Goal: Task Accomplishment & Management: Manage account settings

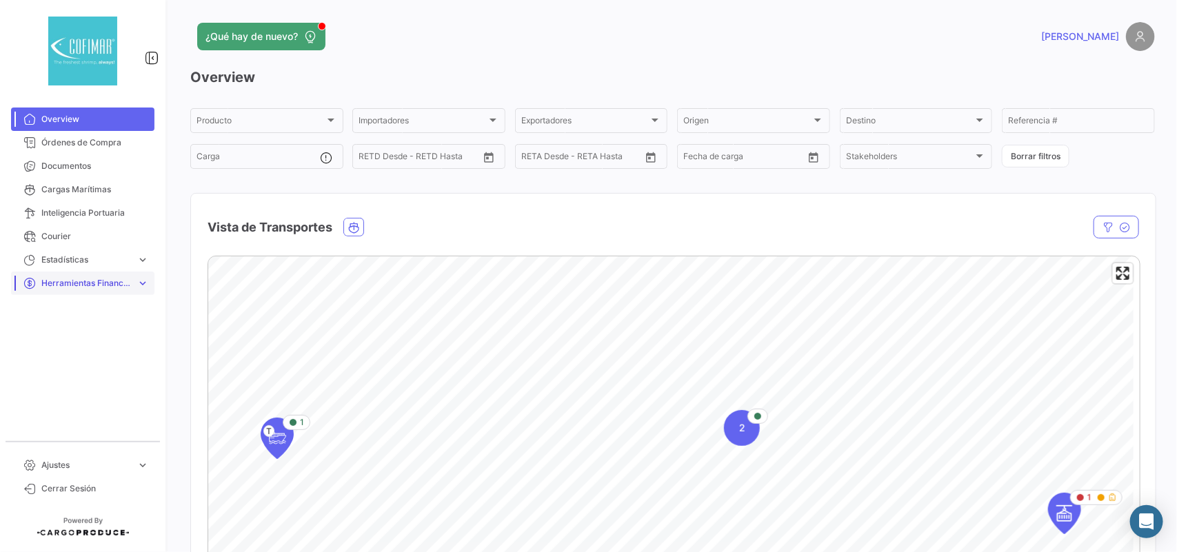
click at [73, 284] on span "Herramientas Financieras" at bounding box center [86, 283] width 90 height 12
click at [67, 329] on link "Tarifas" at bounding box center [92, 335] width 124 height 21
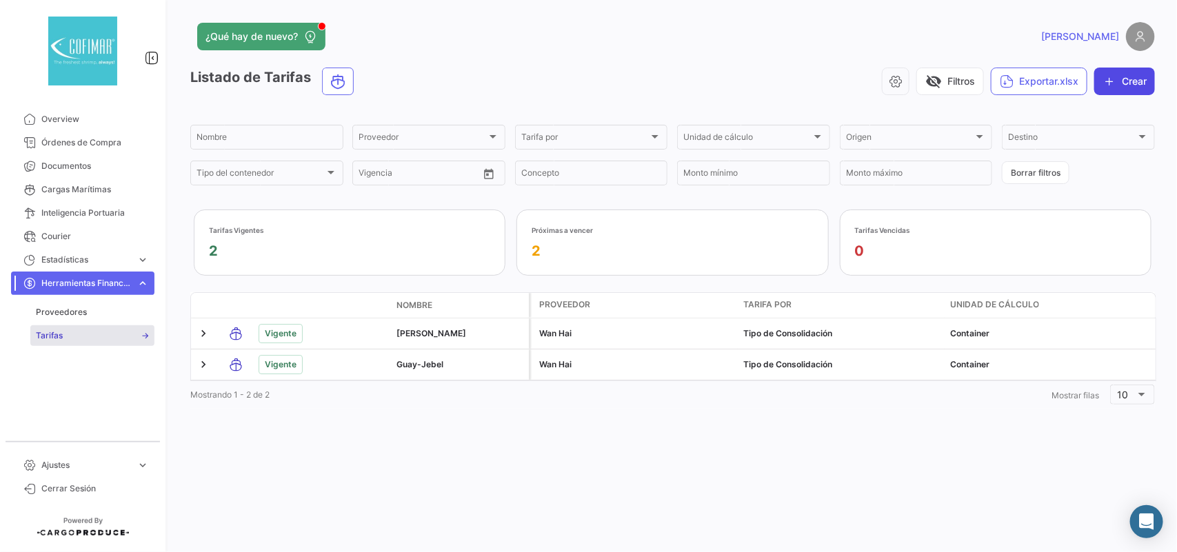
click at [1128, 81] on button "Crear" at bounding box center [1124, 82] width 61 height 28
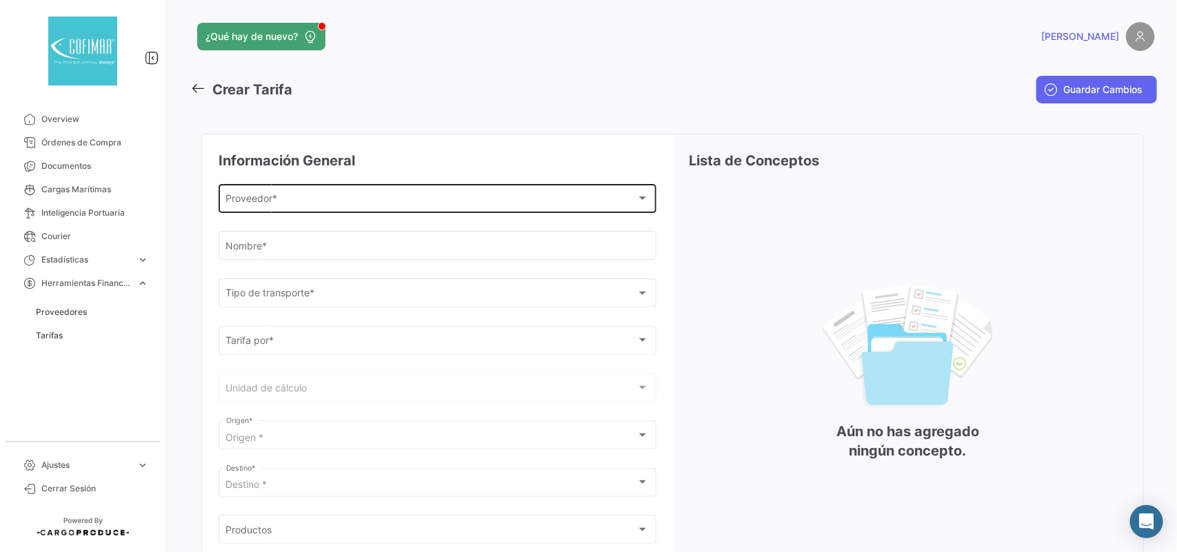
click at [362, 195] on div "Proveedor *" at bounding box center [431, 201] width 411 height 12
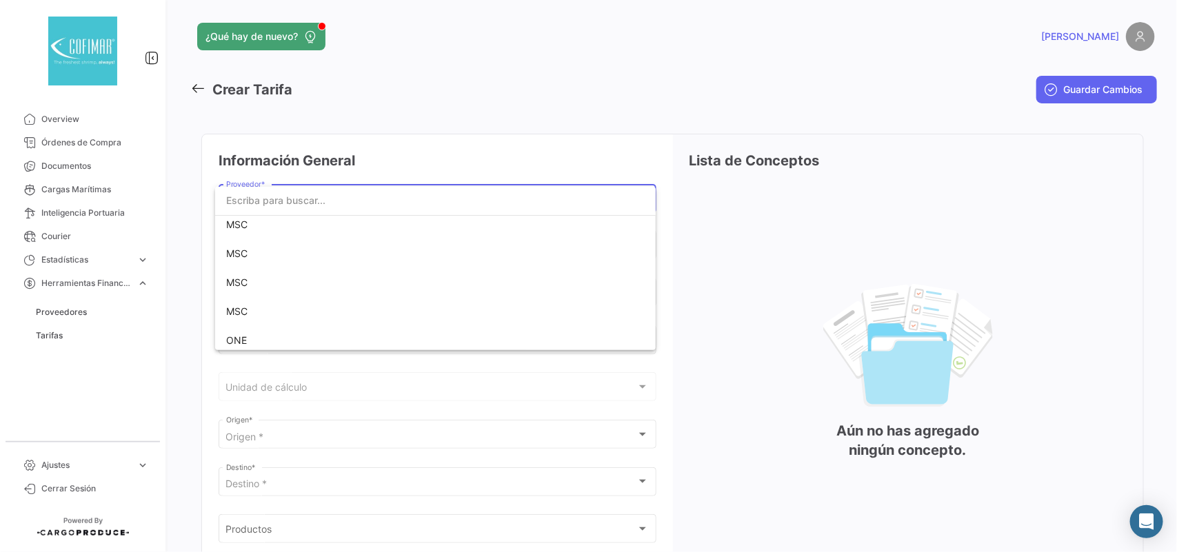
scroll to position [919, 0]
click at [270, 259] on span "MSC" at bounding box center [322, 254] width 193 height 29
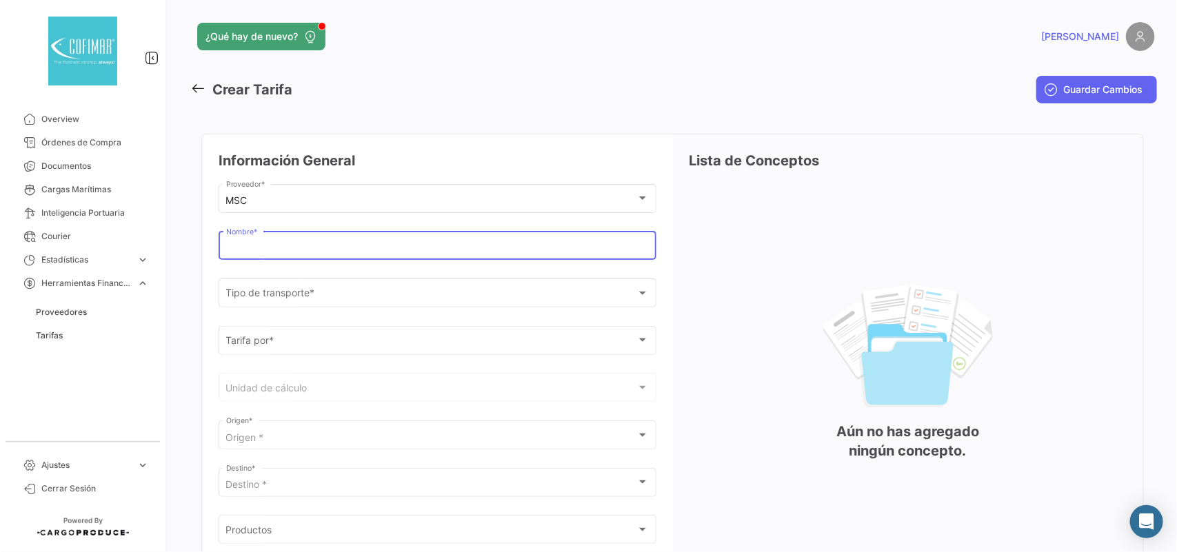
click at [366, 247] on input "Nombre *" at bounding box center [437, 249] width 423 height 12
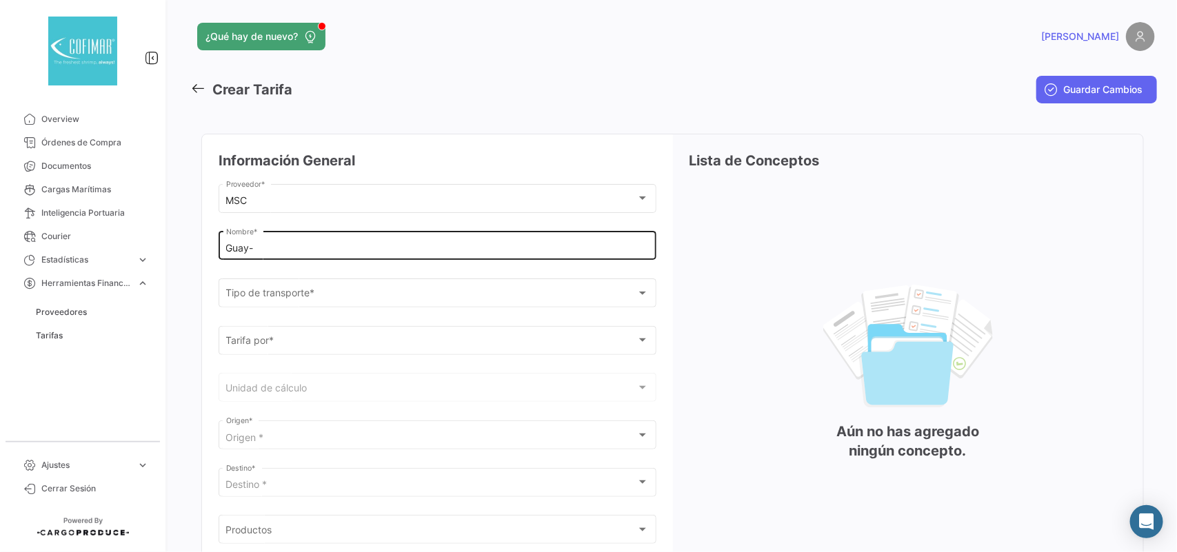
click at [301, 243] on input "Guay-" at bounding box center [437, 249] width 423 height 12
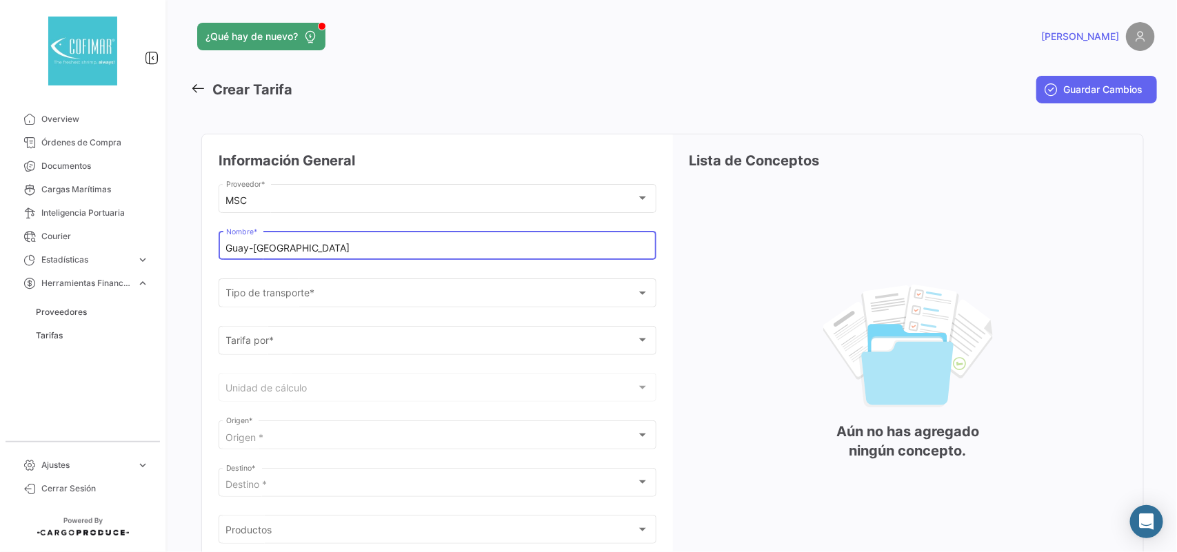
type input "Guay-[GEOGRAPHIC_DATA]"
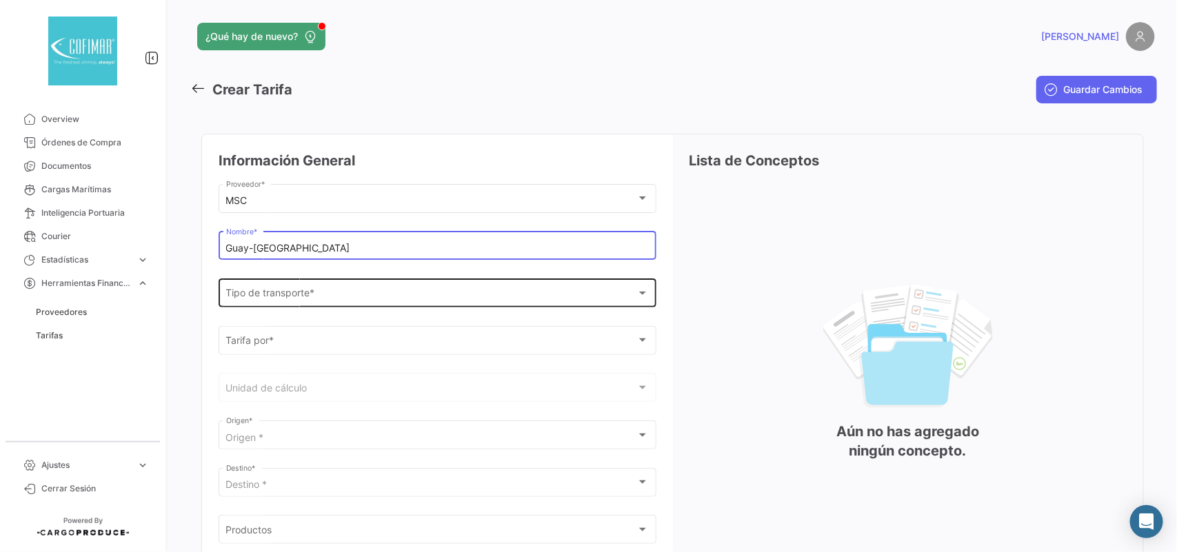
click at [328, 296] on div "Tipo de transporte *" at bounding box center [431, 296] width 411 height 12
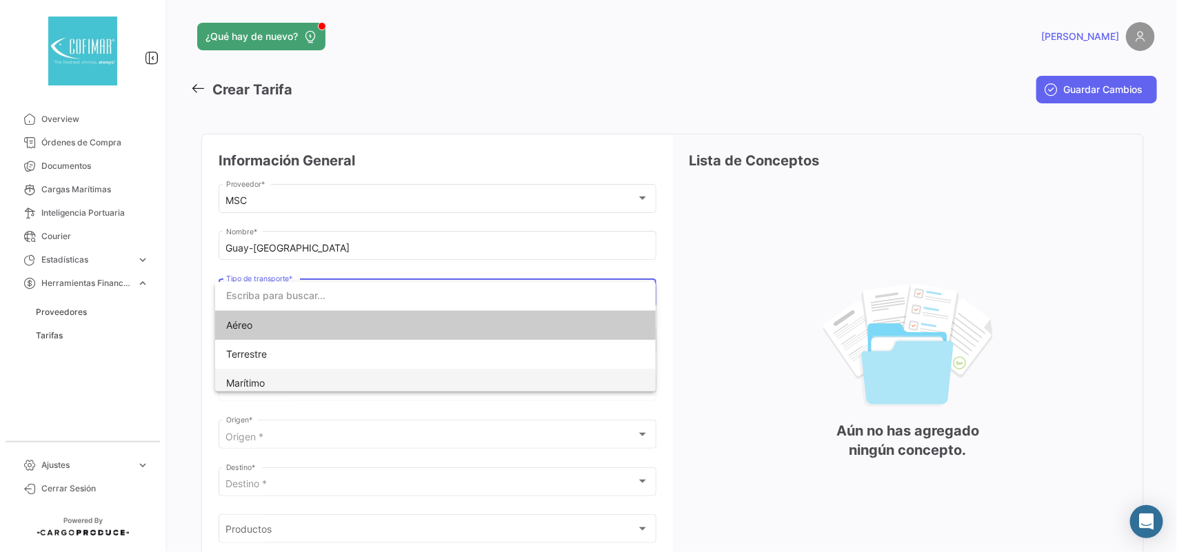
click at [288, 380] on span "Marítimo" at bounding box center [322, 383] width 193 height 29
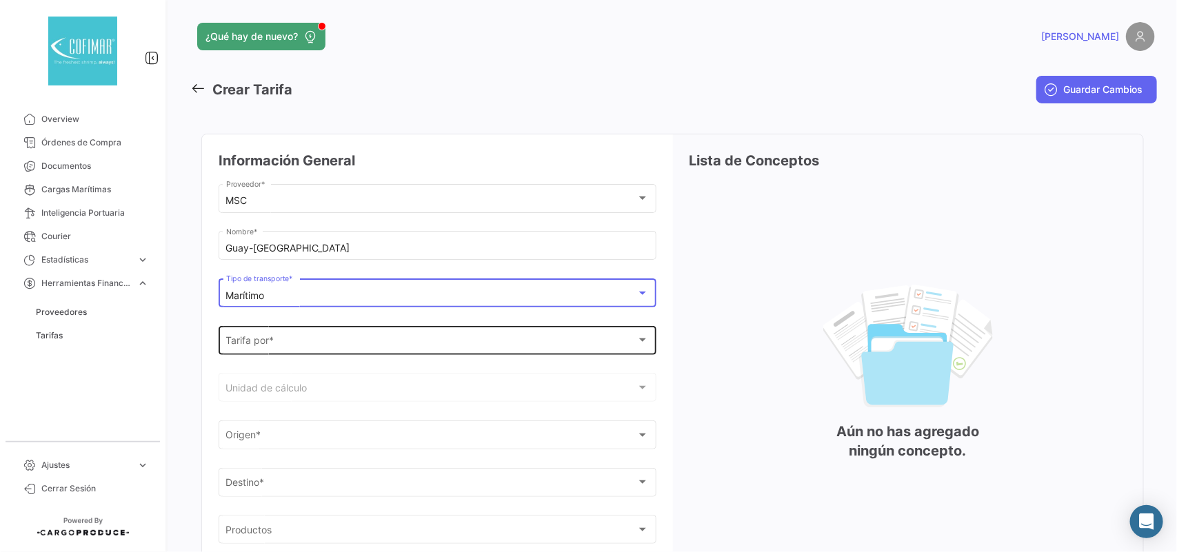
click at [298, 355] on div "Tarifa por * [PERSON_NAME] por *" at bounding box center [437, 339] width 423 height 32
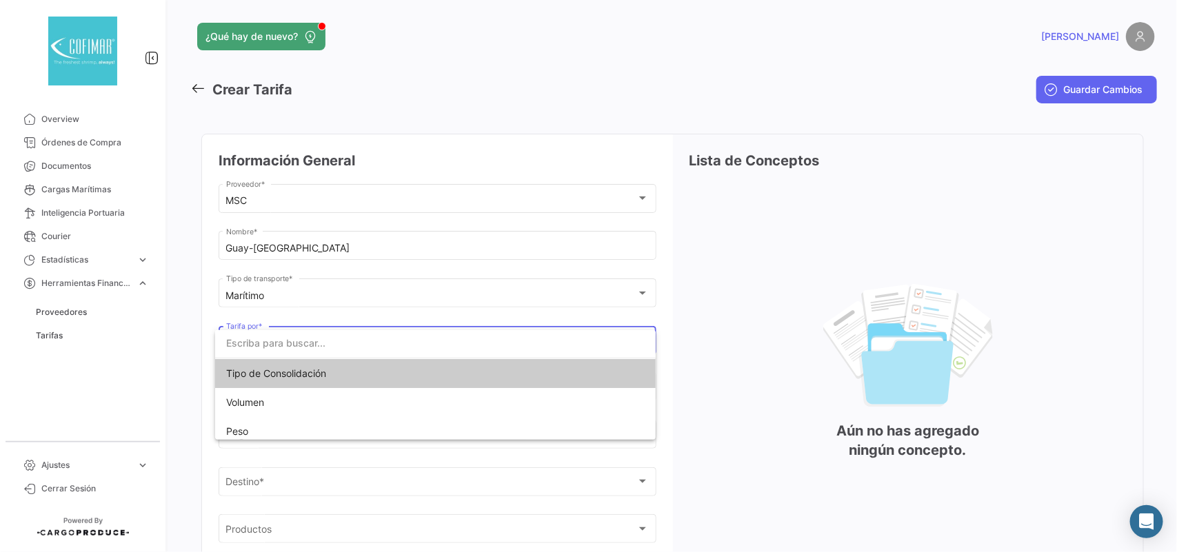
click at [303, 374] on span "Tipo de Consolidación" at bounding box center [276, 373] width 100 height 12
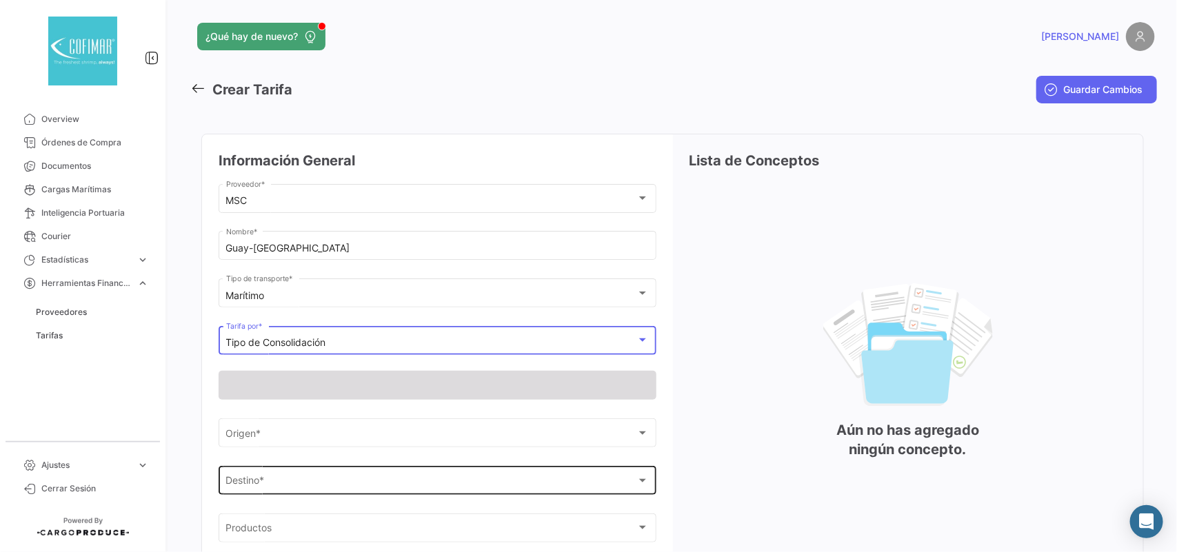
scroll to position [114, 0]
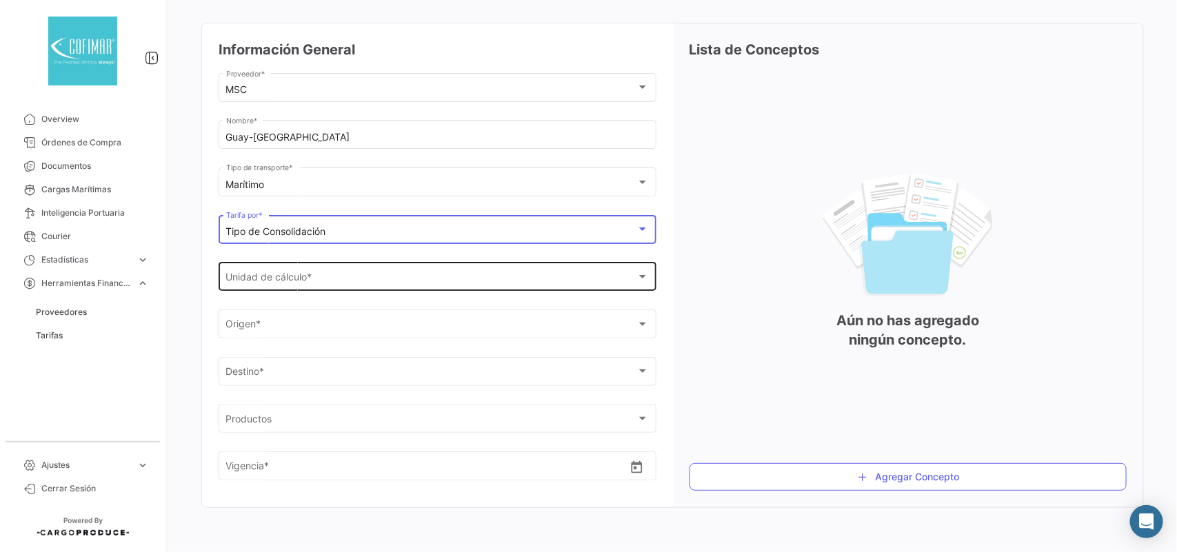
click at [356, 279] on div "Unidad de cálculo *" at bounding box center [431, 280] width 411 height 12
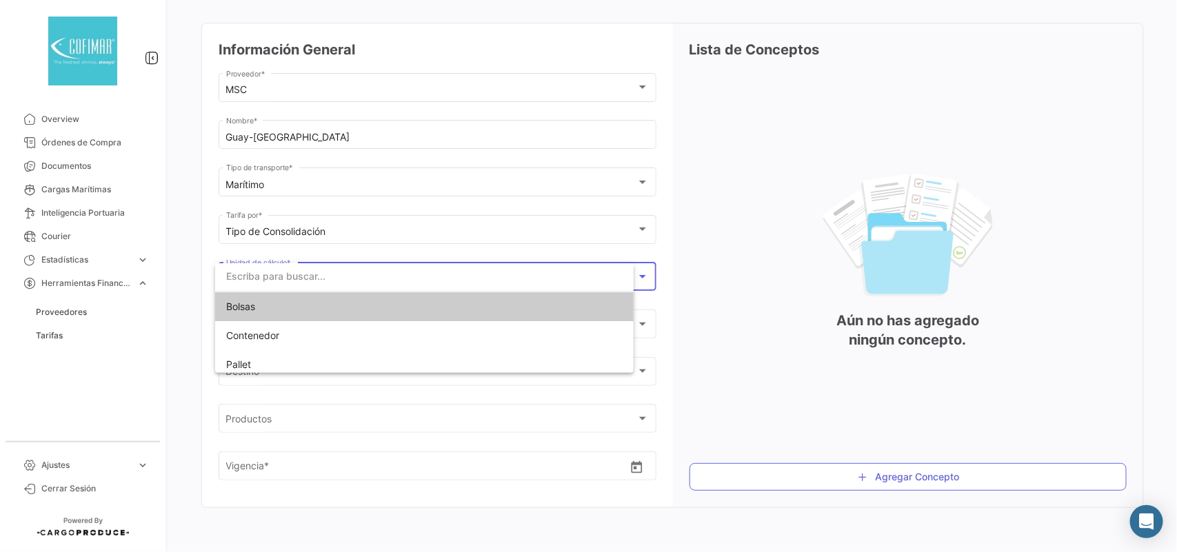
scroll to position [112, 0]
click at [310, 334] on span "Contenedor" at bounding box center [322, 335] width 193 height 29
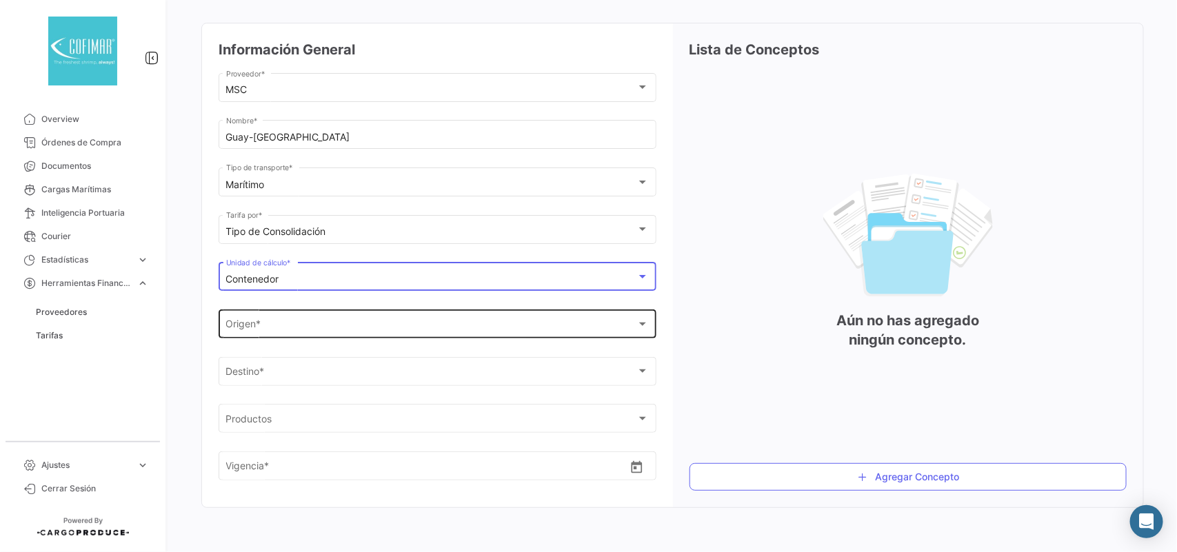
click at [352, 325] on div "LABEL_ORIGIN *" at bounding box center [431, 327] width 411 height 12
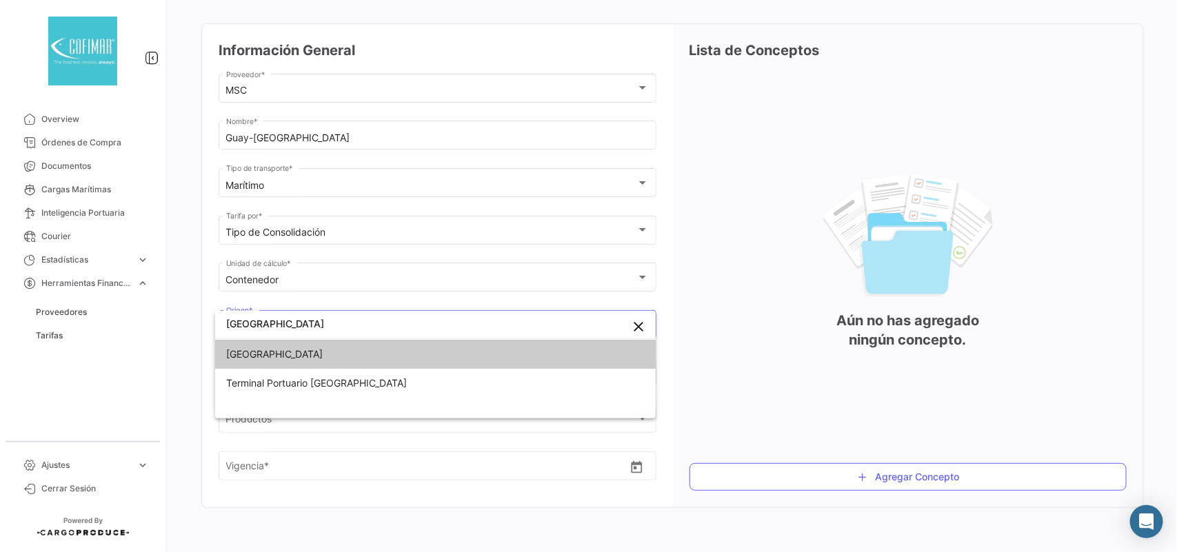
type input "[GEOGRAPHIC_DATA]"
click at [356, 350] on span "[GEOGRAPHIC_DATA]" at bounding box center [322, 354] width 193 height 29
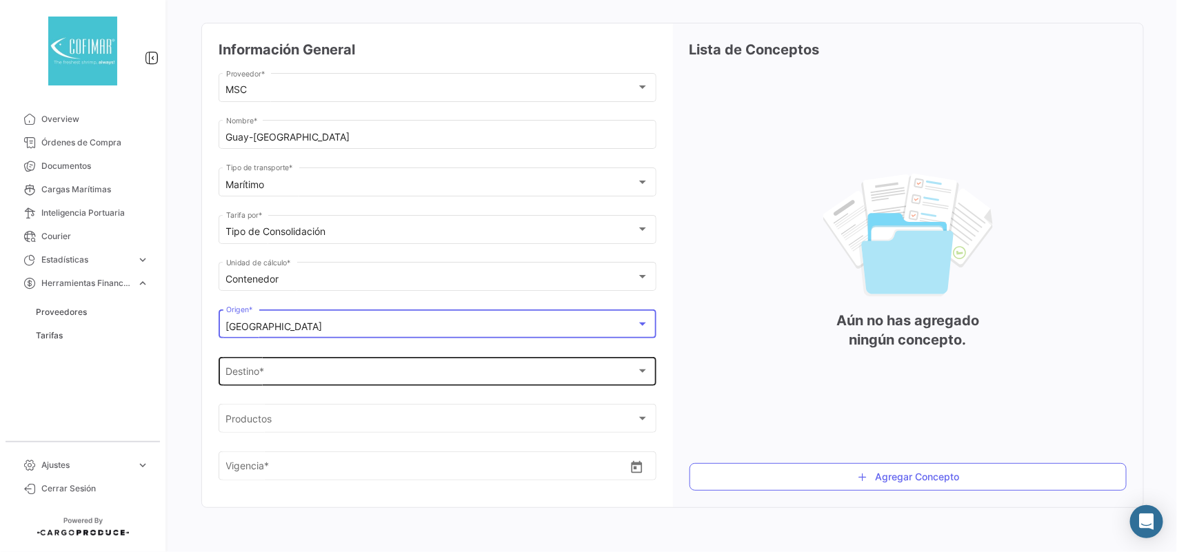
click at [358, 372] on div "LABEL_DESTINATION *" at bounding box center [431, 374] width 411 height 12
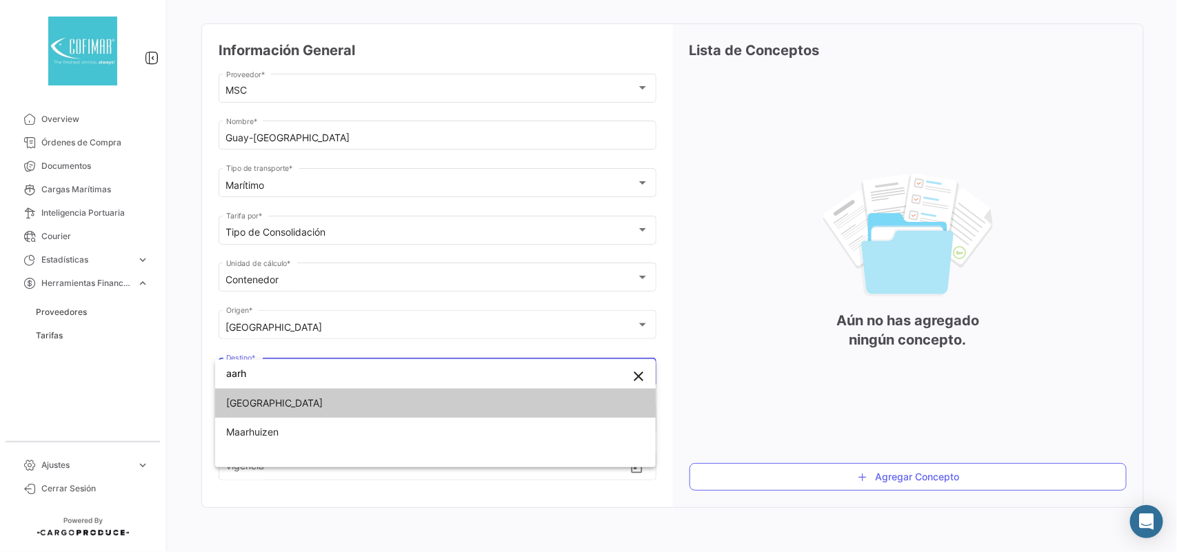
type input "aarh"
click at [298, 403] on span "[GEOGRAPHIC_DATA]" at bounding box center [322, 403] width 193 height 29
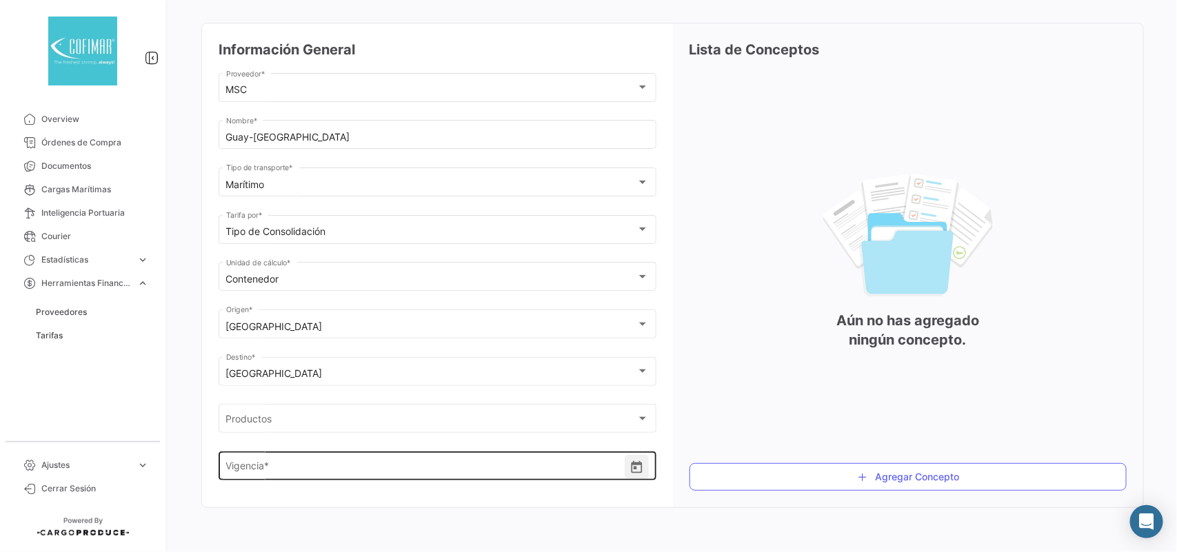
click at [633, 473] on icon "Open calendar" at bounding box center [636, 467] width 14 height 14
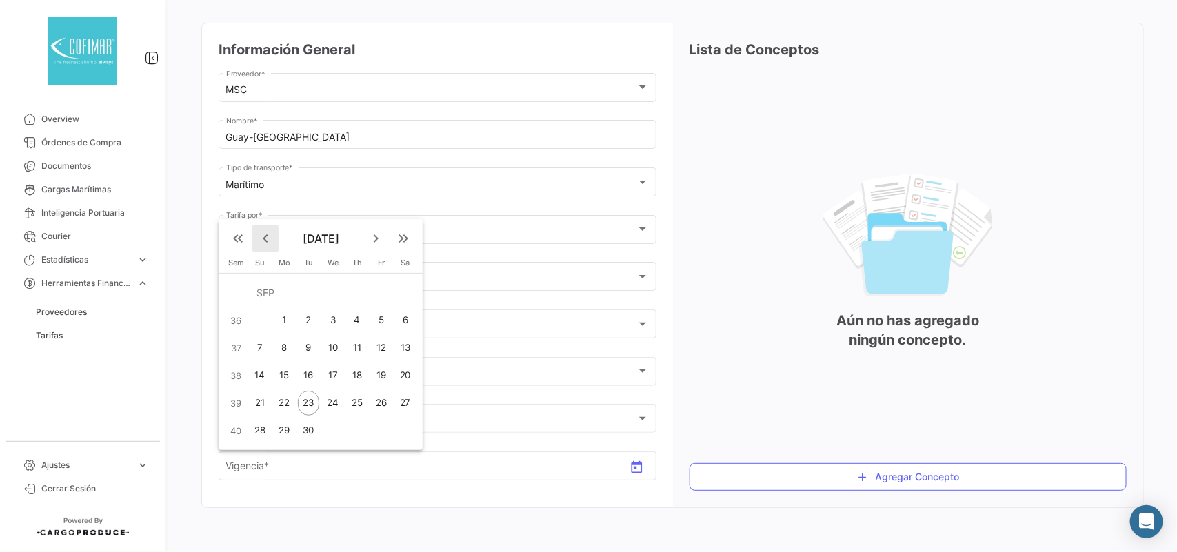
click at [264, 235] on mat-icon "keyboard_arrow_left" at bounding box center [265, 238] width 17 height 17
click at [312, 323] on div "1" at bounding box center [308, 320] width 21 height 25
type input "[DATE]"
click at [381, 235] on mat-icon "keyboard_arrow_right" at bounding box center [375, 238] width 17 height 17
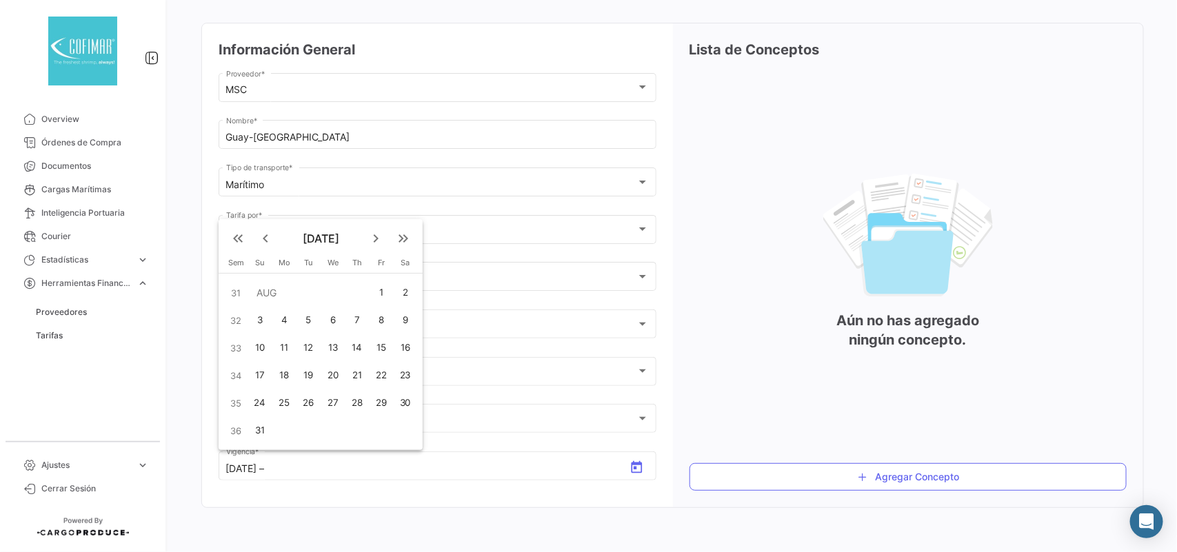
click at [381, 235] on mat-icon "keyboard_arrow_right" at bounding box center [375, 238] width 17 height 17
click at [298, 432] on div "30" at bounding box center [308, 430] width 21 height 25
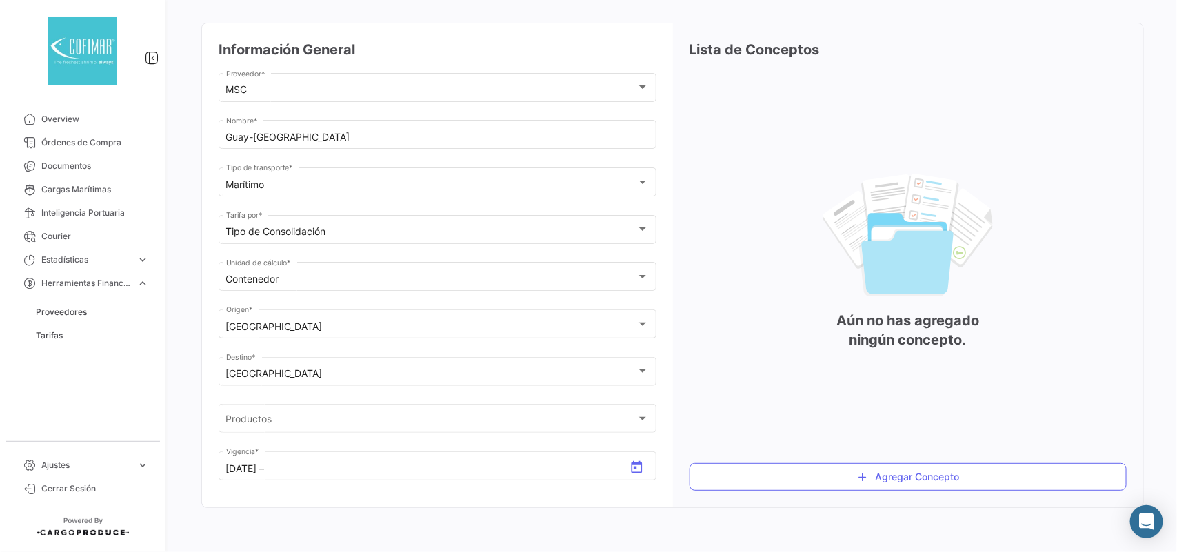
type input "[DATE]"
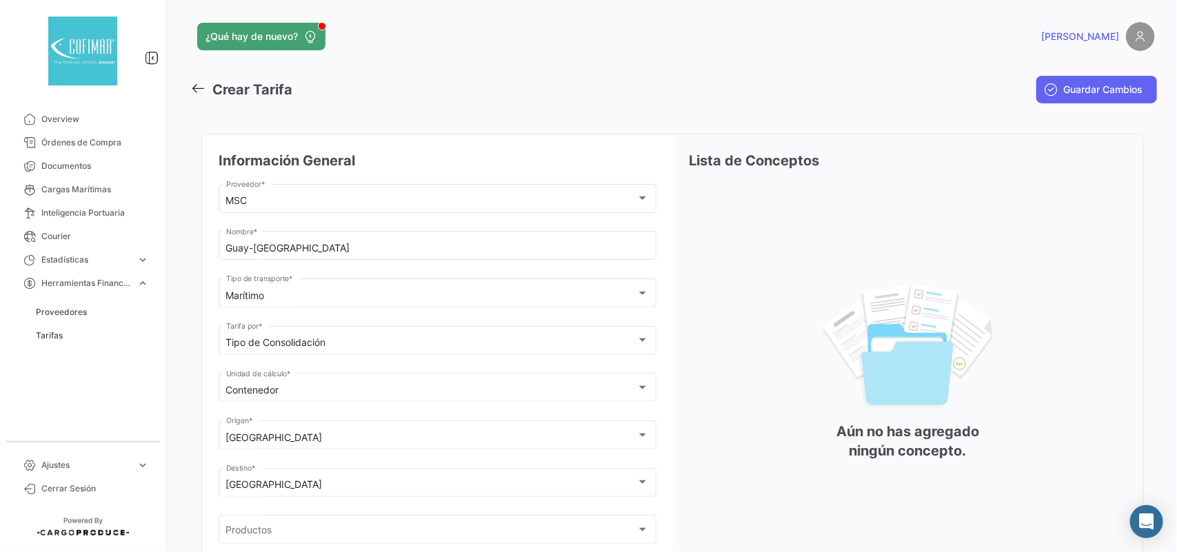
scroll to position [114, 0]
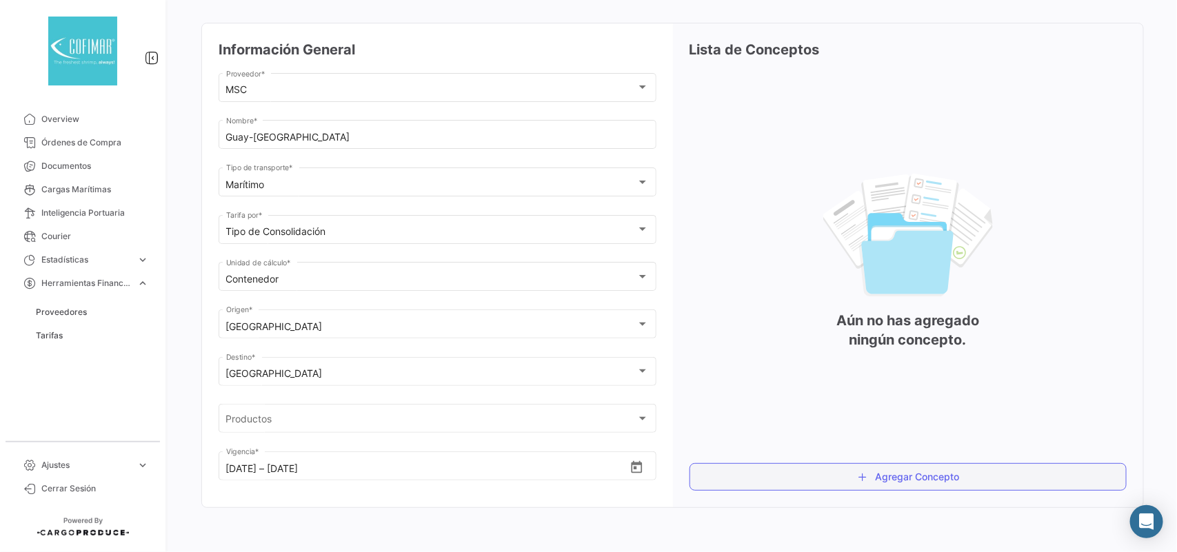
click at [939, 483] on button "Agregar Concepto" at bounding box center [908, 477] width 438 height 28
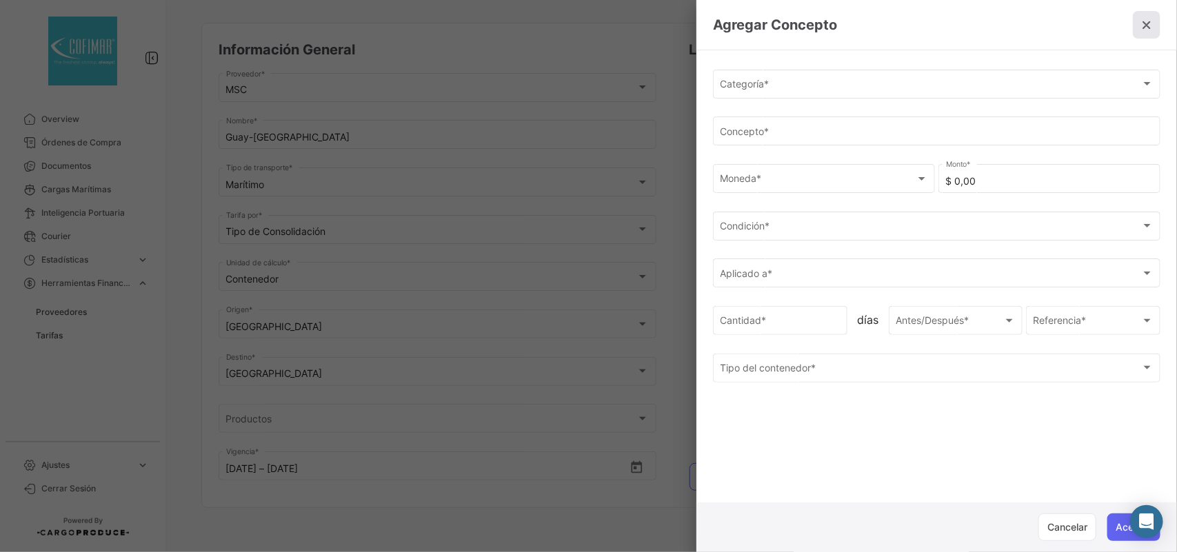
click at [1152, 31] on icon at bounding box center [1146, 25] width 14 height 14
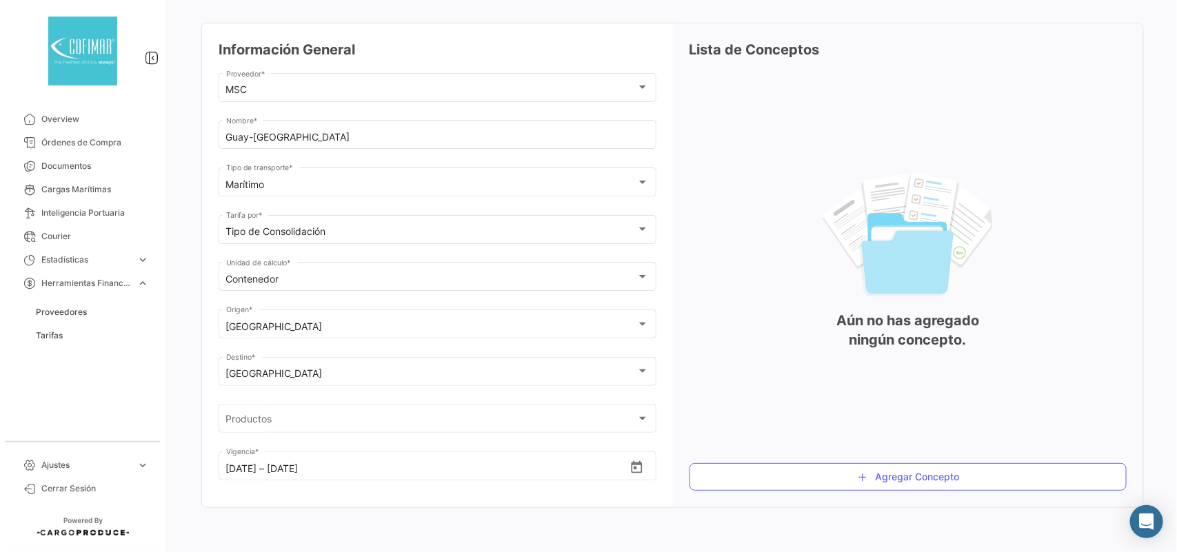
scroll to position [0, 0]
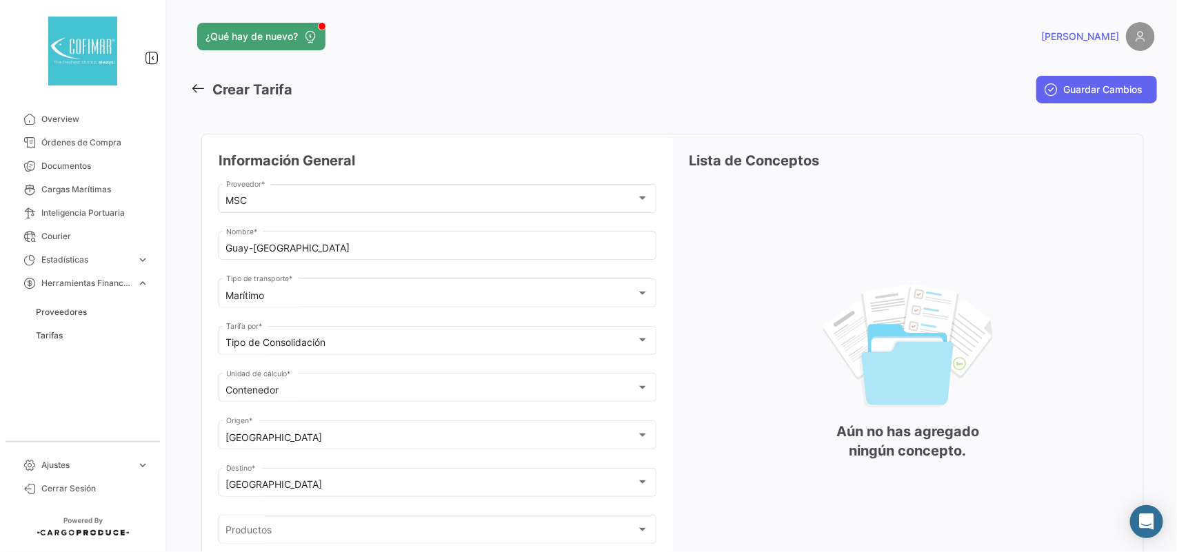
click at [198, 97] on link at bounding box center [201, 90] width 22 height 20
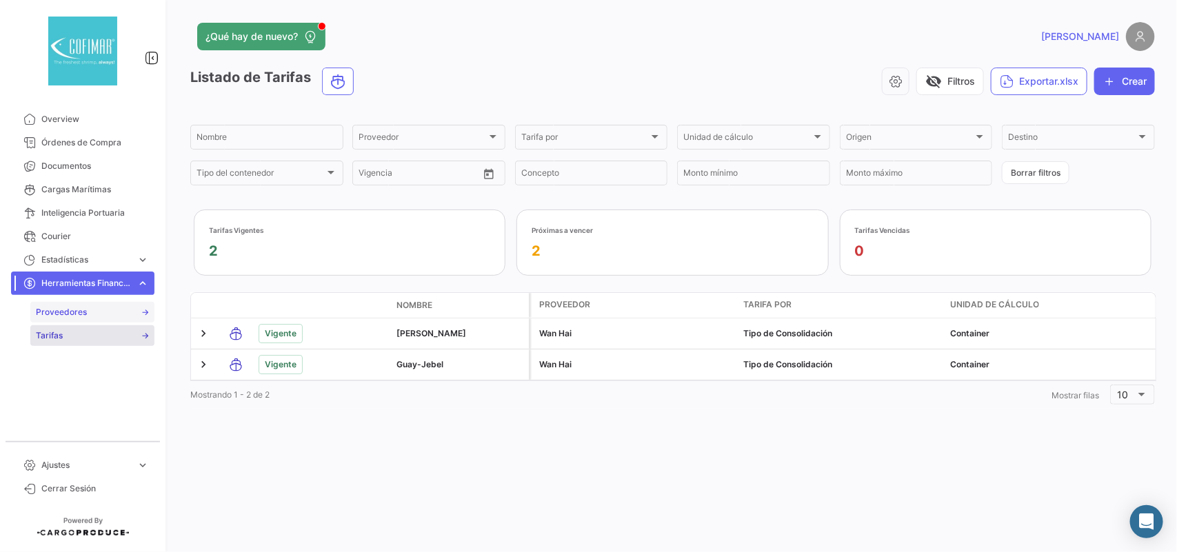
click at [83, 312] on span "Proveedores" at bounding box center [61, 312] width 51 height 12
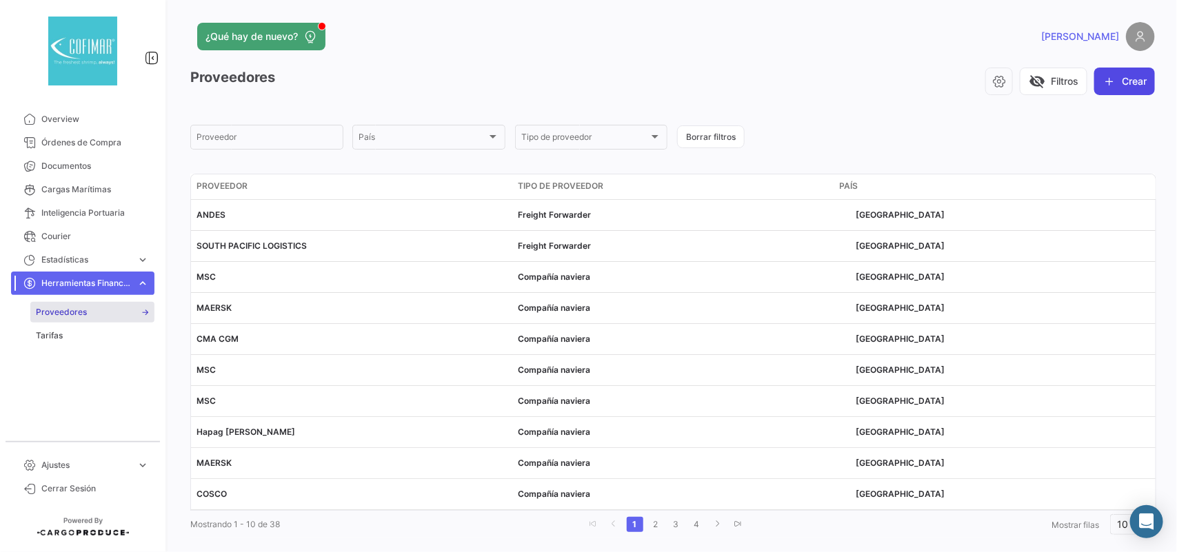
click at [1115, 70] on button "Crear" at bounding box center [1124, 82] width 61 height 28
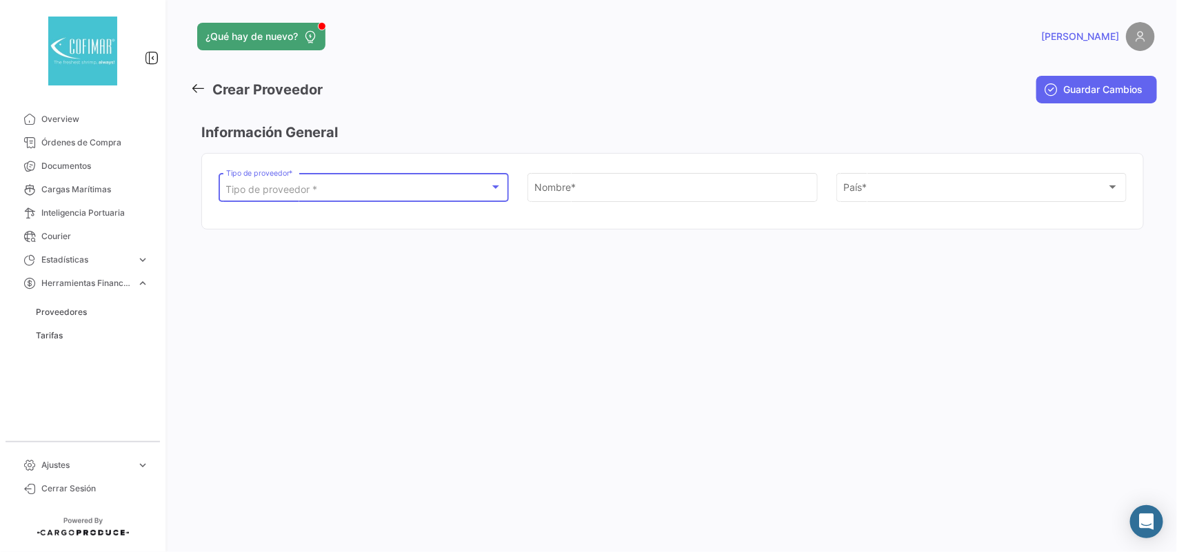
click at [467, 192] on div "Tipo de proveedor *" at bounding box center [357, 190] width 263 height 12
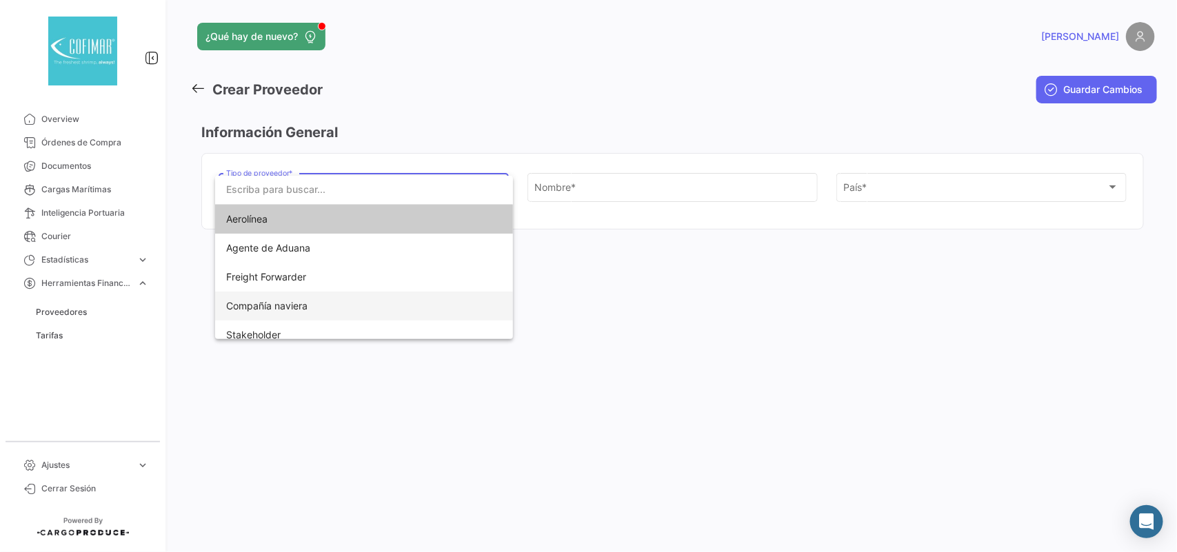
click at [307, 300] on span "Compañía naviera" at bounding box center [266, 306] width 81 height 12
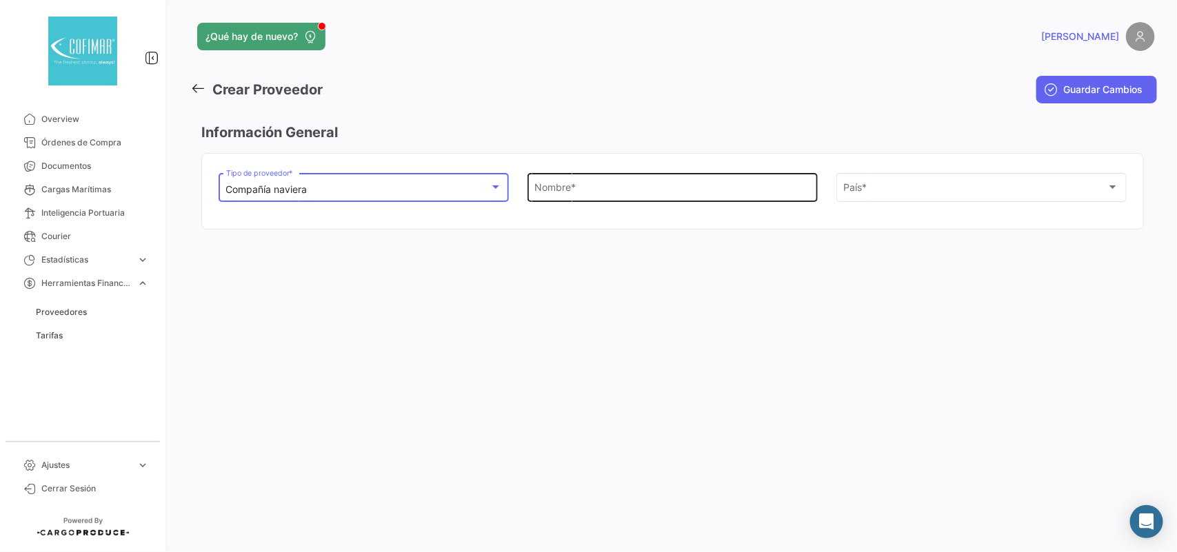
click at [578, 187] on input "Nombre *" at bounding box center [672, 190] width 276 height 12
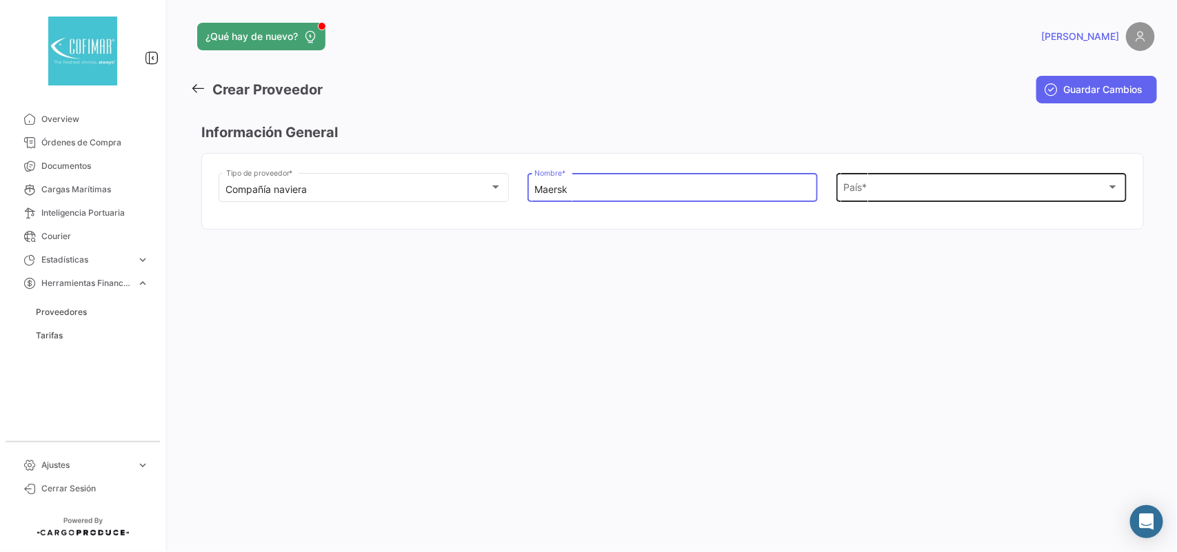
type input "Maersk"
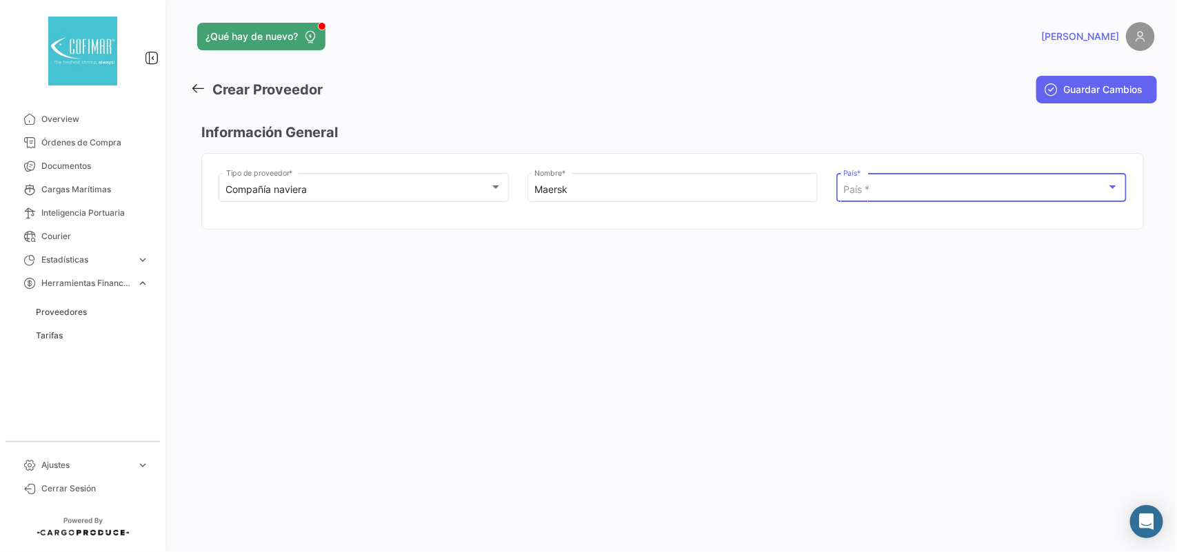
click at [941, 190] on div "País *" at bounding box center [974, 190] width 263 height 12
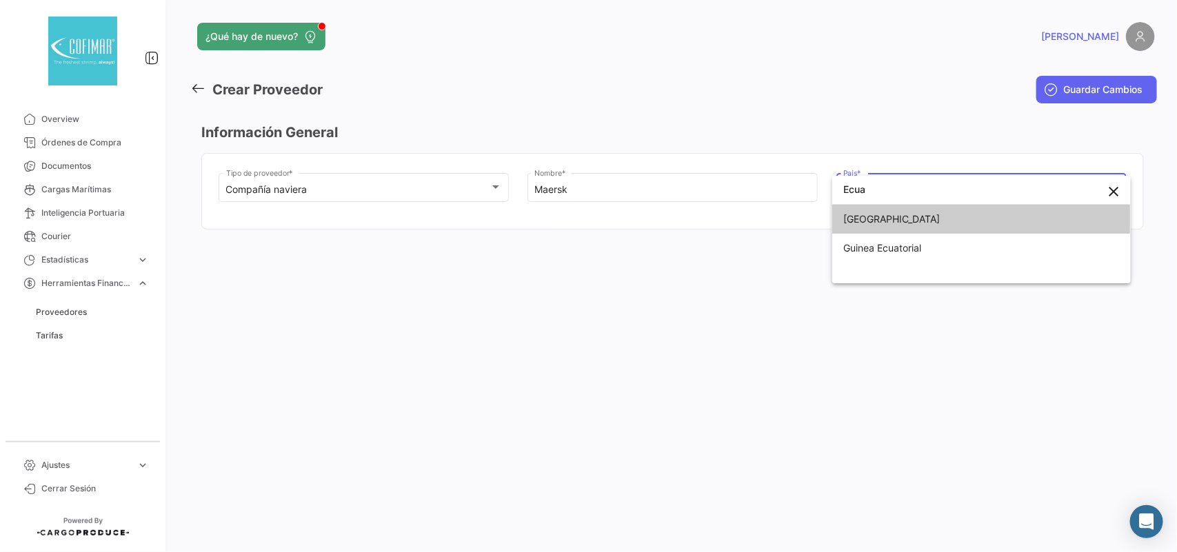
type input "Ecua"
click at [900, 223] on span "[GEOGRAPHIC_DATA]" at bounding box center [939, 219] width 193 height 29
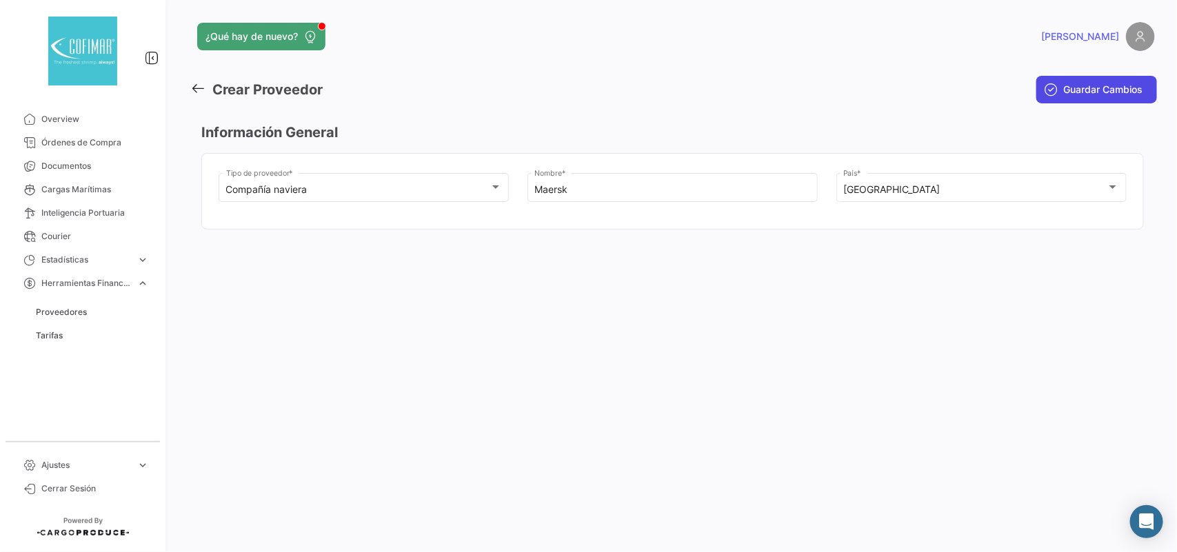
click at [1106, 90] on span "Guardar Cambios" at bounding box center [1103, 90] width 79 height 14
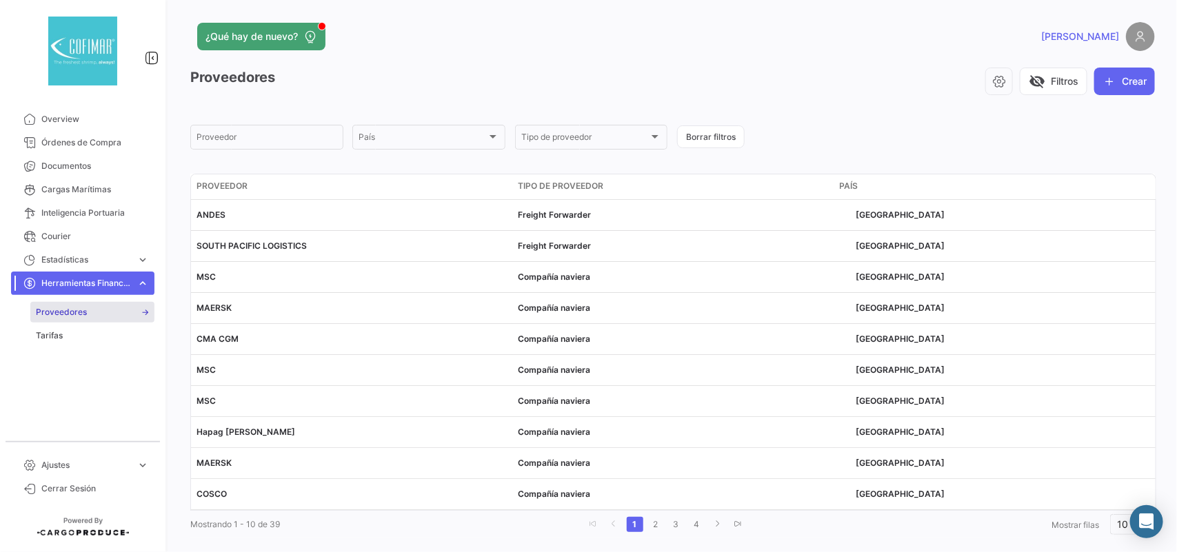
click at [227, 184] on span "Proveedor" at bounding box center [221, 186] width 51 height 12
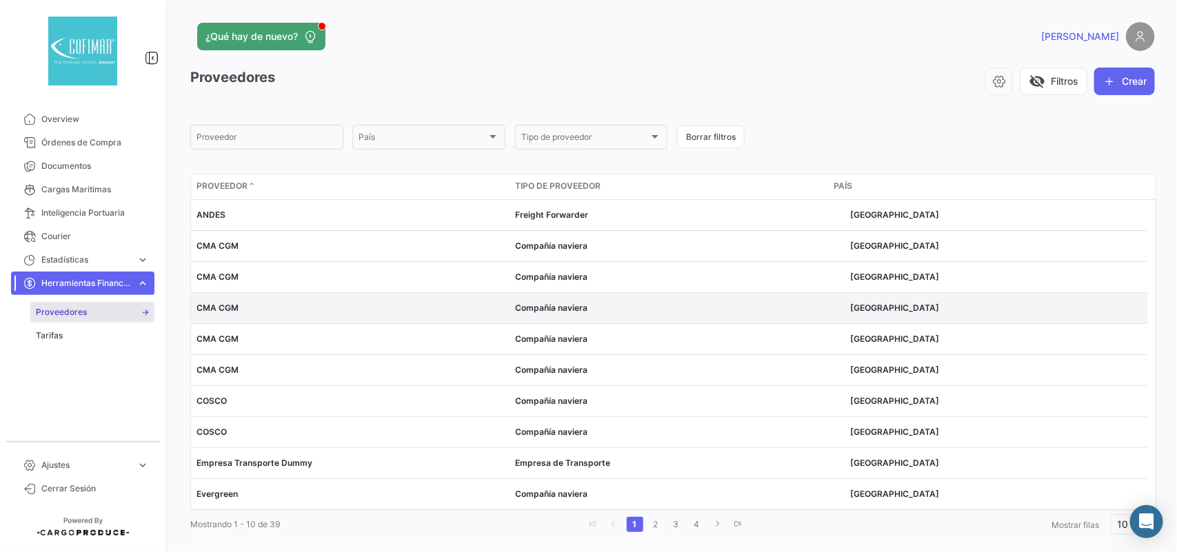
scroll to position [33, 0]
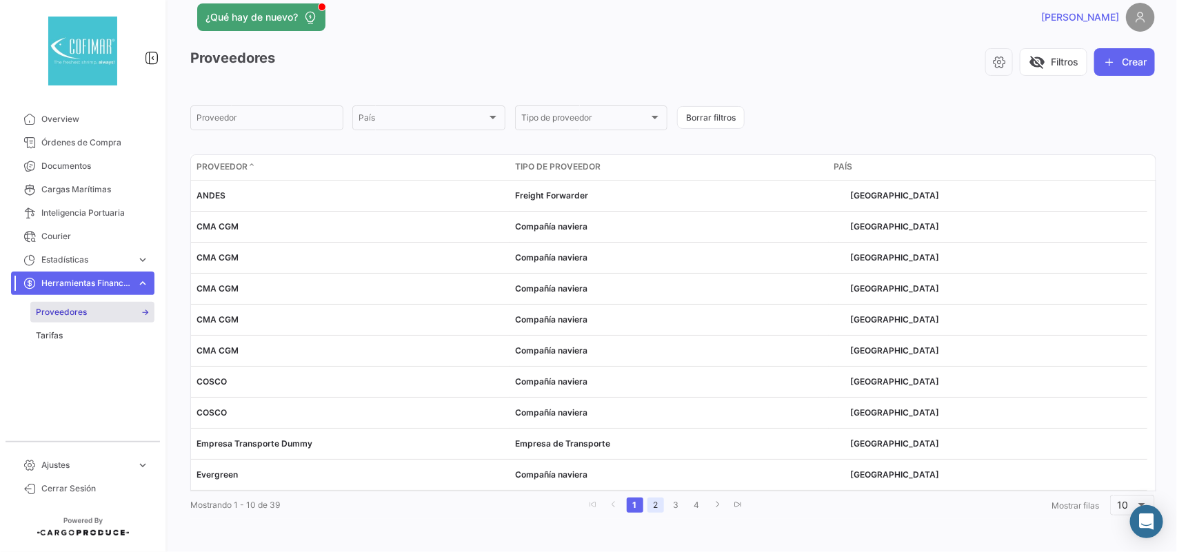
click at [652, 510] on link "2" at bounding box center [655, 505] width 17 height 15
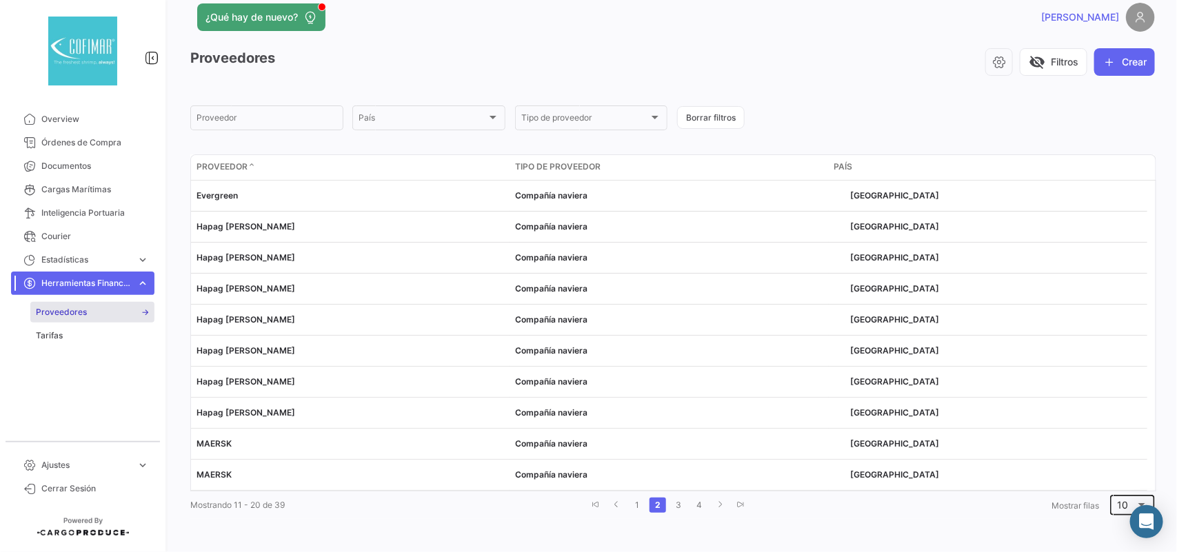
click at [1122, 500] on div "10" at bounding box center [1126, 506] width 18 height 12
click at [1119, 464] on span "50" at bounding box center [1127, 468] width 39 height 29
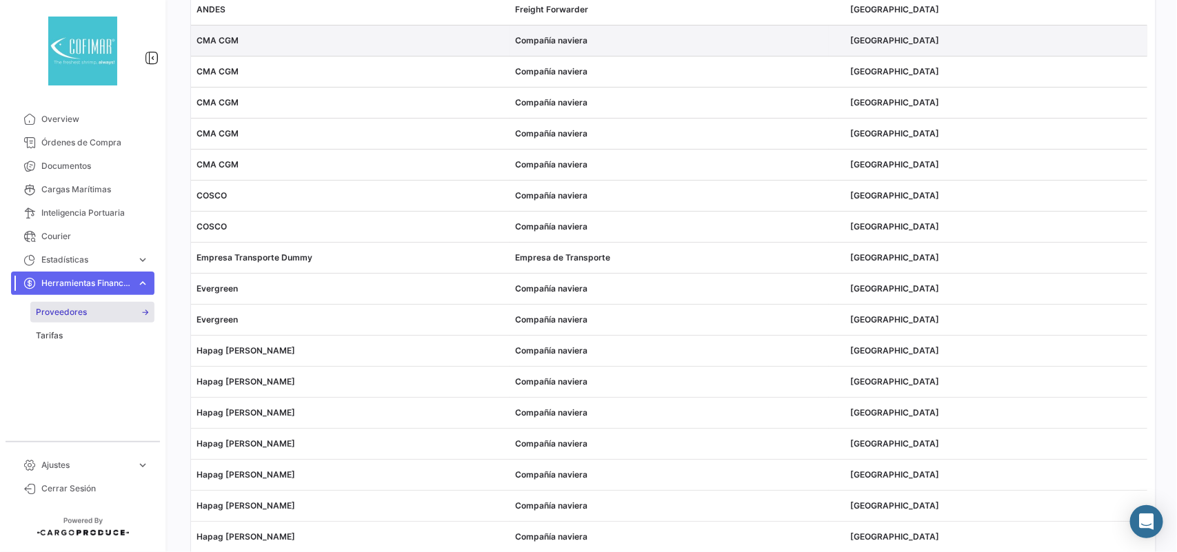
scroll to position [0, 0]
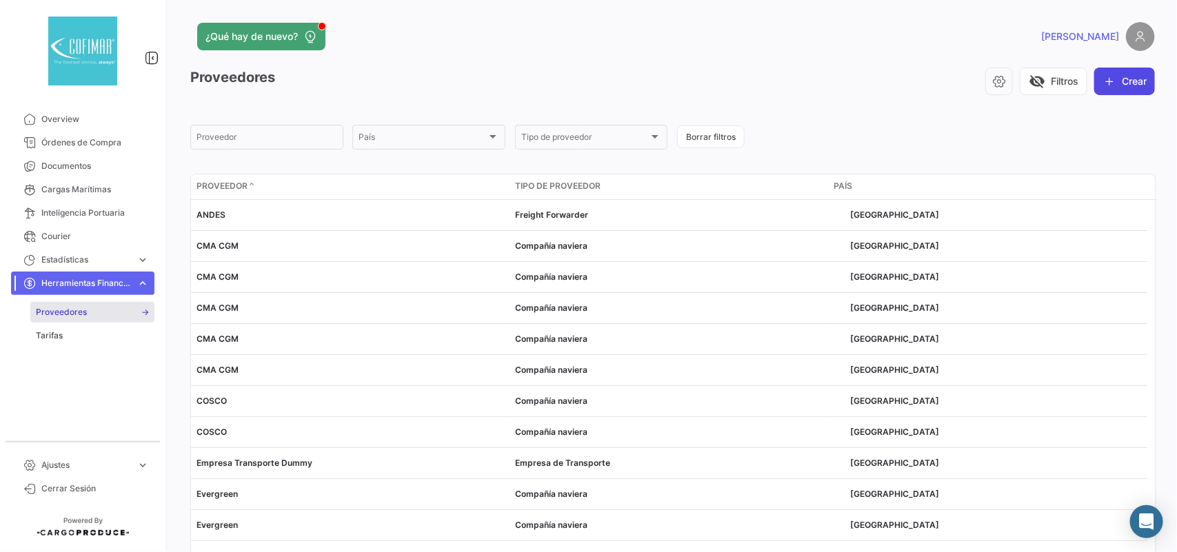
click at [1133, 86] on button "Crear" at bounding box center [1124, 82] width 61 height 28
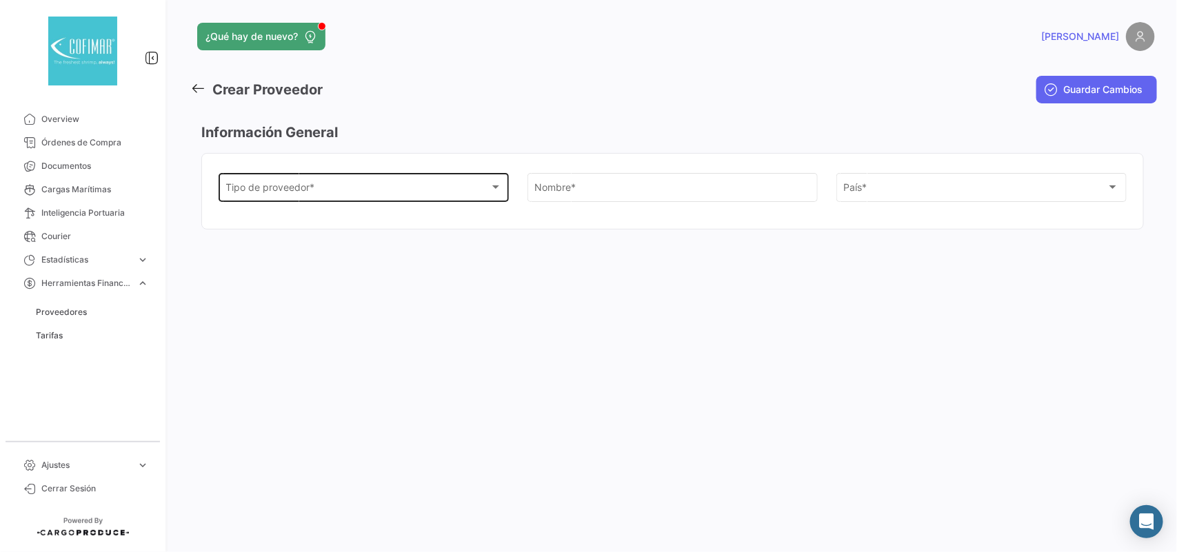
click at [325, 186] on div "Tipo de proveedor *" at bounding box center [357, 190] width 263 height 12
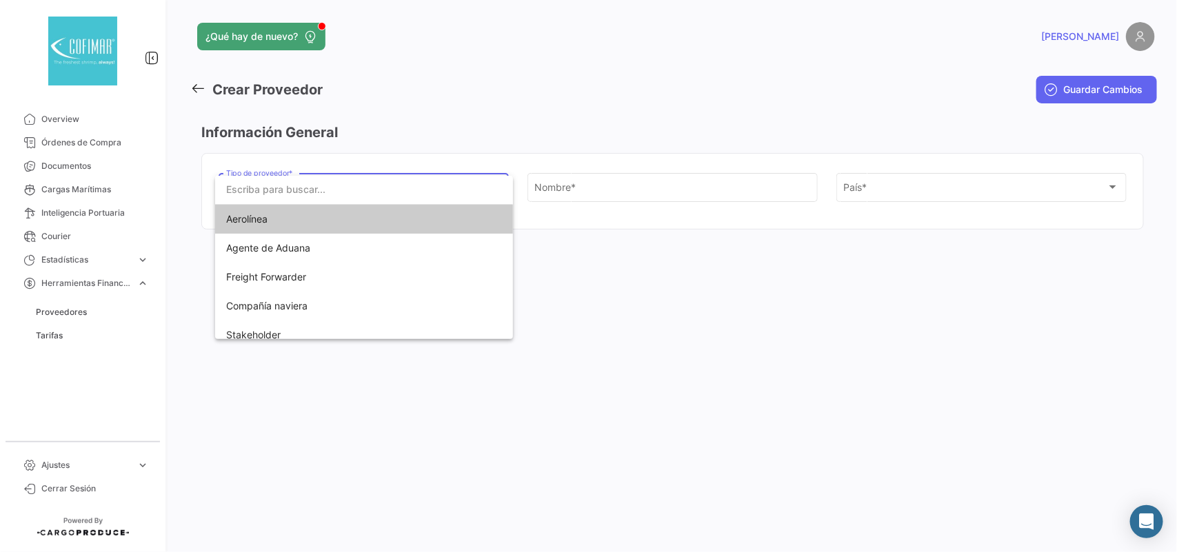
click at [59, 338] on div at bounding box center [588, 276] width 1177 height 552
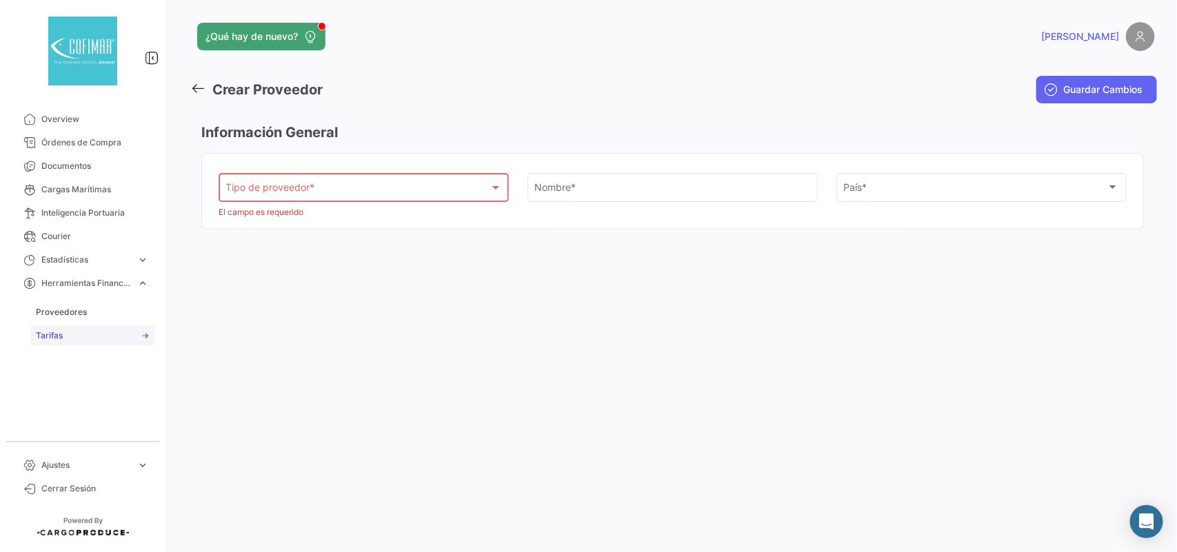
click at [46, 332] on span "Tarifas" at bounding box center [49, 335] width 27 height 12
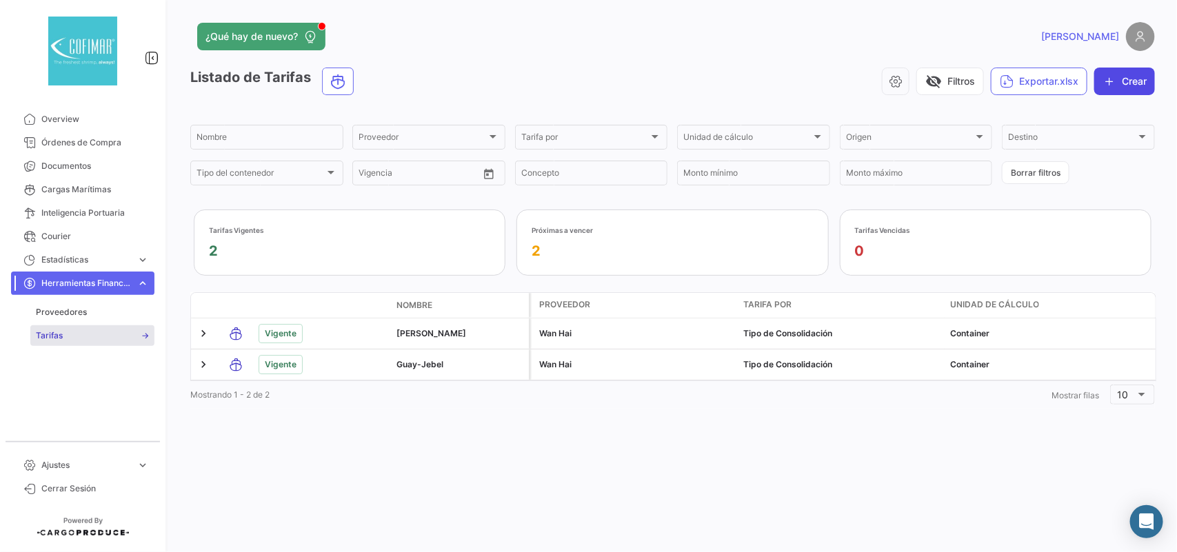
click at [1124, 77] on button "Crear" at bounding box center [1124, 82] width 61 height 28
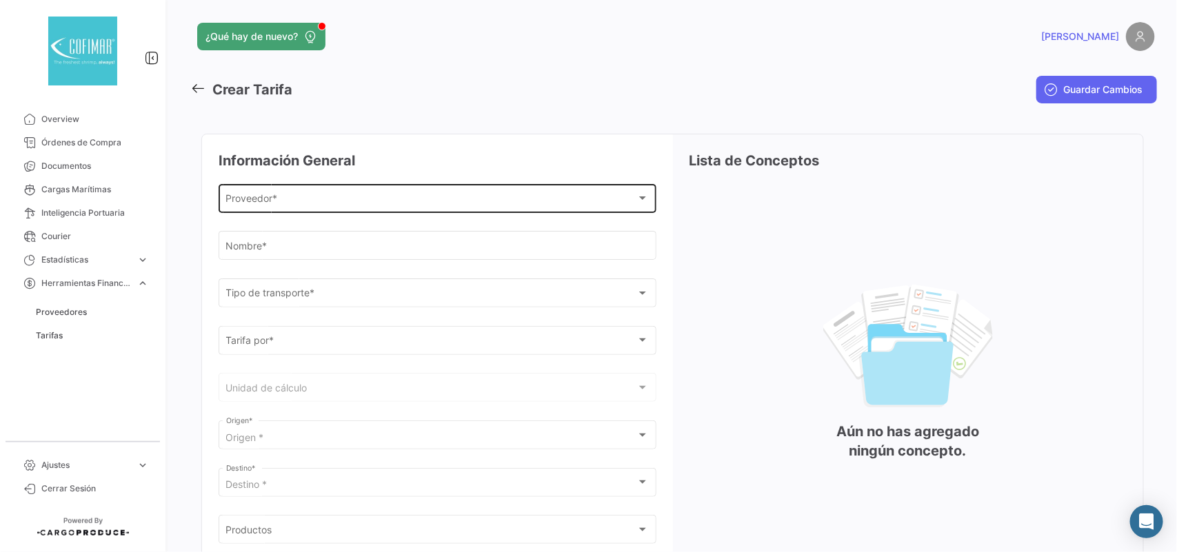
click at [312, 207] on div "Proveedor * Proveedor *" at bounding box center [437, 197] width 423 height 32
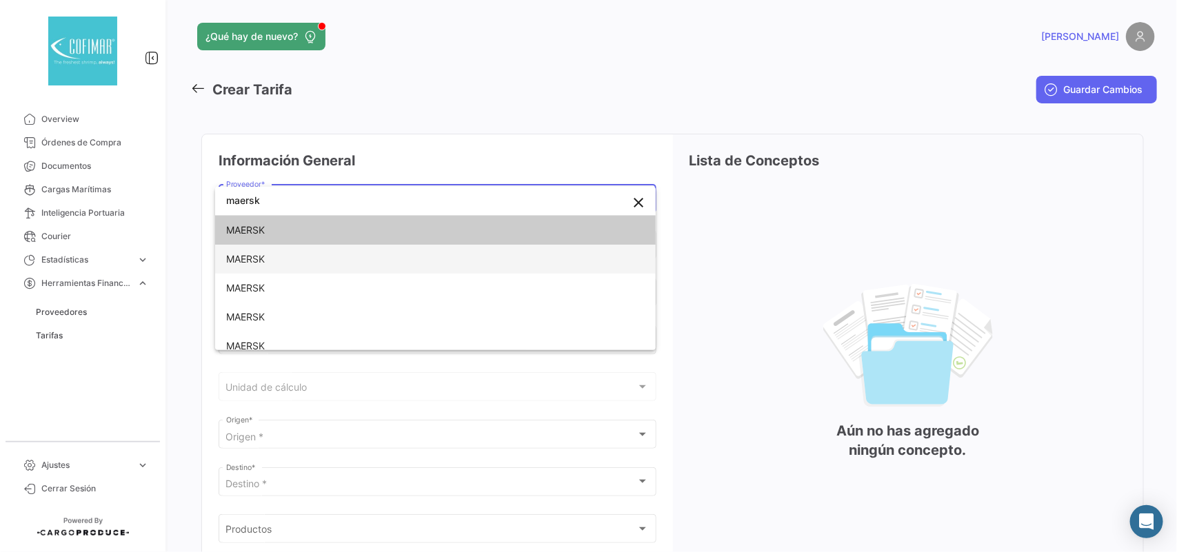
scroll to position [184, 0]
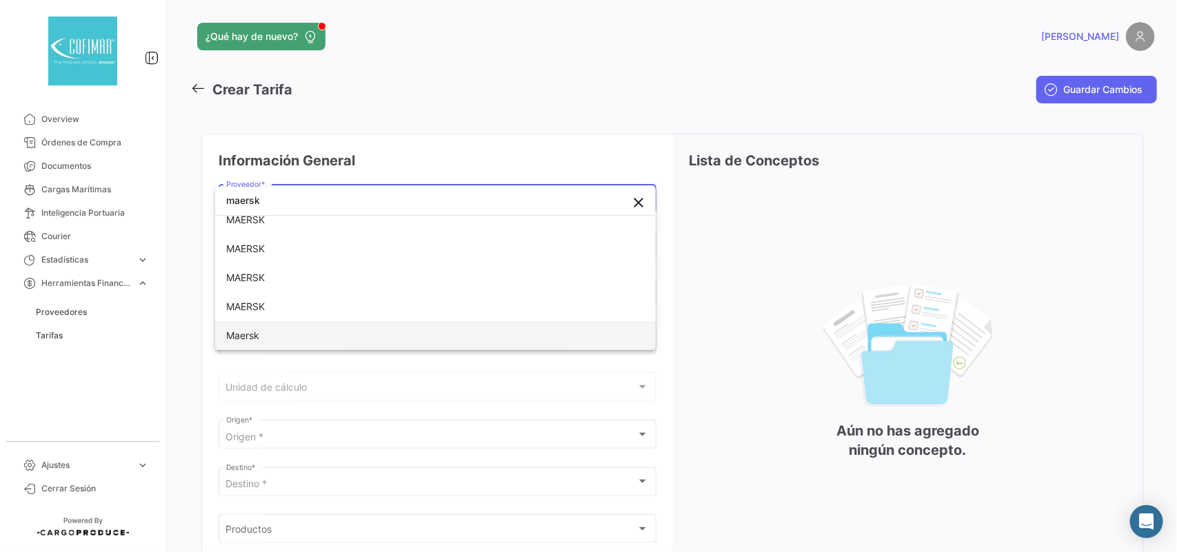
type input "maersk"
click at [254, 341] on span "Maersk" at bounding box center [322, 335] width 193 height 29
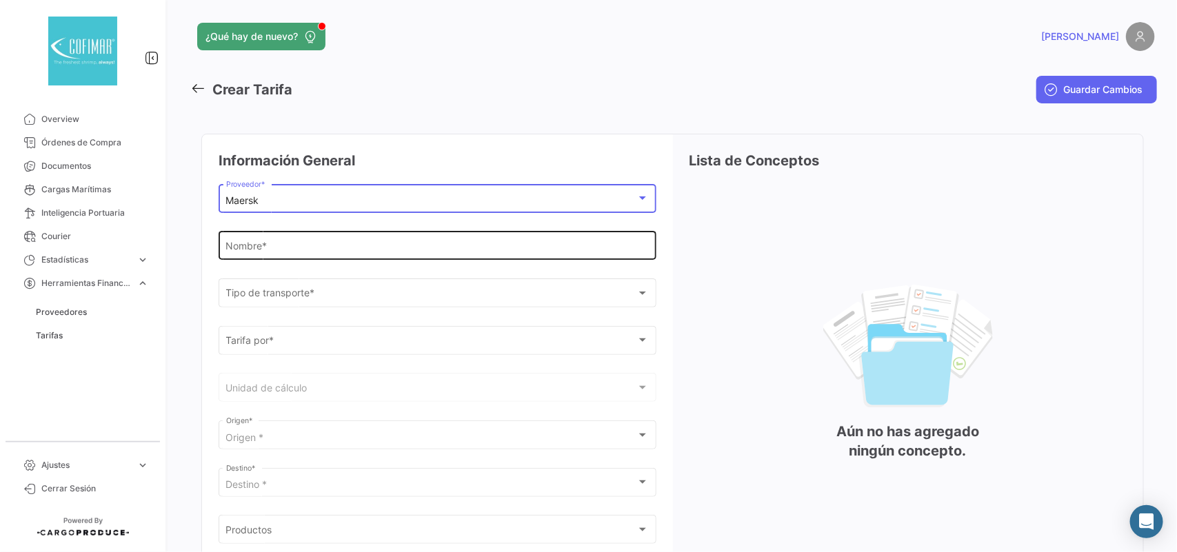
click at [287, 252] on input "Nombre *" at bounding box center [437, 249] width 423 height 12
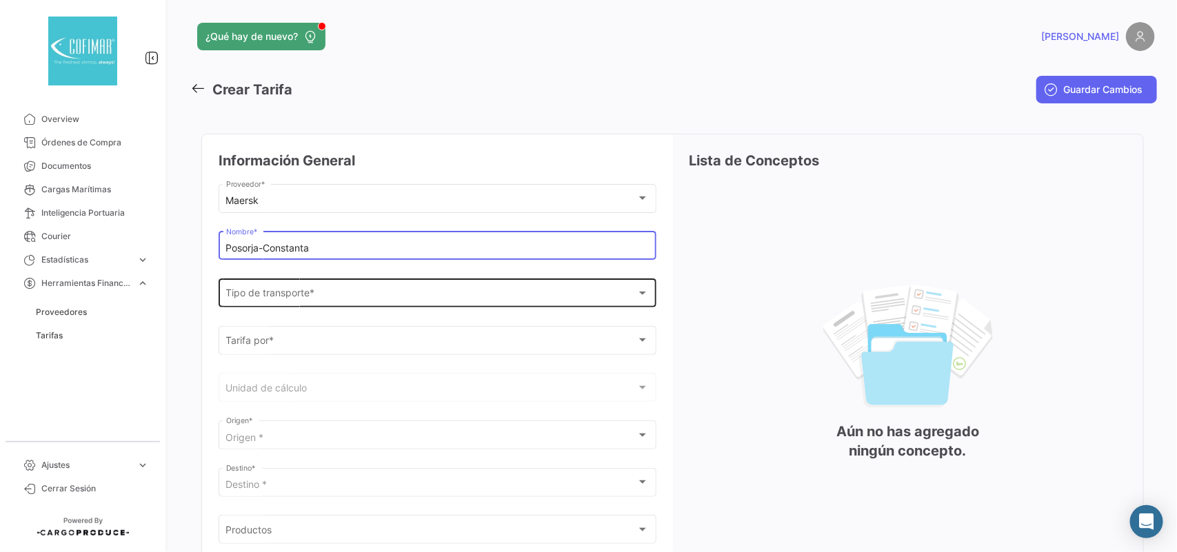
type input "Posorja-Constanta"
click at [284, 290] on div "Tipo de transporte * Tipo de transporte *" at bounding box center [437, 292] width 423 height 32
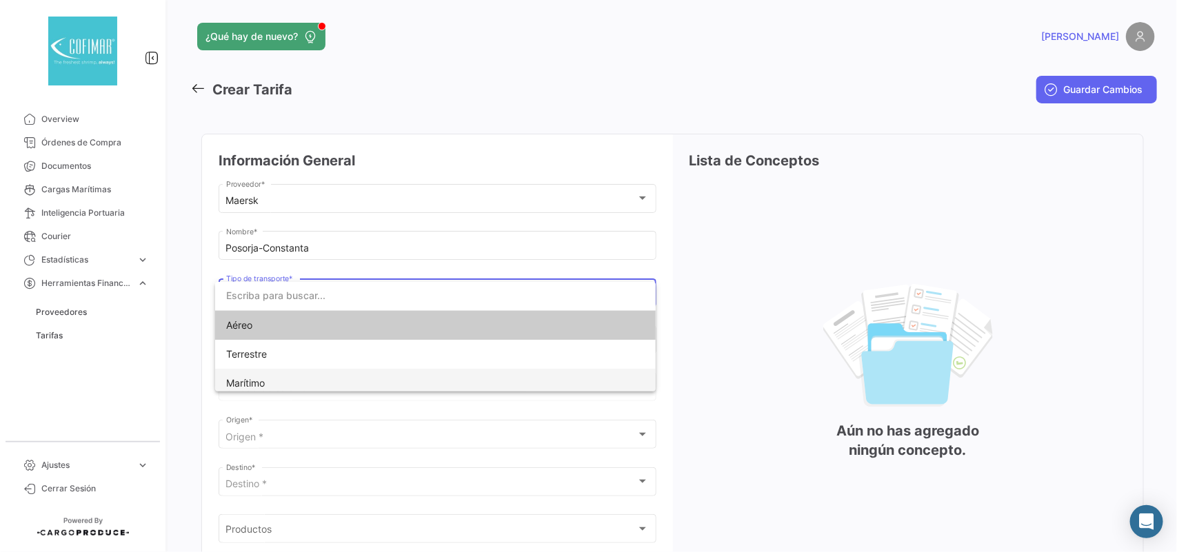
click at [281, 371] on span "Marítimo" at bounding box center [322, 383] width 193 height 29
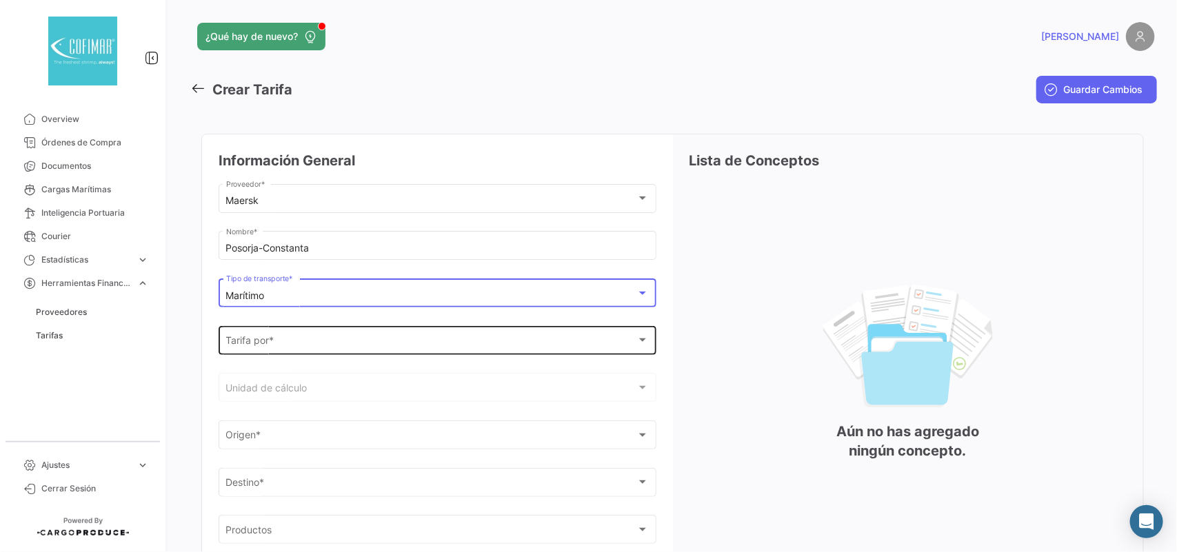
click at [295, 338] on div "Tarifa por *" at bounding box center [431, 343] width 411 height 12
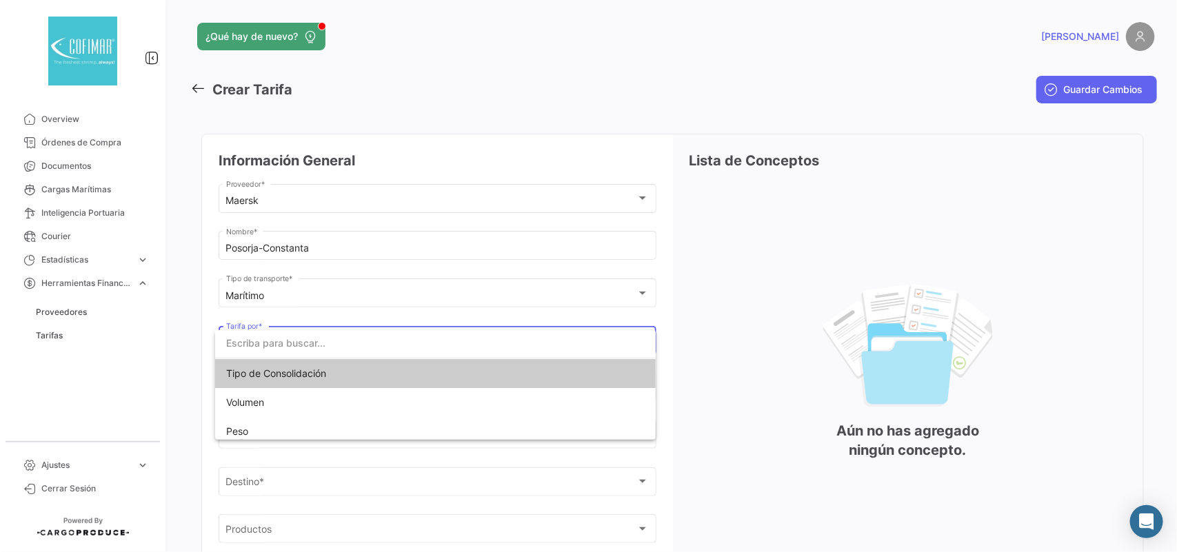
click at [302, 376] on span "Tipo de Consolidación" at bounding box center [276, 373] width 100 height 12
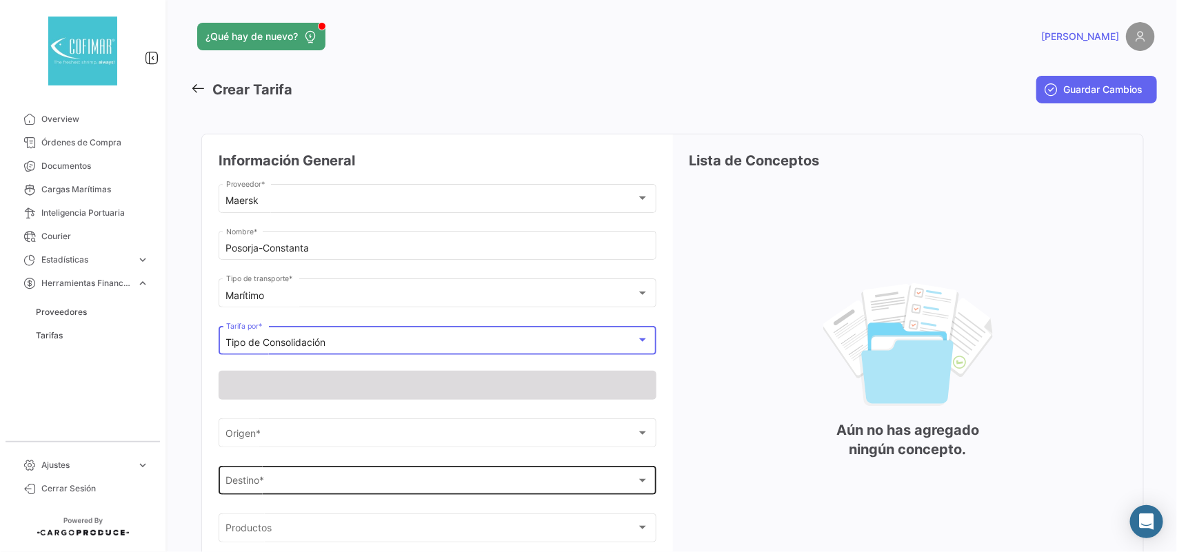
scroll to position [114, 0]
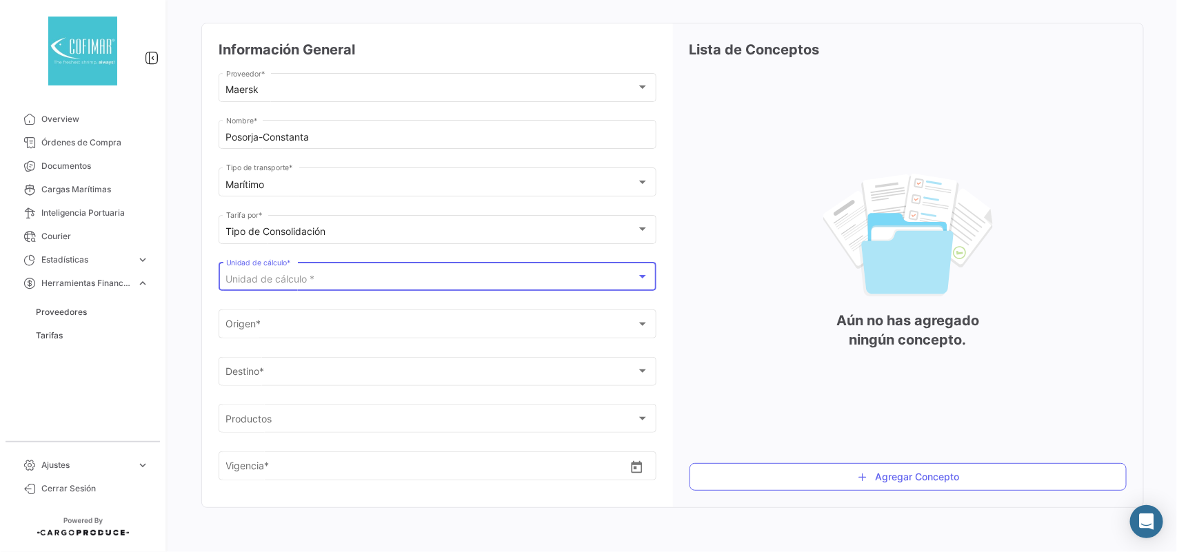
click at [389, 274] on div "Unidad de cálculo *" at bounding box center [431, 280] width 411 height 12
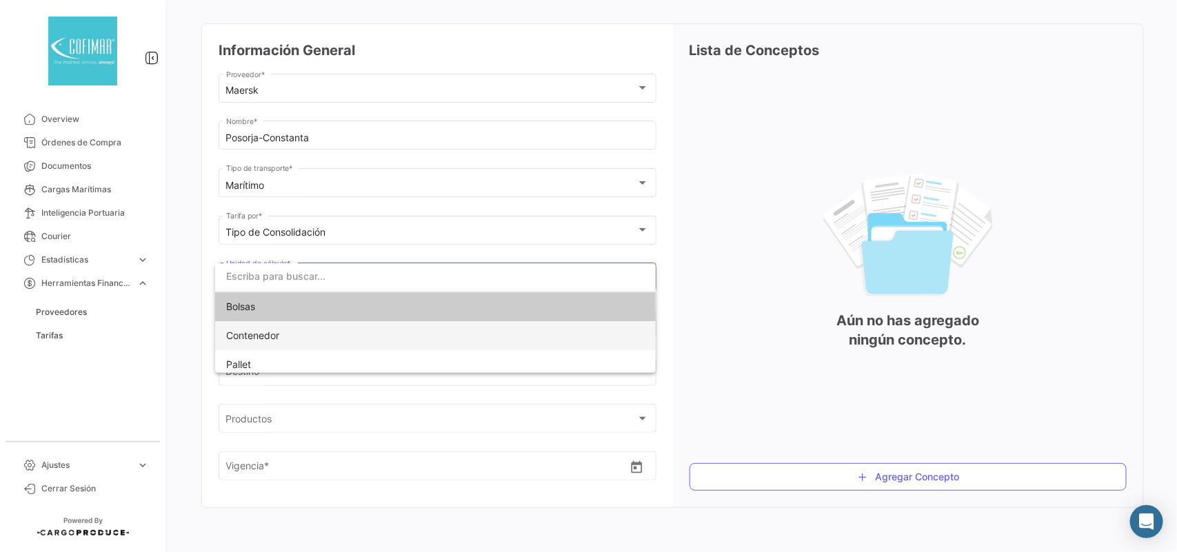
scroll to position [112, 0]
click at [309, 332] on span "Contenedor" at bounding box center [322, 335] width 193 height 29
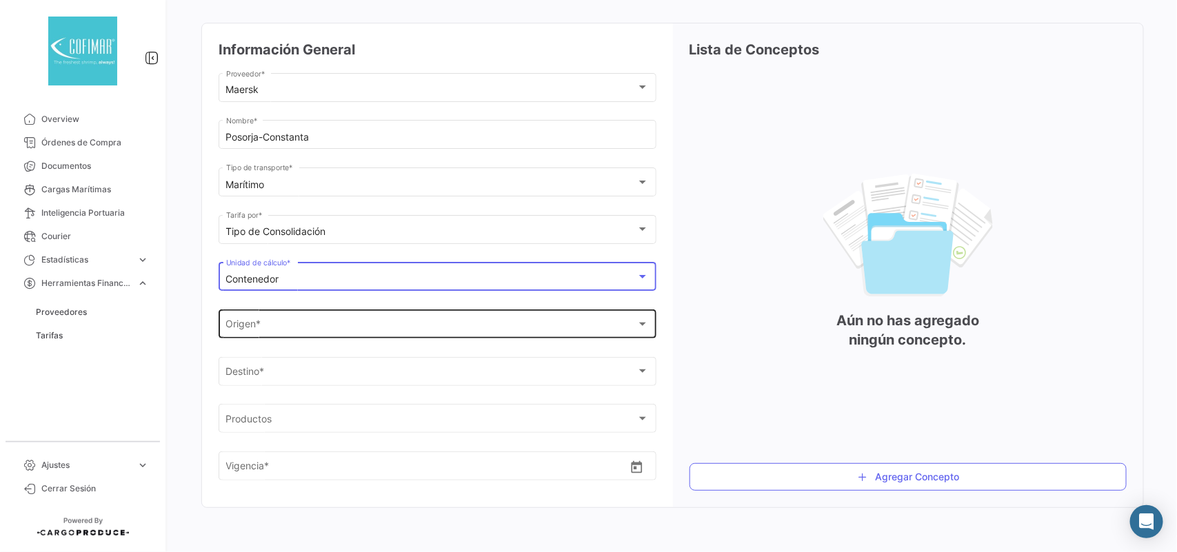
drag, startPoint x: 408, startPoint y: 316, endPoint x: 414, endPoint y: 322, distance: 8.3
click at [414, 322] on div "LABEL_ORIGIN * Origen *" at bounding box center [437, 323] width 423 height 32
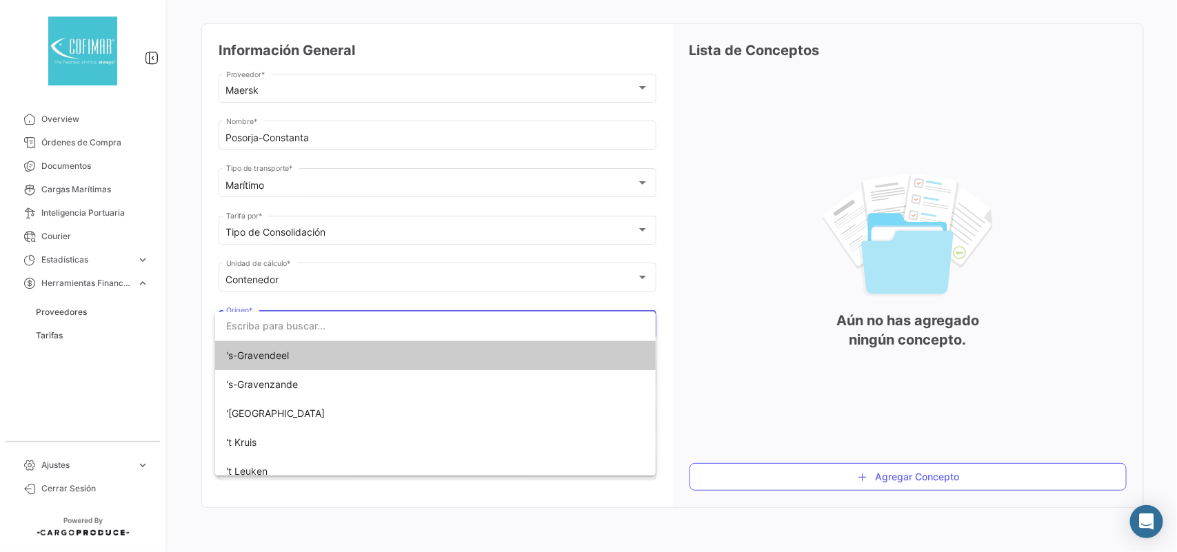
click at [393, 325] on input "dropdown search" at bounding box center [435, 326] width 440 height 29
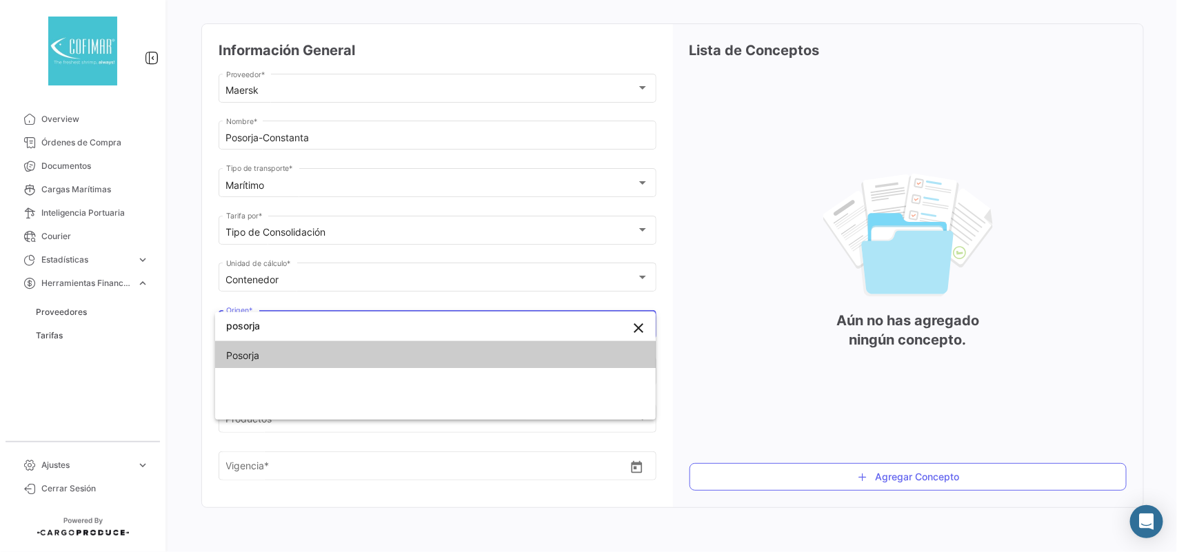
type input "posorja"
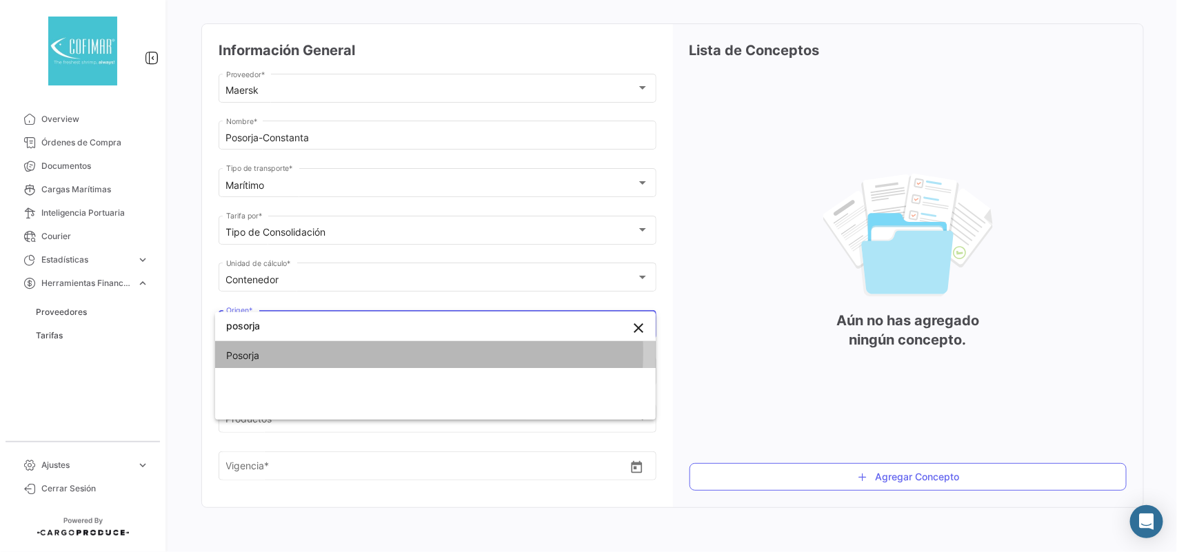
click at [325, 352] on span "Posorja" at bounding box center [322, 355] width 193 height 29
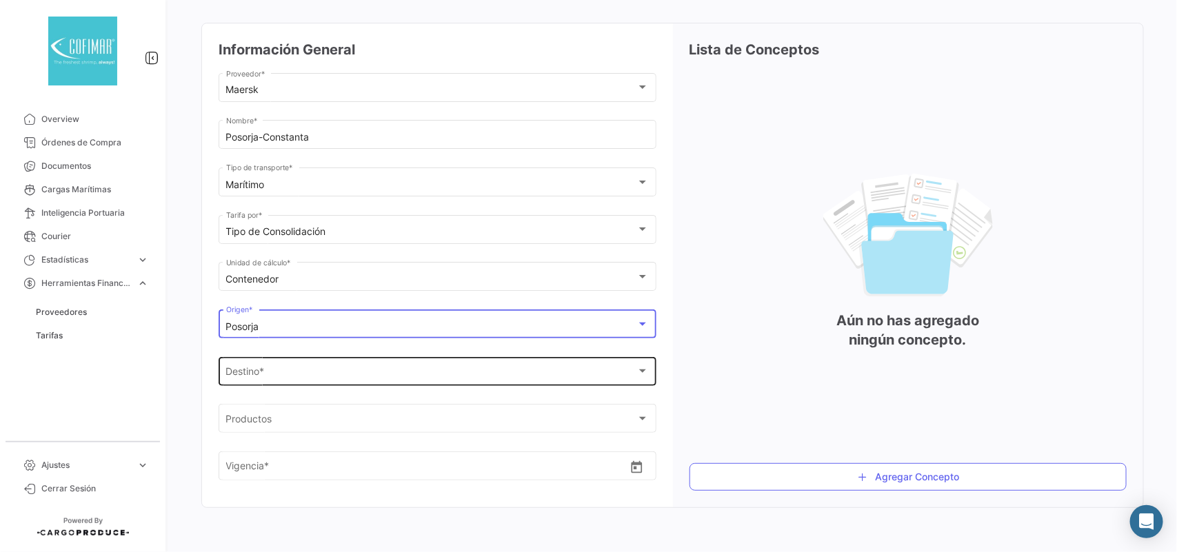
click at [305, 374] on span "LABEL_DESTINATION *" at bounding box center [431, 374] width 411 height 12
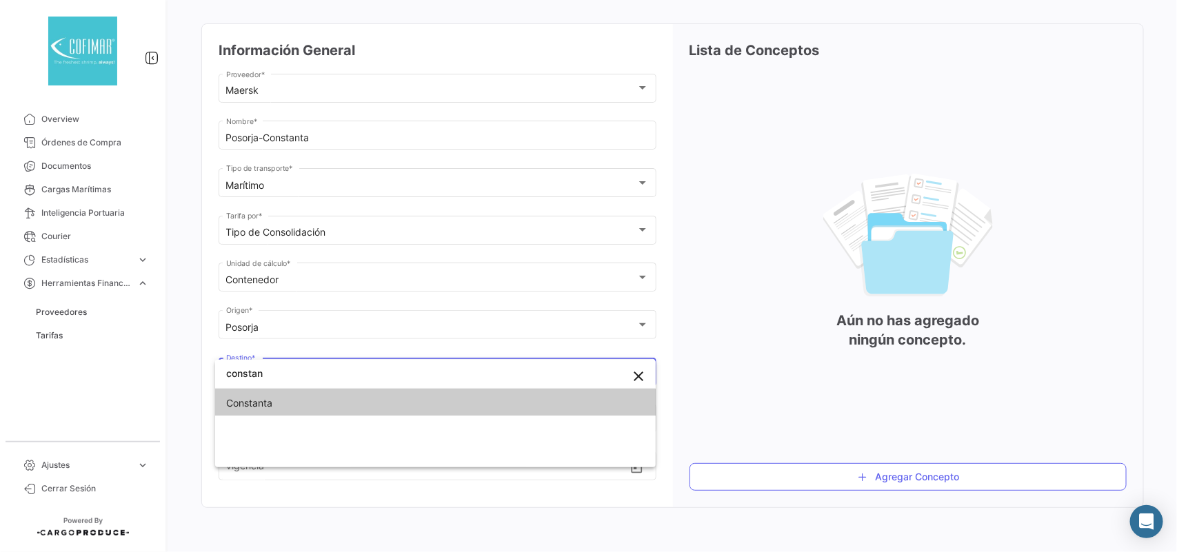
type input "constan"
click at [265, 410] on span "Constanta" at bounding box center [322, 403] width 193 height 29
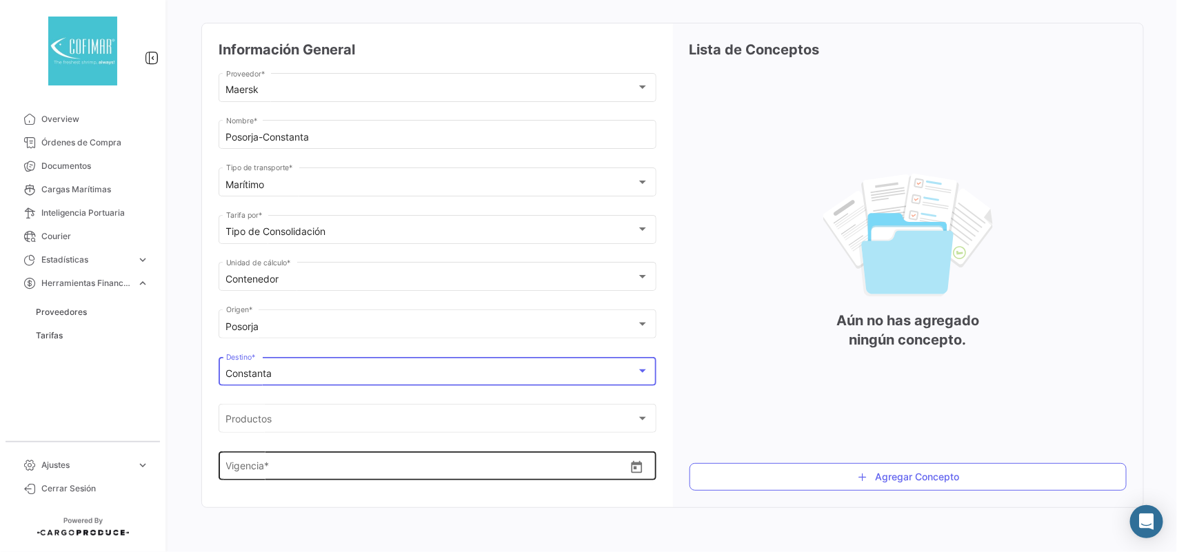
click at [376, 467] on input "text" at bounding box center [363, 469] width 196 height 12
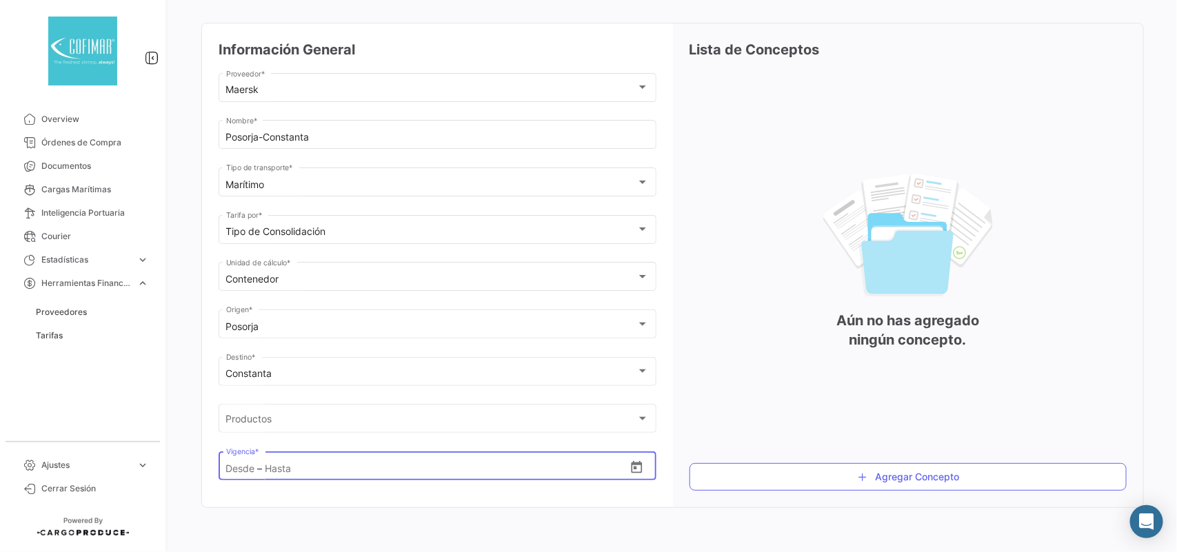
click at [631, 463] on icon "Open calendar" at bounding box center [636, 467] width 14 height 14
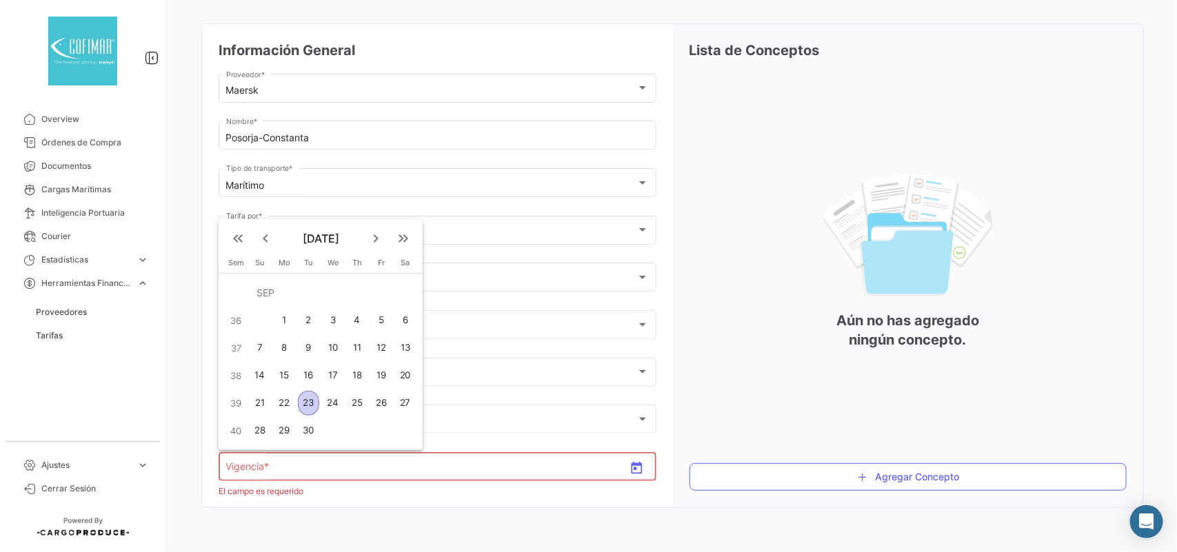
click at [257, 232] on mat-icon "keyboard_arrow_left" at bounding box center [265, 238] width 17 height 17
click at [263, 239] on mat-icon "keyboard_arrow_left" at bounding box center [265, 238] width 17 height 17
click at [314, 318] on div "1" at bounding box center [308, 320] width 21 height 25
type input "[DATE]"
click at [376, 241] on mat-icon "keyboard_arrow_right" at bounding box center [375, 238] width 17 height 17
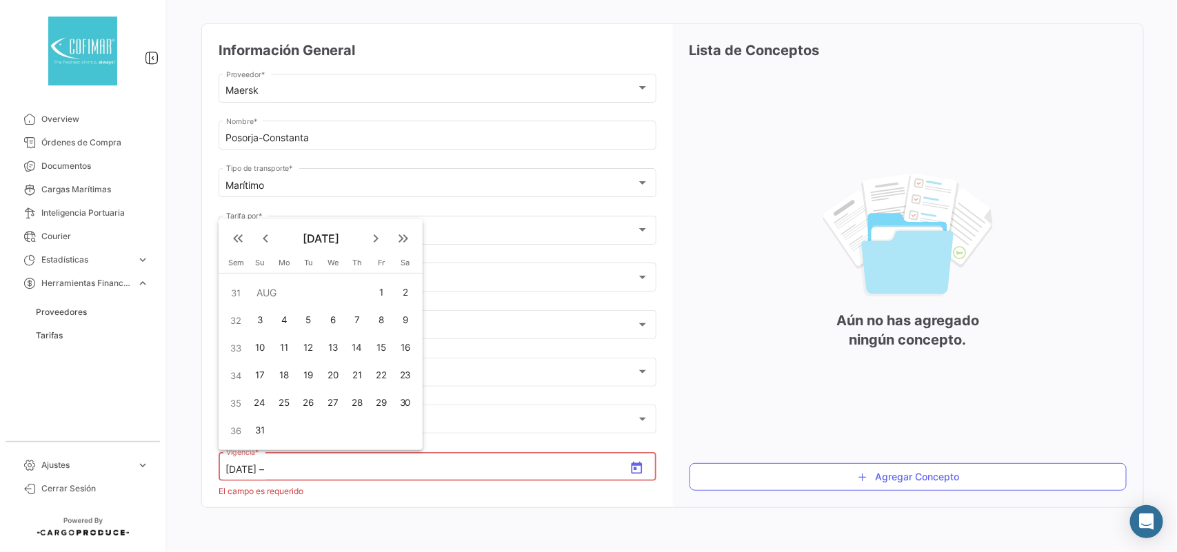
click at [376, 241] on mat-icon "keyboard_arrow_right" at bounding box center [375, 238] width 17 height 17
click at [267, 263] on mat-icon "keyboard_arrow_left" at bounding box center [265, 266] width 17 height 17
click at [315, 427] on div "30" at bounding box center [308, 430] width 21 height 25
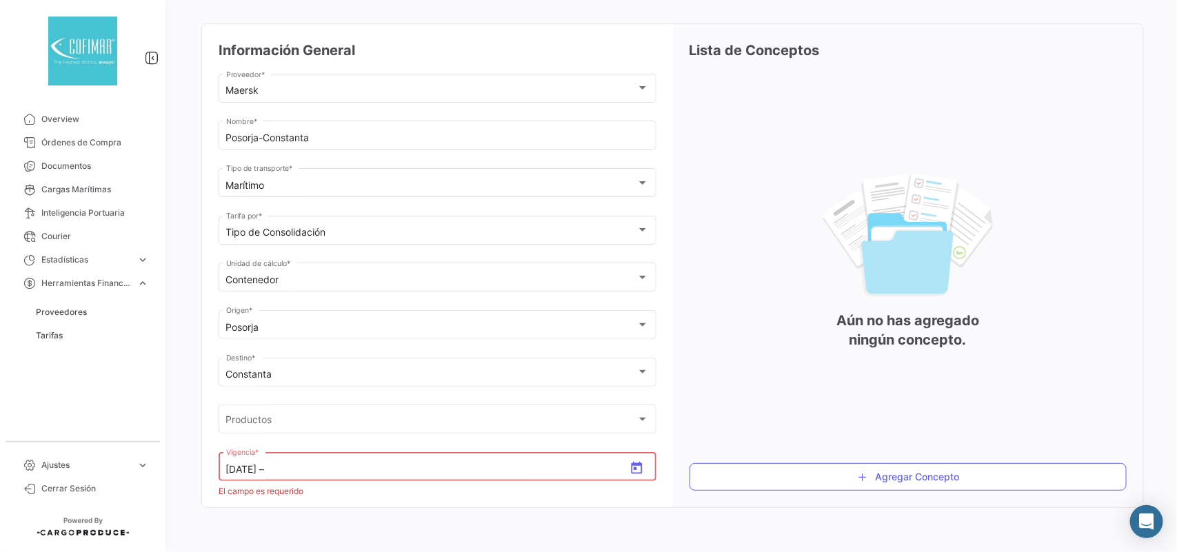
type input "[DATE]"
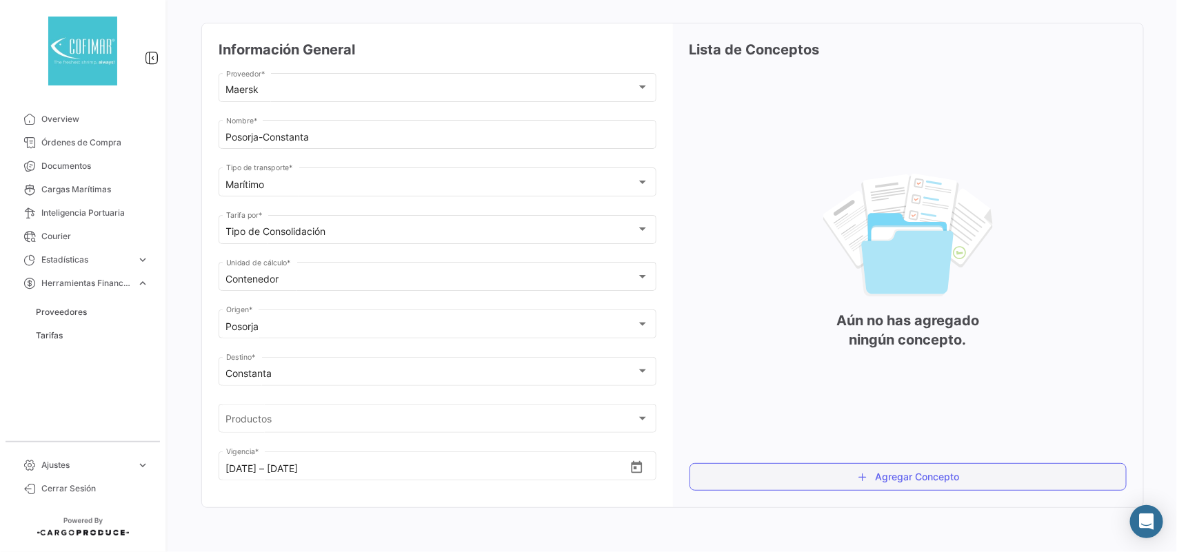
click at [934, 469] on button "Agregar Concepto" at bounding box center [908, 477] width 438 height 28
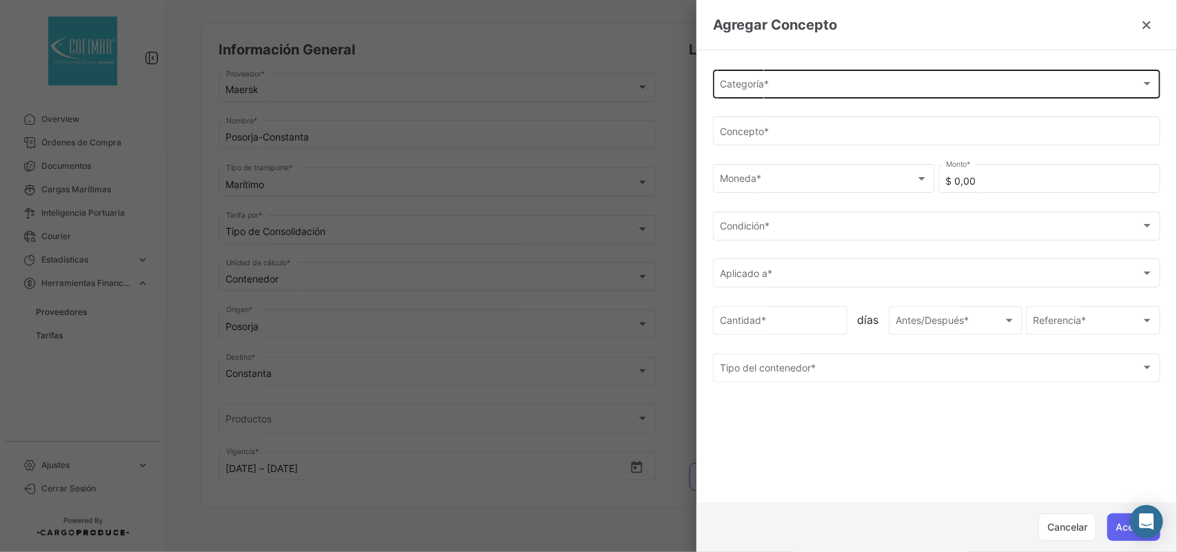
click at [822, 81] on div "Categoría *" at bounding box center [930, 87] width 420 height 12
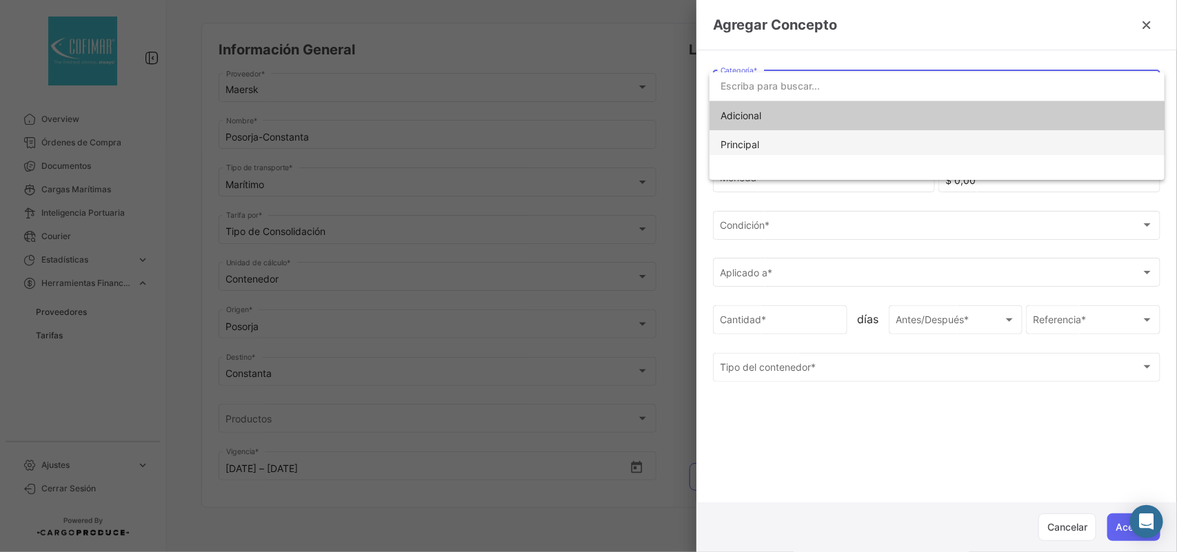
click at [748, 136] on span "Principal" at bounding box center [816, 144] width 193 height 29
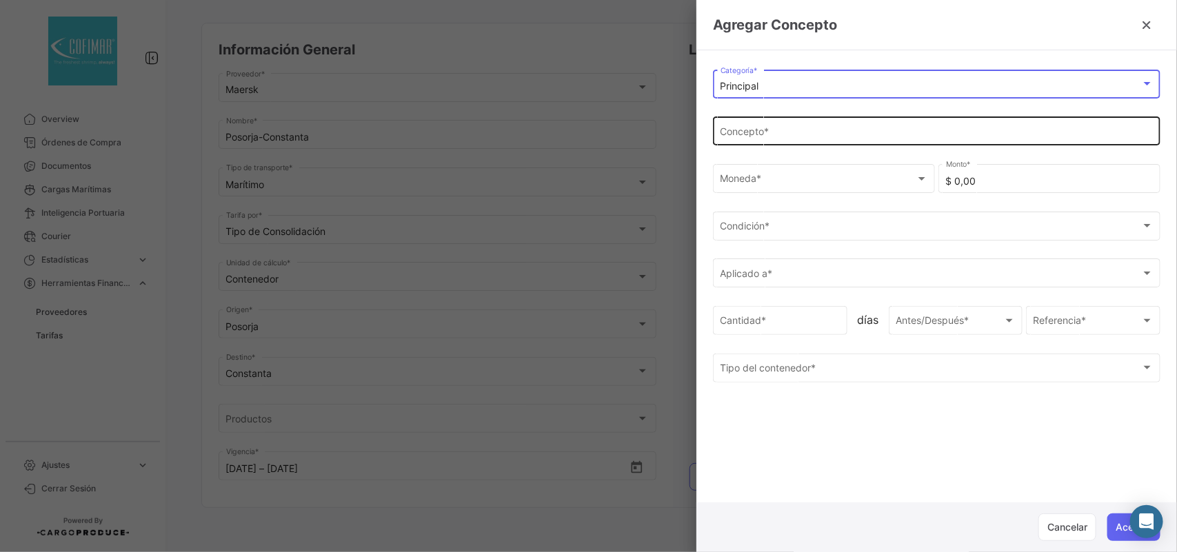
click at [812, 139] on input "Concepto *" at bounding box center [936, 134] width 433 height 12
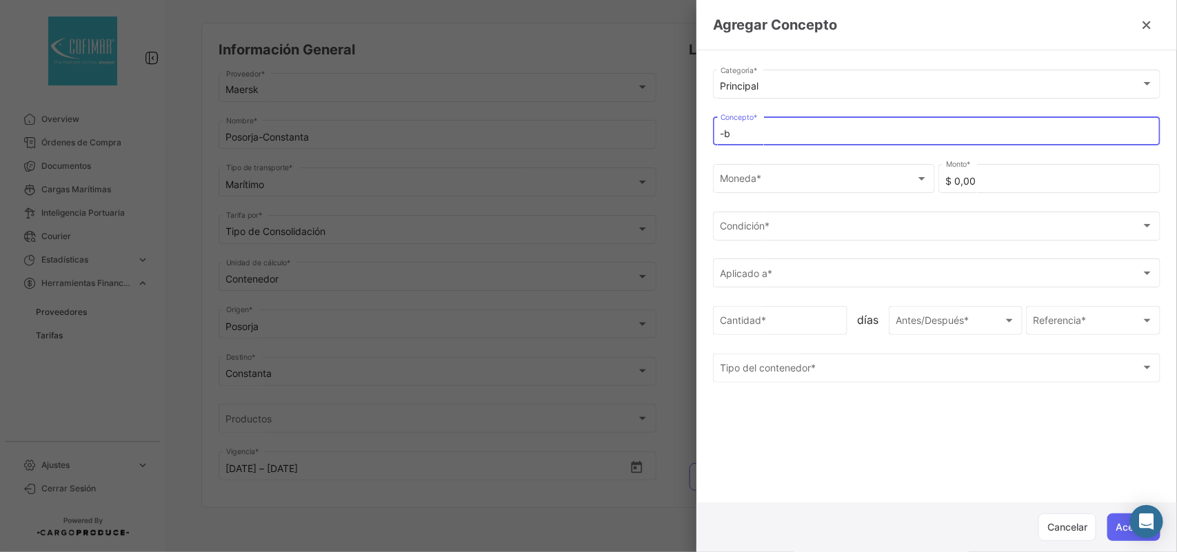
type input "-"
type input "Ocean Freight"
click at [783, 177] on div "Moneda *" at bounding box center [817, 182] width 195 height 12
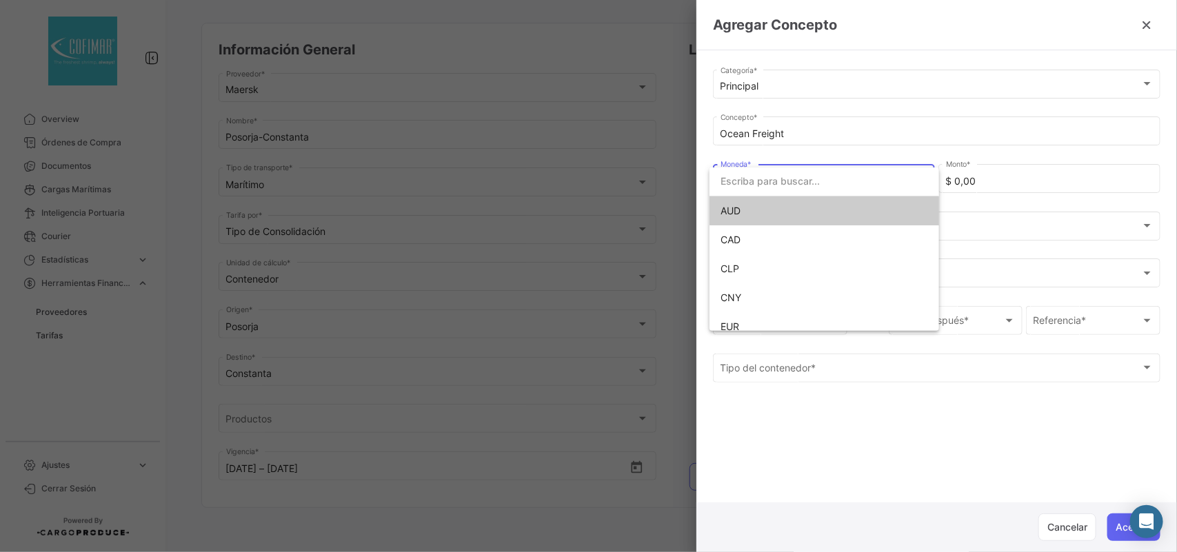
scroll to position [97, 0]
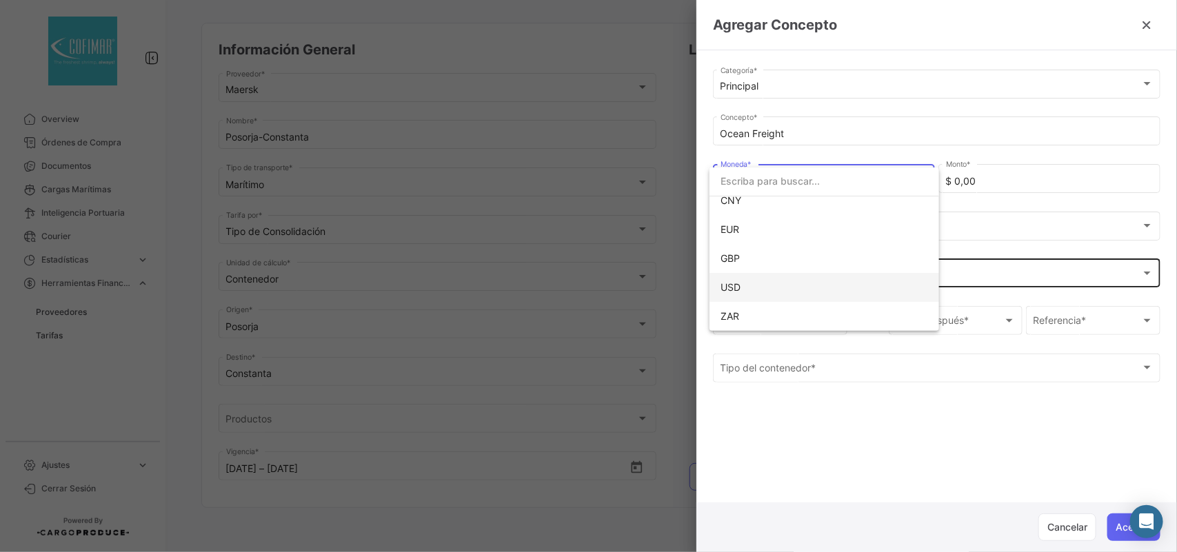
click at [747, 290] on span "USD" at bounding box center [816, 287] width 193 height 29
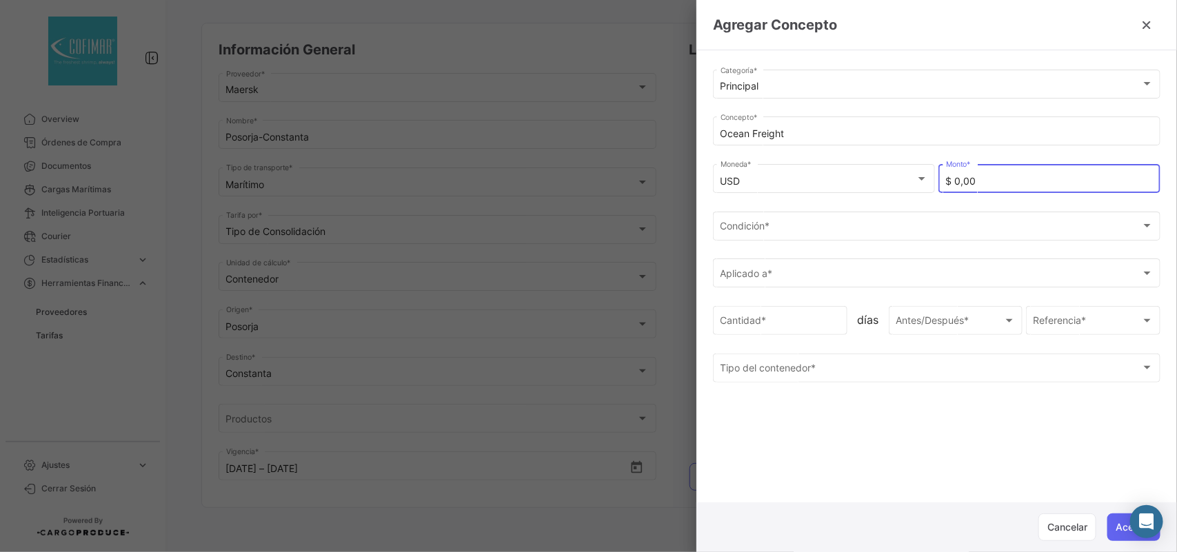
drag, startPoint x: 1001, startPoint y: 183, endPoint x: 891, endPoint y: 201, distance: 110.9
click at [891, 201] on div "USD Moneda * $ 0,00 Monto *" at bounding box center [936, 185] width 447 height 48
type input "$ 3.800,00"
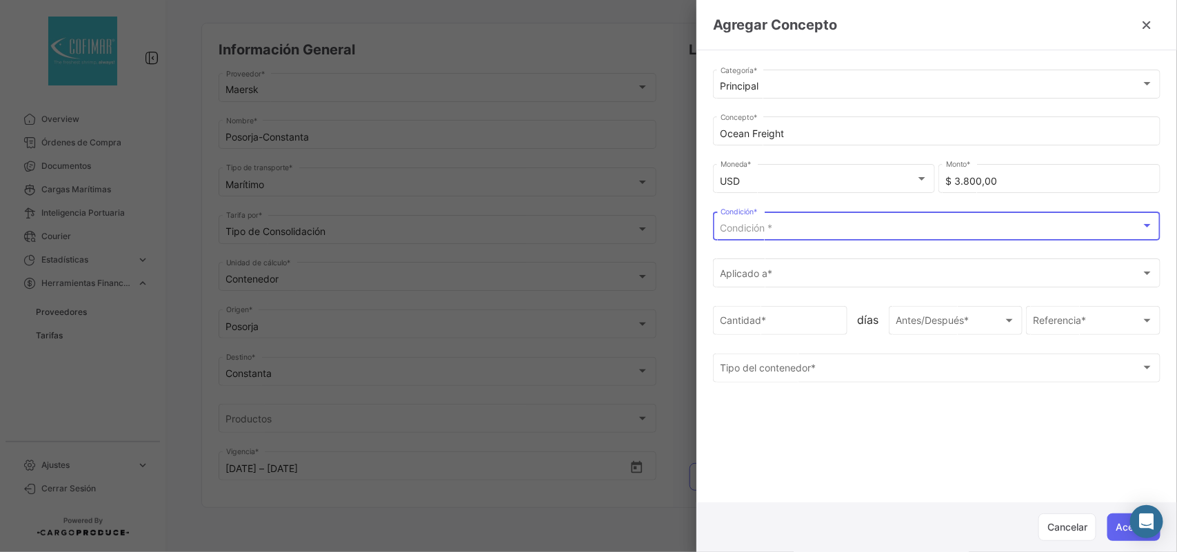
click at [807, 225] on div "Condición *" at bounding box center [930, 229] width 420 height 12
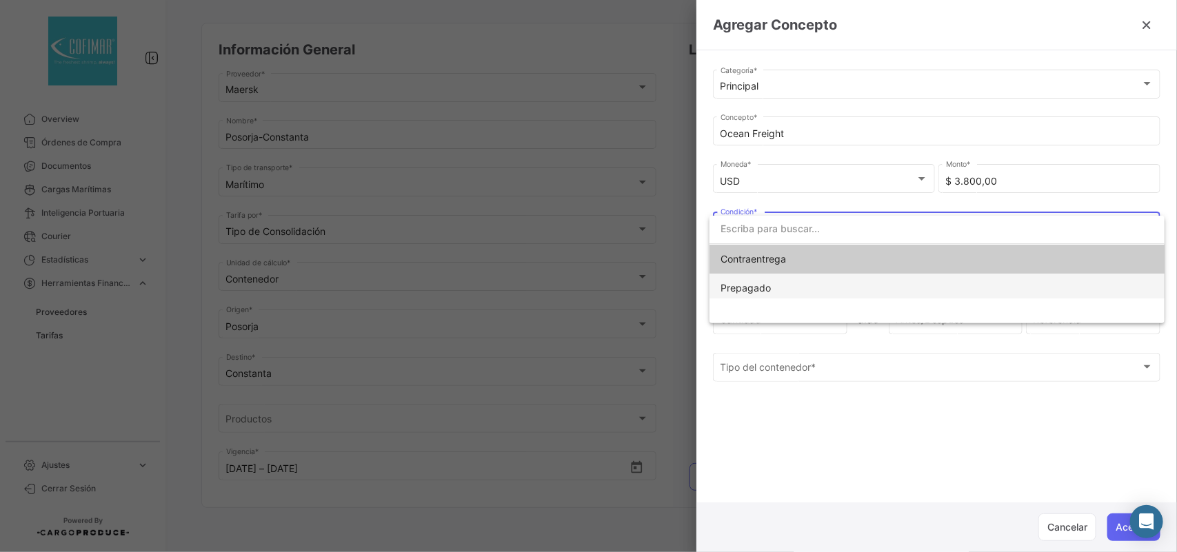
click at [771, 283] on span "Prepagado" at bounding box center [816, 288] width 193 height 29
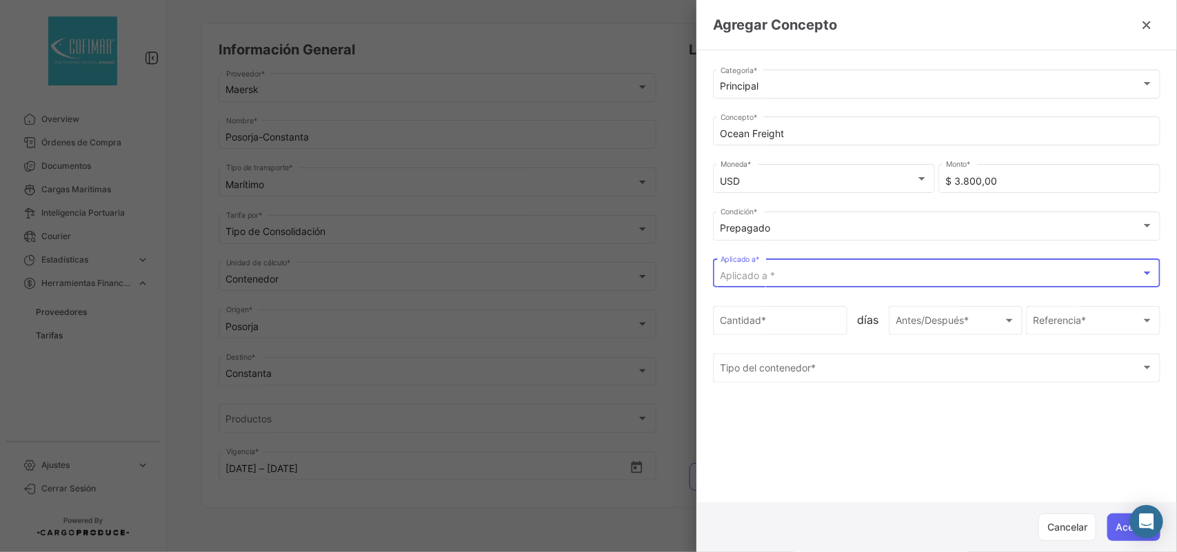
click at [771, 282] on div "Aplicado a *" at bounding box center [930, 276] width 420 height 12
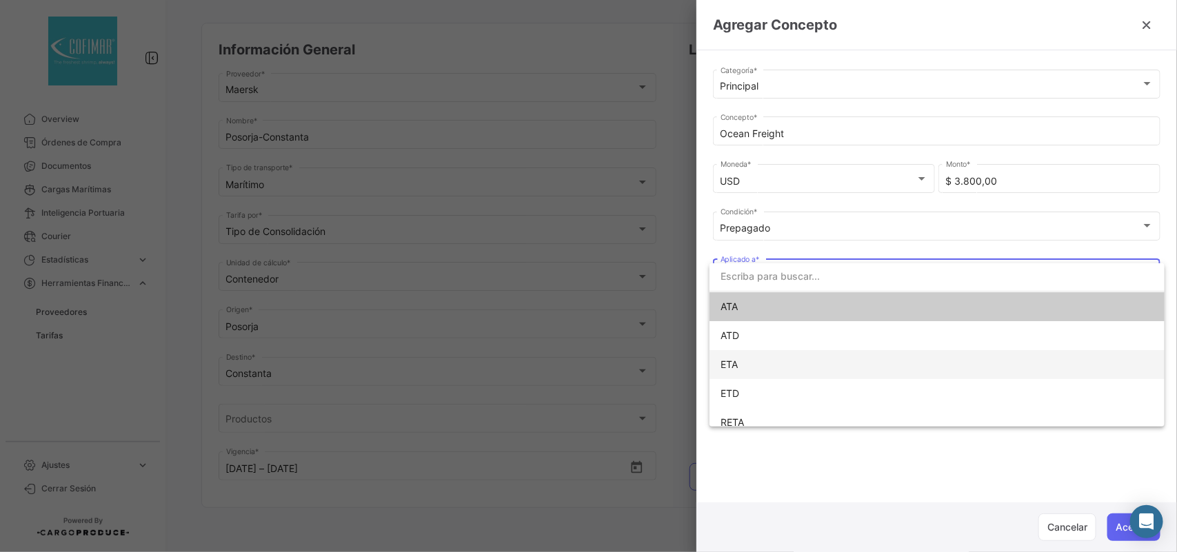
click at [749, 353] on span "ETA" at bounding box center [816, 364] width 193 height 29
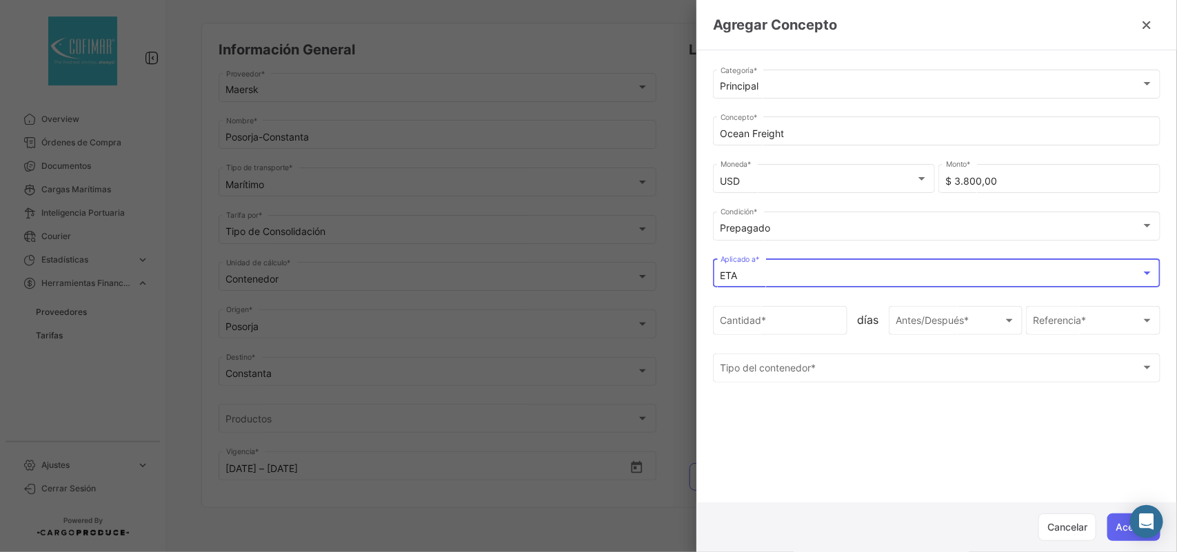
click at [755, 278] on div "ETA" at bounding box center [930, 276] width 420 height 12
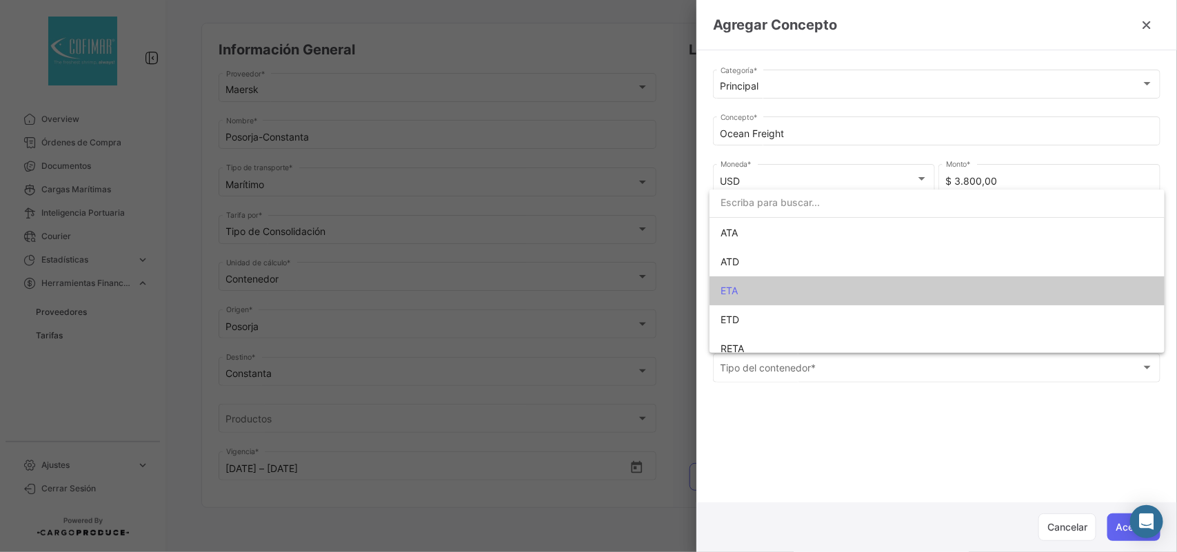
scroll to position [39, 0]
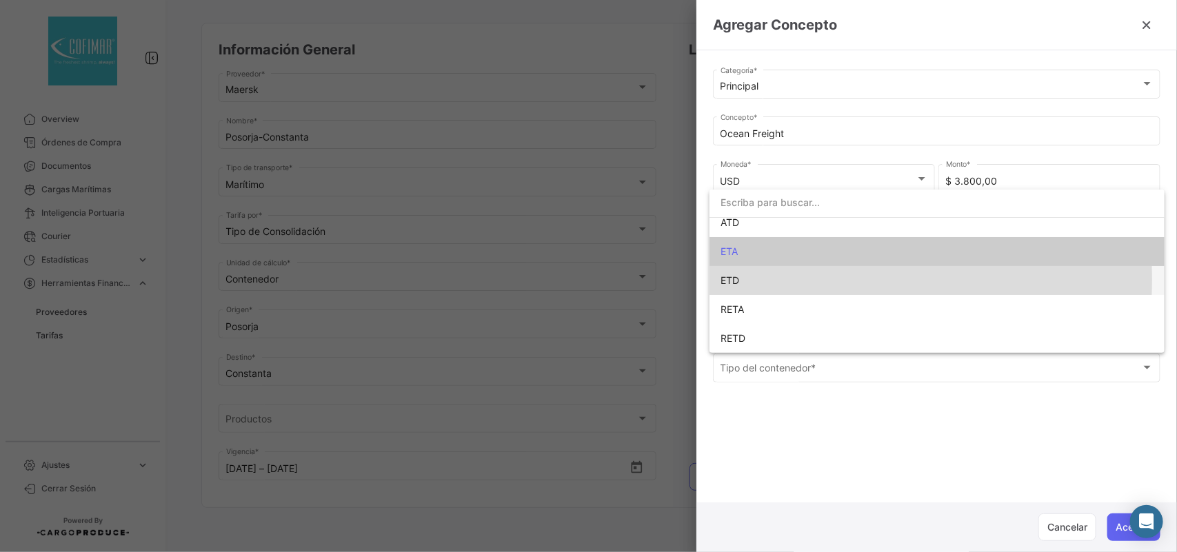
click at [749, 279] on span "ETD" at bounding box center [816, 280] width 193 height 29
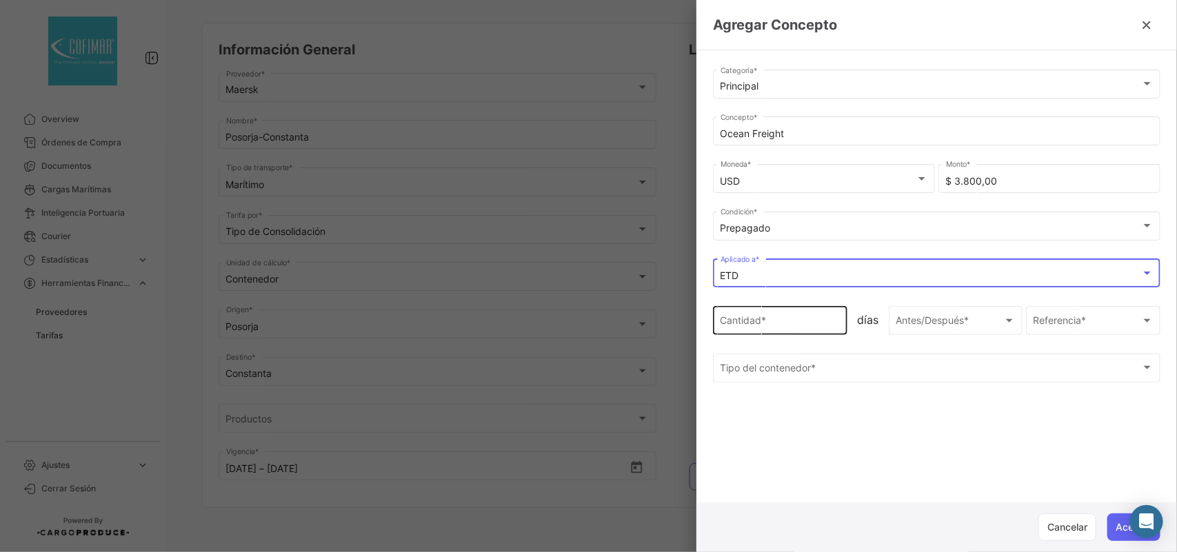
click at [755, 324] on input "Cantidad *" at bounding box center [780, 324] width 120 height 12
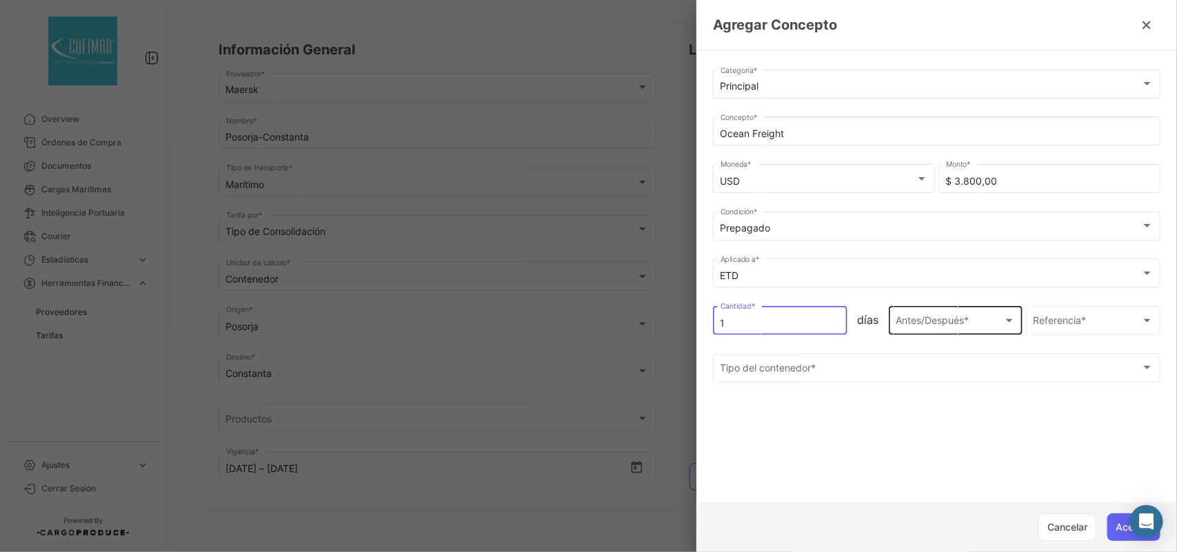
type input "1"
click at [931, 329] on span "Antes/Después *" at bounding box center [933, 323] width 76 height 12
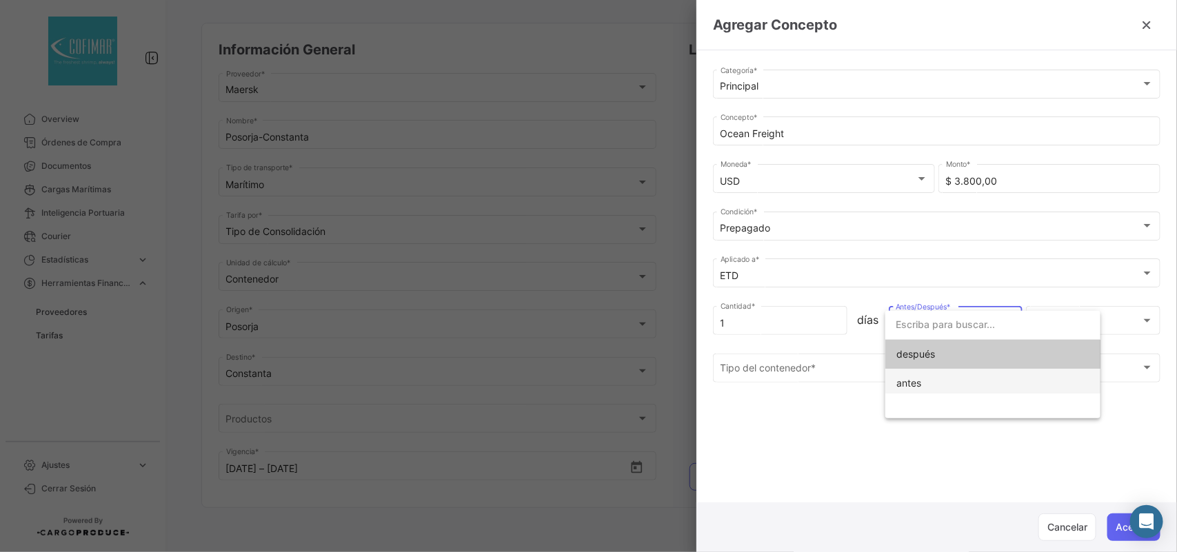
click at [918, 383] on span "antes" at bounding box center [908, 383] width 25 height 12
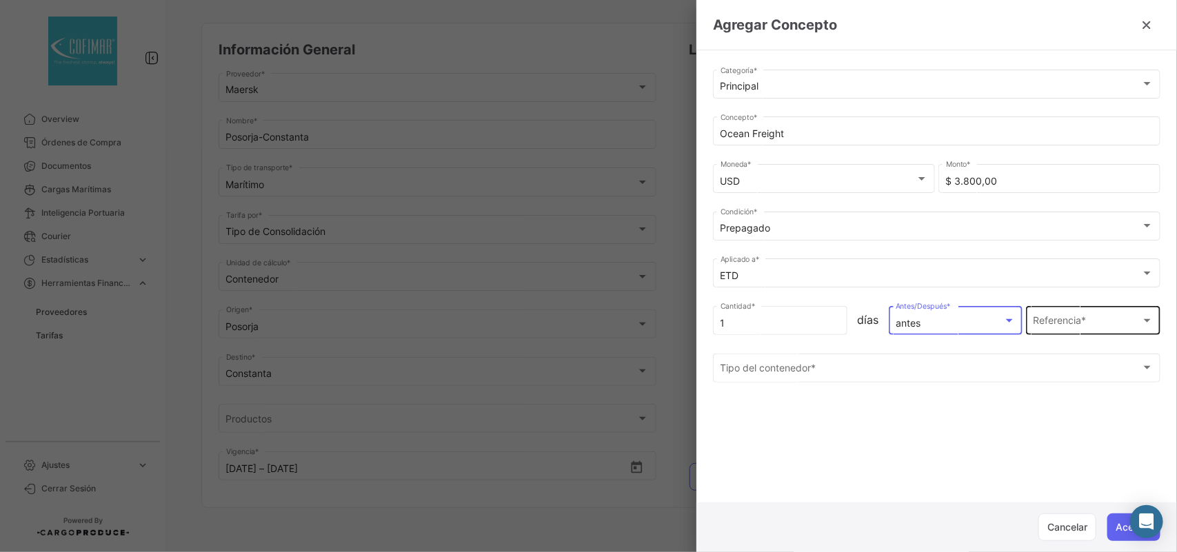
click at [1046, 329] on span "Referencia *" at bounding box center [1087, 324] width 108 height 12
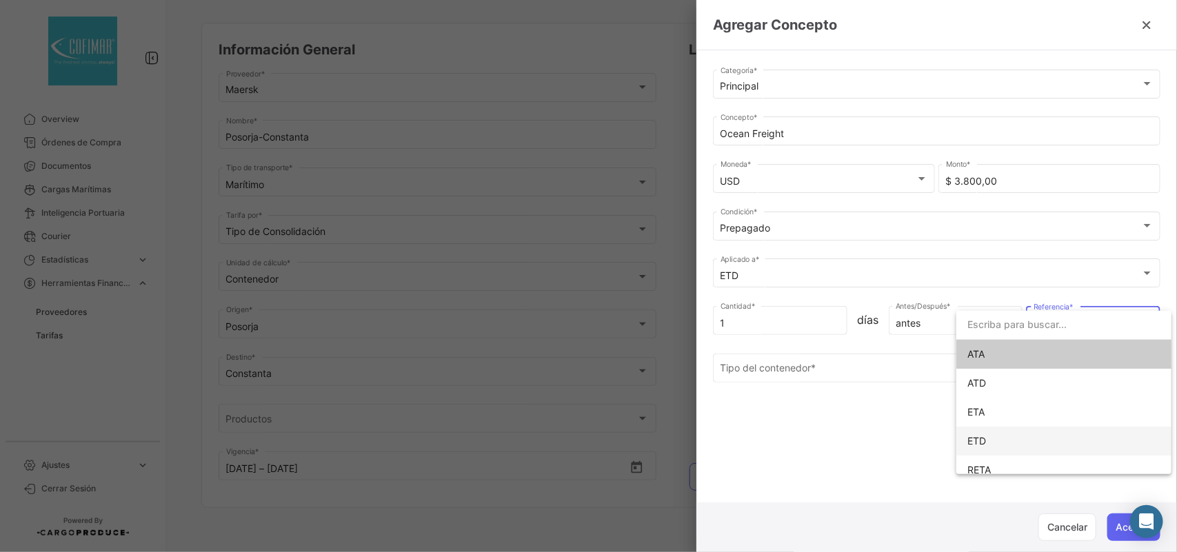
click at [982, 433] on span "ETD" at bounding box center [1063, 441] width 193 height 29
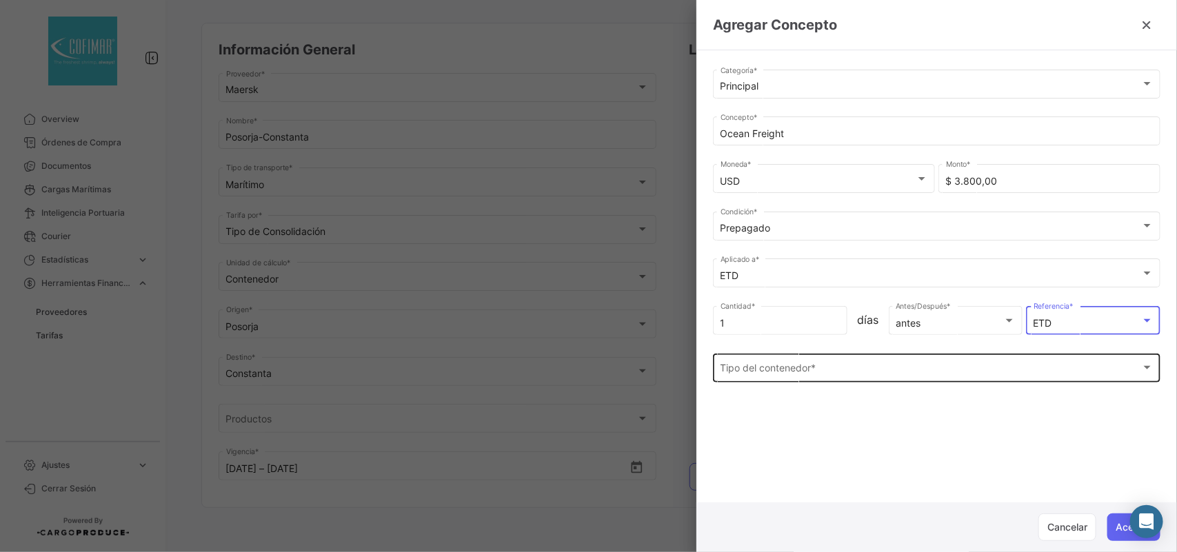
click at [791, 363] on div "Tipo del contenedor * Tipo del contenedor *" at bounding box center [936, 367] width 433 height 32
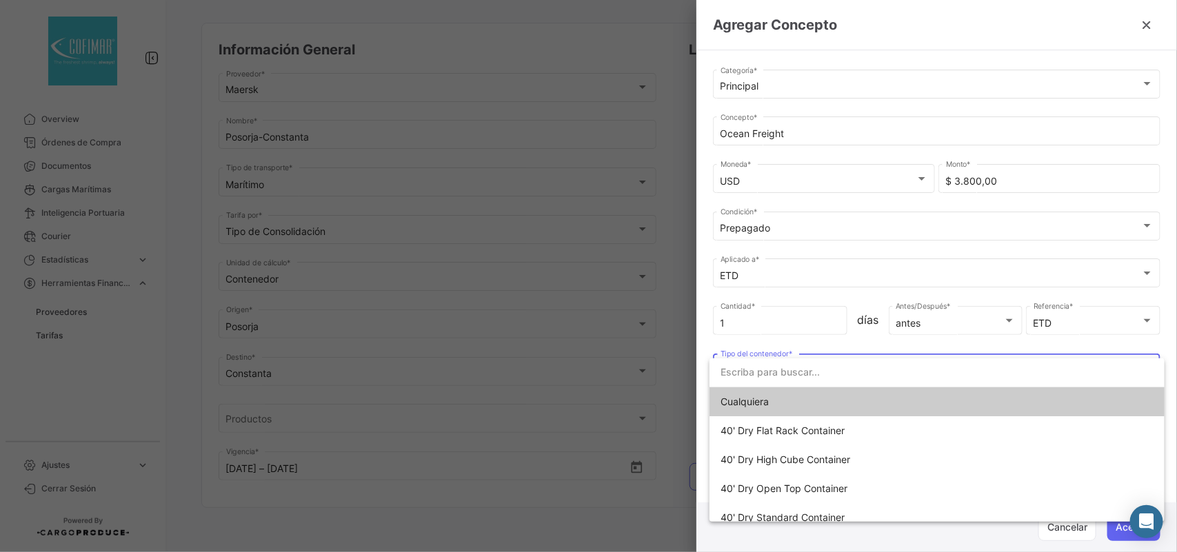
click at [762, 400] on span "Cualquiera" at bounding box center [744, 402] width 48 height 12
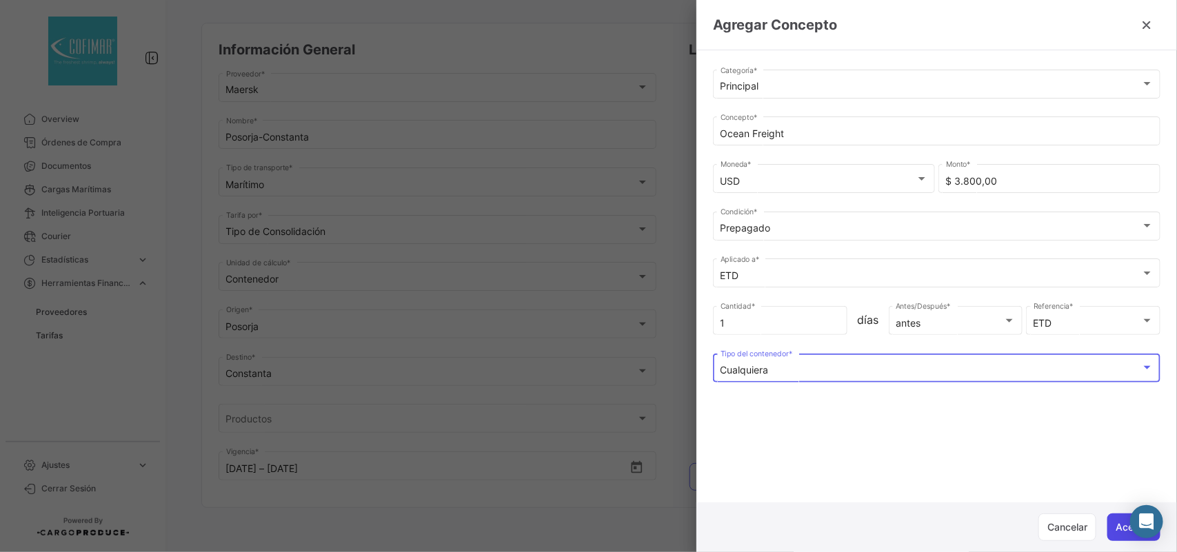
click at [1120, 535] on button "Aceptar" at bounding box center [1133, 528] width 53 height 28
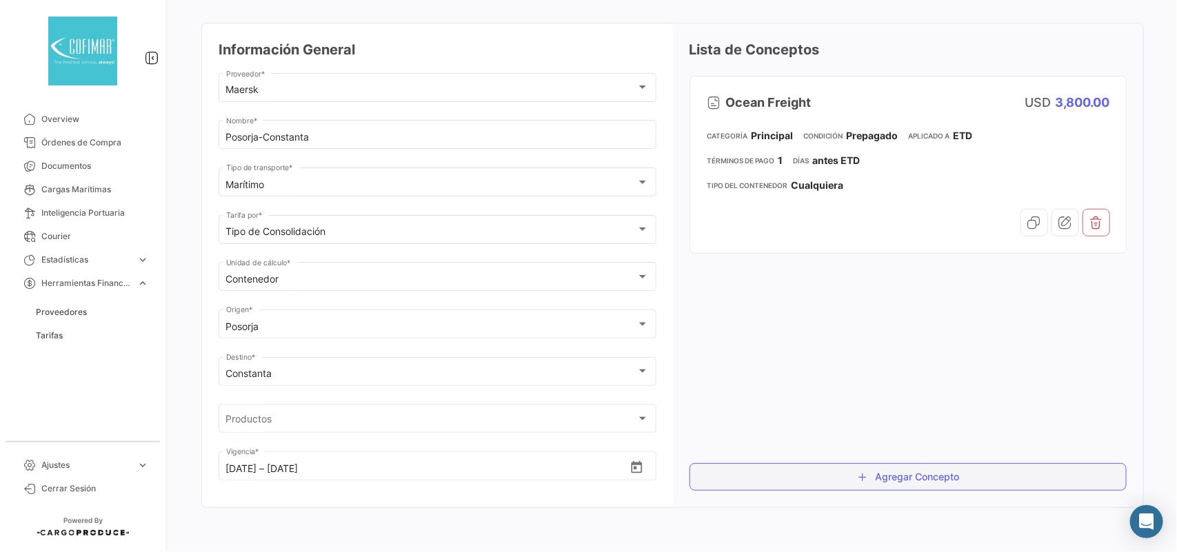
click at [915, 490] on button "Agregar Concepto" at bounding box center [908, 477] width 438 height 28
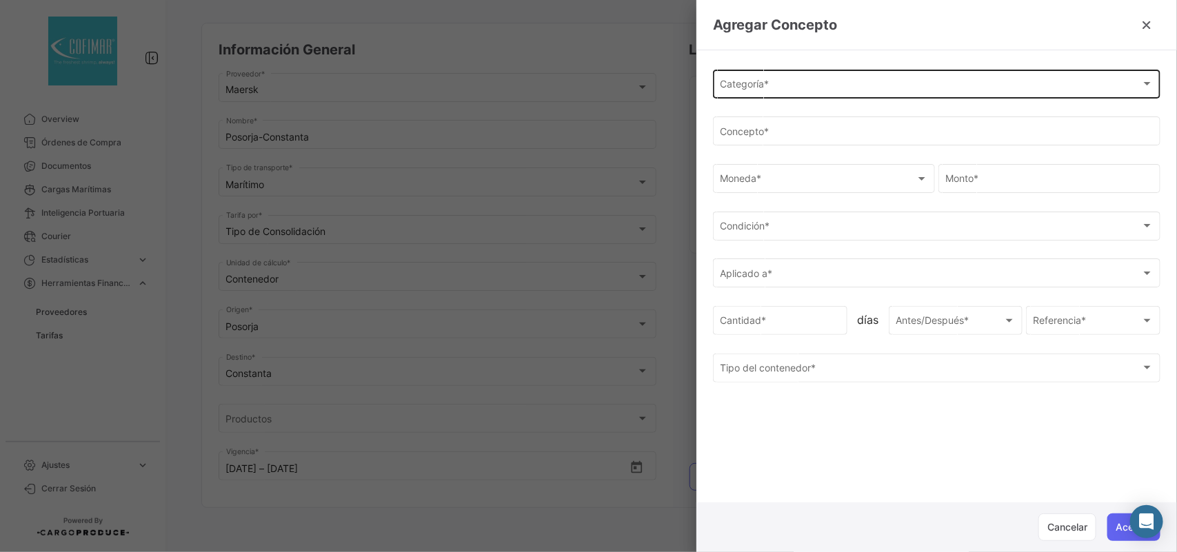
click at [777, 94] on div "Categoría * Categoría *" at bounding box center [936, 83] width 433 height 32
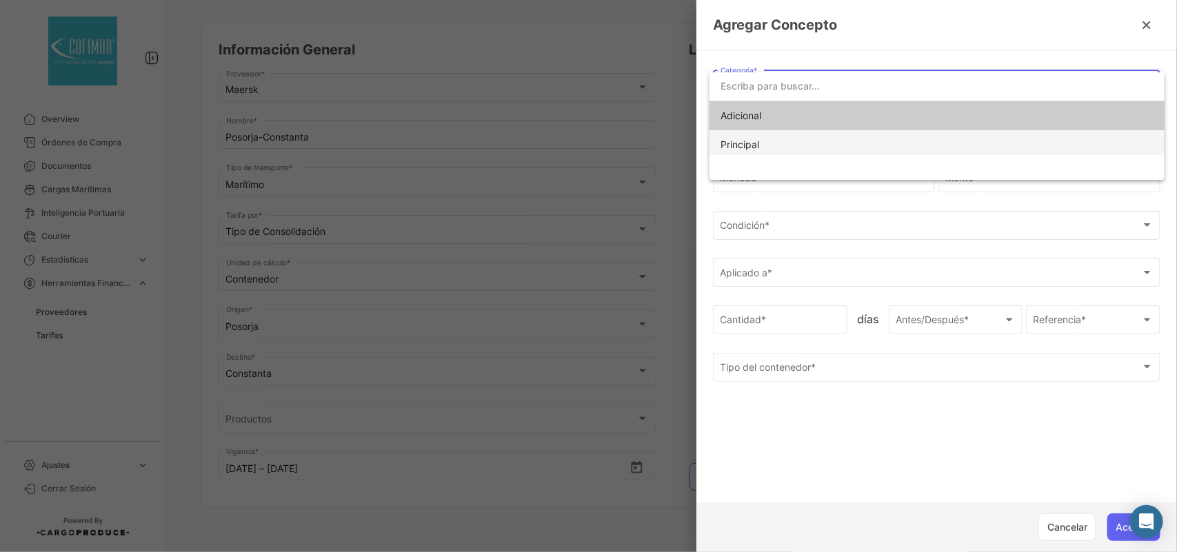
click at [745, 134] on span "Principal" at bounding box center [816, 144] width 193 height 29
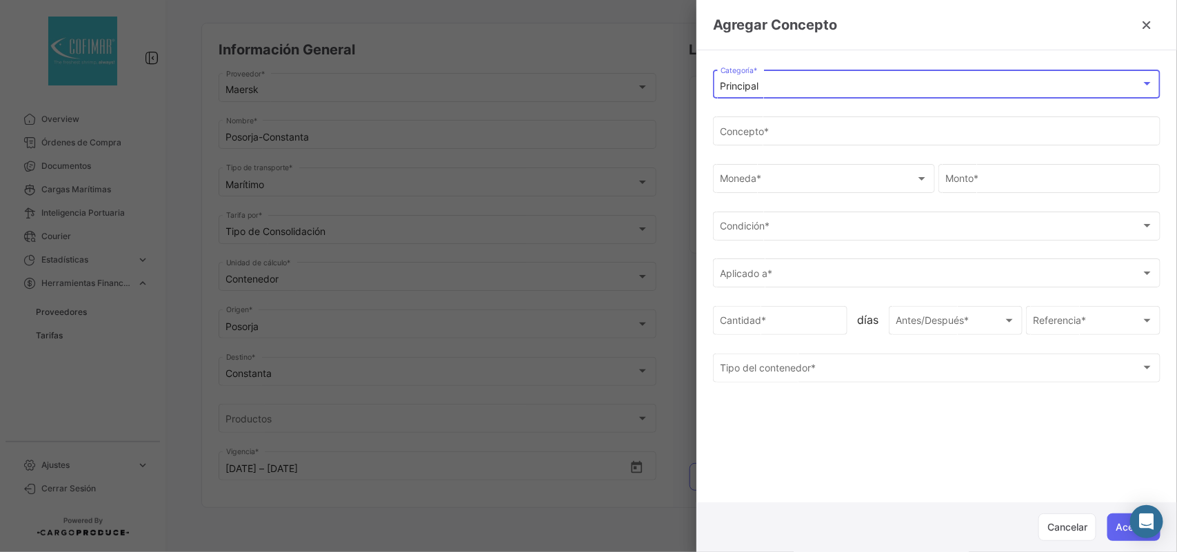
click at [745, 134] on input "Concepto *" at bounding box center [936, 134] width 433 height 12
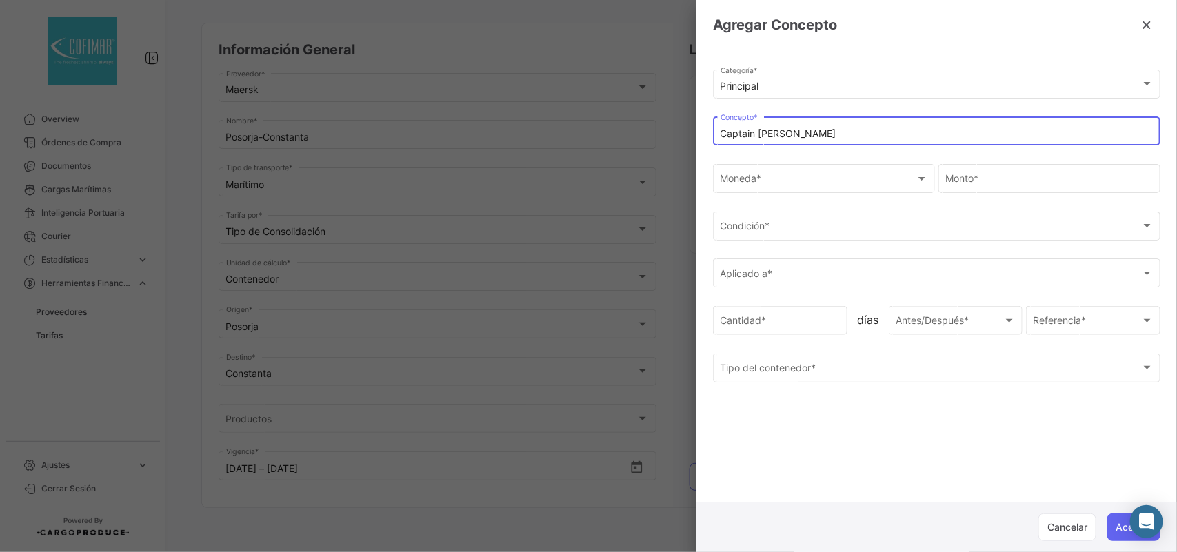
type input "Captain [PERSON_NAME]"
click at [775, 181] on div "Moneda *" at bounding box center [817, 182] width 195 height 12
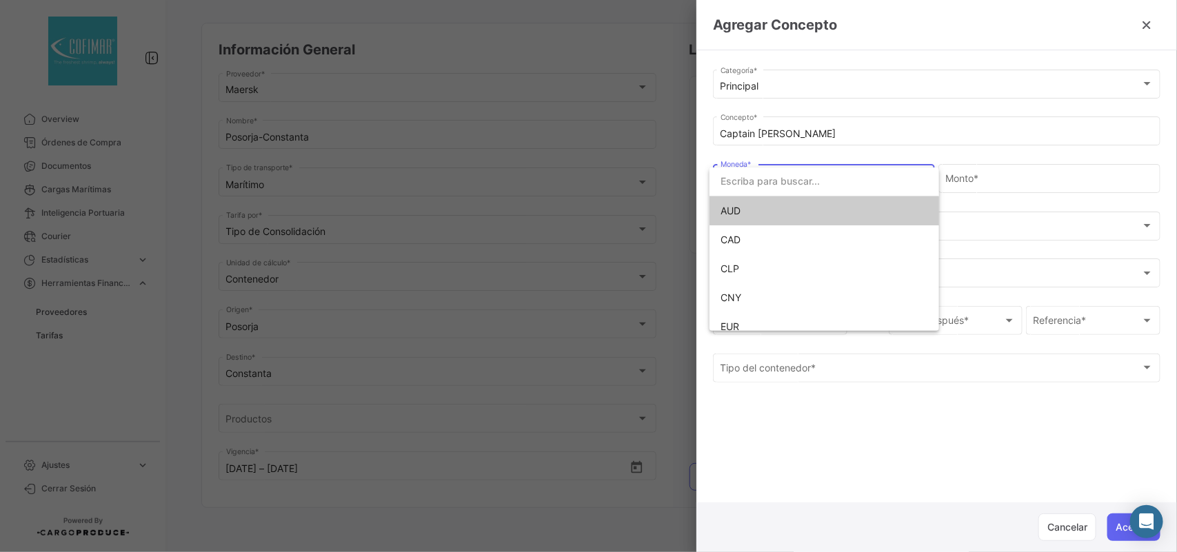
scroll to position [97, 0]
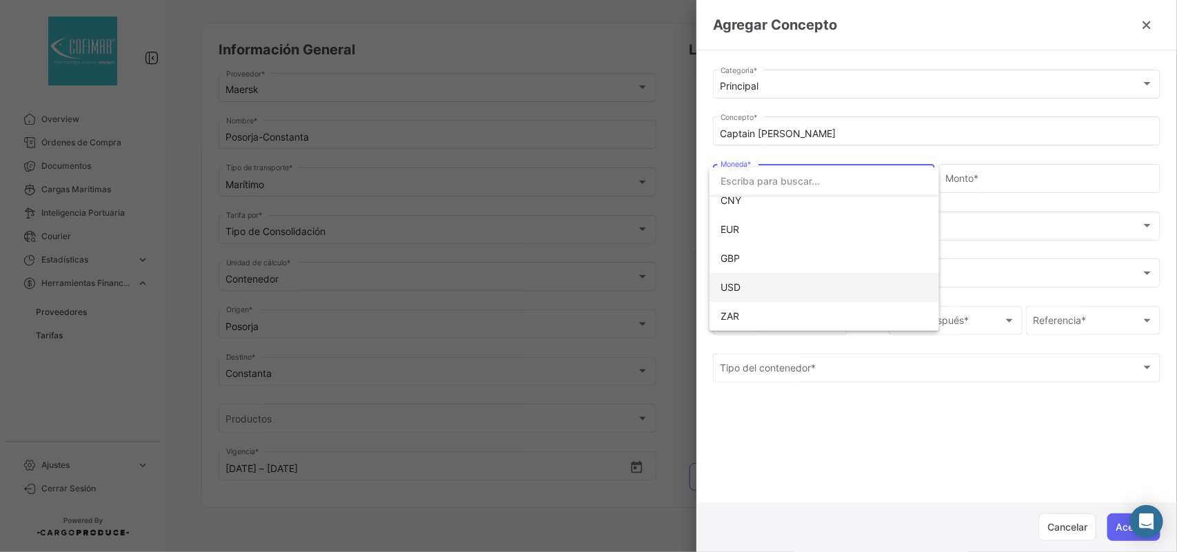
click at [749, 281] on span "USD" at bounding box center [816, 287] width 193 height 29
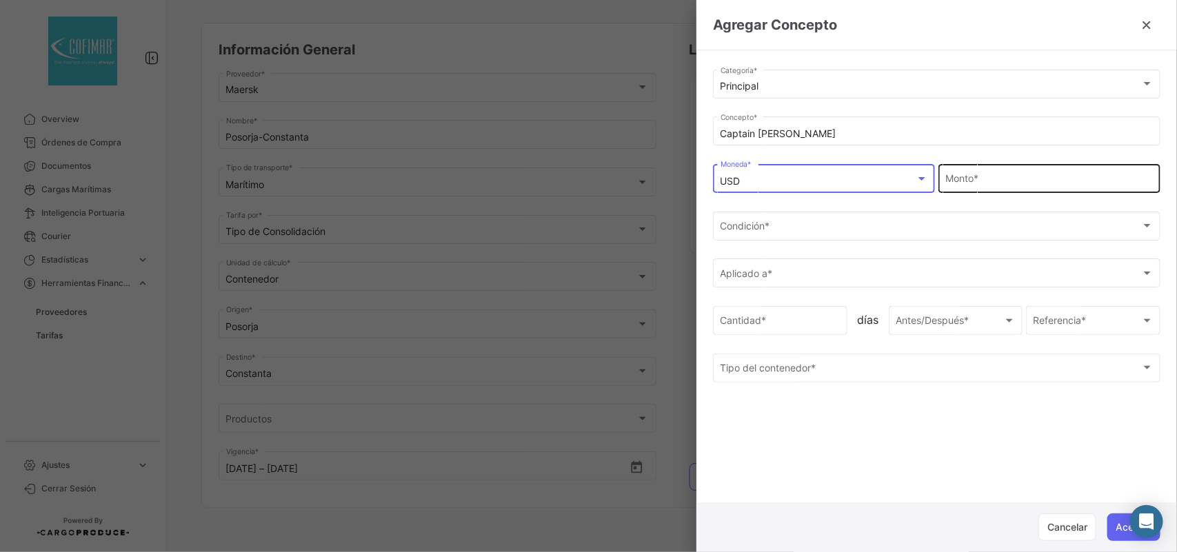
click at [980, 174] on div "Monto *" at bounding box center [1049, 177] width 207 height 32
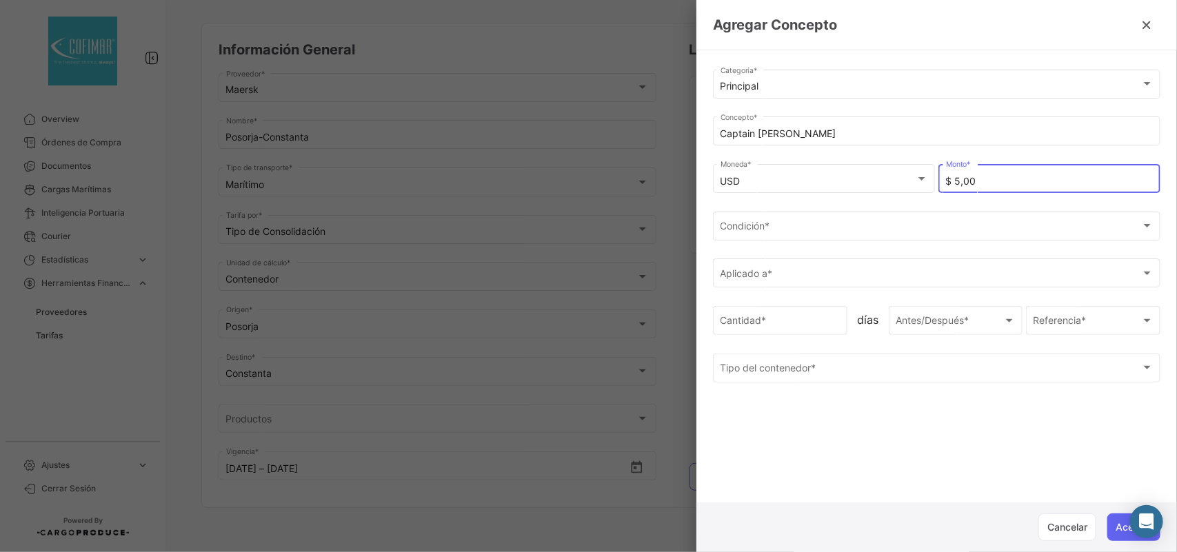
type input "$ 50,00"
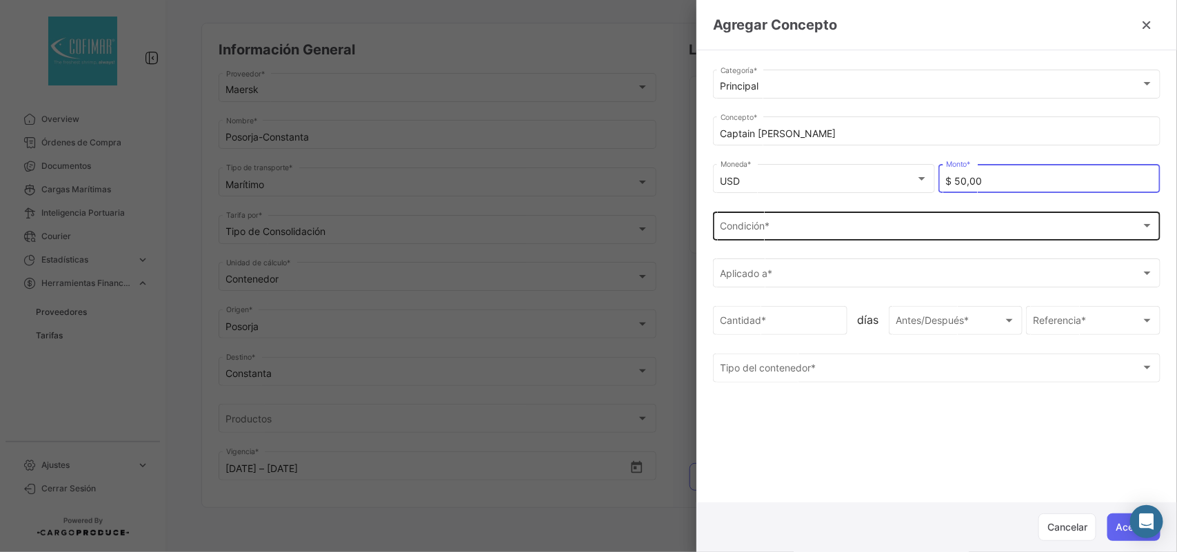
click at [860, 221] on div "Condición * Condición *" at bounding box center [936, 225] width 433 height 32
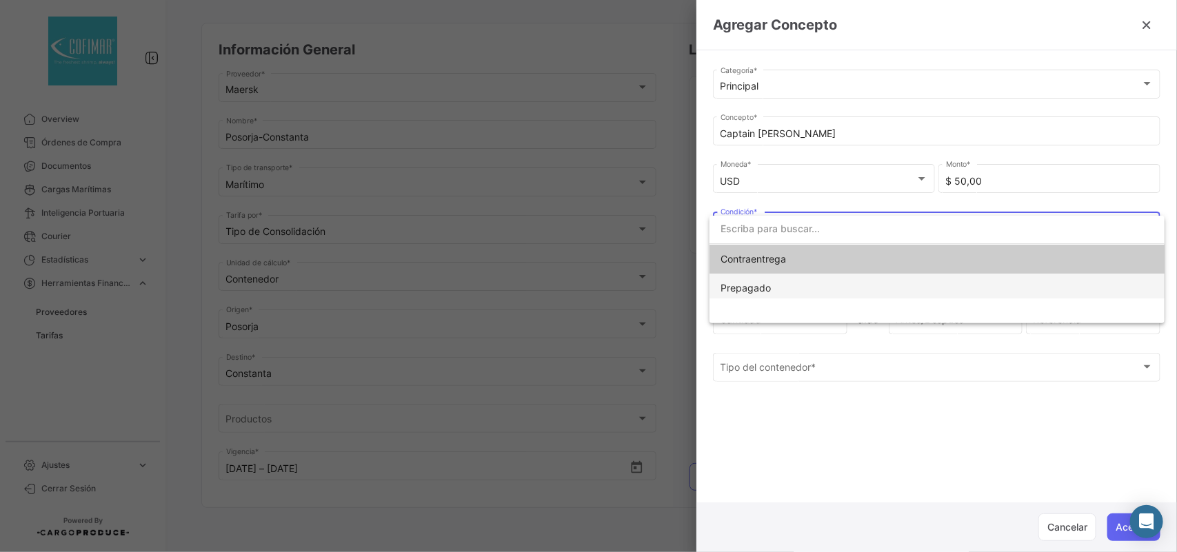
click at [773, 286] on span "Prepagado" at bounding box center [816, 288] width 193 height 29
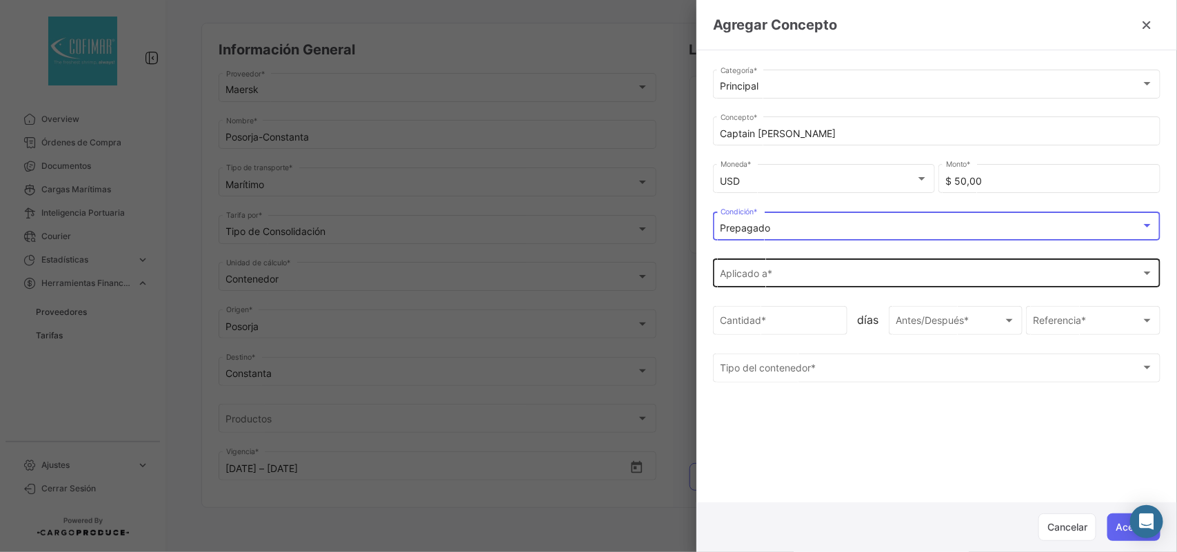
click at [760, 274] on span "Aplicado a *" at bounding box center [930, 276] width 420 height 12
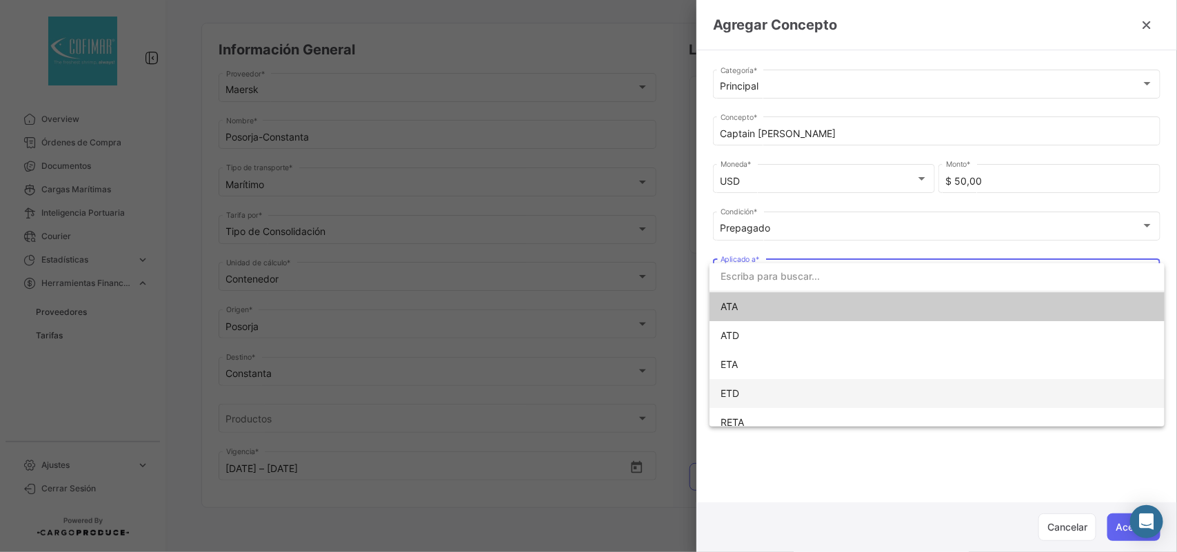
click at [733, 387] on span "ETD" at bounding box center [729, 393] width 19 height 12
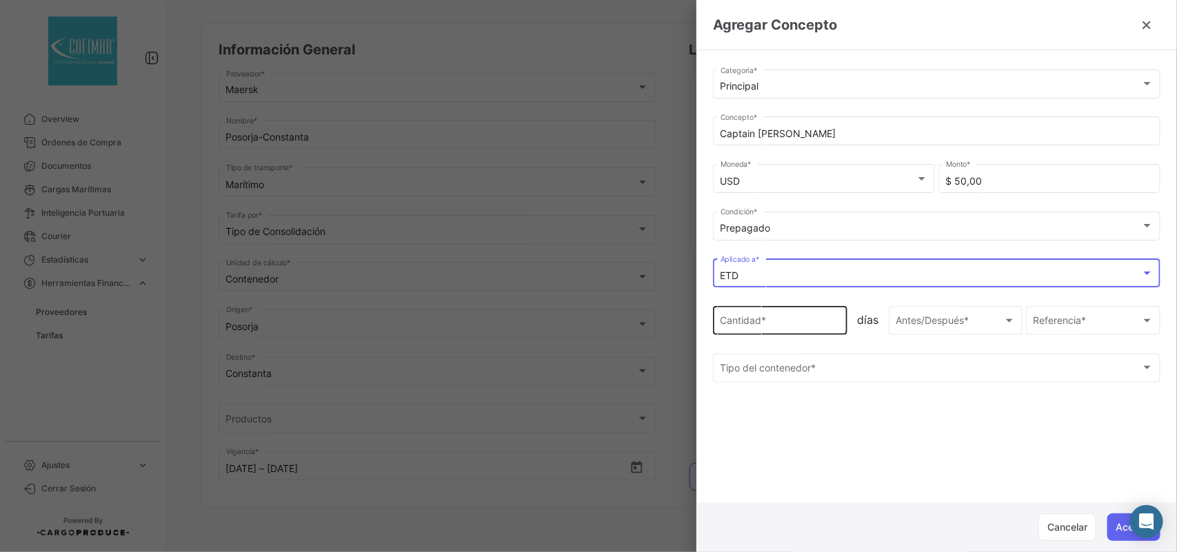
click at [746, 329] on input "Cantidad *" at bounding box center [780, 324] width 120 height 12
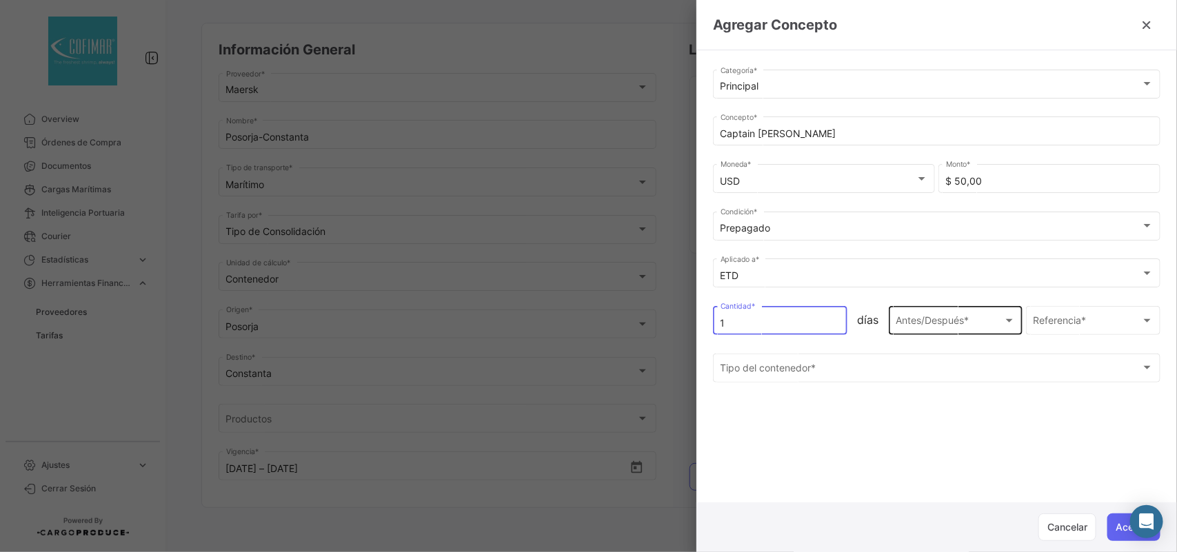
type input "1"
click at [906, 316] on div "Antes/Después * Antes/Después *" at bounding box center [955, 319] width 120 height 32
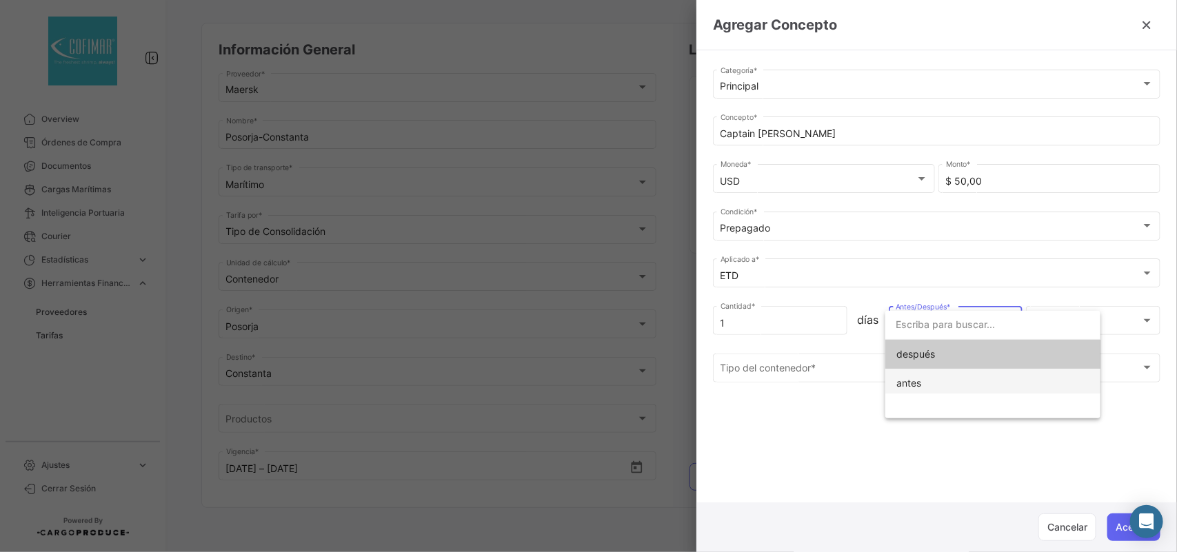
click at [900, 377] on span "antes" at bounding box center [908, 383] width 25 height 12
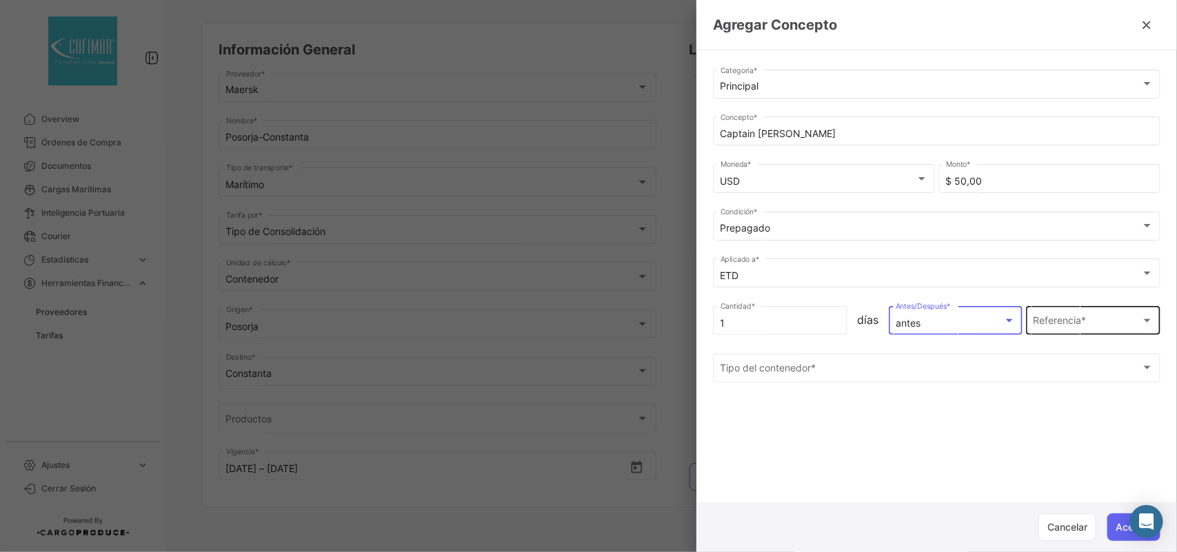
click at [1065, 321] on span "Referencia *" at bounding box center [1087, 324] width 108 height 12
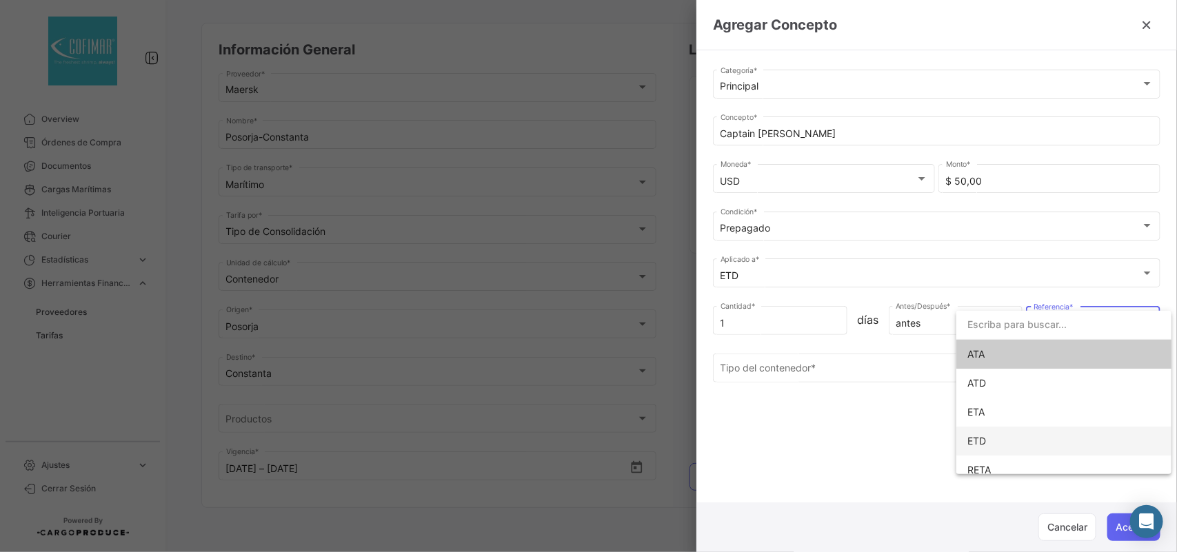
click at [980, 435] on span "ETD" at bounding box center [976, 441] width 19 height 12
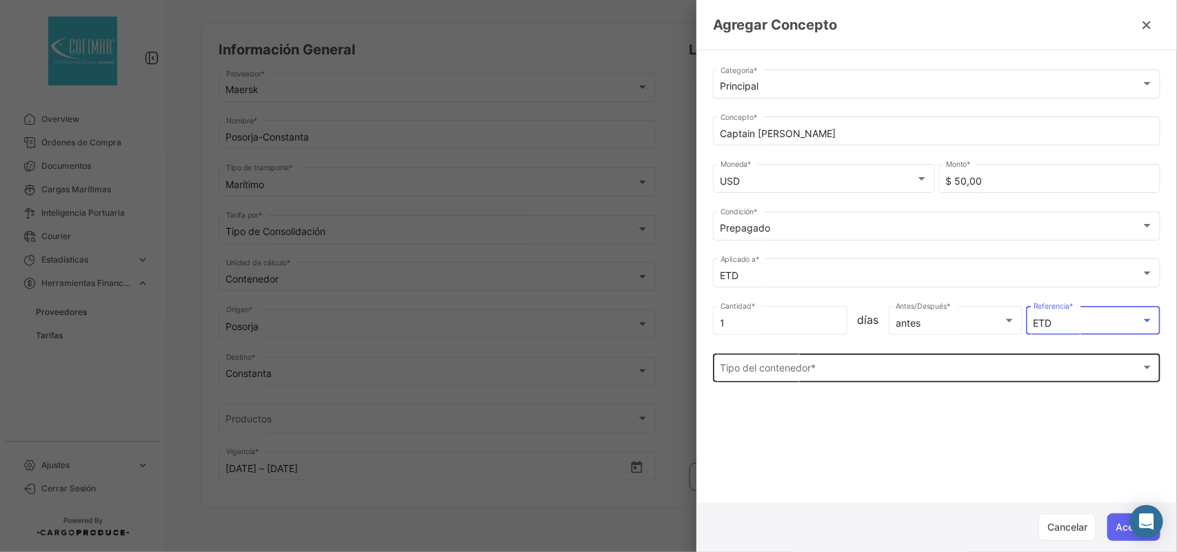
click at [781, 372] on span "Tipo del contenedor *" at bounding box center [930, 371] width 420 height 12
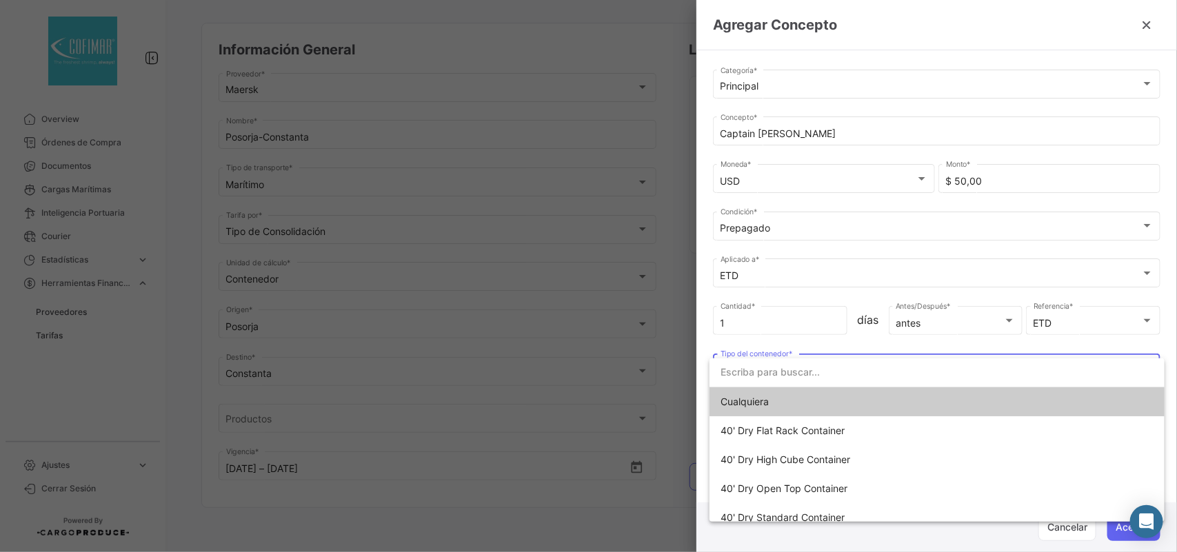
click at [773, 398] on span "Cualquiera" at bounding box center [816, 401] width 193 height 29
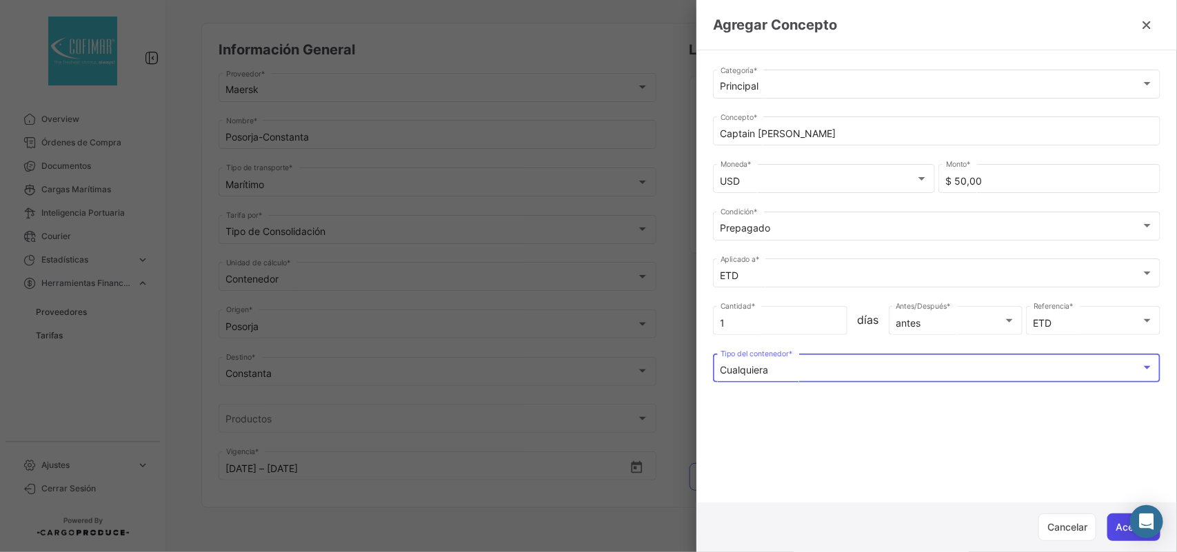
click at [1115, 527] on button "Aceptar" at bounding box center [1133, 528] width 53 height 28
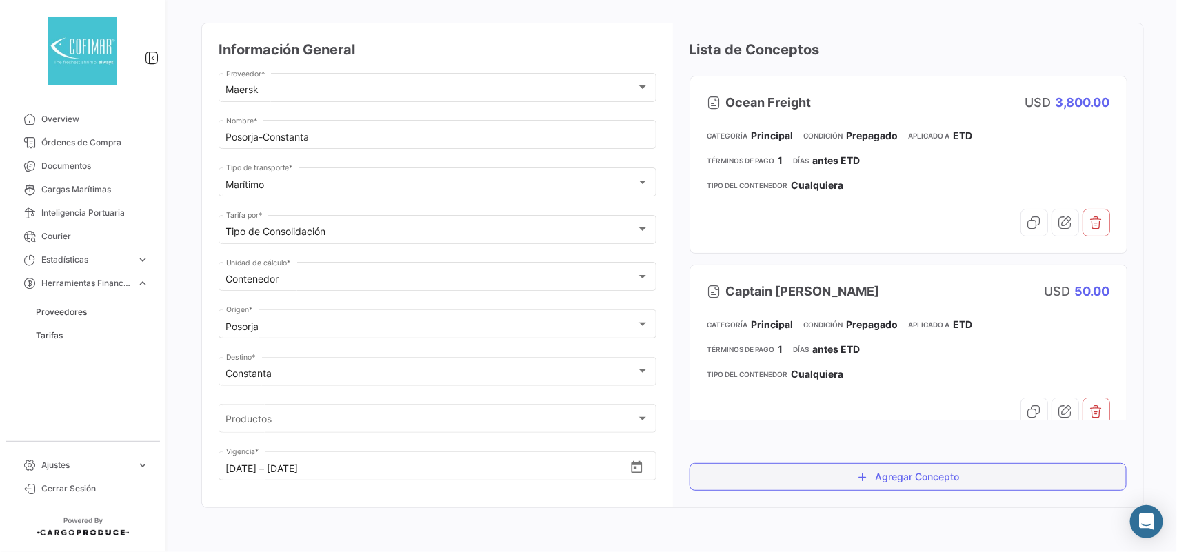
click at [918, 483] on button "Agregar Concepto" at bounding box center [908, 477] width 438 height 28
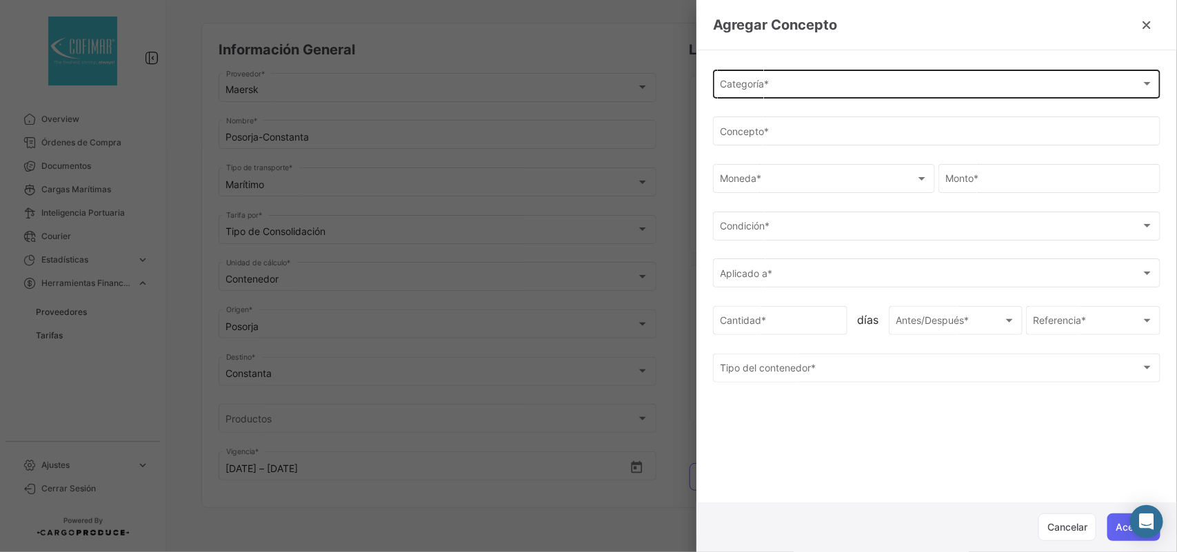
click at [794, 74] on div "Categoría * Categoría *" at bounding box center [936, 83] width 433 height 32
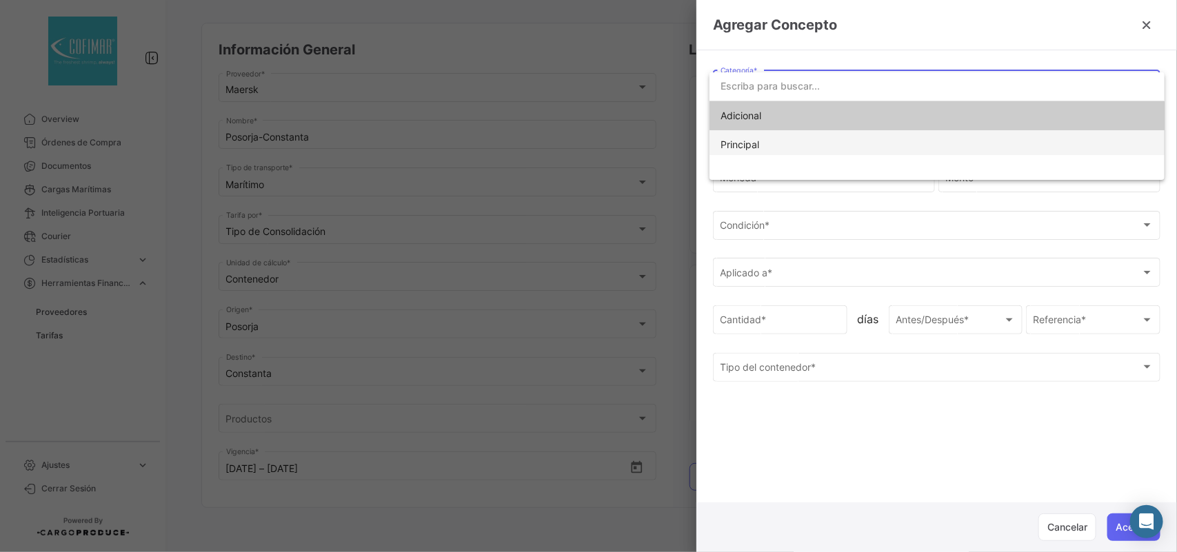
click at [773, 143] on span "Principal" at bounding box center [816, 144] width 193 height 29
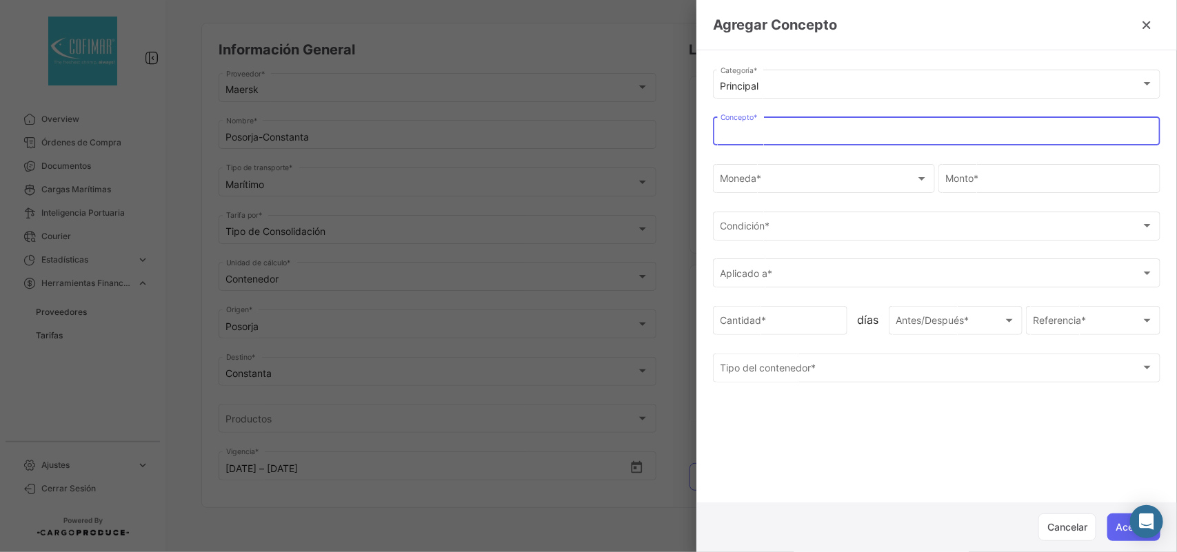
click at [771, 130] on input "Concepto *" at bounding box center [936, 134] width 433 height 12
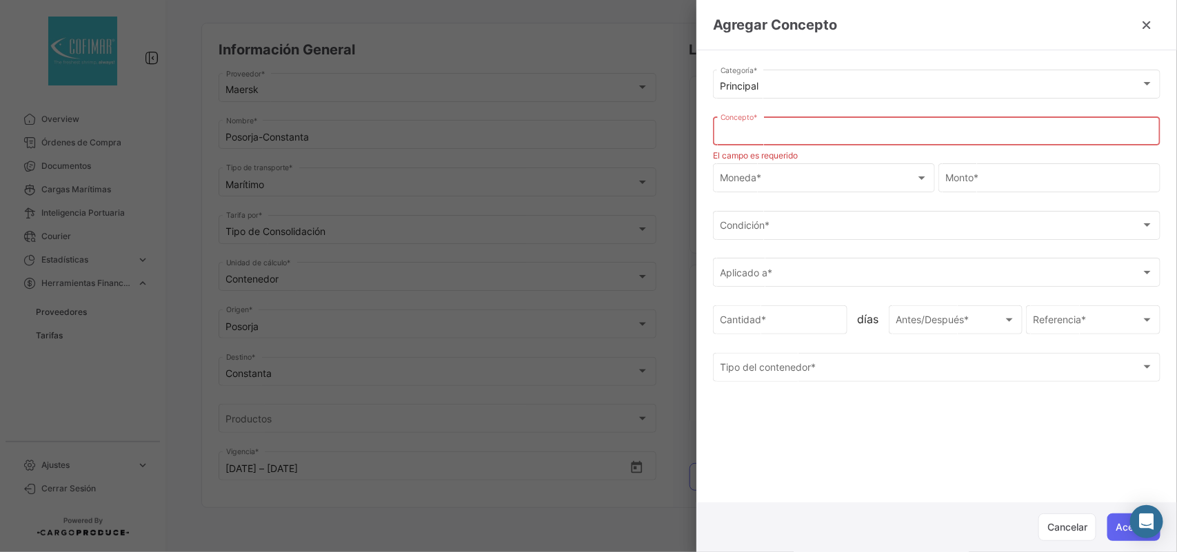
paste input "Emission surcharge SPOT and ST Contract"
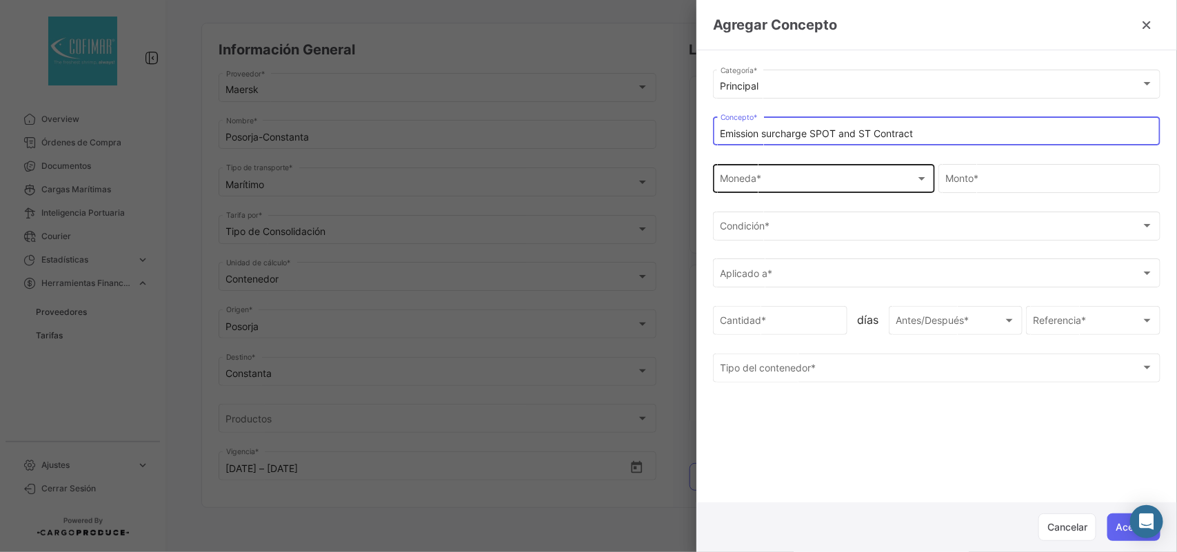
type input "Emission surcharge SPOT and ST Contract"
click at [742, 181] on span "Moneda *" at bounding box center [817, 182] width 195 height 12
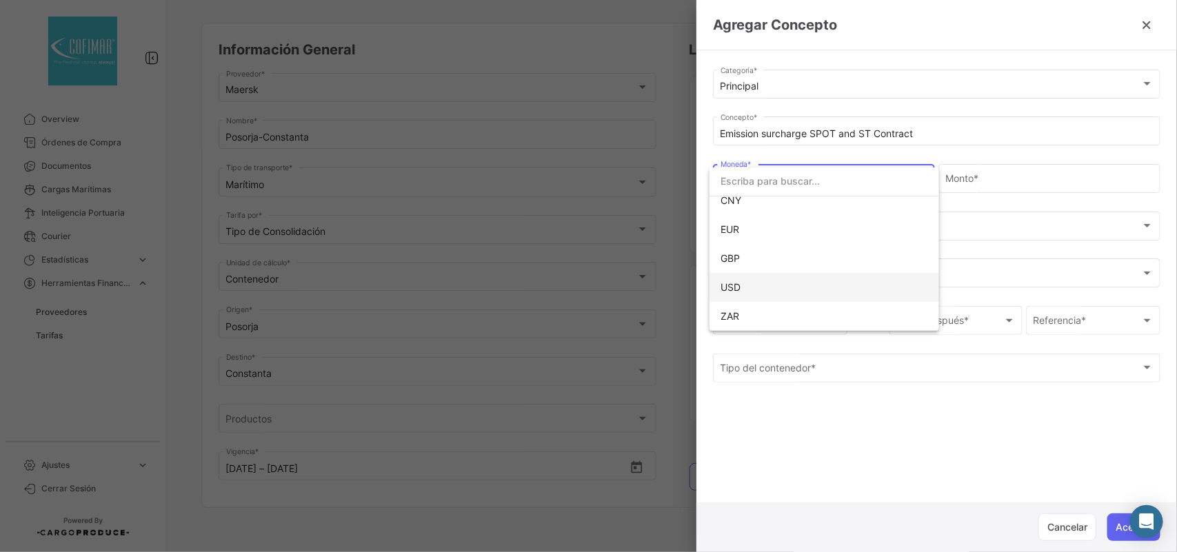
click at [744, 281] on span "USD" at bounding box center [816, 287] width 193 height 29
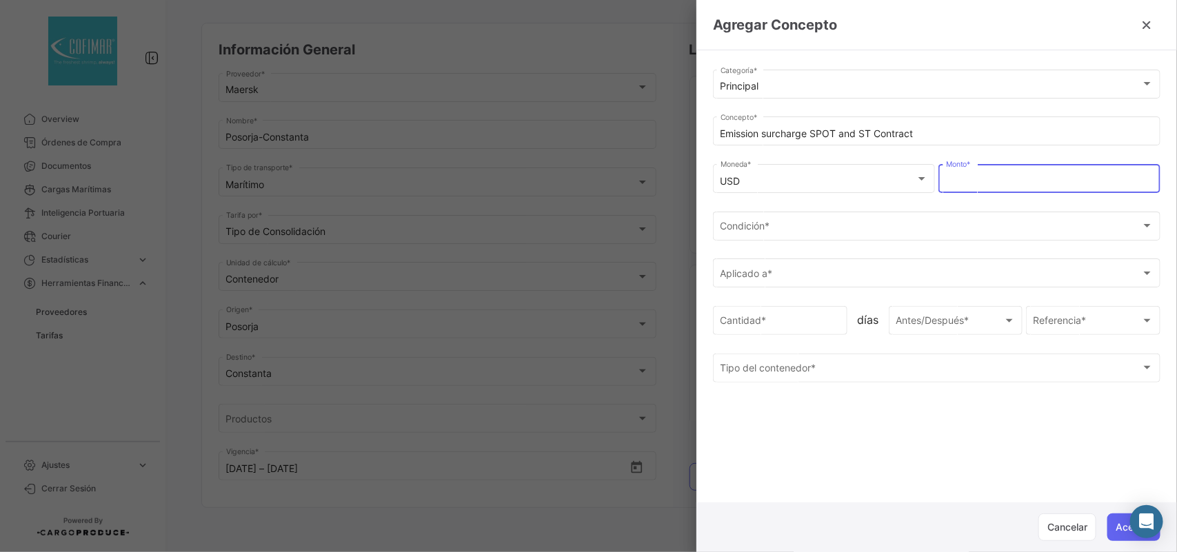
click at [966, 186] on input "Monto *" at bounding box center [1049, 182] width 207 height 12
type input "$ 204,00"
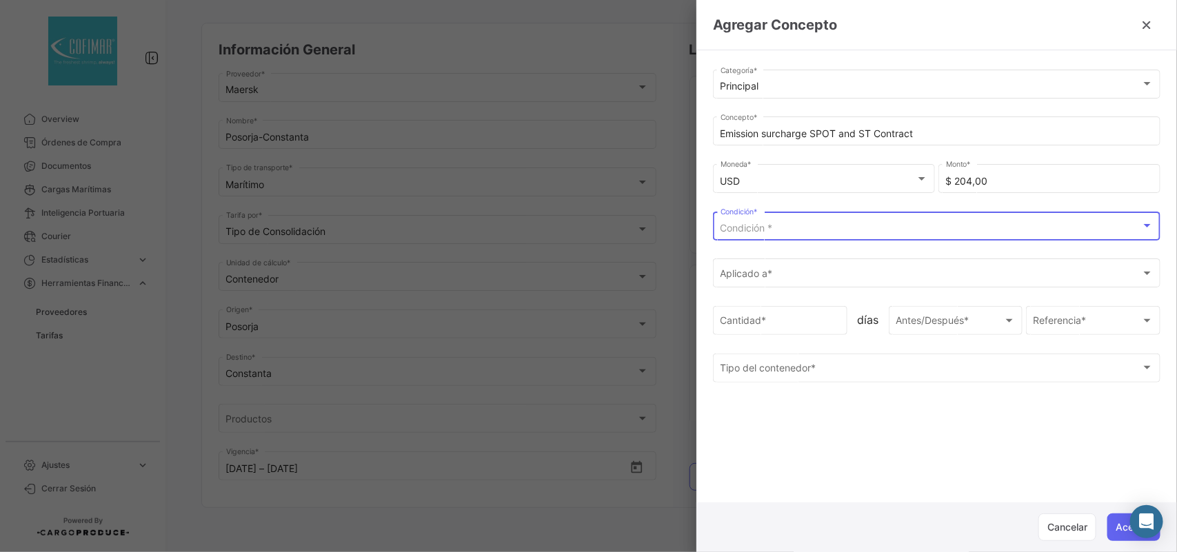
click at [827, 231] on div "Condición *" at bounding box center [930, 229] width 420 height 12
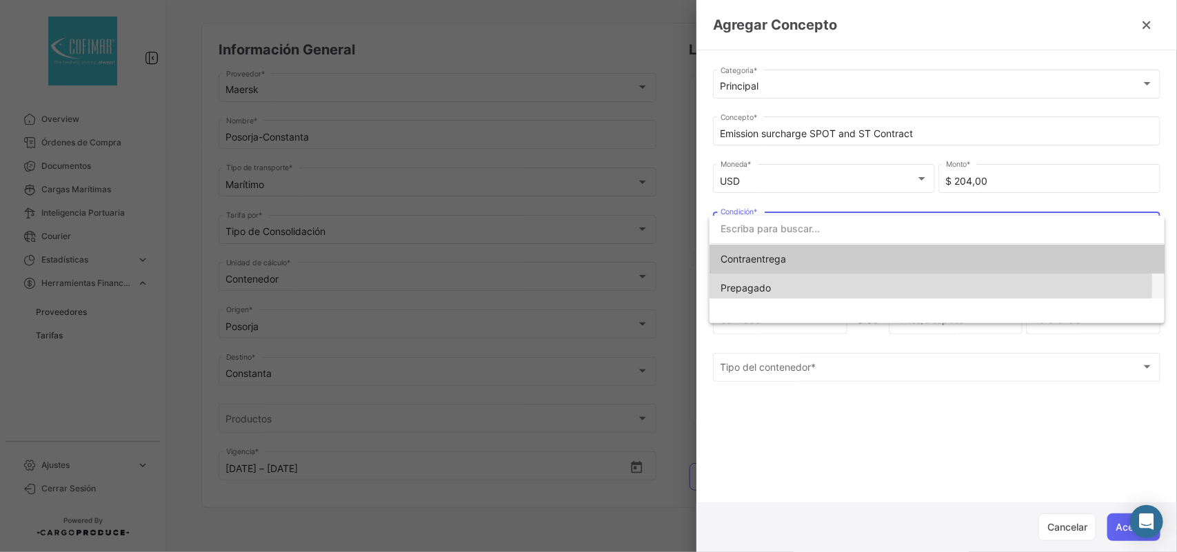
click at [803, 284] on span "Prepagado" at bounding box center [816, 288] width 193 height 29
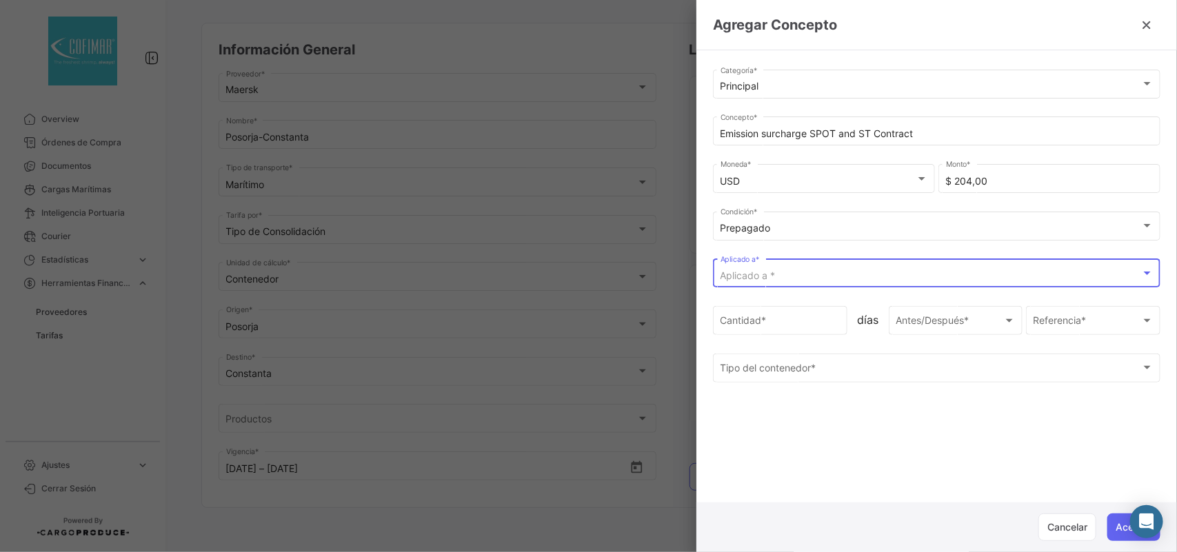
click at [786, 281] on div "Aplicado a *" at bounding box center [930, 276] width 420 height 12
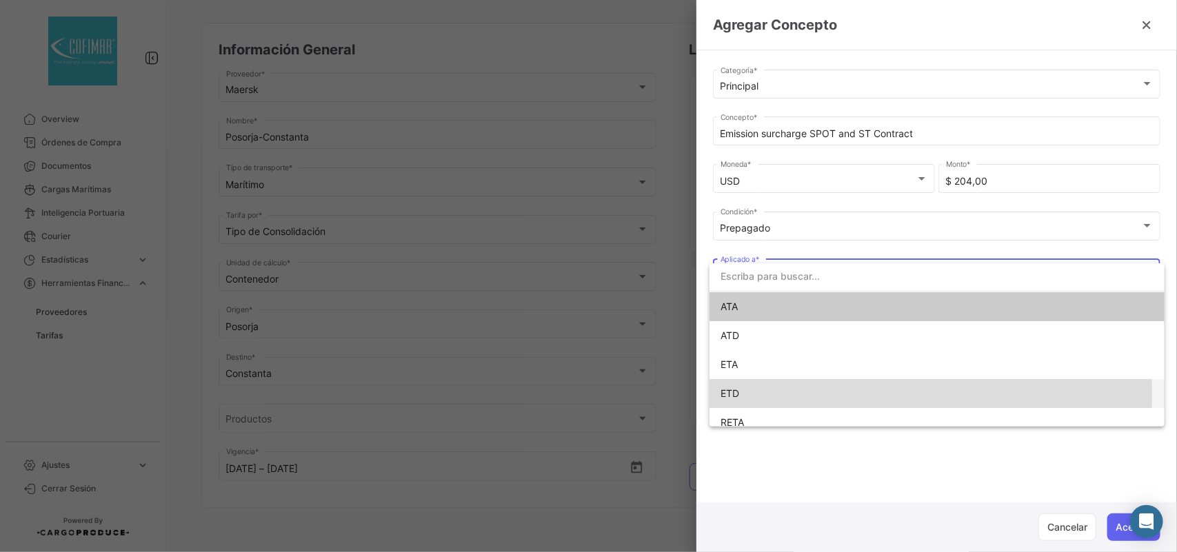
click at [748, 393] on span "ETD" at bounding box center [816, 393] width 193 height 29
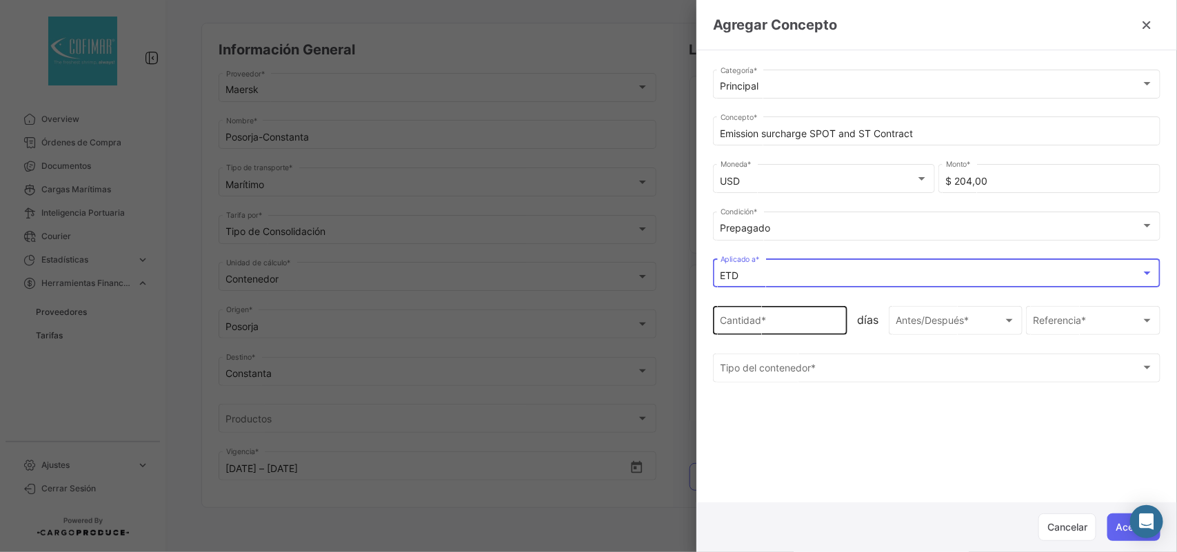
click at [752, 319] on input "Cantidad *" at bounding box center [780, 324] width 120 height 12
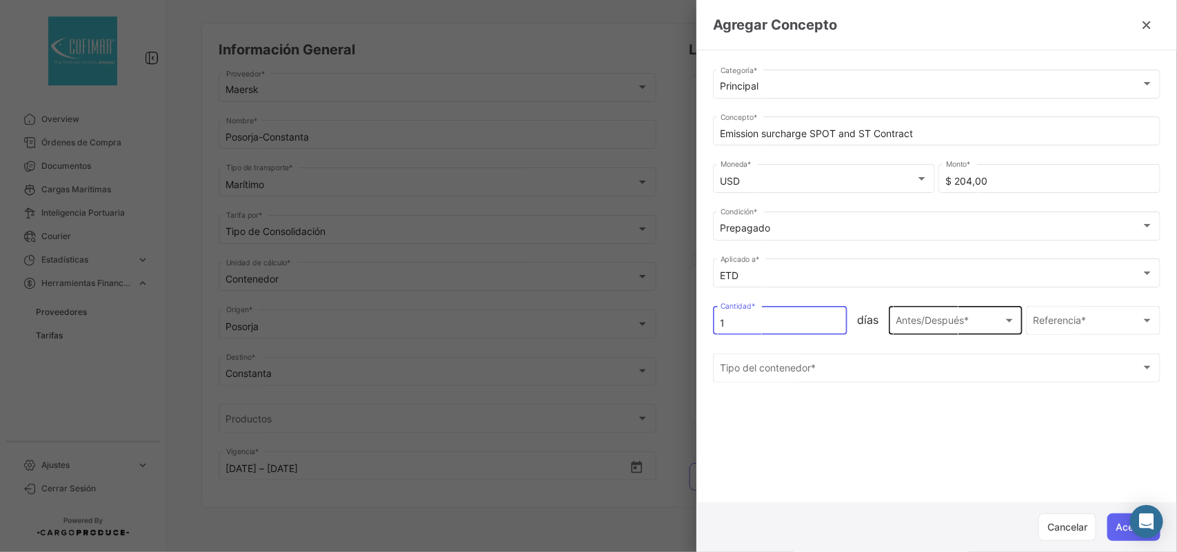
type input "1"
click at [940, 329] on span "Antes/Después *" at bounding box center [949, 324] width 108 height 12
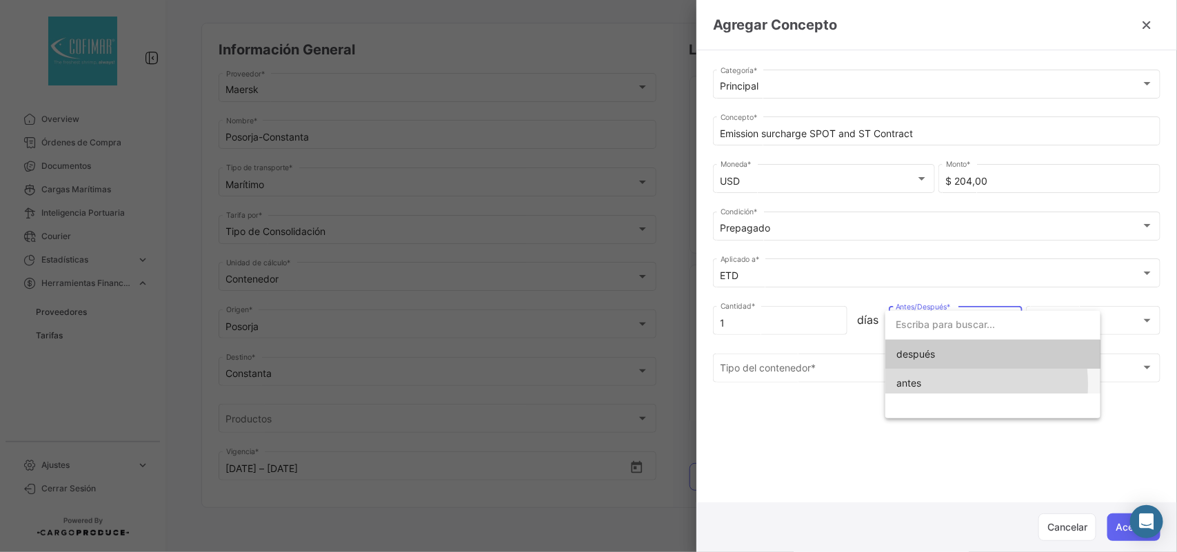
click at [928, 385] on span "antes" at bounding box center [992, 383] width 193 height 29
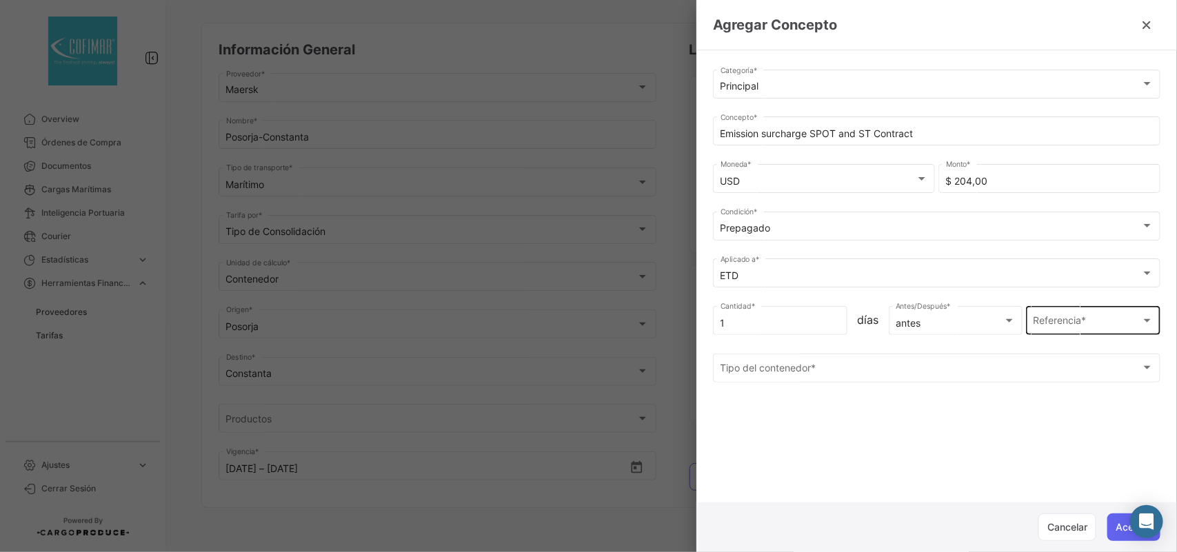
click at [1029, 331] on div "Referencia * Referencia *" at bounding box center [1093, 319] width 134 height 32
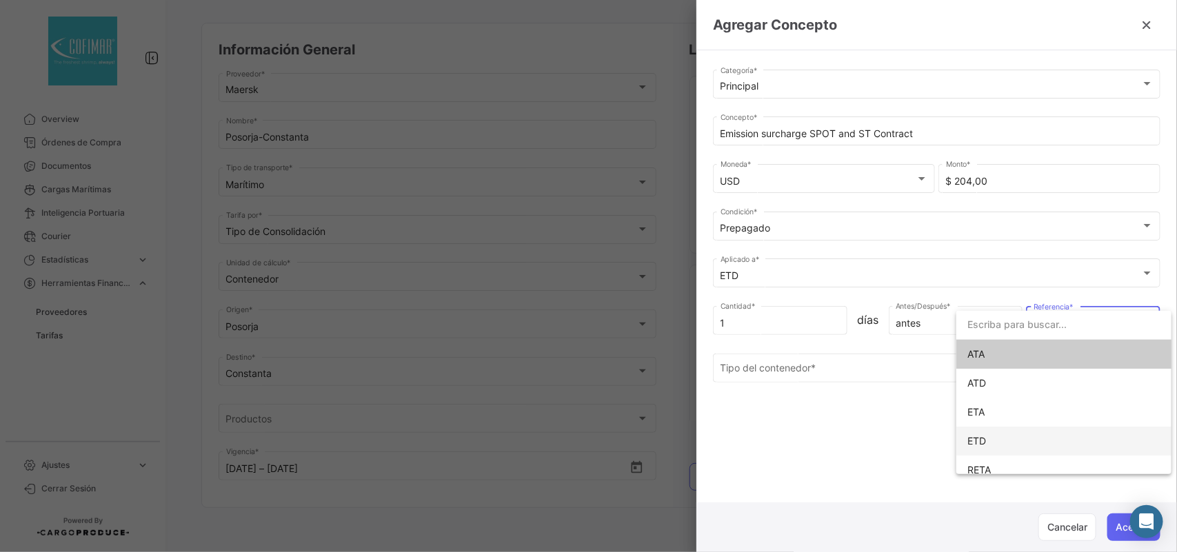
click at [987, 432] on span "ETD" at bounding box center [1063, 441] width 193 height 29
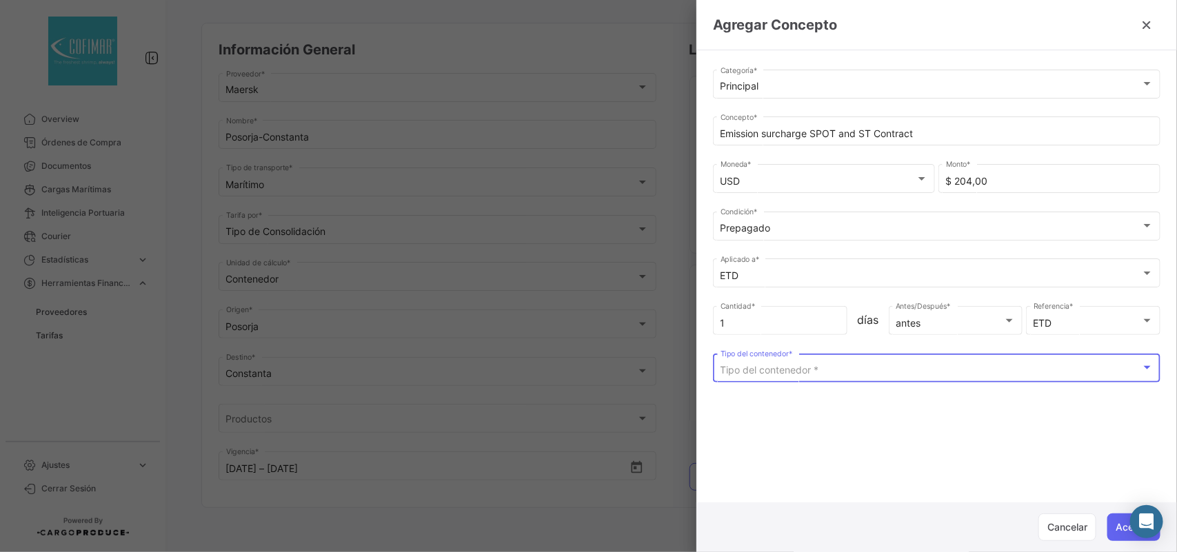
click at [807, 369] on span "Tipo del contenedor *" at bounding box center [769, 370] width 99 height 12
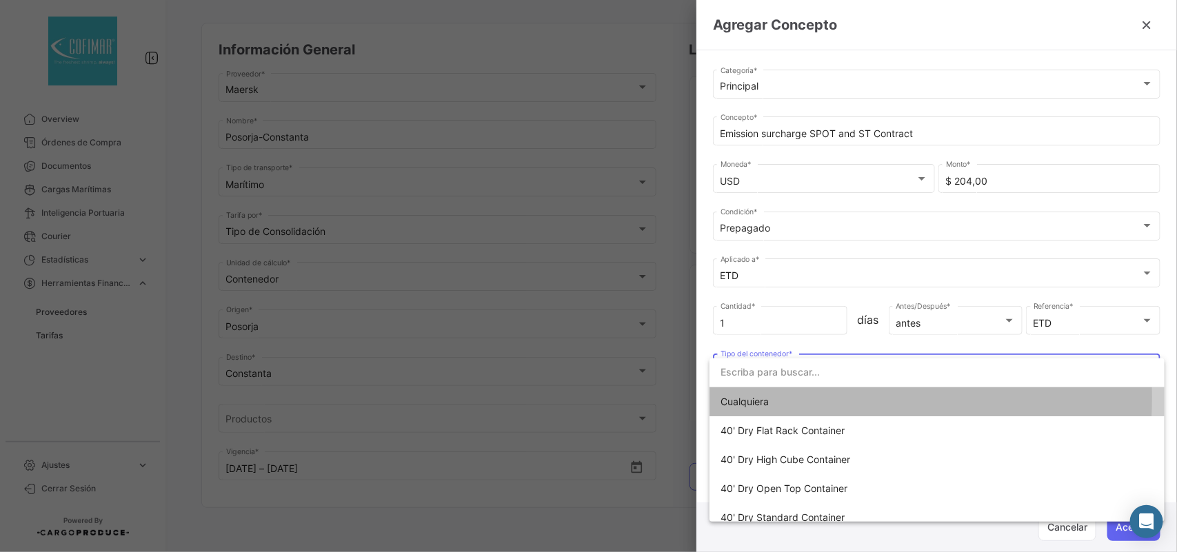
click at [798, 398] on span "Cualquiera" at bounding box center [816, 401] width 193 height 29
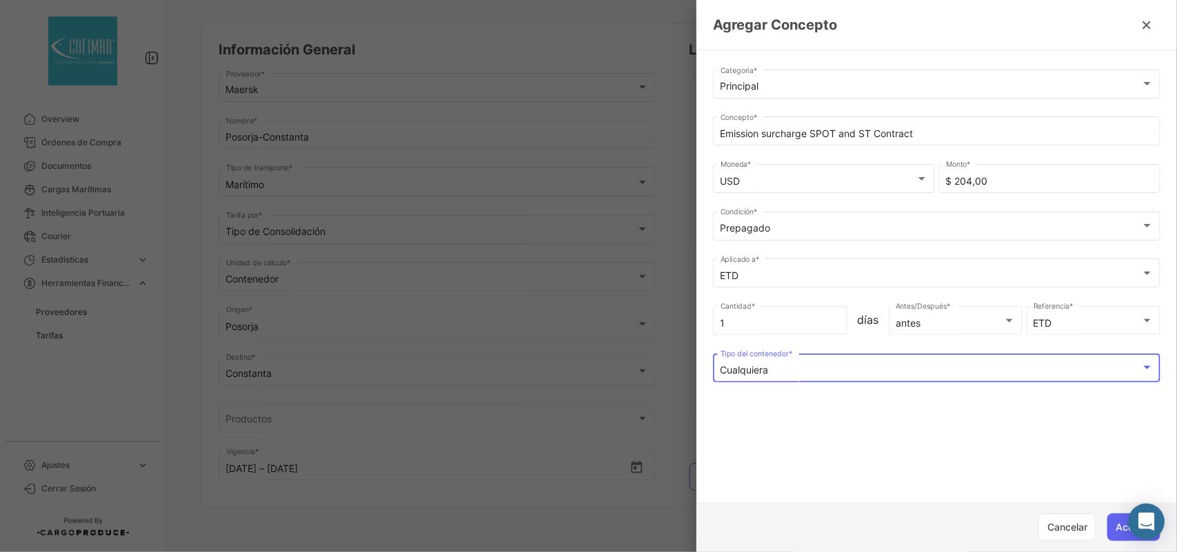
click at [1130, 531] on div "Abrir Intercom Messenger" at bounding box center [1146, 522] width 37 height 37
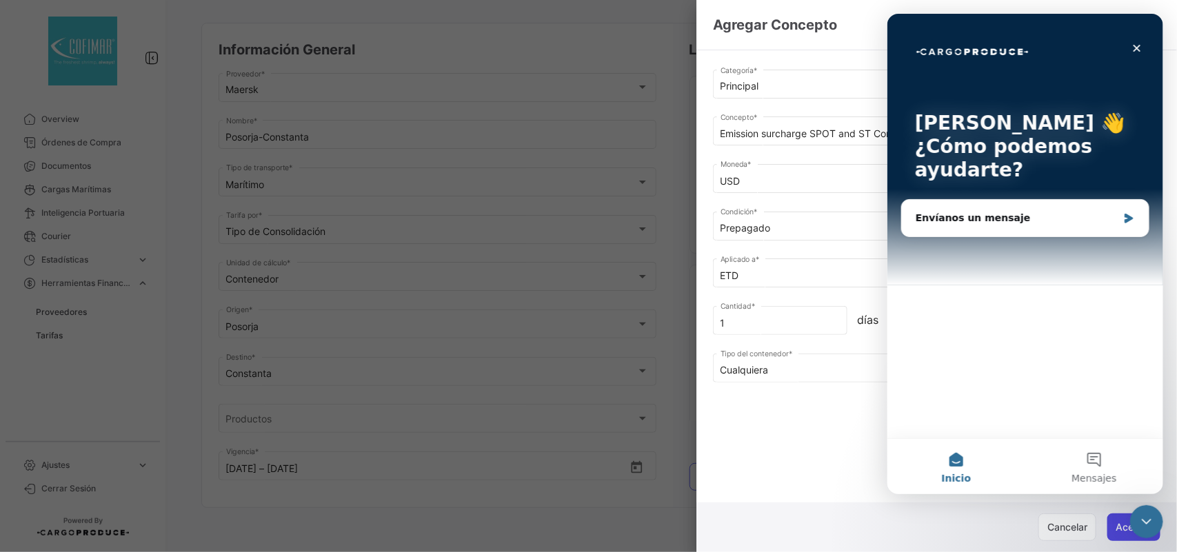
scroll to position [0, 0]
click at [1118, 531] on button "Aceptar" at bounding box center [1133, 528] width 53 height 28
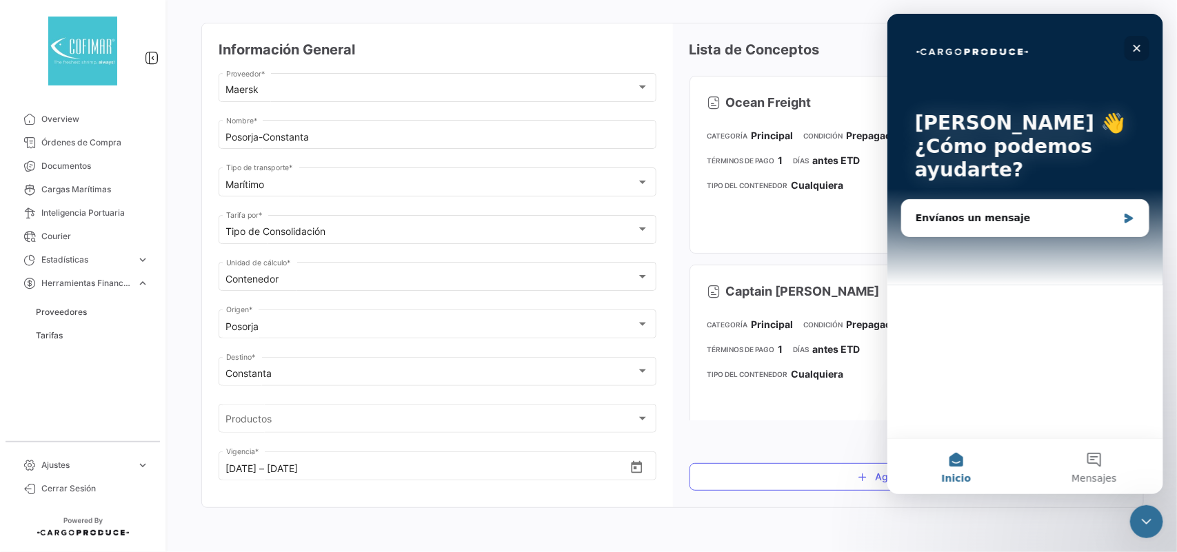
click at [1128, 50] on div "Cerrar" at bounding box center [1136, 48] width 25 height 25
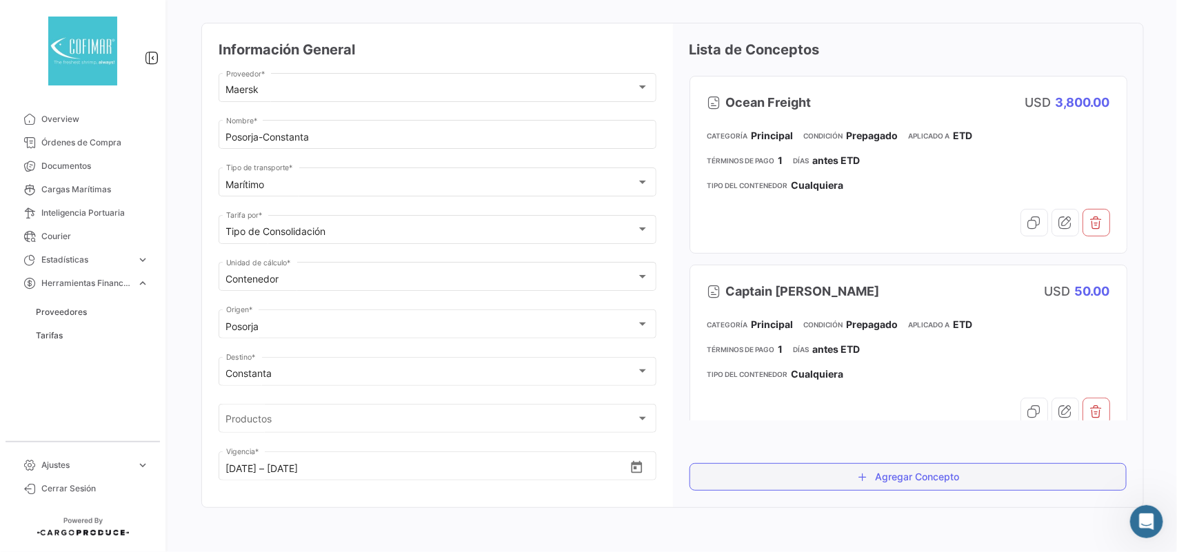
click at [893, 474] on button "Agregar Concepto" at bounding box center [908, 477] width 438 height 28
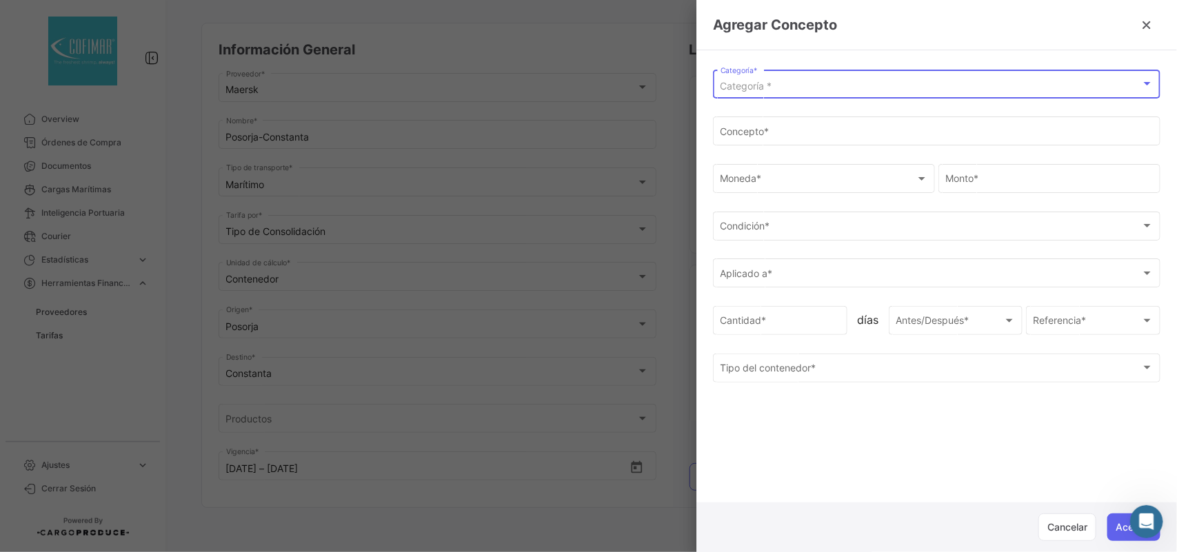
click at [769, 85] on span "Categoría *" at bounding box center [746, 86] width 52 height 12
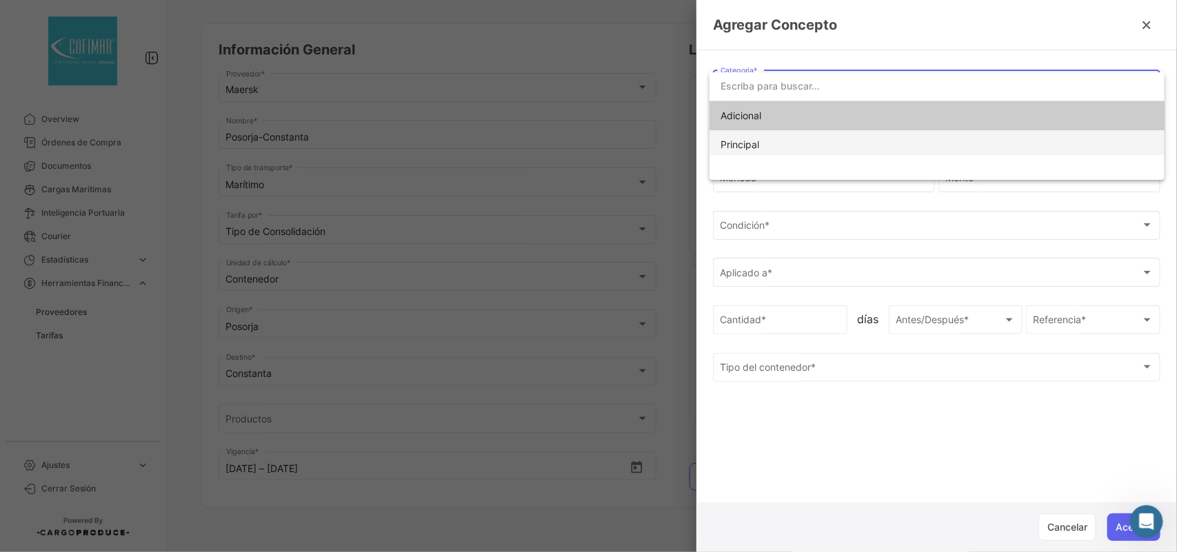
click at [753, 143] on span "Principal" at bounding box center [739, 145] width 39 height 12
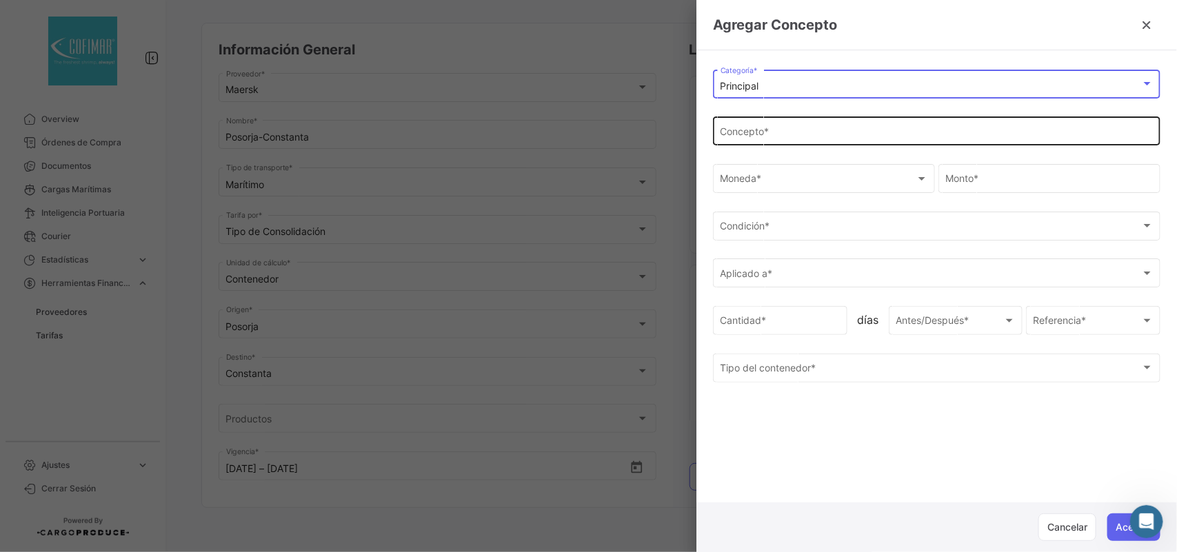
click at [753, 143] on div "Concepto *" at bounding box center [936, 130] width 433 height 32
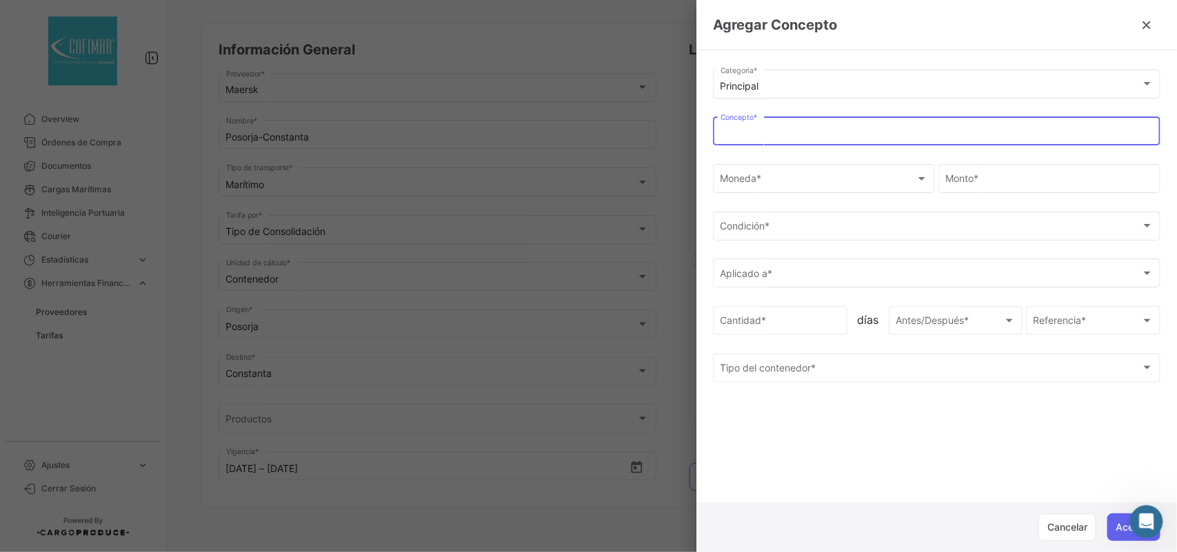
paste input "Panama Crossing Charge"
type input "Panama Crossing Charge"
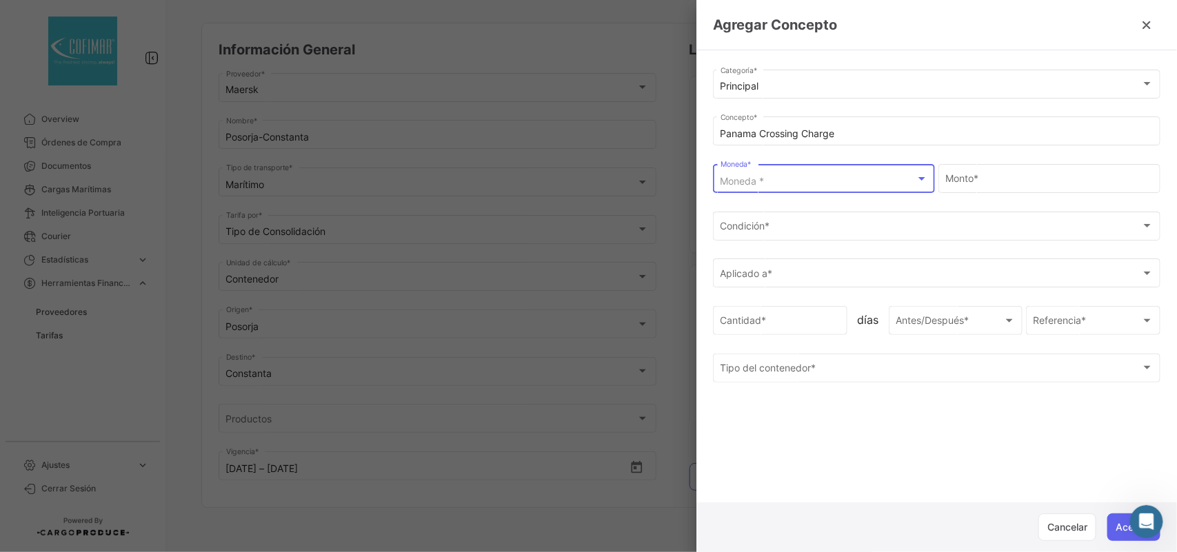
click at [783, 176] on div "Moneda *" at bounding box center [817, 182] width 195 height 12
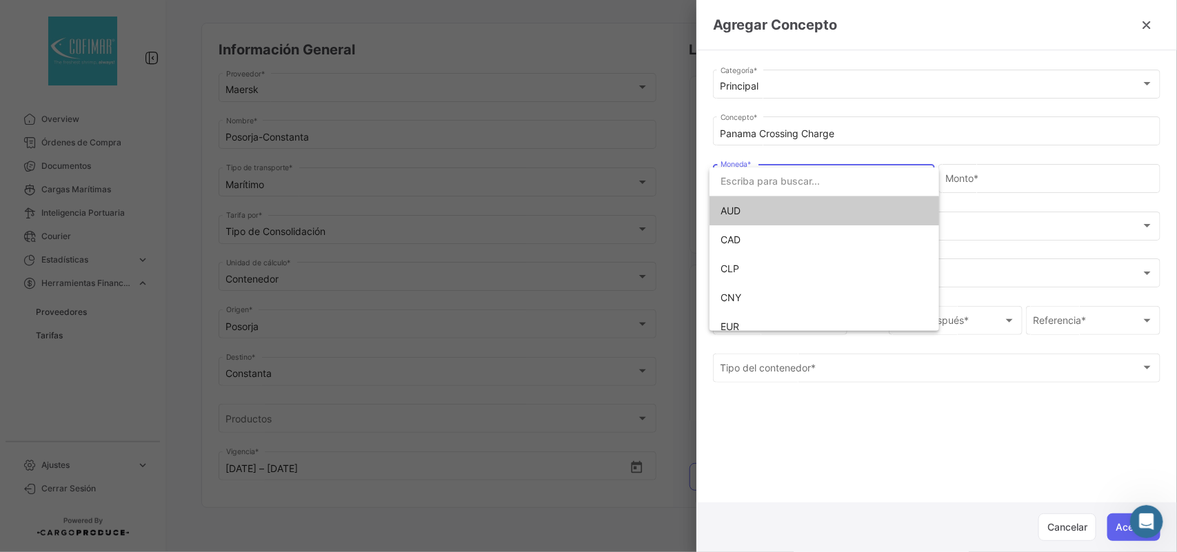
scroll to position [97, 0]
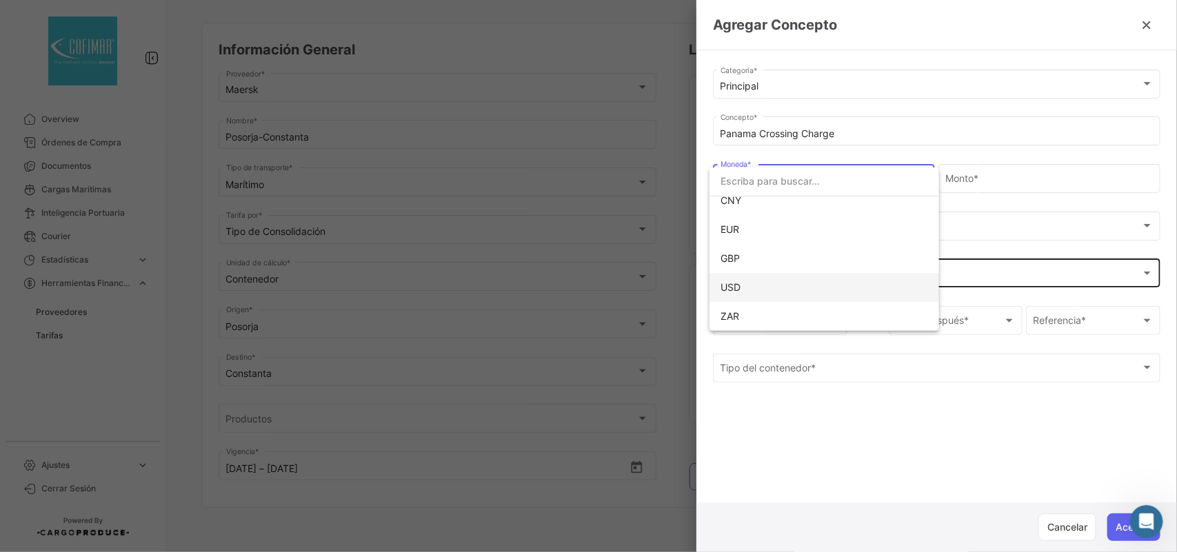
click at [755, 285] on span "USD" at bounding box center [816, 287] width 193 height 29
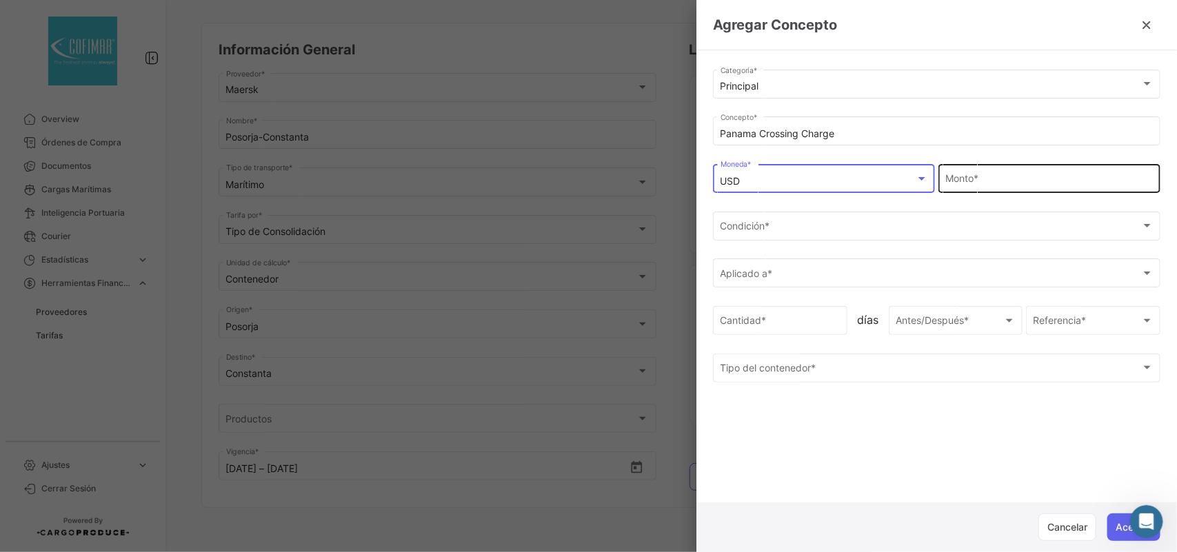
click at [995, 169] on div "Monto *" at bounding box center [1049, 177] width 207 height 32
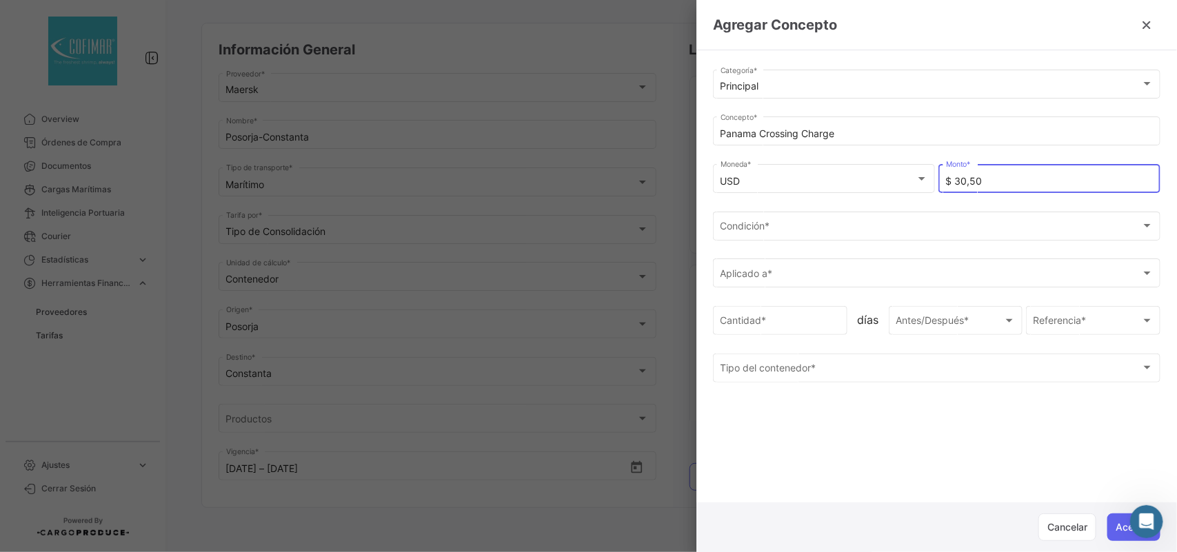
type input "$ 305,00"
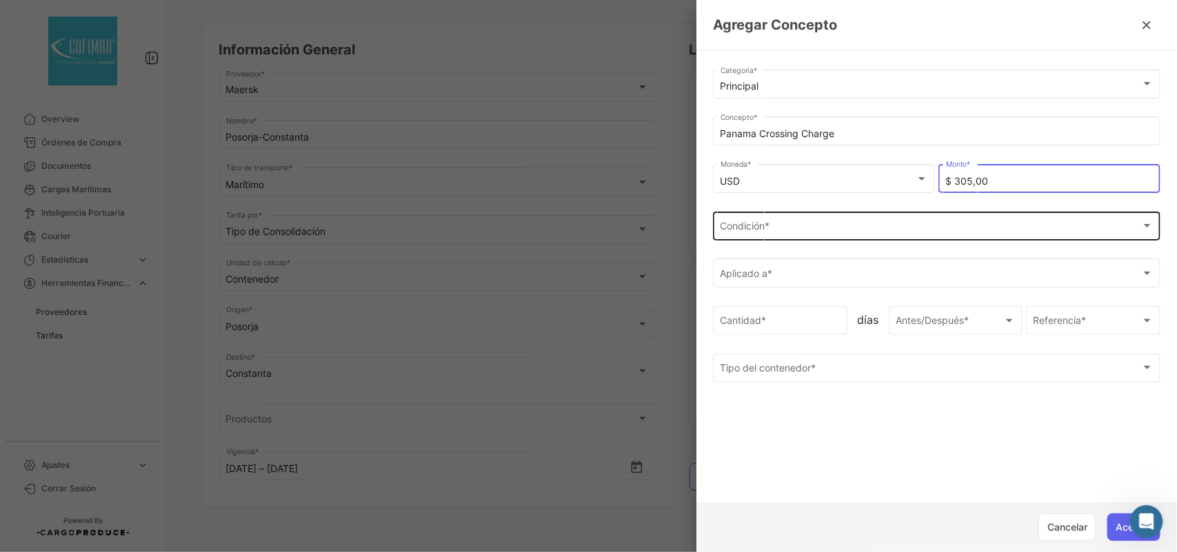
click at [850, 233] on div "Condición *" at bounding box center [930, 229] width 420 height 12
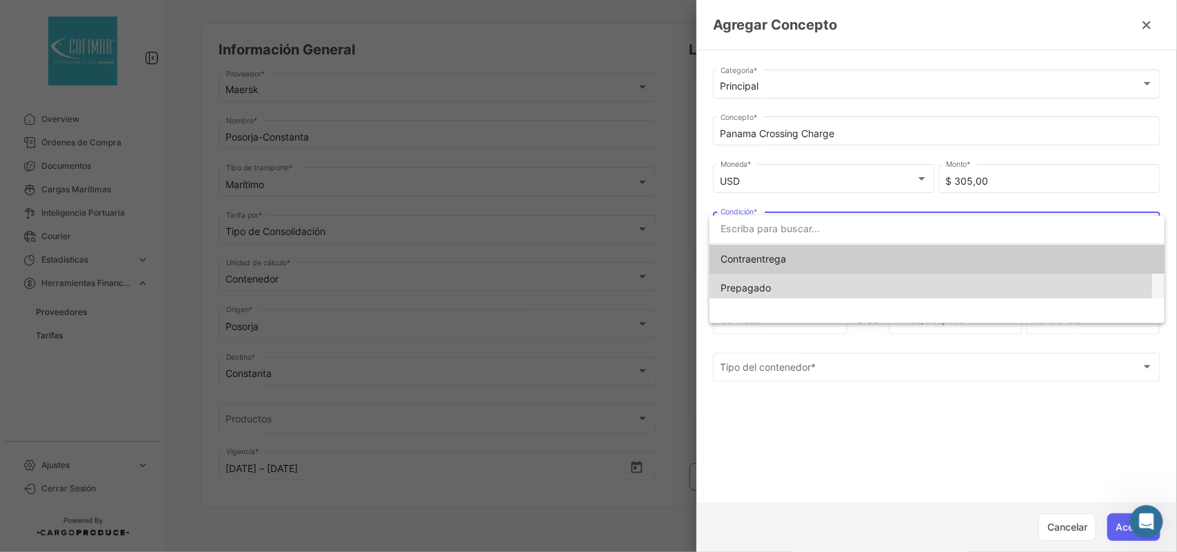
click at [763, 283] on span "Prepagado" at bounding box center [745, 288] width 50 height 12
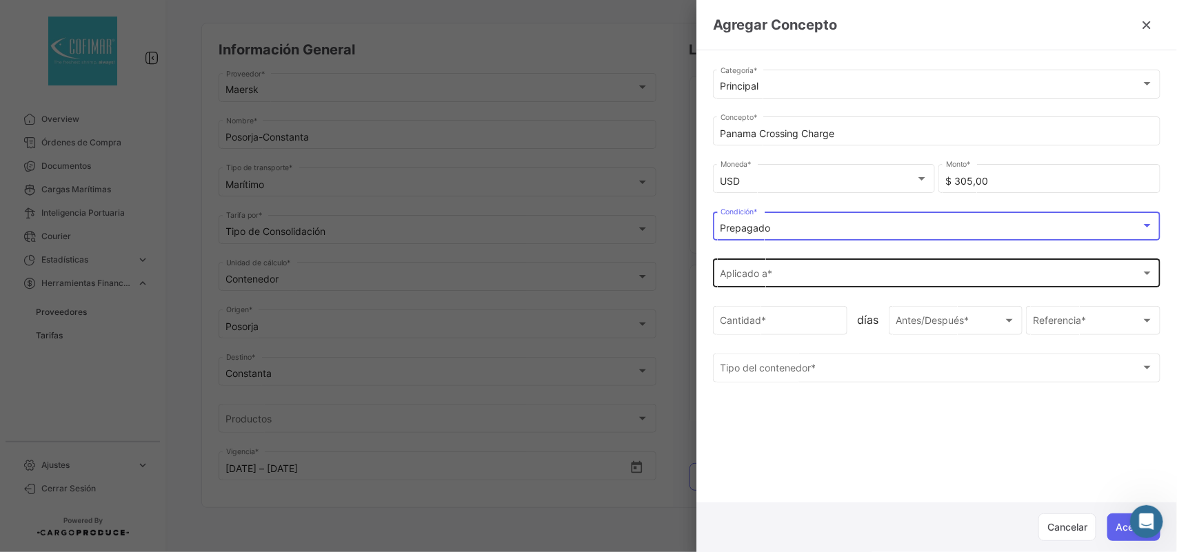
click at [756, 267] on div "Aplicado a * Aplicado a *" at bounding box center [936, 272] width 433 height 32
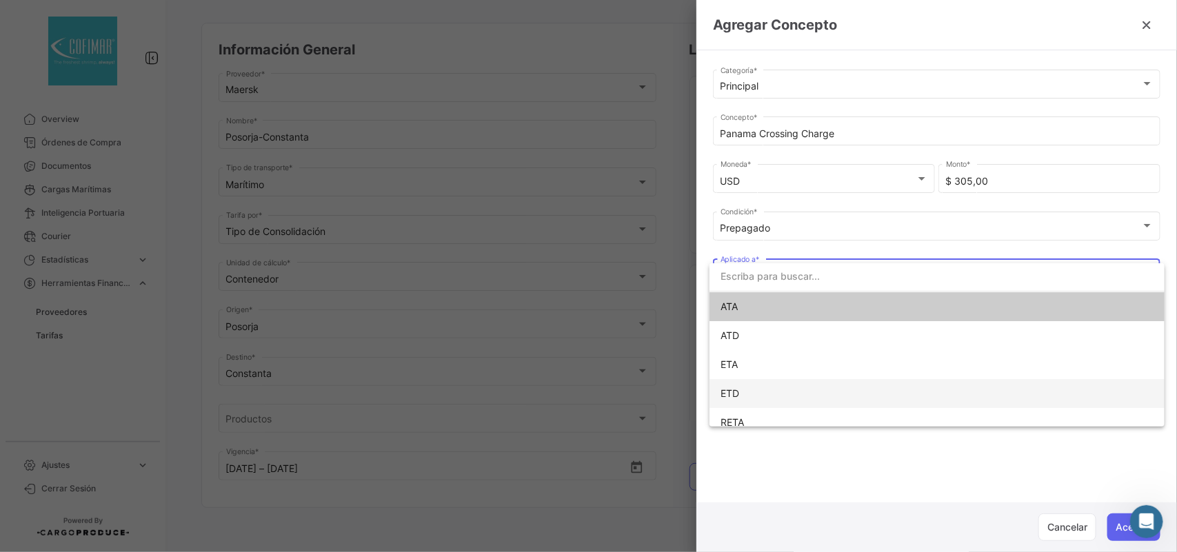
click at [752, 388] on span "ETD" at bounding box center [816, 393] width 193 height 29
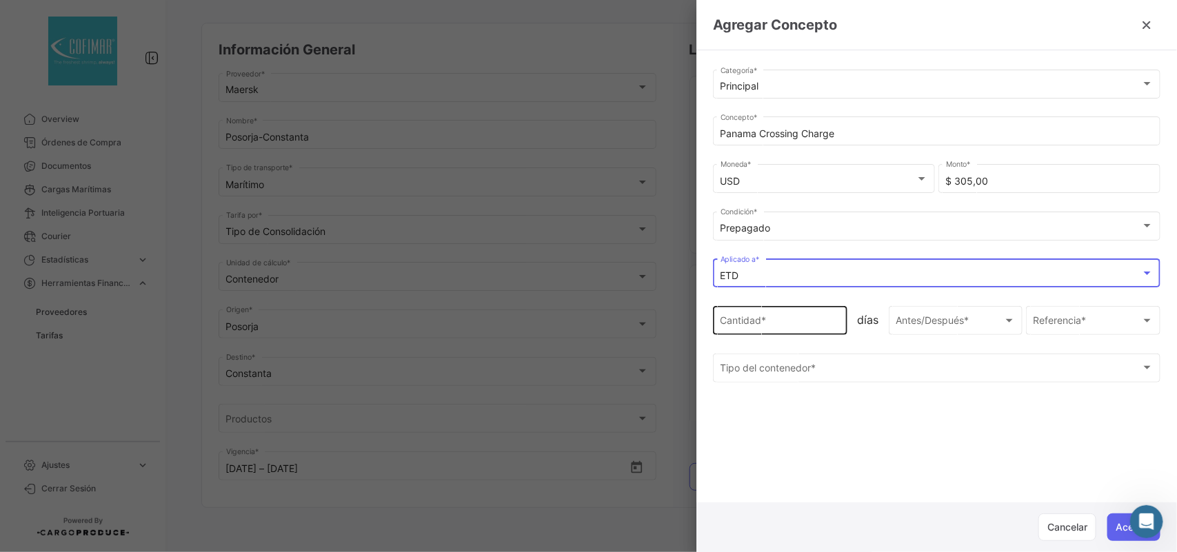
click at [764, 314] on div "Cantidad *" at bounding box center [780, 319] width 120 height 32
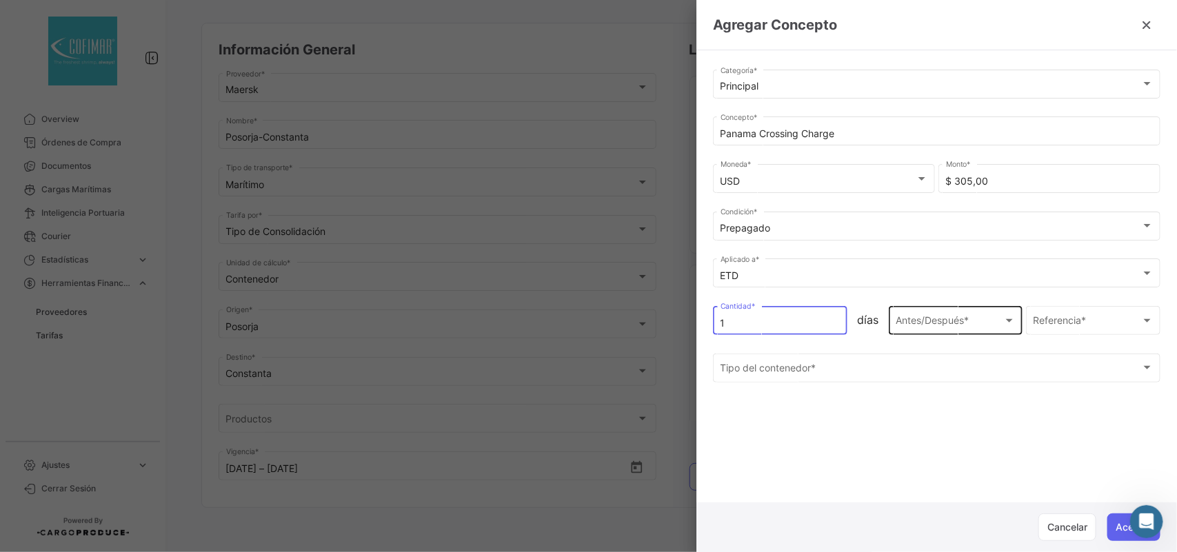
type input "1"
click at [966, 325] on span "Antes/Después *" at bounding box center [949, 324] width 108 height 12
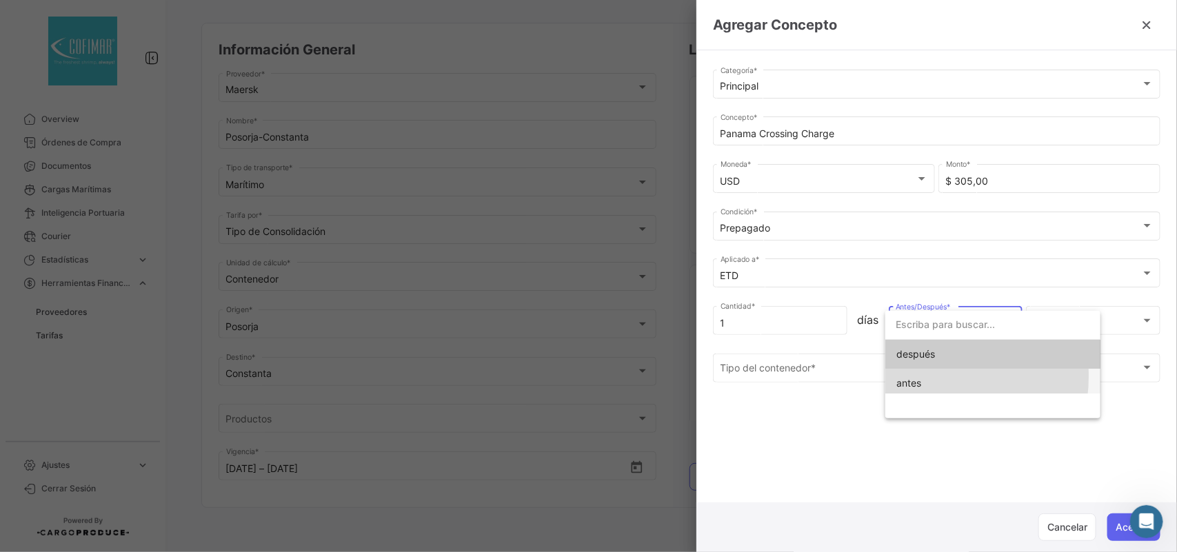
click at [922, 376] on span "antes" at bounding box center [992, 383] width 193 height 29
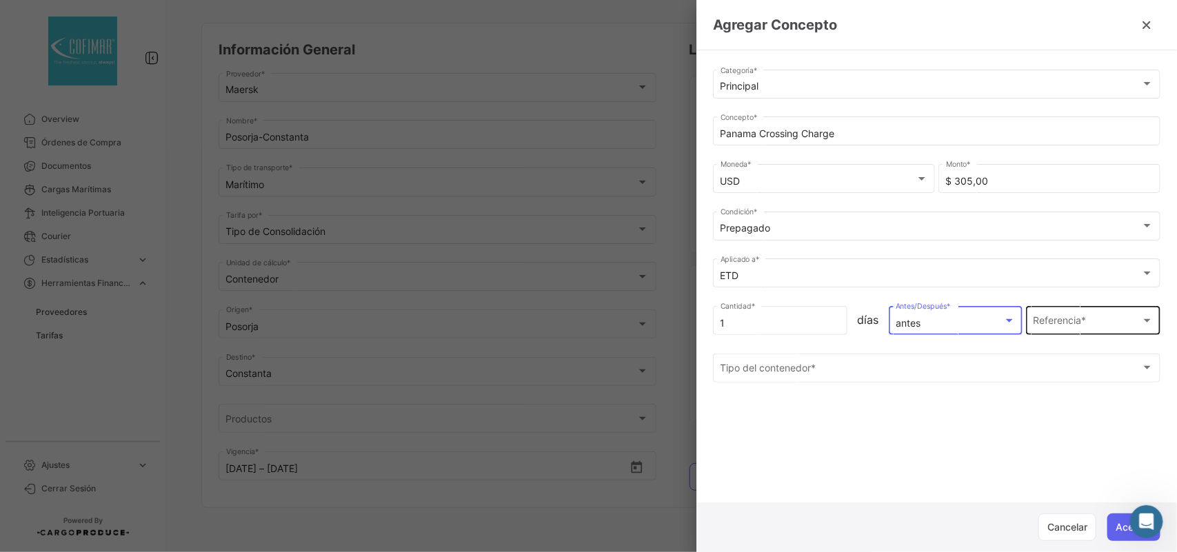
click at [1049, 321] on span "Referencia *" at bounding box center [1087, 324] width 108 height 12
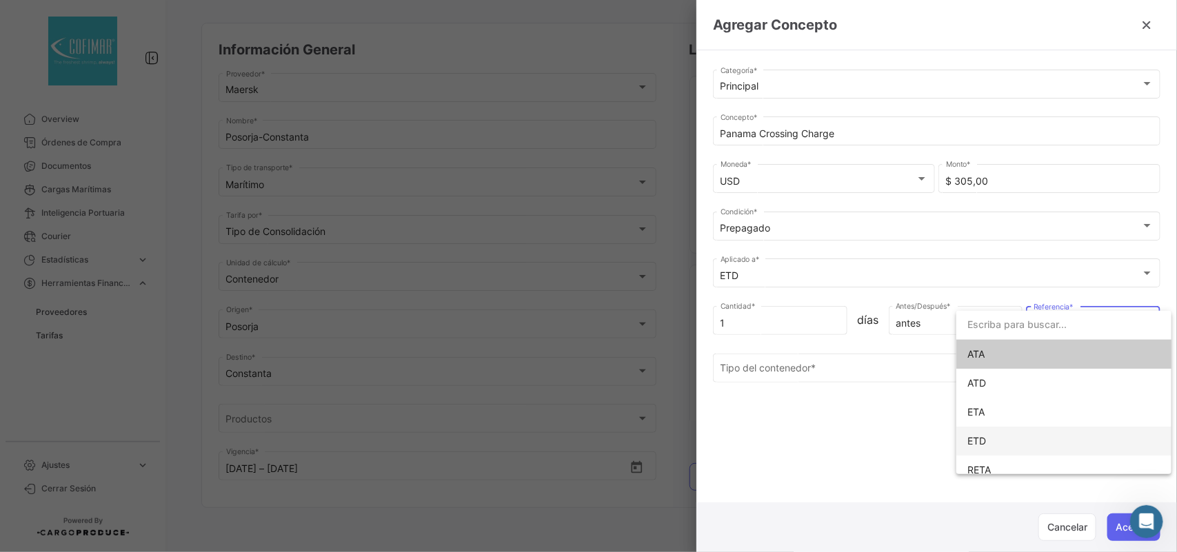
click at [988, 445] on span "ETD" at bounding box center [1063, 441] width 193 height 29
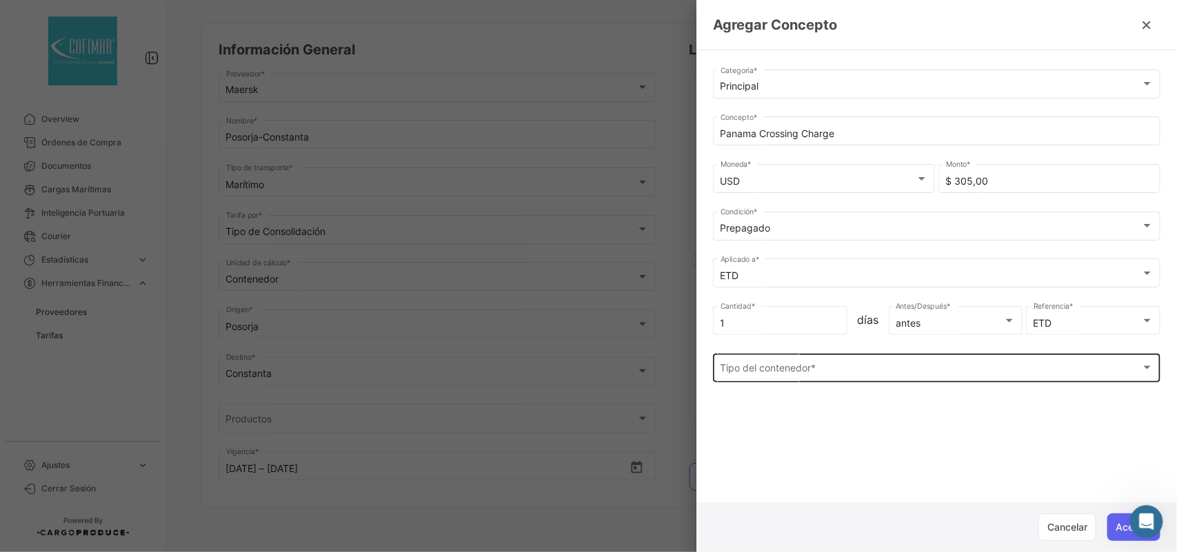
click at [820, 381] on div "Tipo del contenedor * Tipo del contenedor *" at bounding box center [936, 367] width 433 height 32
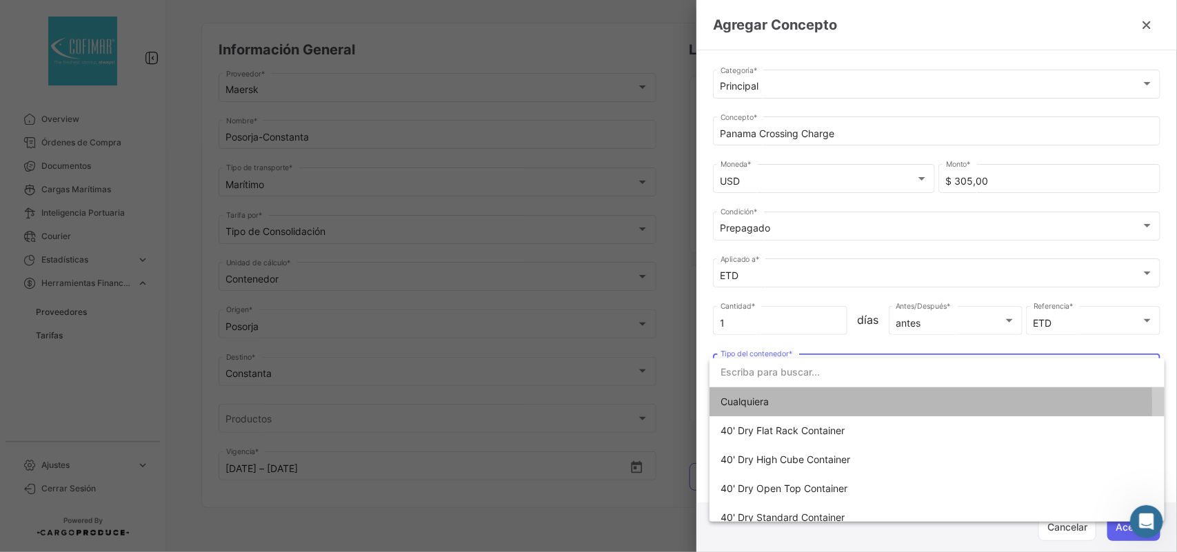
click at [778, 403] on span "Cualquiera" at bounding box center [816, 401] width 193 height 29
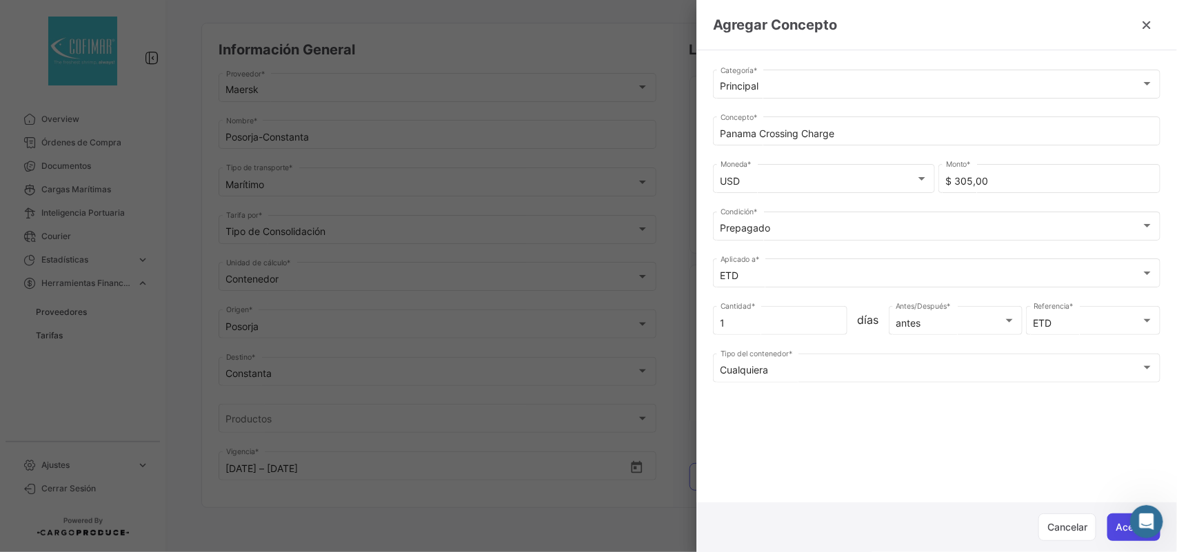
click at [1120, 520] on button "Aceptar" at bounding box center [1133, 528] width 53 height 28
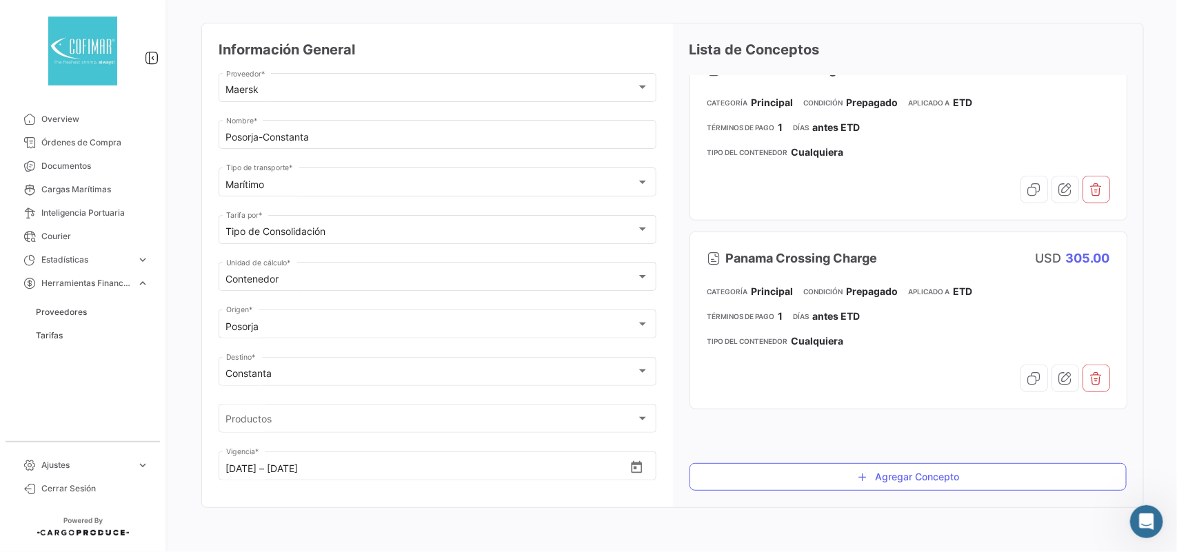
scroll to position [114, 0]
click at [915, 477] on button "Agregar Concepto" at bounding box center [908, 477] width 438 height 28
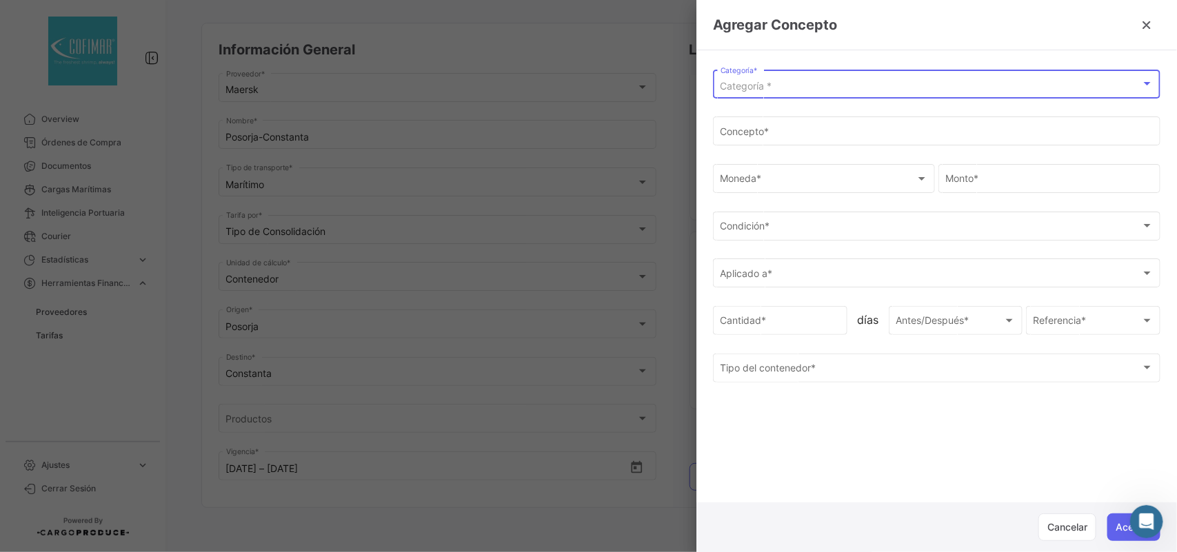
click at [782, 83] on div "Categoría *" at bounding box center [930, 87] width 420 height 12
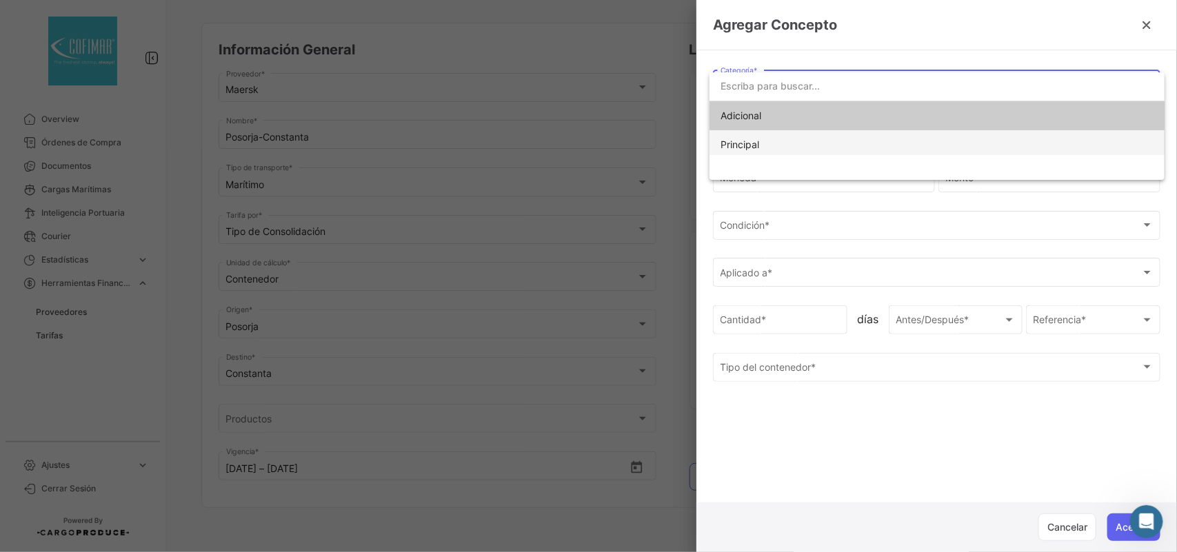
click at [753, 147] on span "Principal" at bounding box center [739, 145] width 39 height 12
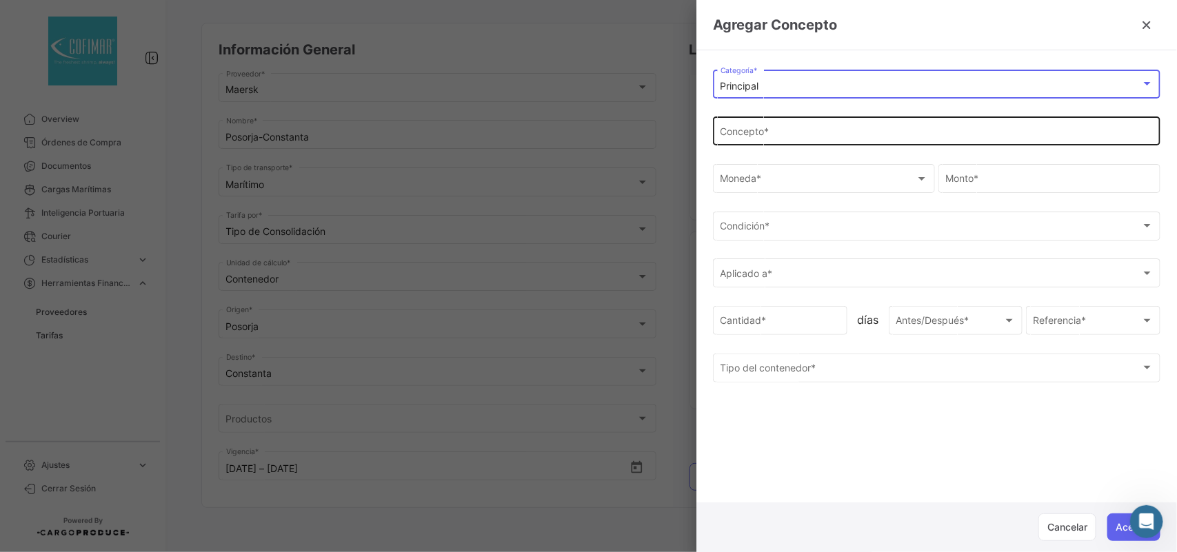
click at [762, 134] on input "Concepto *" at bounding box center [936, 134] width 433 height 12
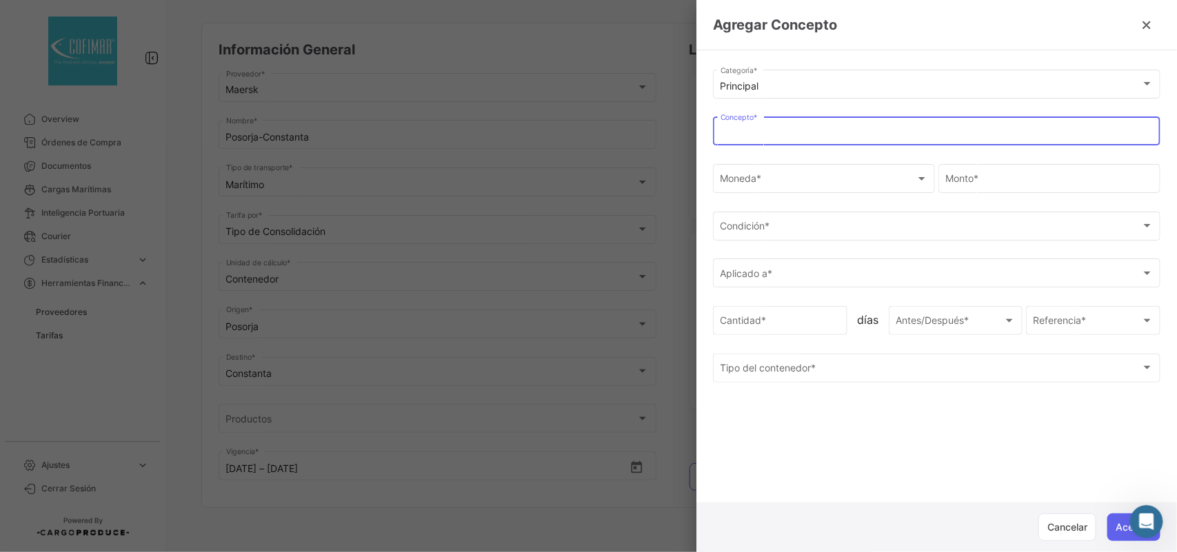
paste input "THC Origin"
type input "THC Origin (Gasto Local)"
click at [760, 172] on div "Moneda * Moneda *" at bounding box center [823, 177] width 207 height 32
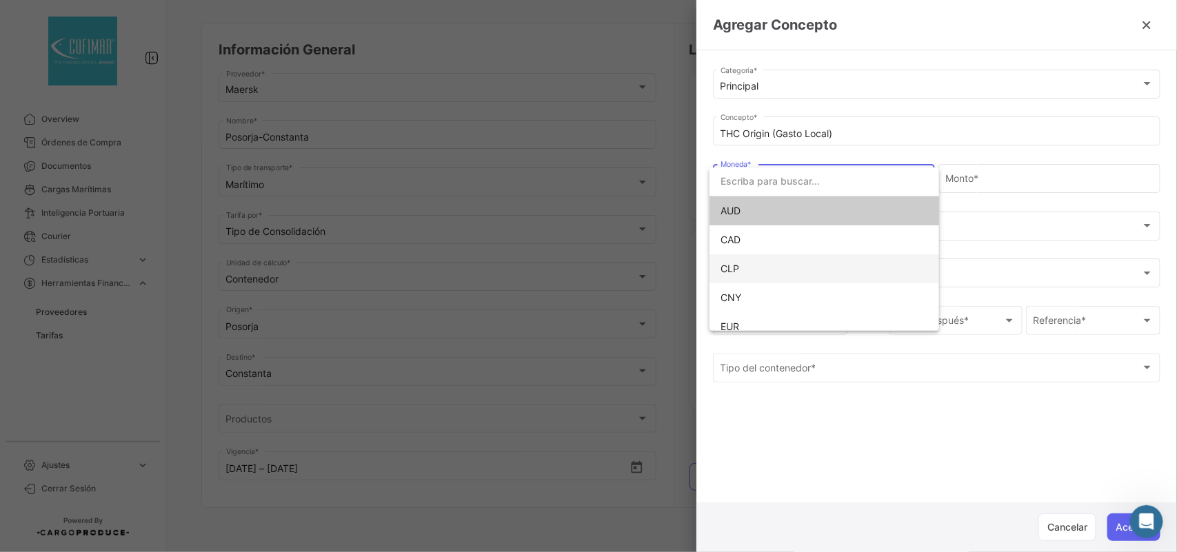
scroll to position [97, 0]
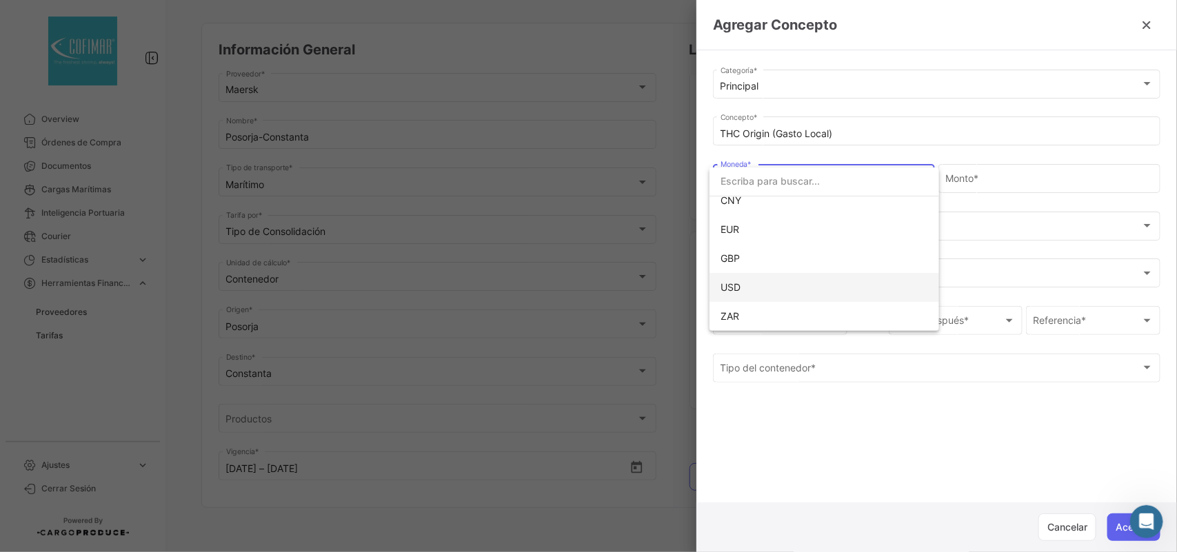
click at [751, 277] on span "USD" at bounding box center [816, 287] width 193 height 29
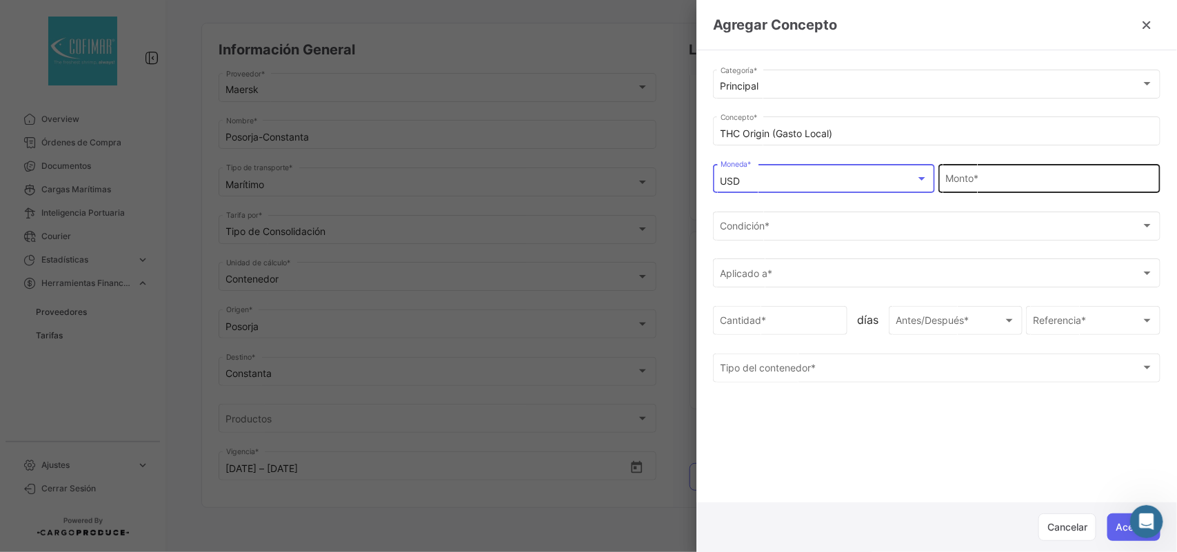
click at [970, 180] on input "Monto *" at bounding box center [1049, 182] width 207 height 12
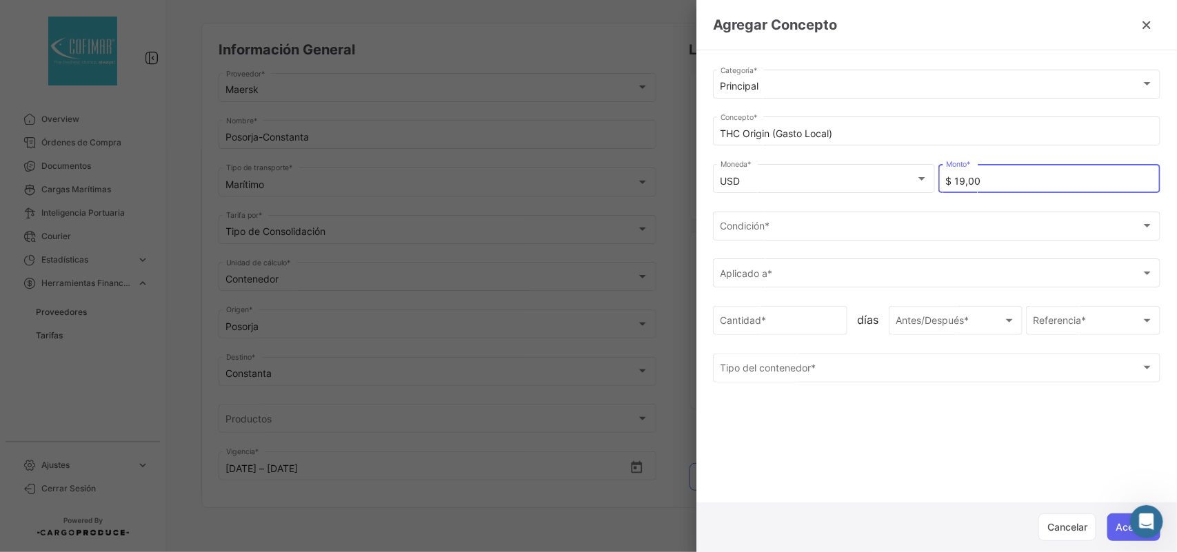
type input "$ 190,00"
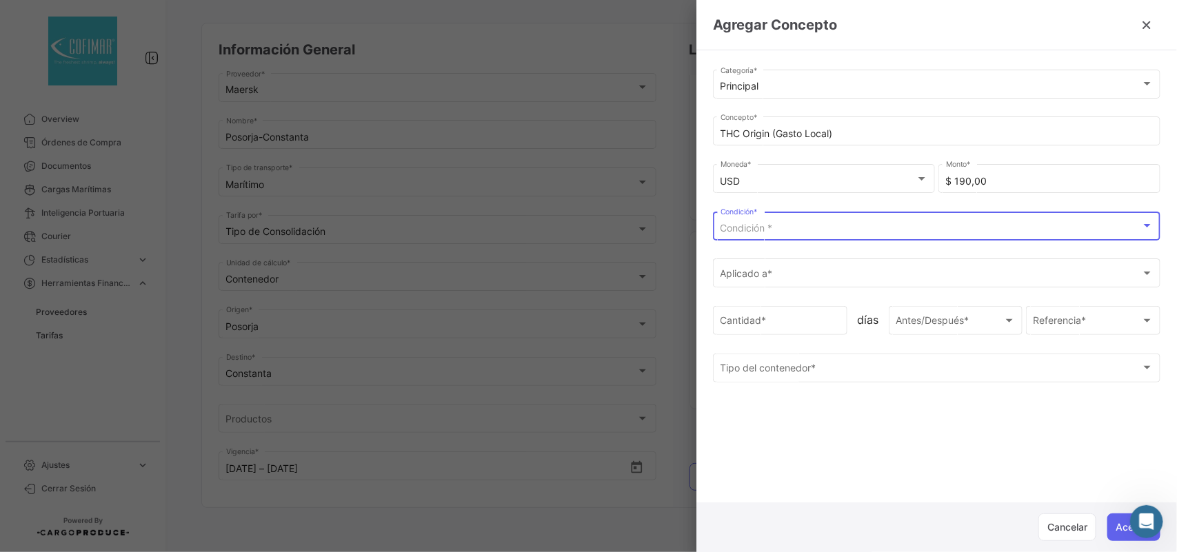
click at [777, 230] on div "Condición *" at bounding box center [930, 229] width 420 height 12
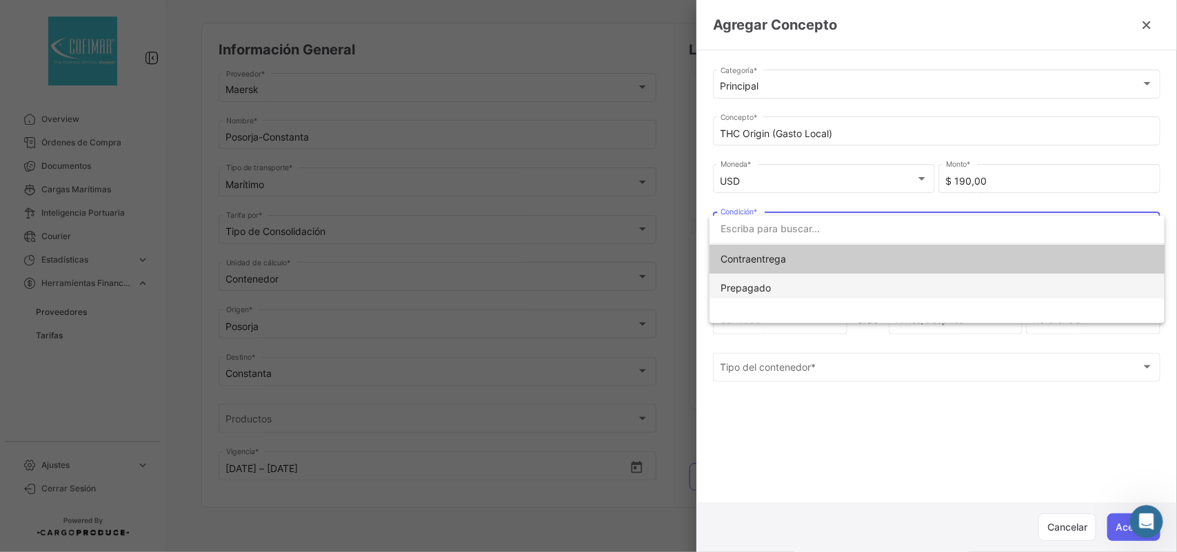
click at [749, 290] on span "Prepagado" at bounding box center [745, 288] width 50 height 12
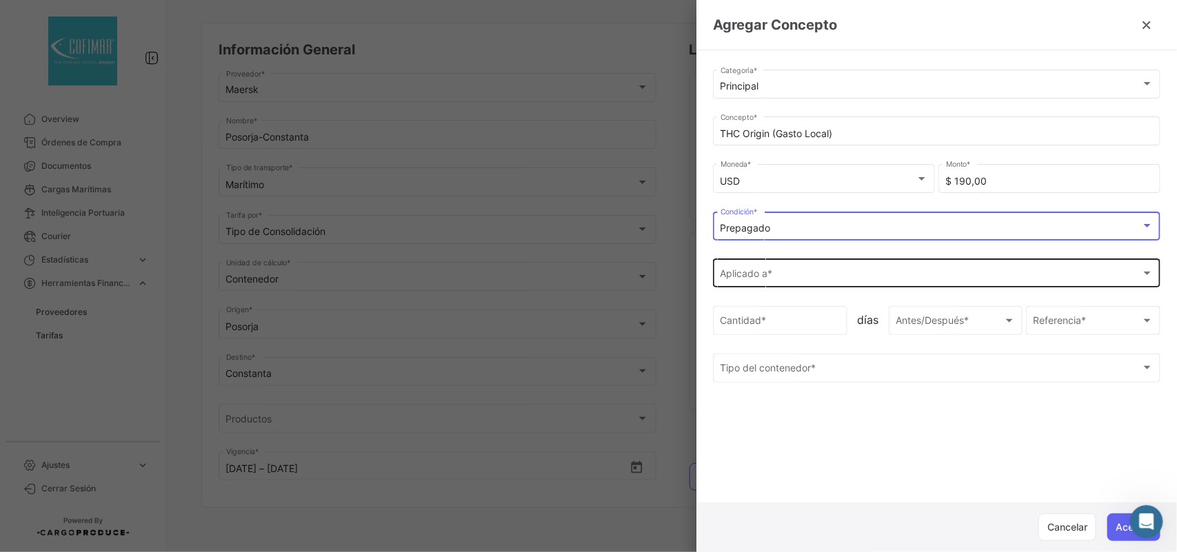
click at [756, 286] on div "Aplicado a * Aplicado a *" at bounding box center [936, 272] width 433 height 32
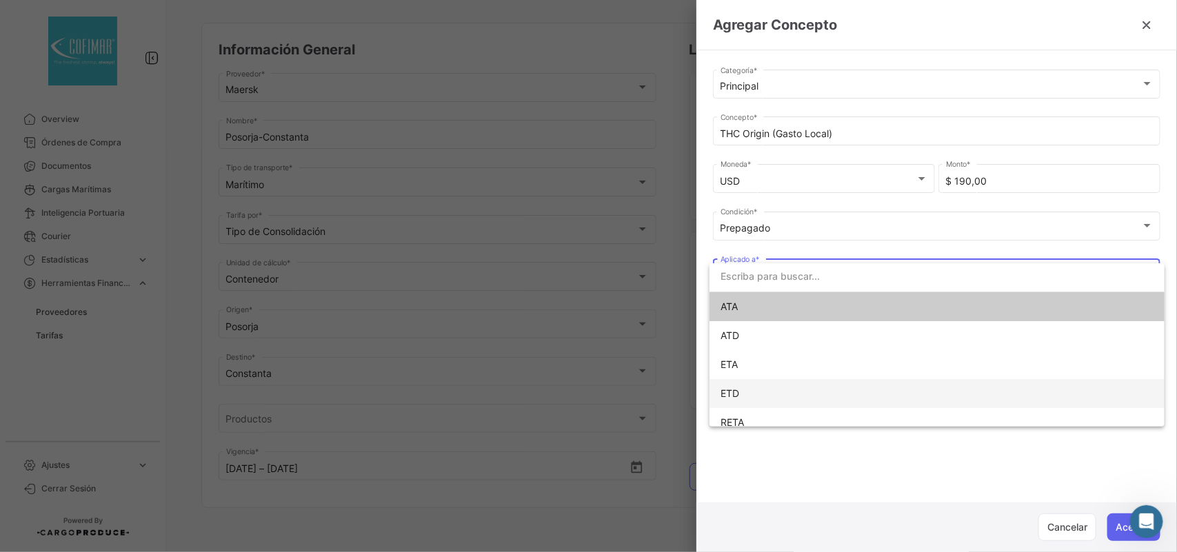
click at [740, 387] on span "ETD" at bounding box center [816, 393] width 193 height 29
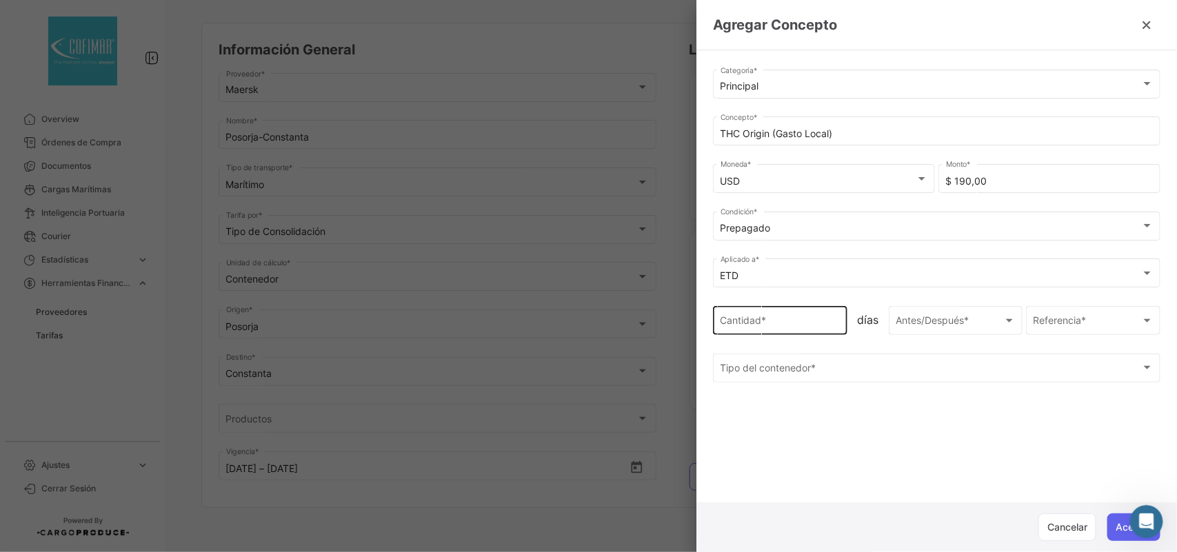
click at [753, 332] on div "Cantidad *" at bounding box center [780, 319] width 120 height 32
type input "1"
click at [870, 326] on span "días" at bounding box center [868, 327] width 34 height 29
click at [903, 325] on span "Antes/Después *" at bounding box center [933, 323] width 76 height 12
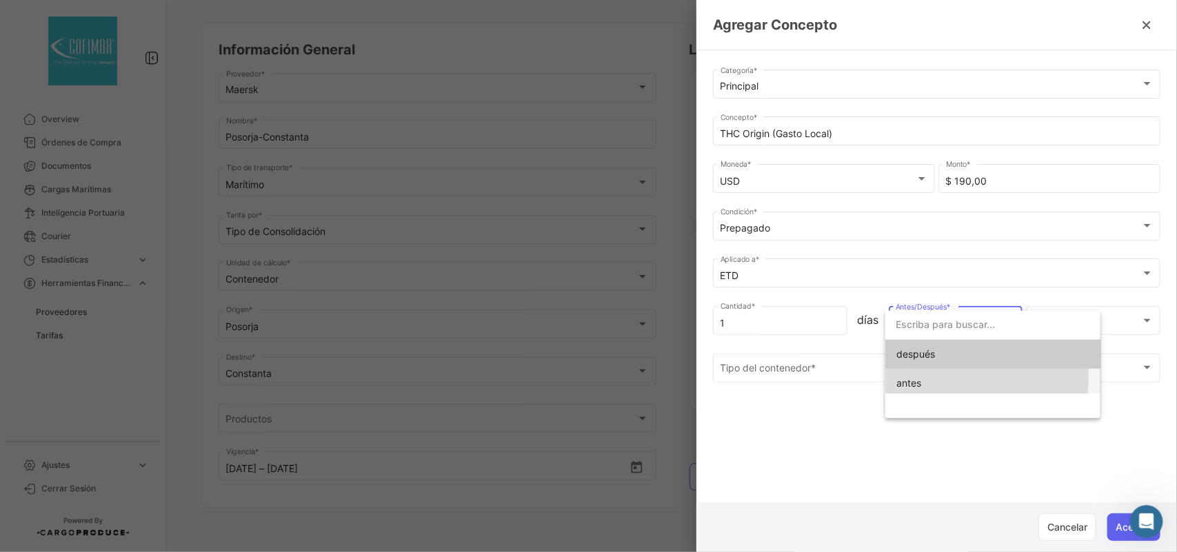
click at [914, 376] on span "antes" at bounding box center [992, 383] width 193 height 29
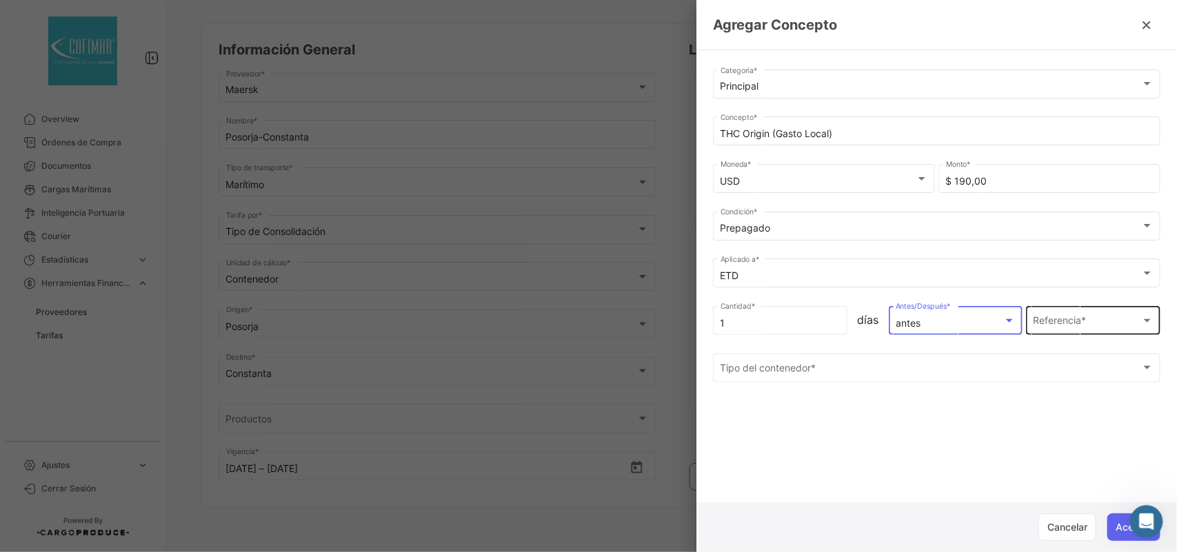
click at [1059, 327] on span "Referencia *" at bounding box center [1087, 324] width 108 height 12
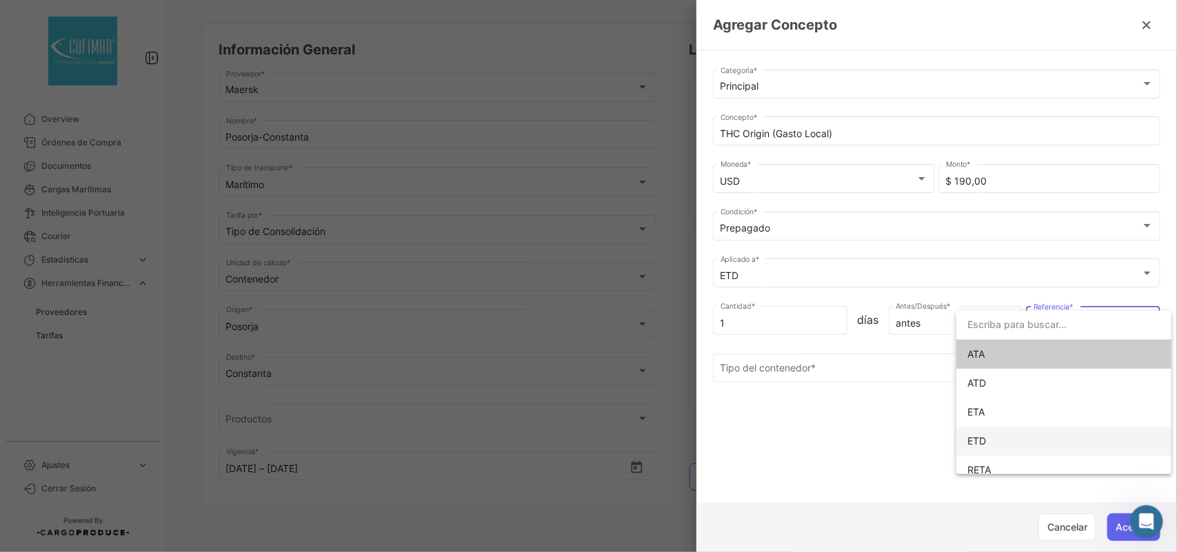
click at [995, 432] on span "ETD" at bounding box center [1063, 441] width 193 height 29
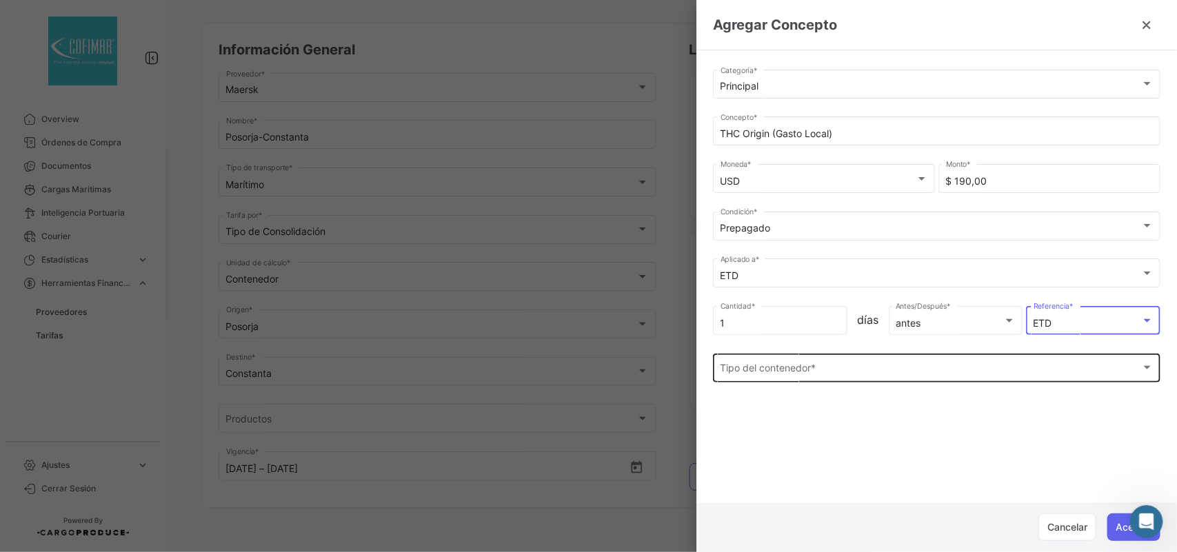
click at [775, 371] on span "Tipo del contenedor *" at bounding box center [930, 371] width 420 height 12
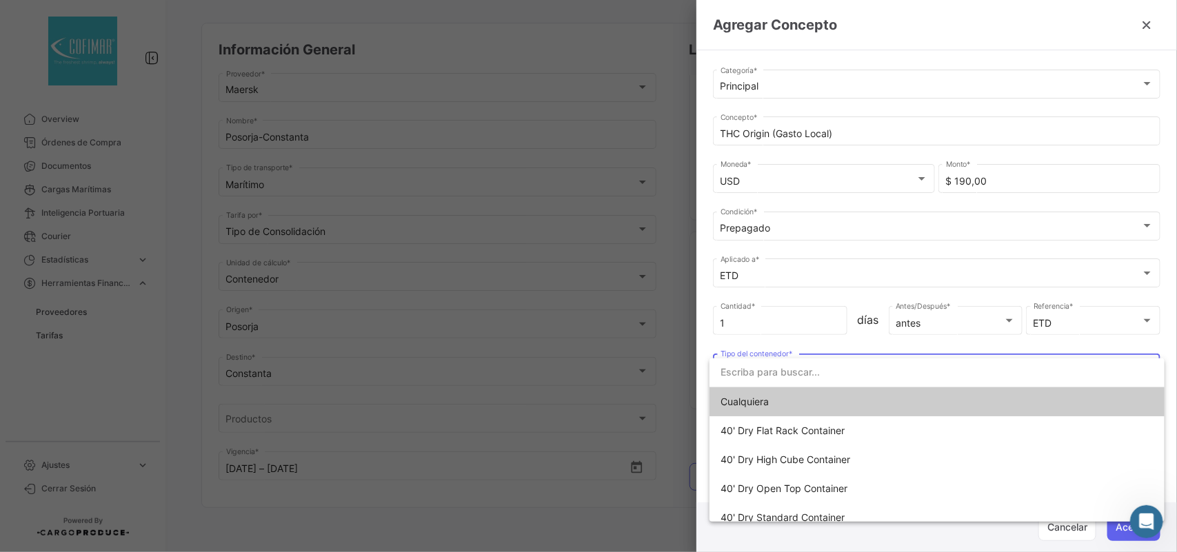
click at [769, 400] on span "Cualquiera" at bounding box center [744, 402] width 48 height 12
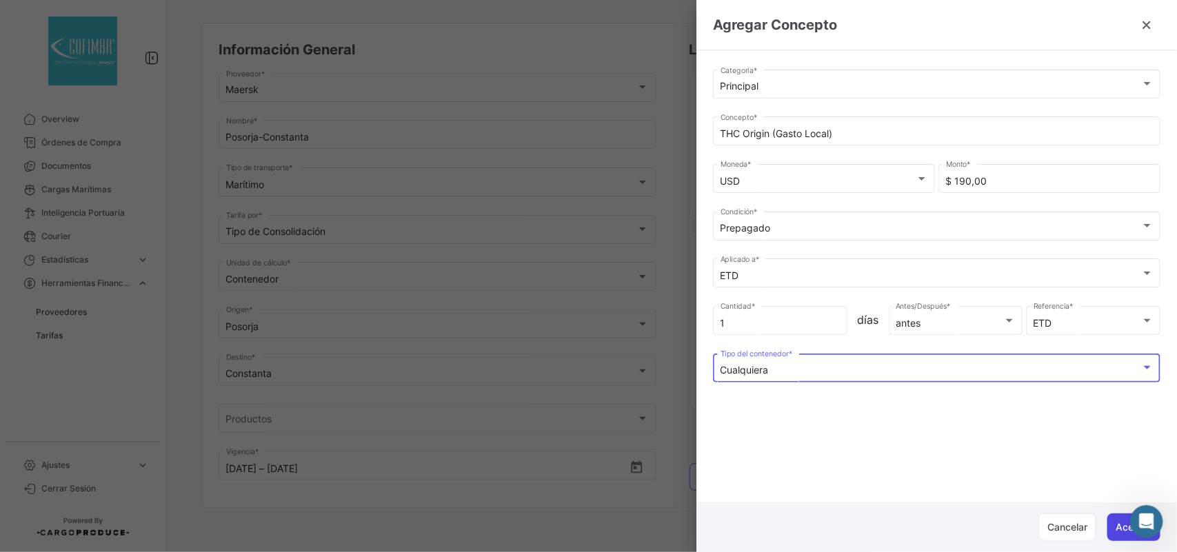
click at [1120, 529] on button "Aceptar" at bounding box center [1133, 528] width 53 height 28
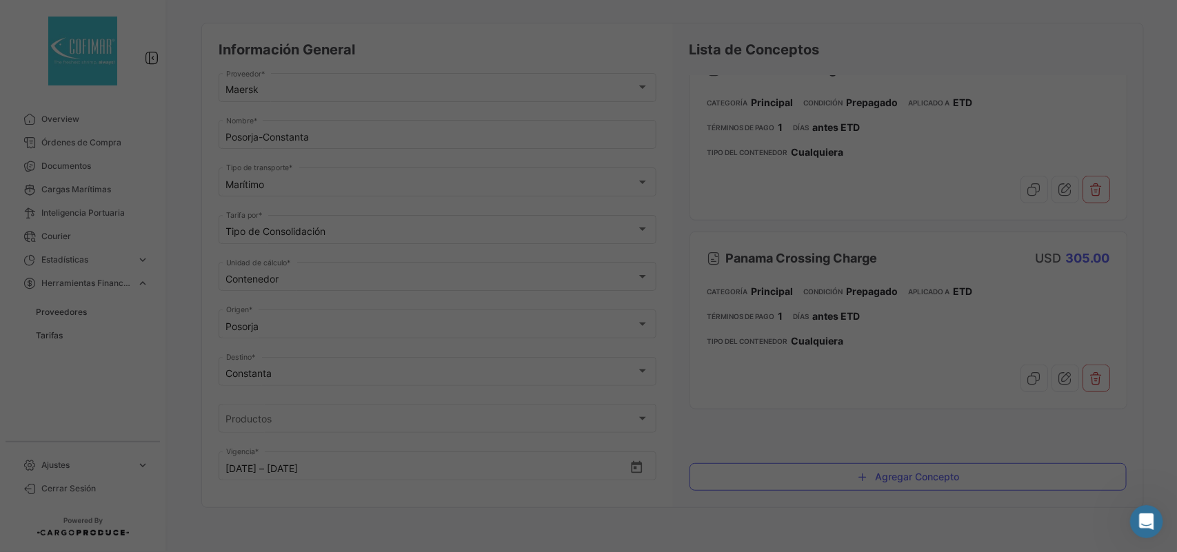
scroll to position [0, 0]
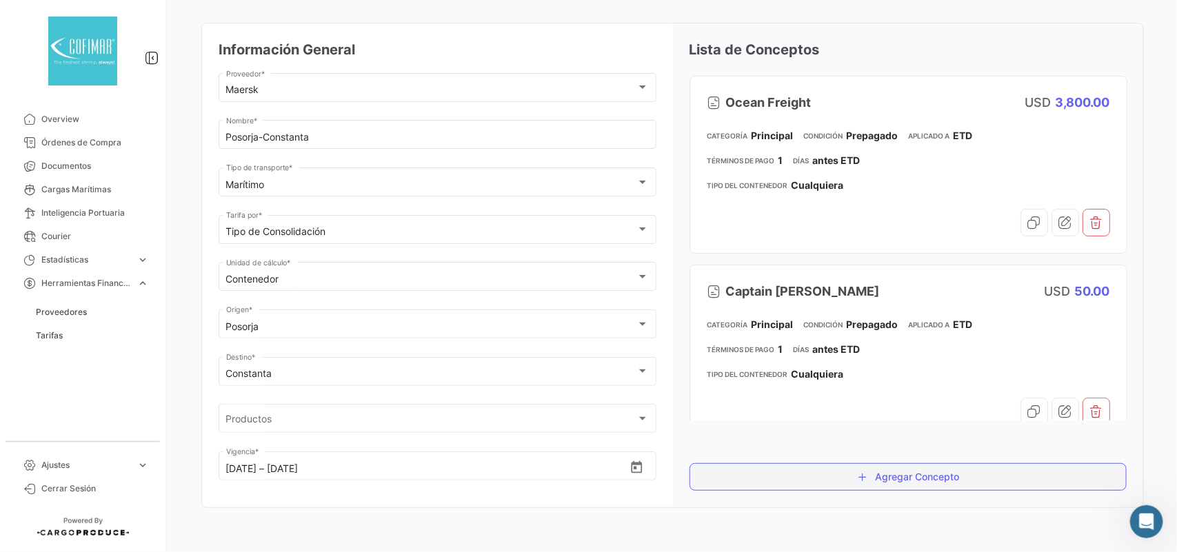
click at [934, 476] on button "Agregar Concepto" at bounding box center [908, 477] width 438 height 28
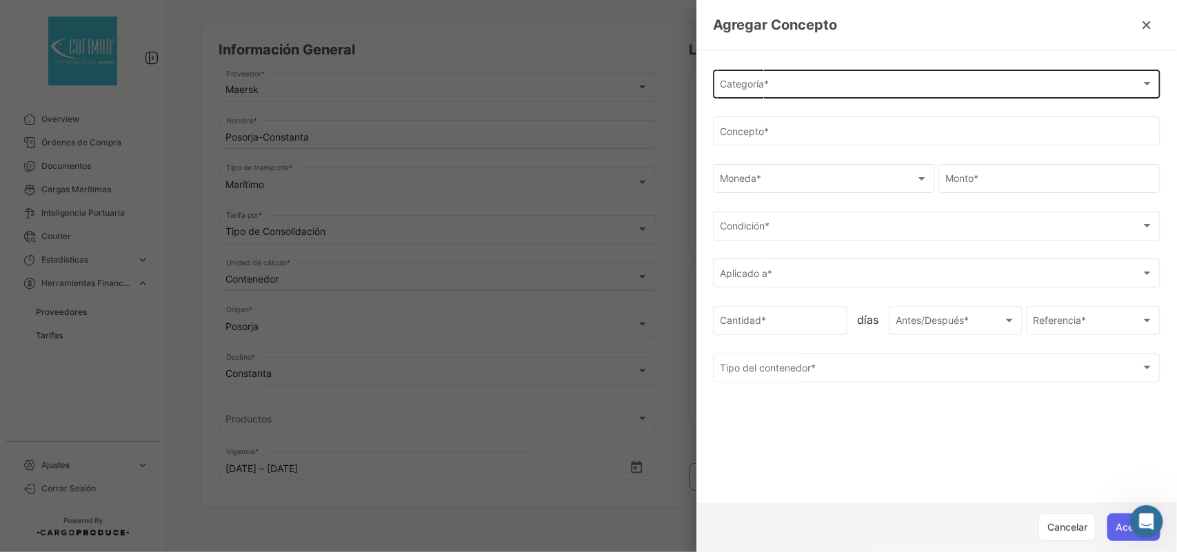
click at [755, 74] on div "Categoría * Categoría *" at bounding box center [936, 83] width 433 height 32
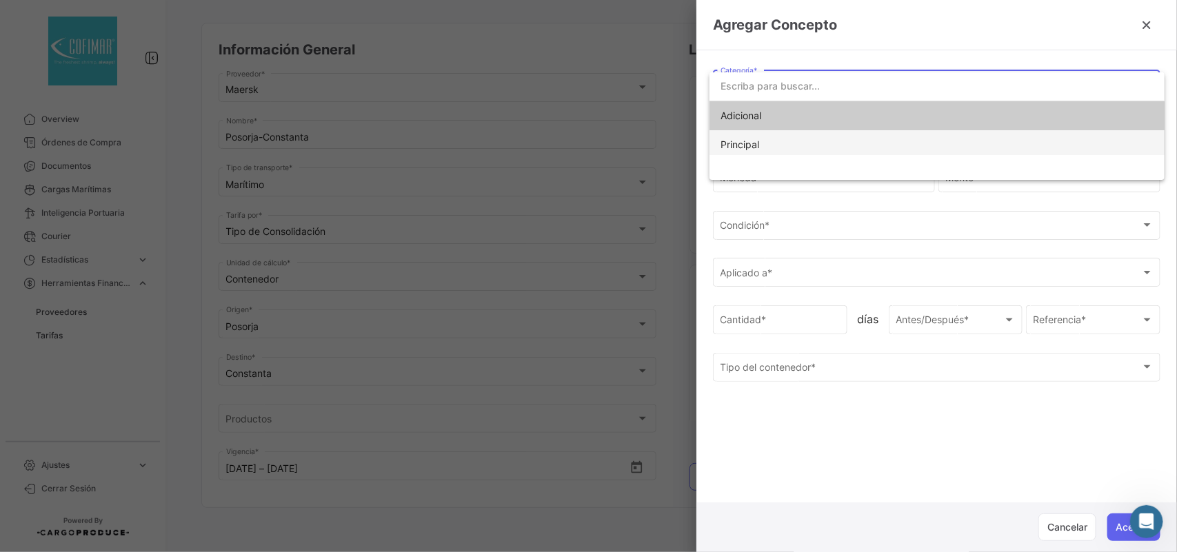
click at [752, 139] on span "Principal" at bounding box center [739, 145] width 39 height 12
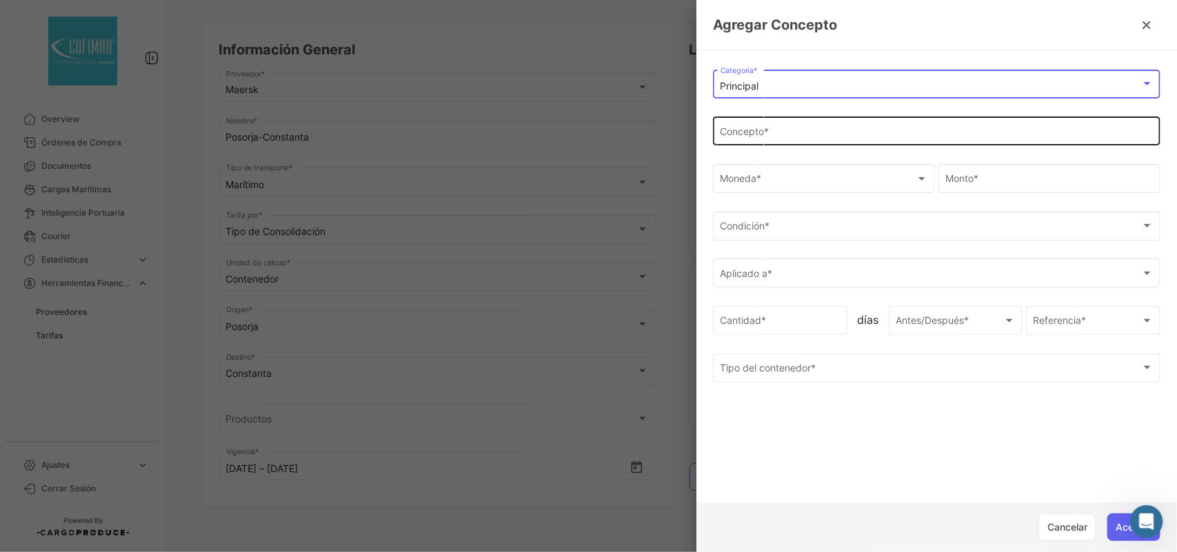
click at [747, 125] on div "Concepto *" at bounding box center [936, 130] width 433 height 32
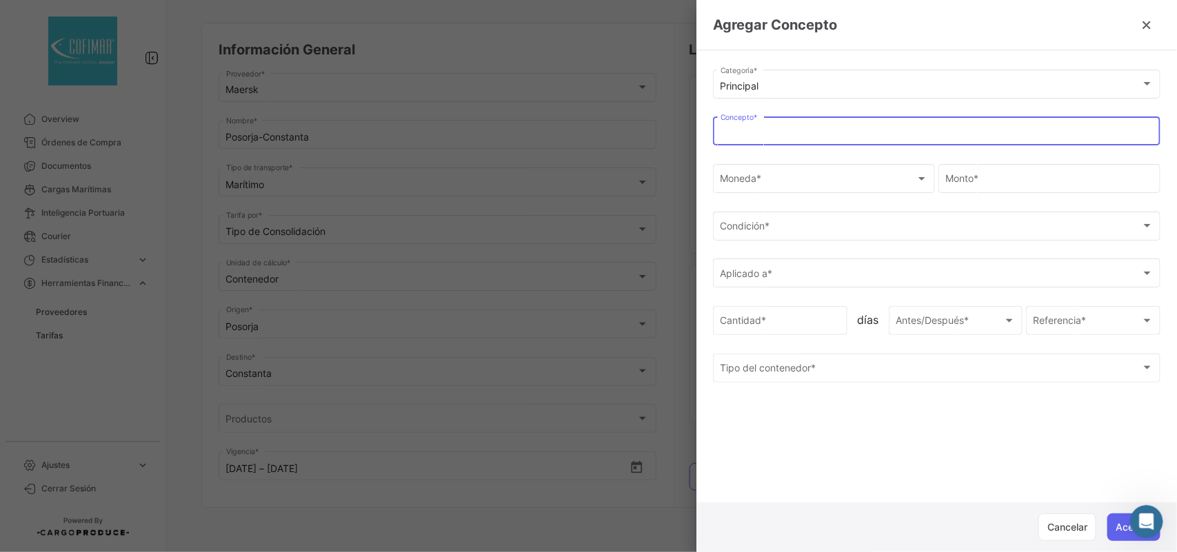
paste input "Documentation Fee Origin"
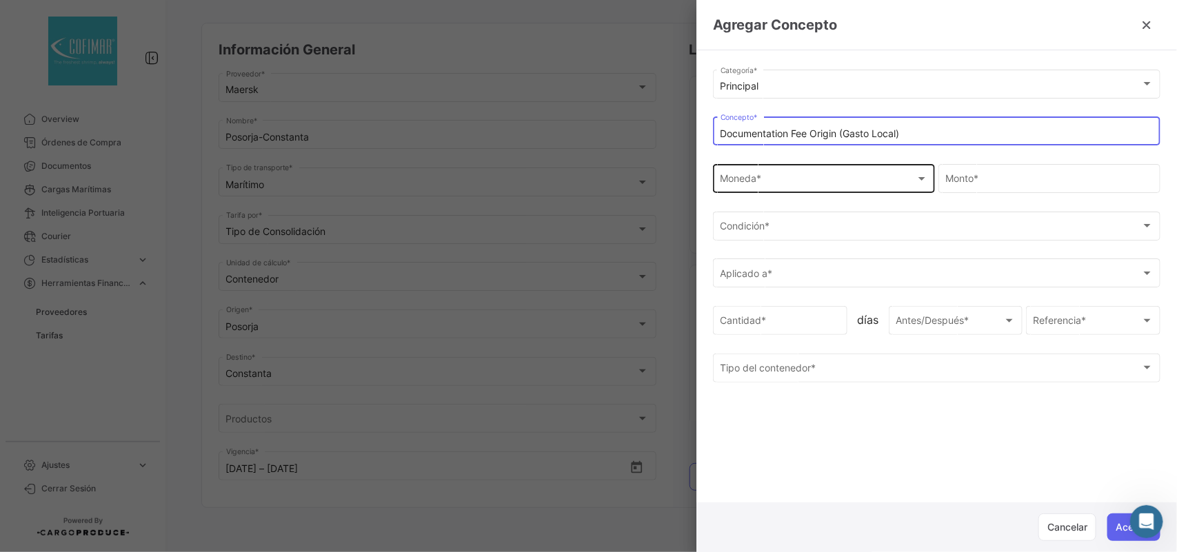
type input "Documentation Fee Origin (Gasto Local)"
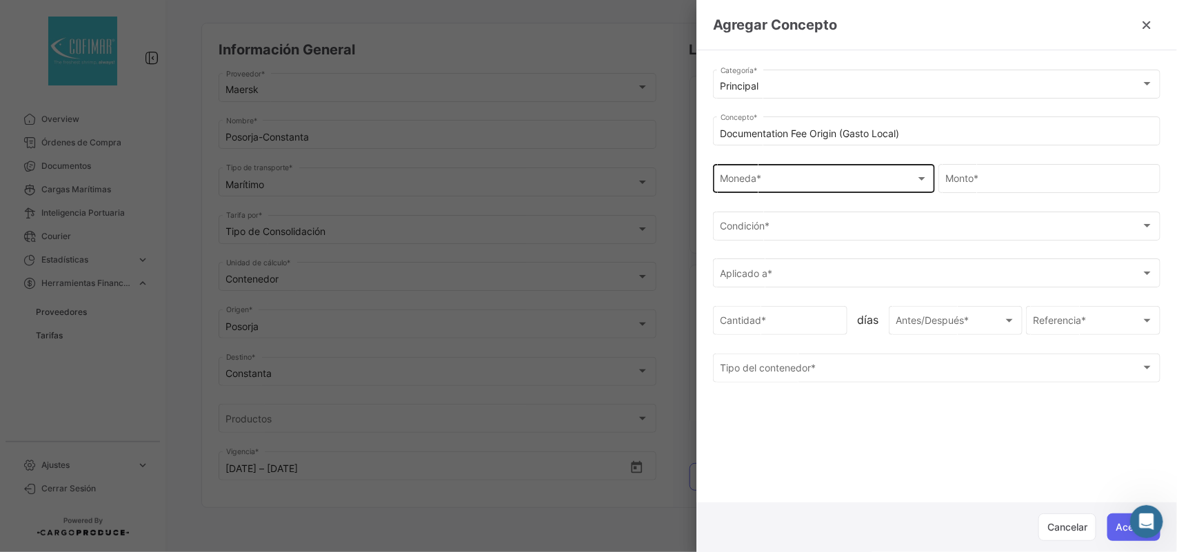
click at [870, 170] on div "Moneda * Moneda *" at bounding box center [823, 177] width 207 height 32
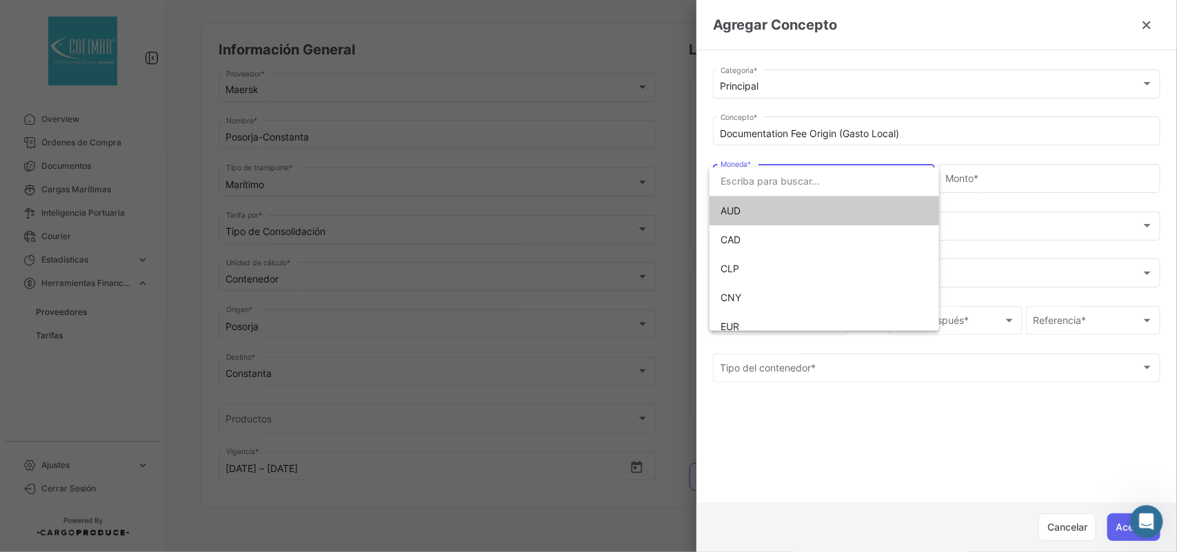
scroll to position [97, 0]
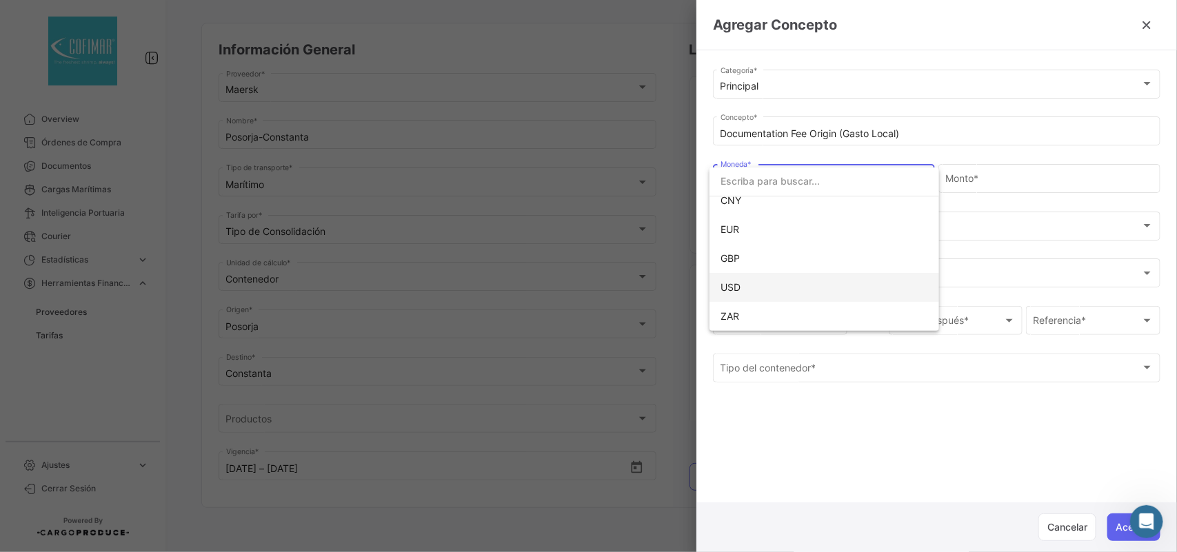
click at [749, 283] on span "USD" at bounding box center [816, 287] width 193 height 29
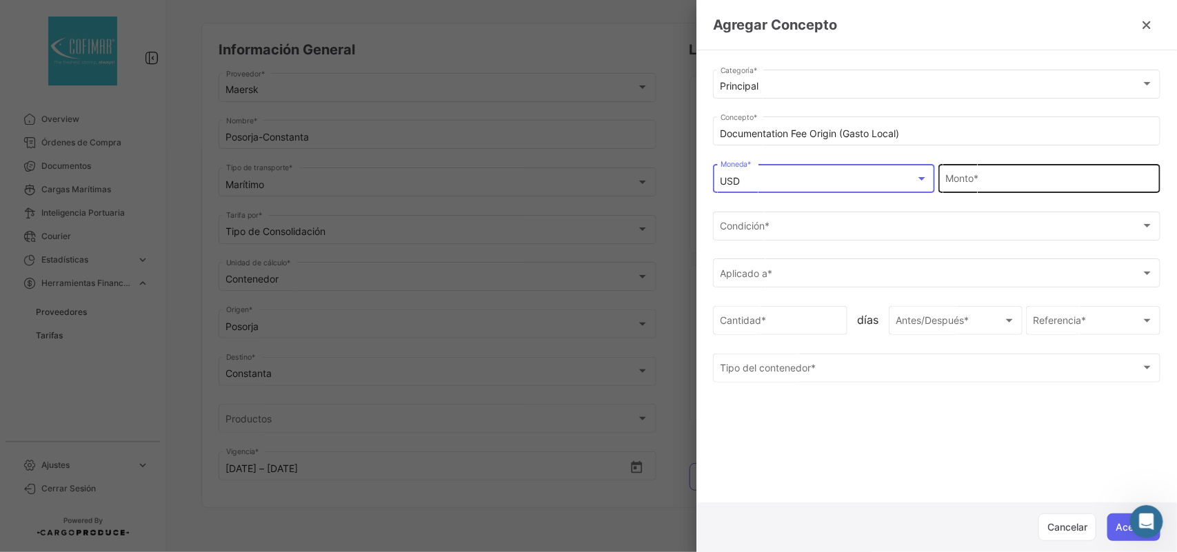
click at [970, 183] on input "Monto *" at bounding box center [1049, 182] width 207 height 12
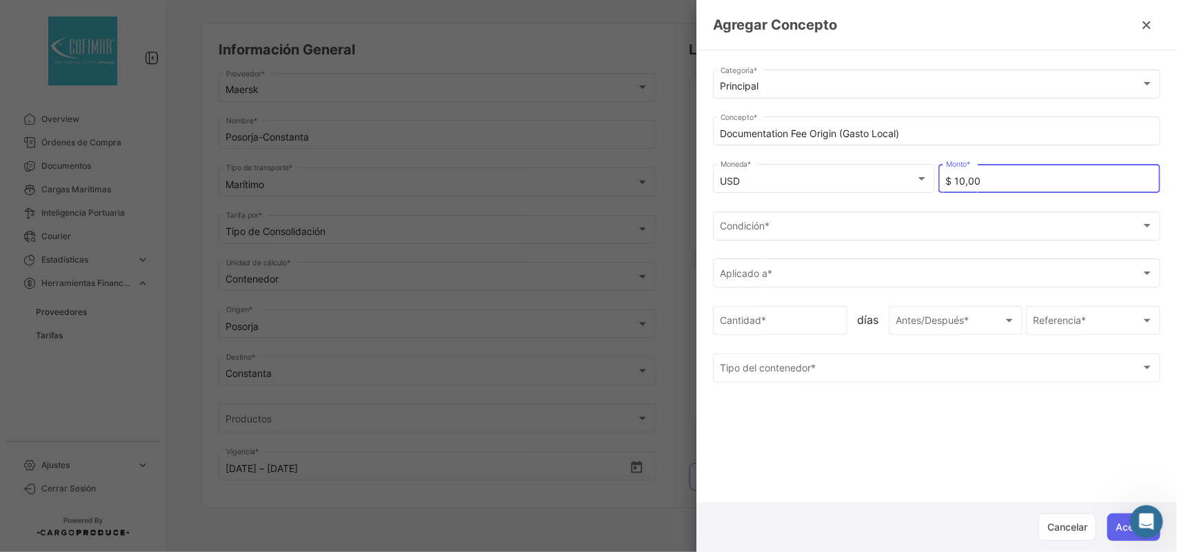
type input "$ 100,00"
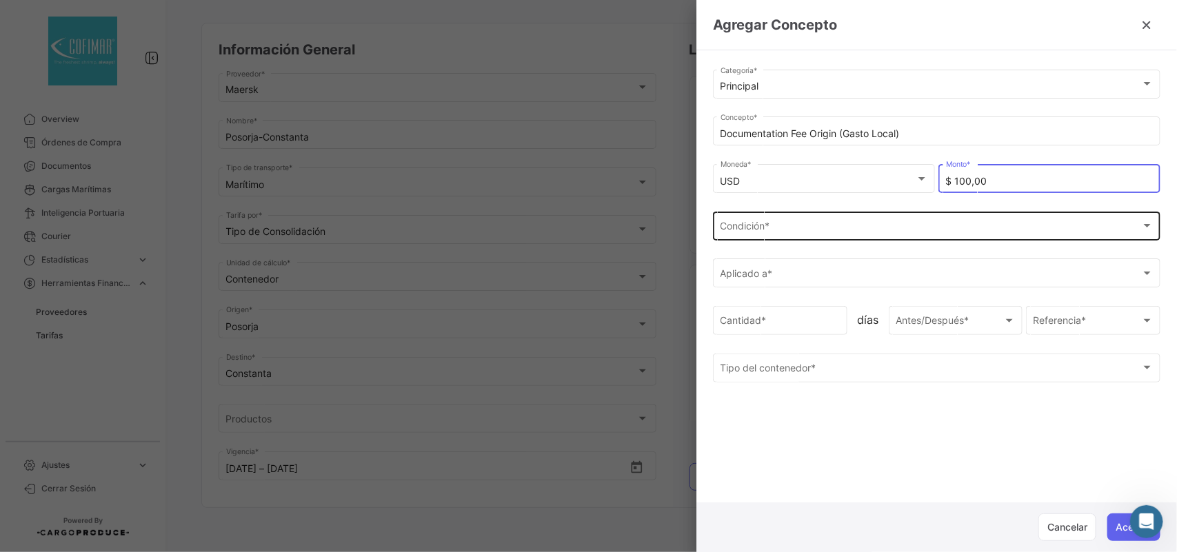
click at [842, 222] on div "Condición * Condición *" at bounding box center [936, 225] width 433 height 32
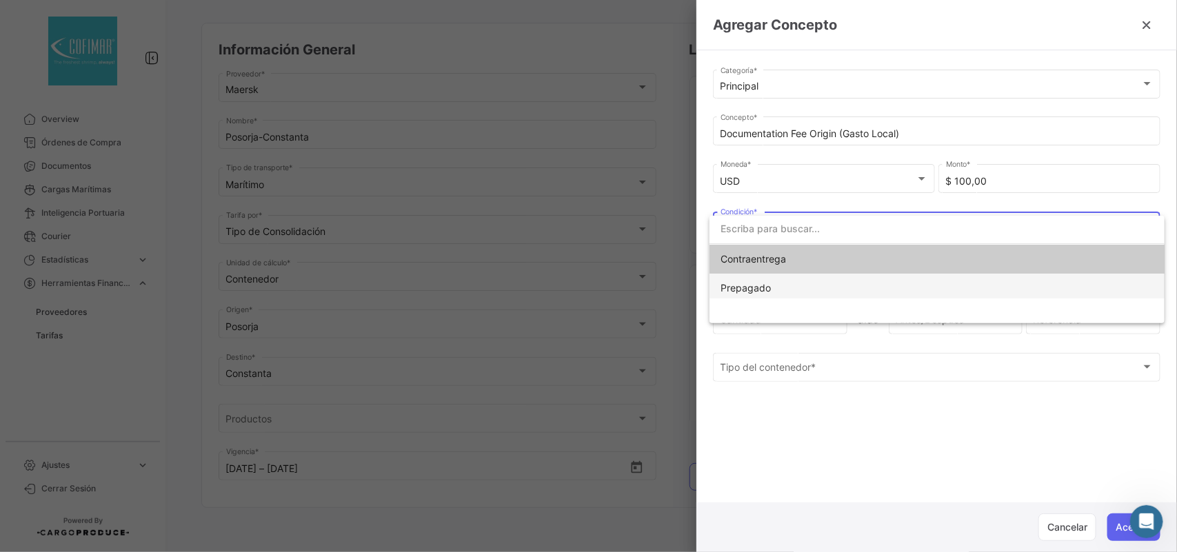
click at [750, 290] on span "Prepagado" at bounding box center [745, 288] width 50 height 12
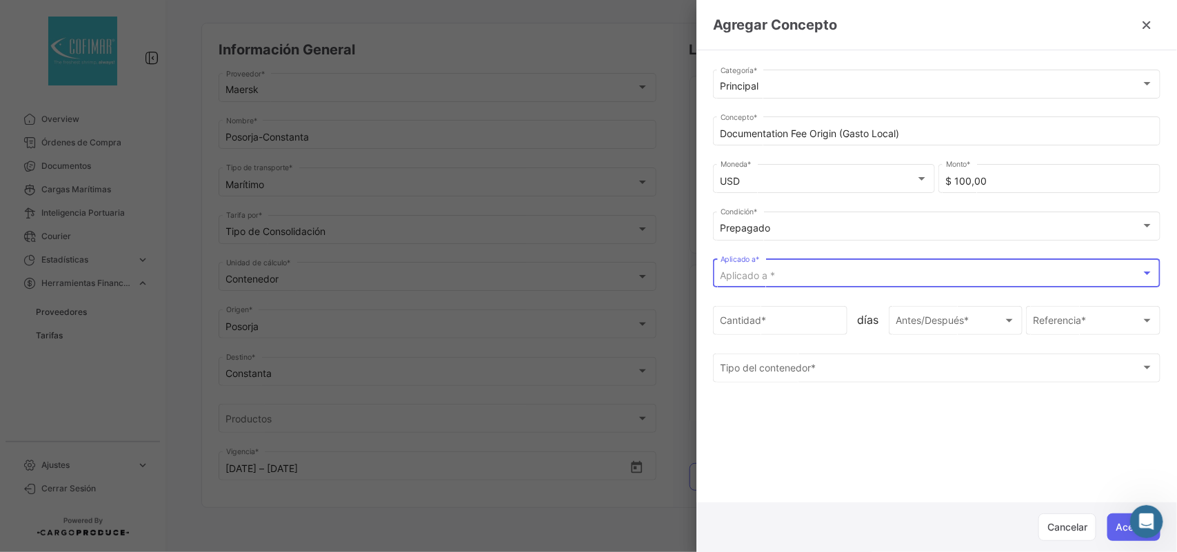
click at [756, 272] on span "Aplicado a *" at bounding box center [747, 276] width 55 height 12
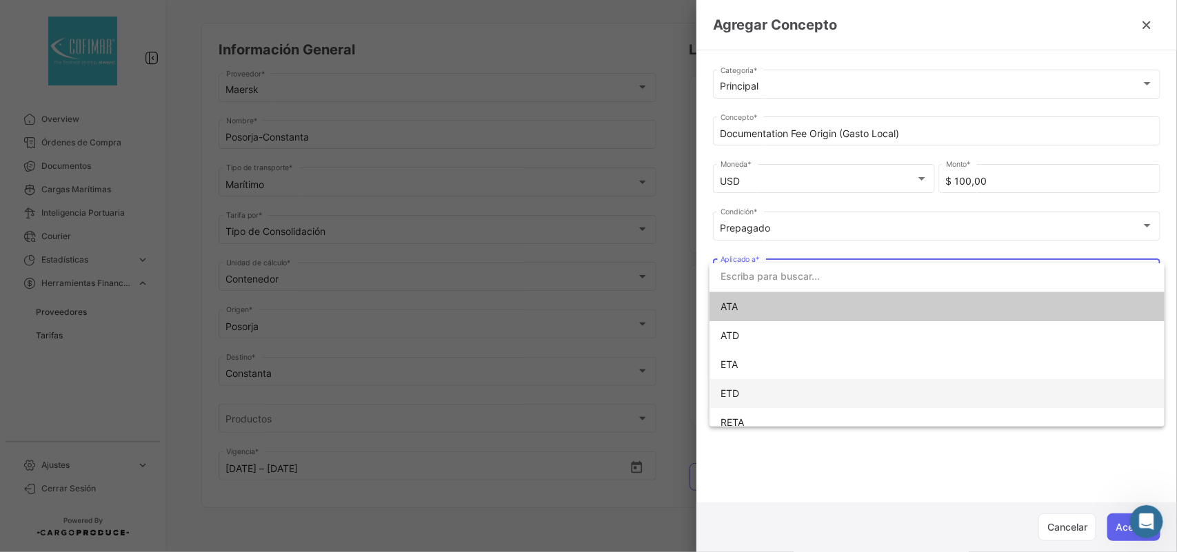
click at [743, 394] on span "ETD" at bounding box center [816, 393] width 193 height 29
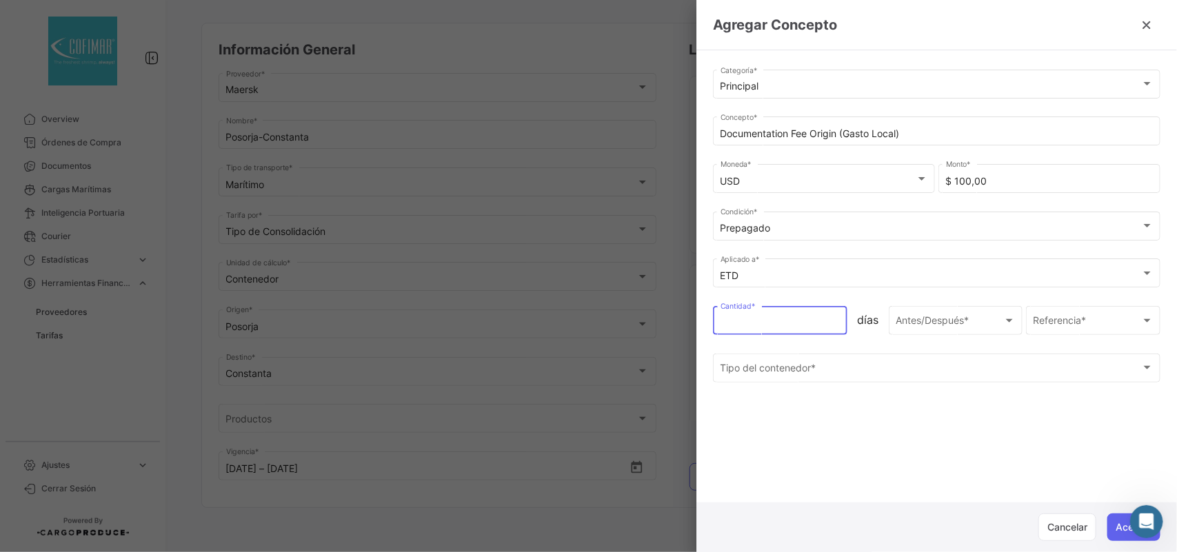
click at [752, 323] on input "Cantidad *" at bounding box center [780, 324] width 120 height 12
type input "1"
click at [915, 322] on span "Antes/Después *" at bounding box center [933, 323] width 76 height 12
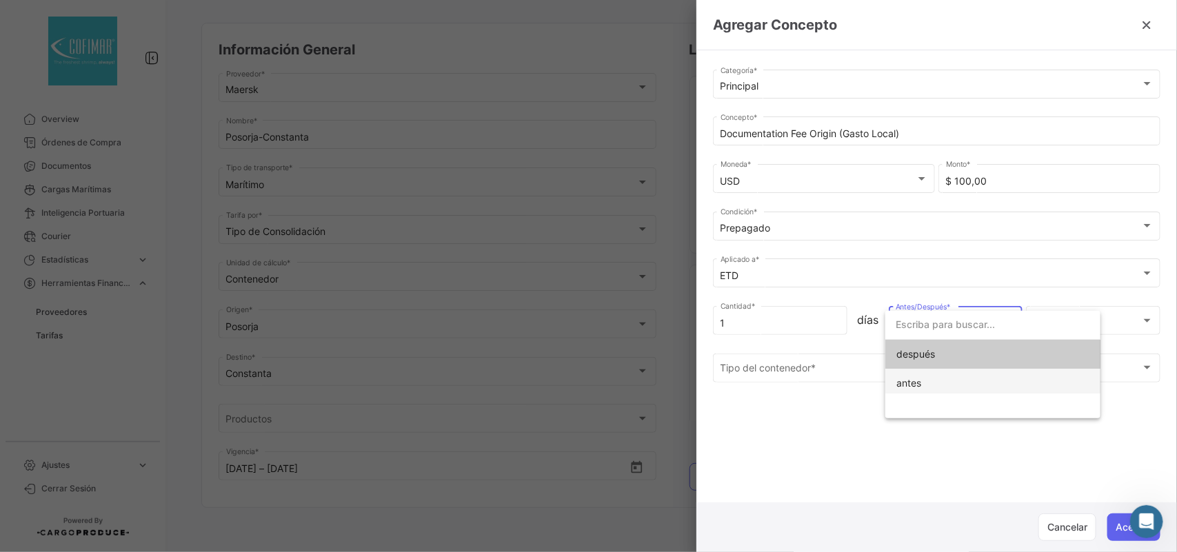
click at [906, 378] on span "antes" at bounding box center [908, 383] width 25 height 12
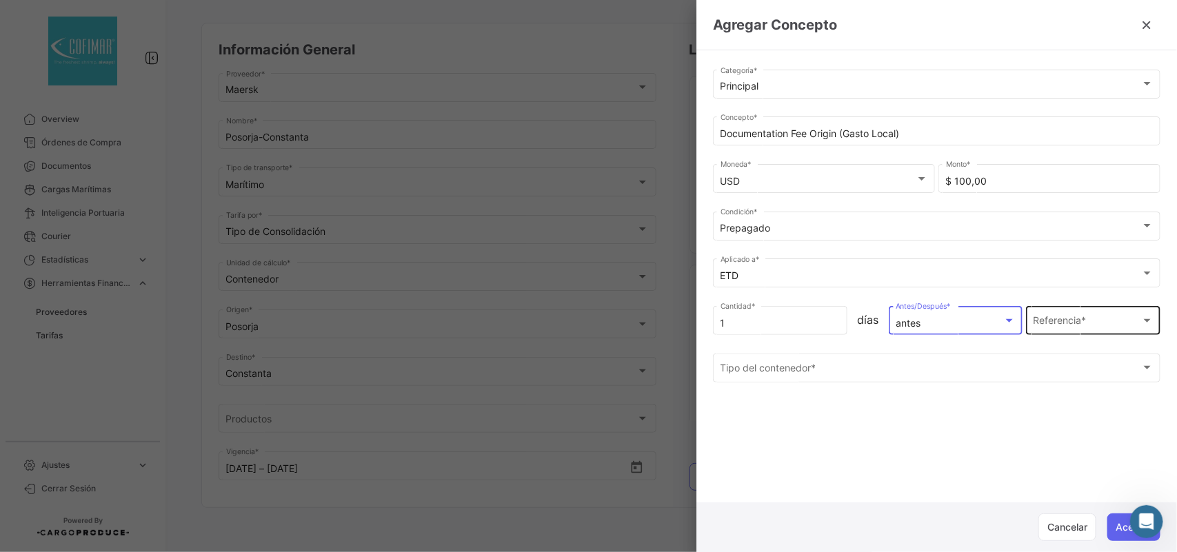
click at [1035, 314] on div "Referencia * Referencia *" at bounding box center [1093, 319] width 120 height 32
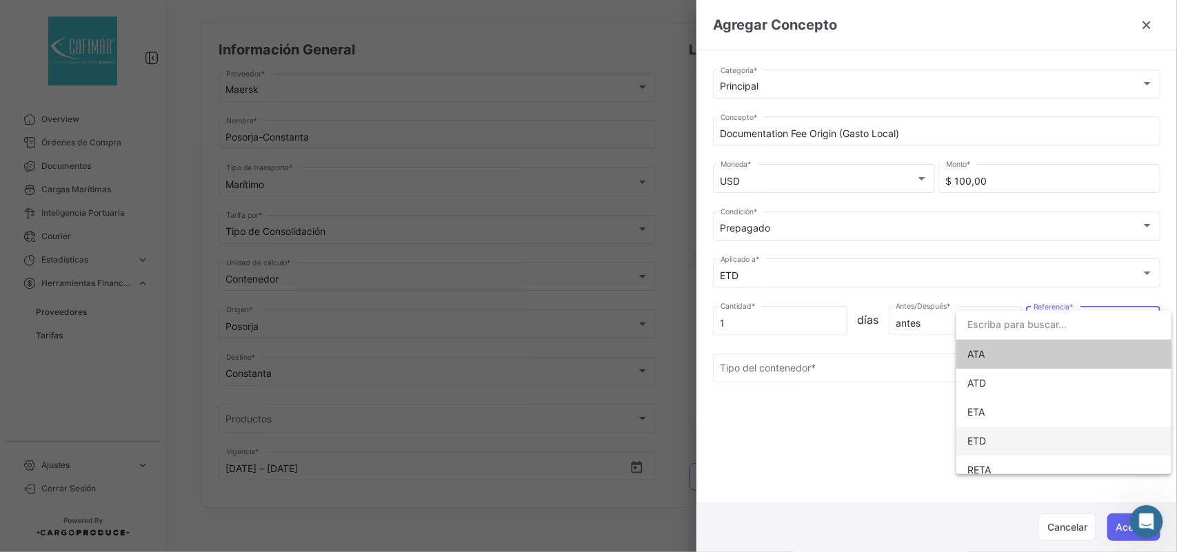
click at [984, 435] on span "ETD" at bounding box center [976, 441] width 19 height 12
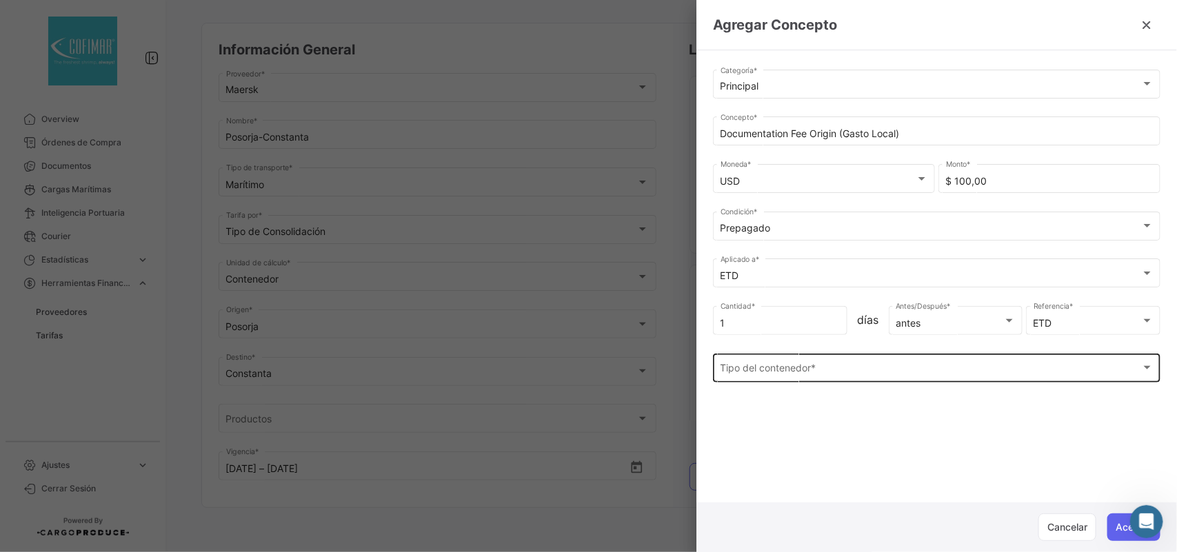
click at [765, 358] on div "Tipo del contenedor * Tipo del contenedor *" at bounding box center [936, 367] width 433 height 32
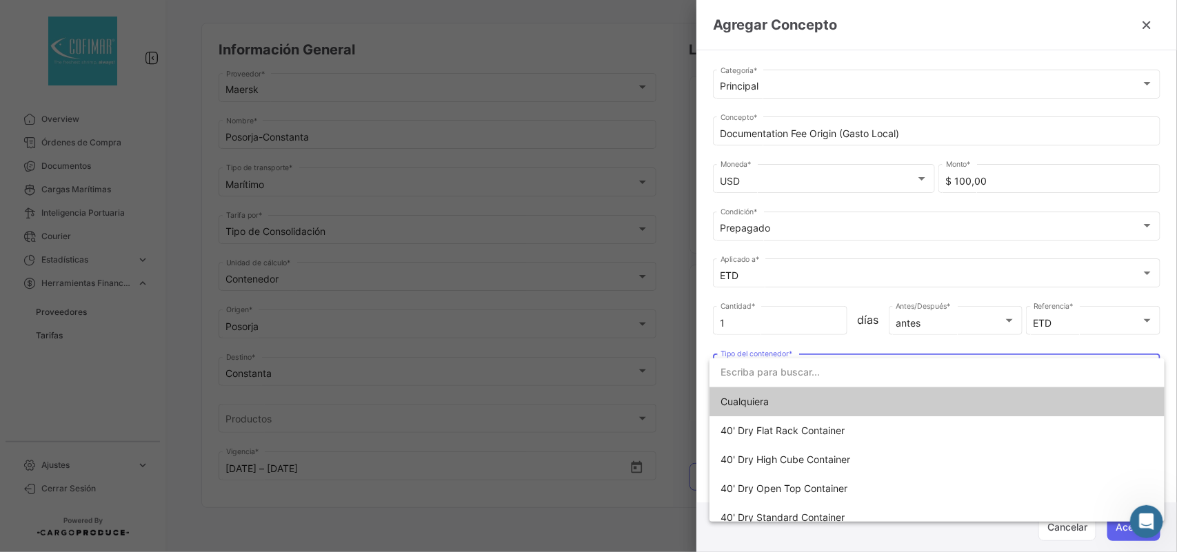
click at [762, 398] on span "Cualquiera" at bounding box center [744, 402] width 48 height 12
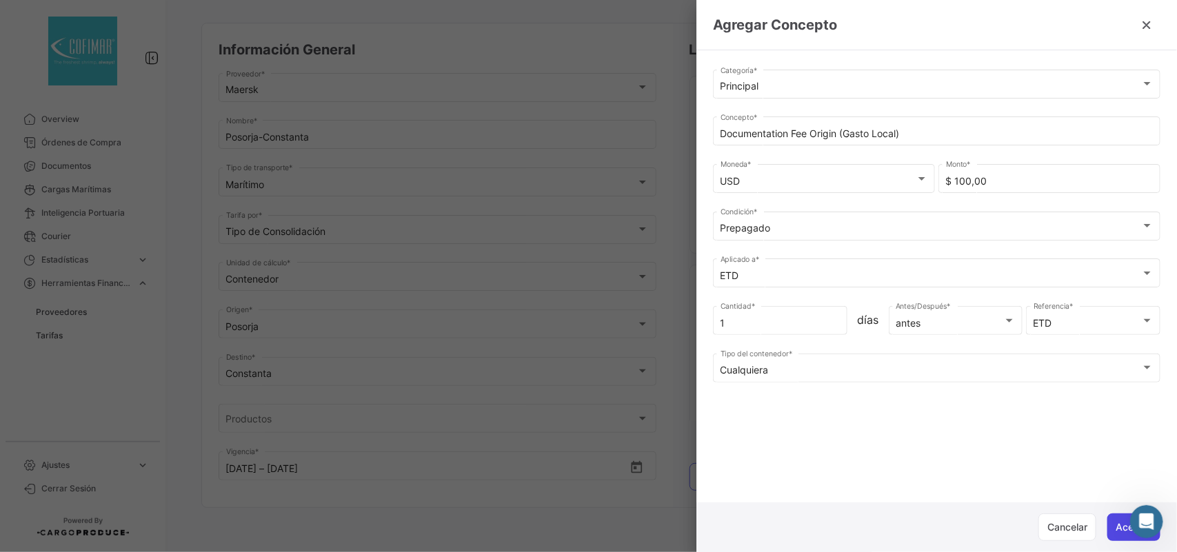
click at [1114, 518] on button "Aceptar" at bounding box center [1133, 528] width 53 height 28
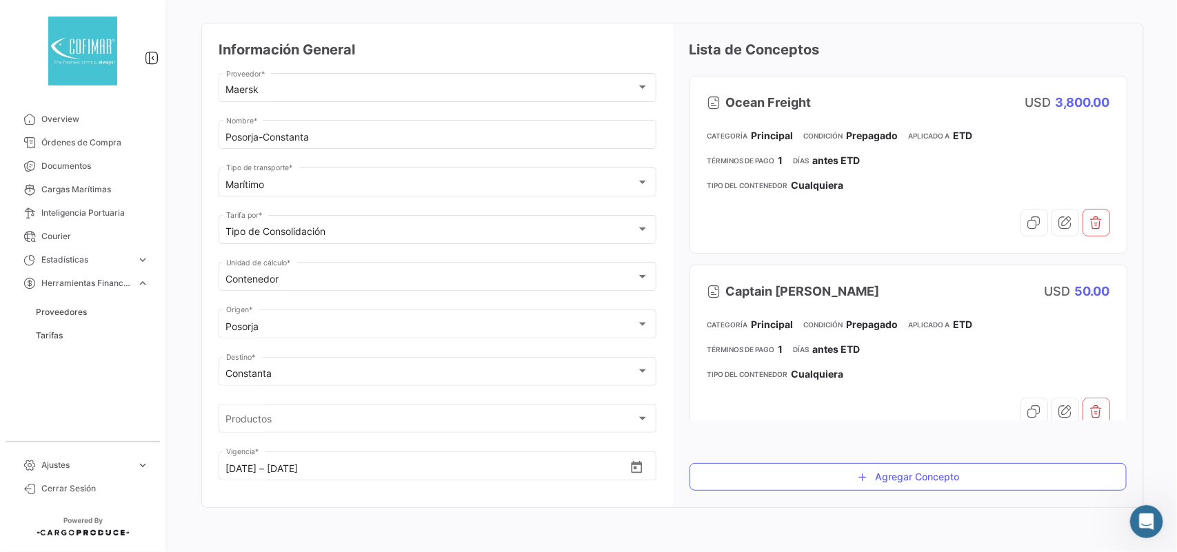
click at [887, 493] on mat-card "Información General Maersk Proveedor * Posorja-Constanta Nombre * Marítimo Tipo…" at bounding box center [672, 265] width 942 height 485
click at [894, 483] on button "Agregar Concepto" at bounding box center [908, 477] width 438 height 28
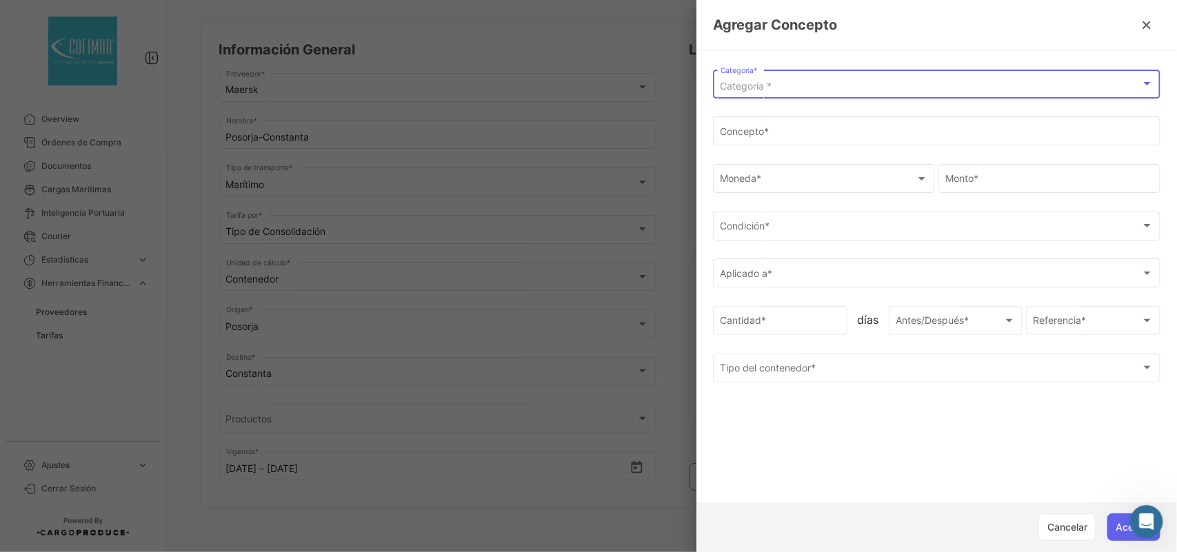
click at [745, 91] on span "Categoría *" at bounding box center [746, 86] width 52 height 12
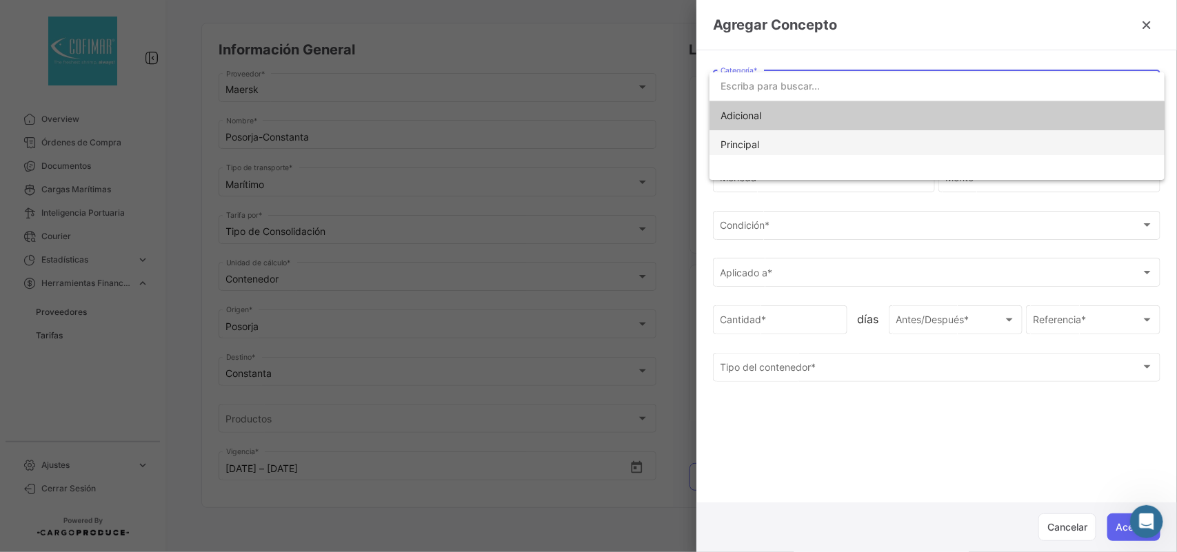
click at [751, 141] on span "Principal" at bounding box center [739, 145] width 39 height 12
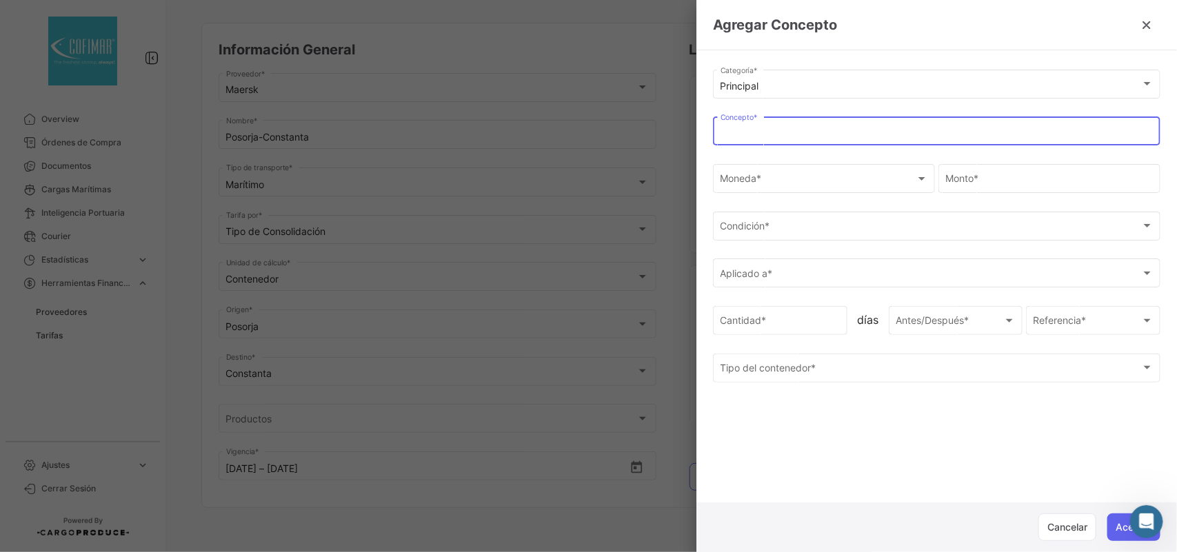
click at [752, 131] on input "Concepto *" at bounding box center [936, 134] width 433 height 12
paste input "Fresh Pass - Export-vas"
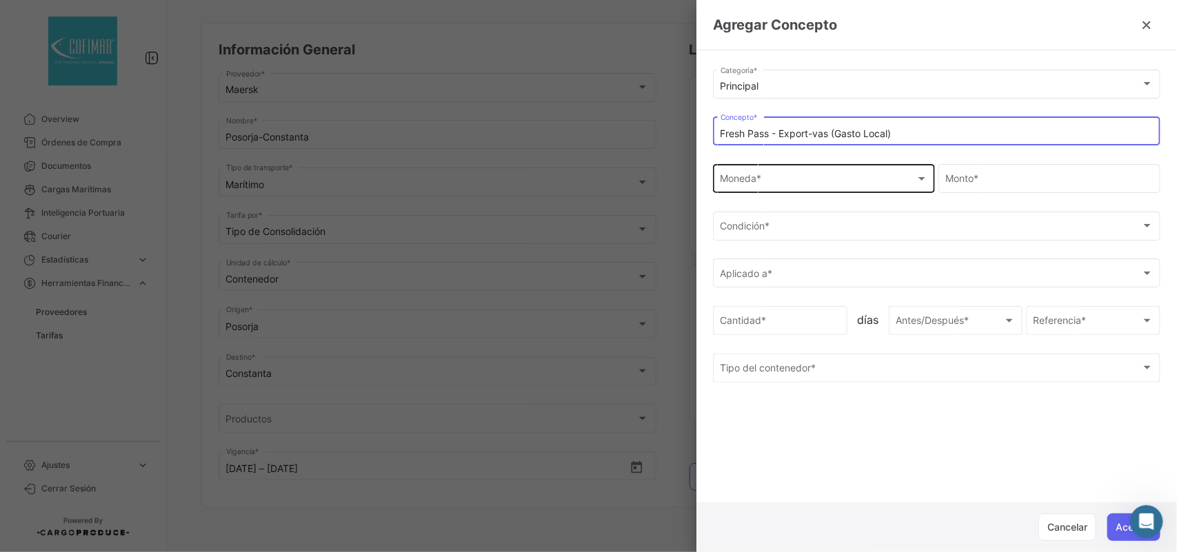
type input "Fresh Pass - Export-vas (Gasto Local)"
click at [797, 168] on div "Moneda * Moneda *" at bounding box center [823, 177] width 207 height 32
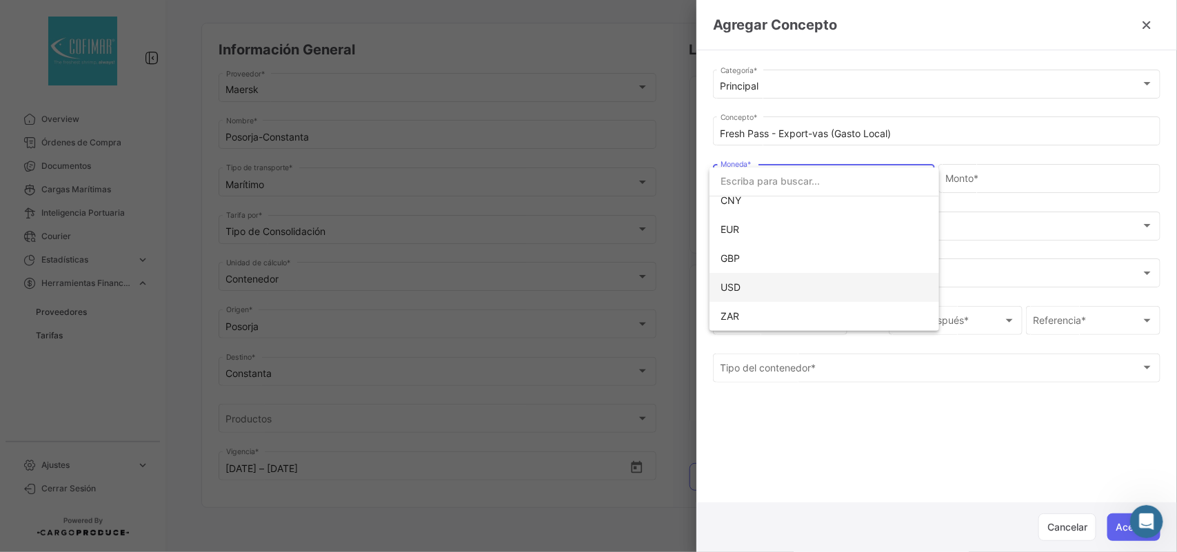
click at [765, 292] on span "USD" at bounding box center [816, 287] width 193 height 29
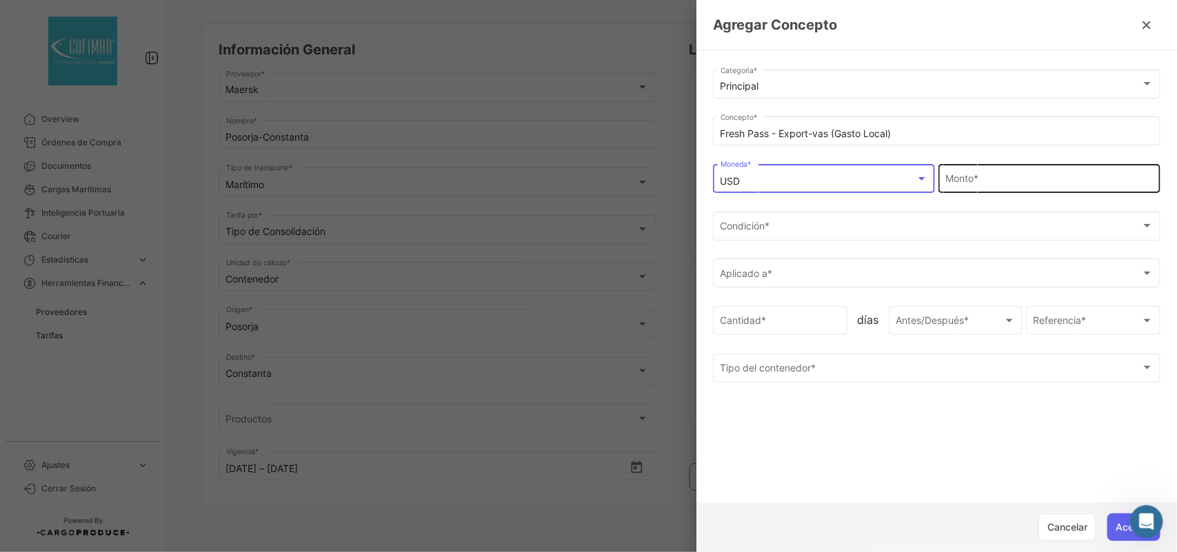
click at [1005, 183] on input "Monto *" at bounding box center [1049, 182] width 207 height 12
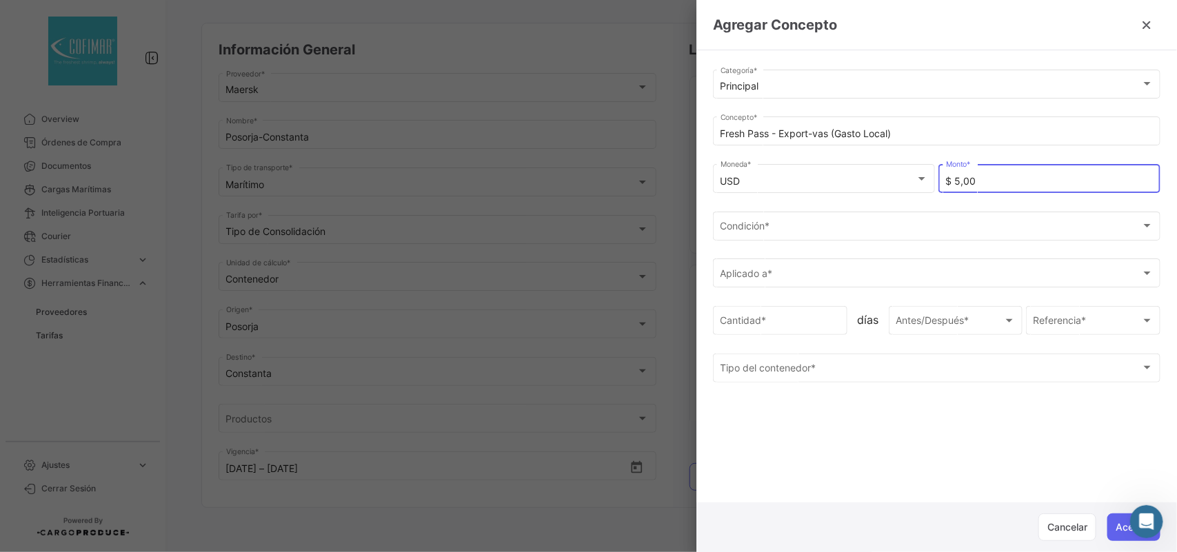
type input "$ 50,00"
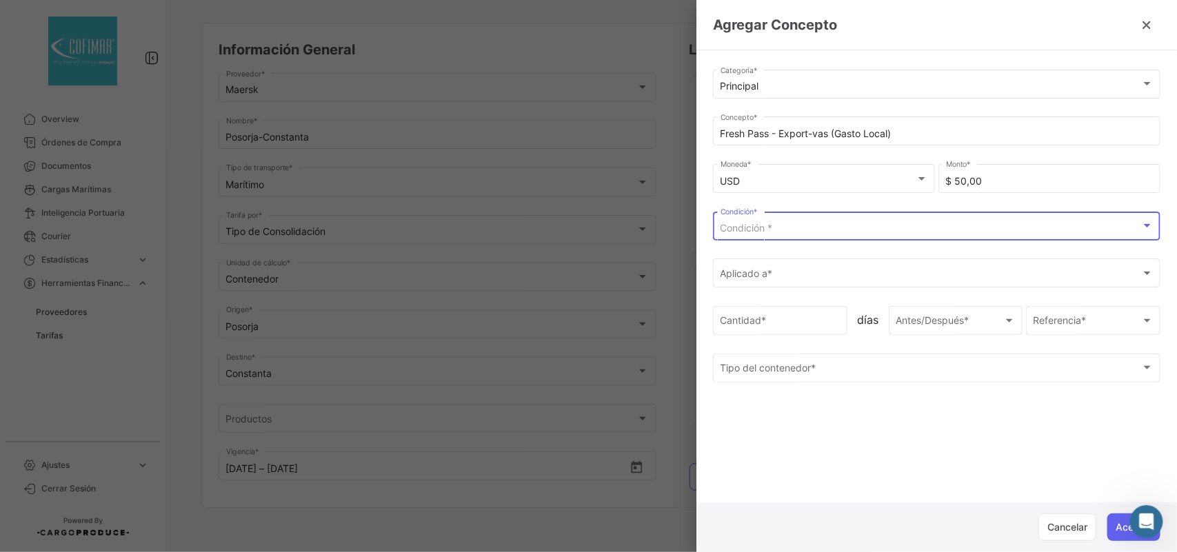
click at [760, 227] on span "Condición *" at bounding box center [746, 228] width 52 height 12
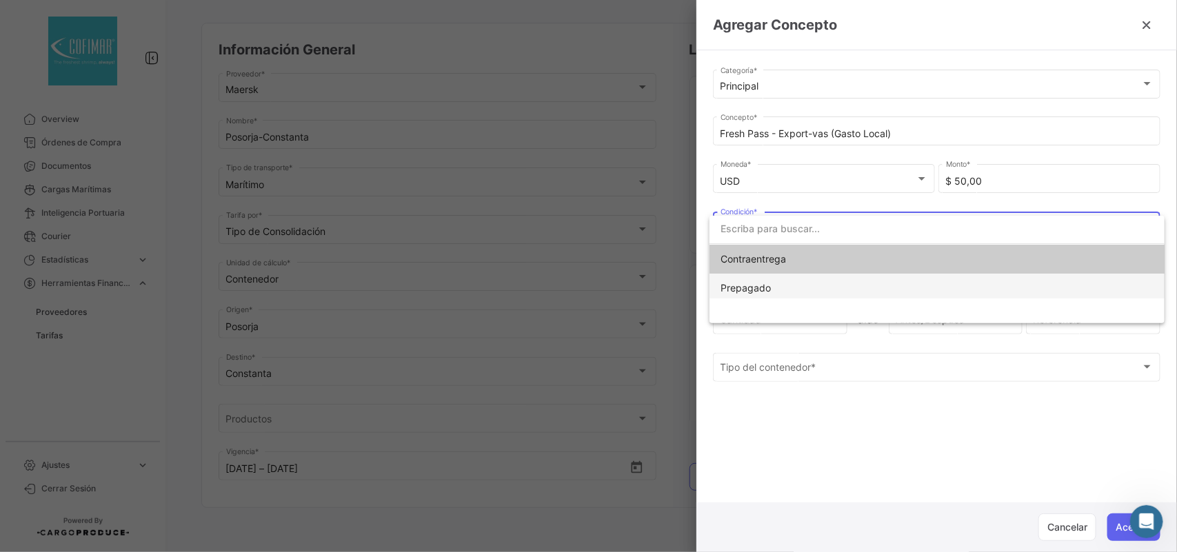
click at [729, 284] on span "Prepagado" at bounding box center [745, 288] width 50 height 12
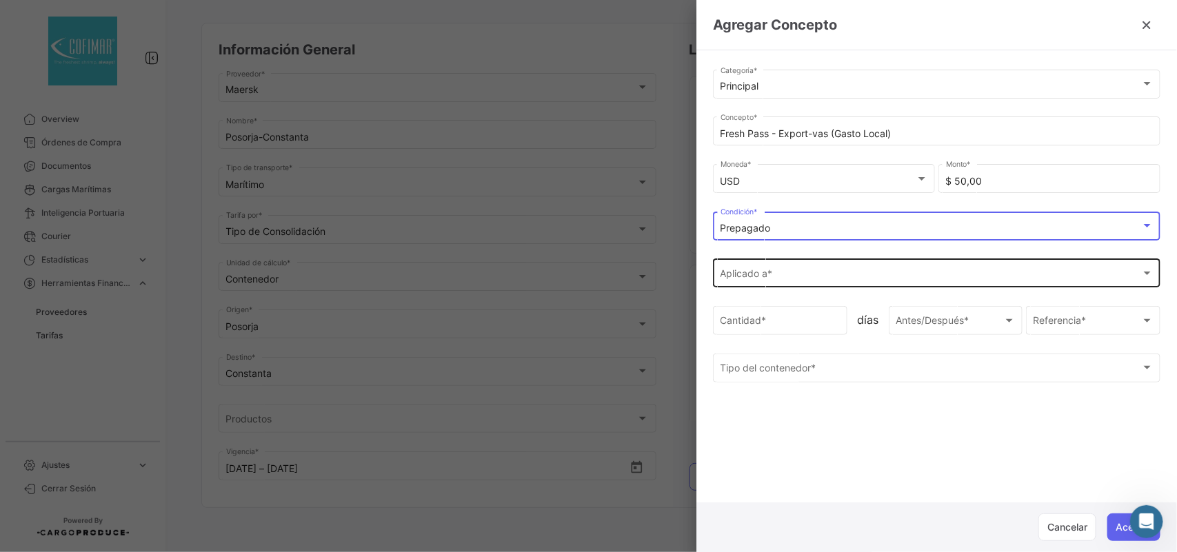
click at [760, 287] on div "Aplicado a * Aplicado a *" at bounding box center [936, 272] width 433 height 32
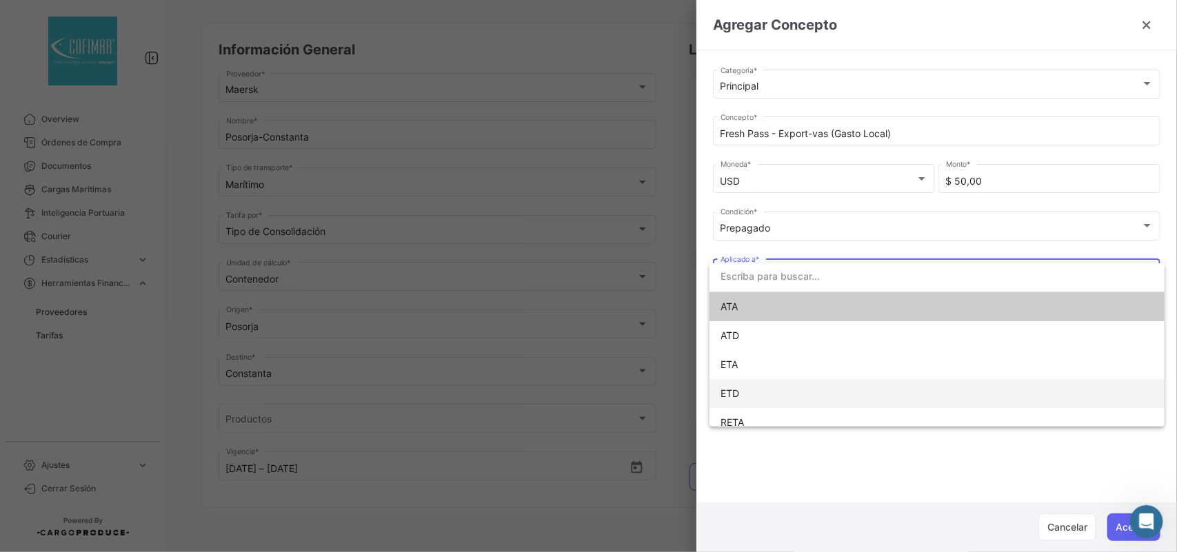
click at [745, 387] on span "ETD" at bounding box center [816, 393] width 193 height 29
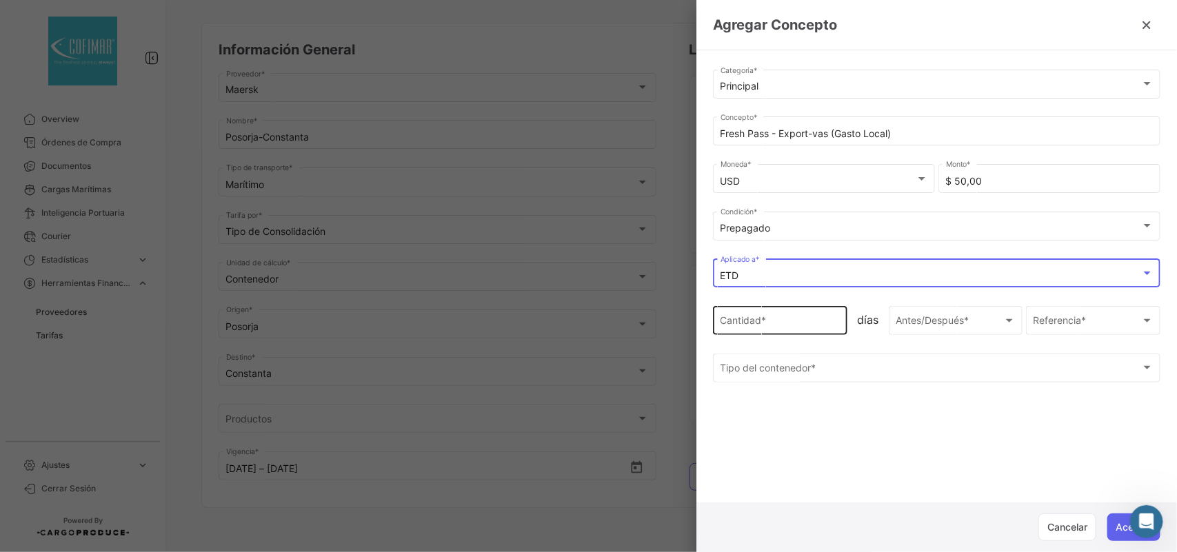
click at [773, 329] on input "Cantidad *" at bounding box center [780, 324] width 120 height 12
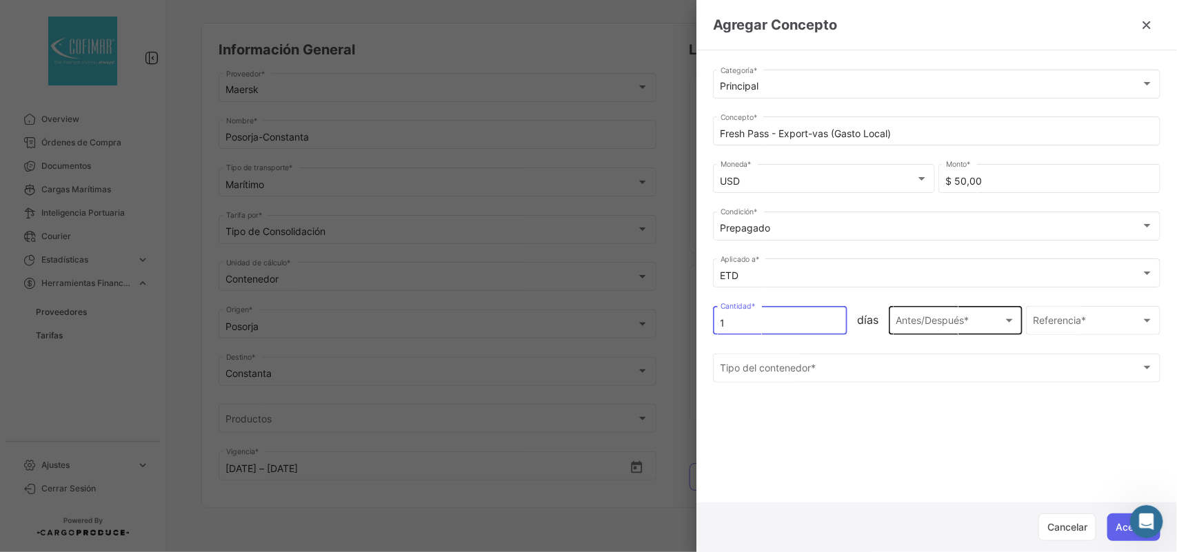
type input "1"
click at [922, 321] on span "Antes/Después *" at bounding box center [933, 323] width 76 height 12
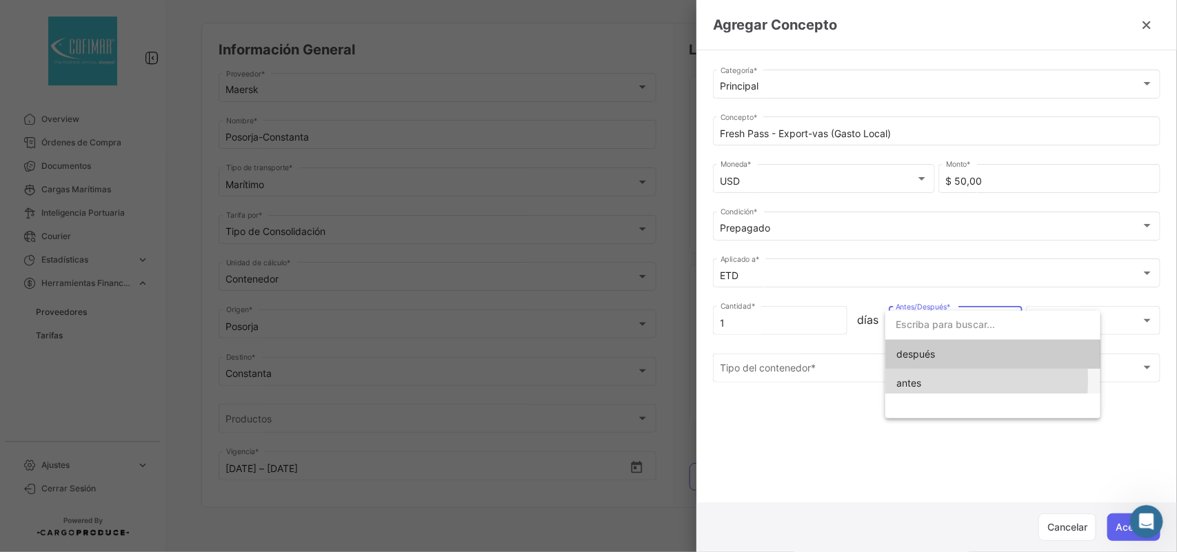
click at [897, 380] on span "antes" at bounding box center [908, 383] width 25 height 12
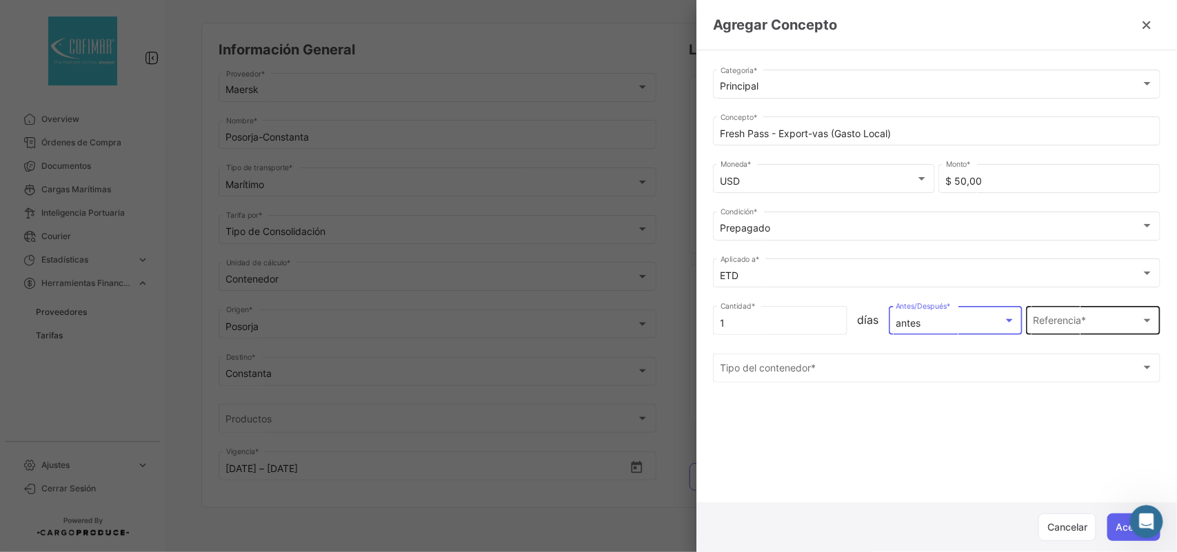
click at [1053, 318] on div "Referencia * Referencia *" at bounding box center [1093, 319] width 120 height 32
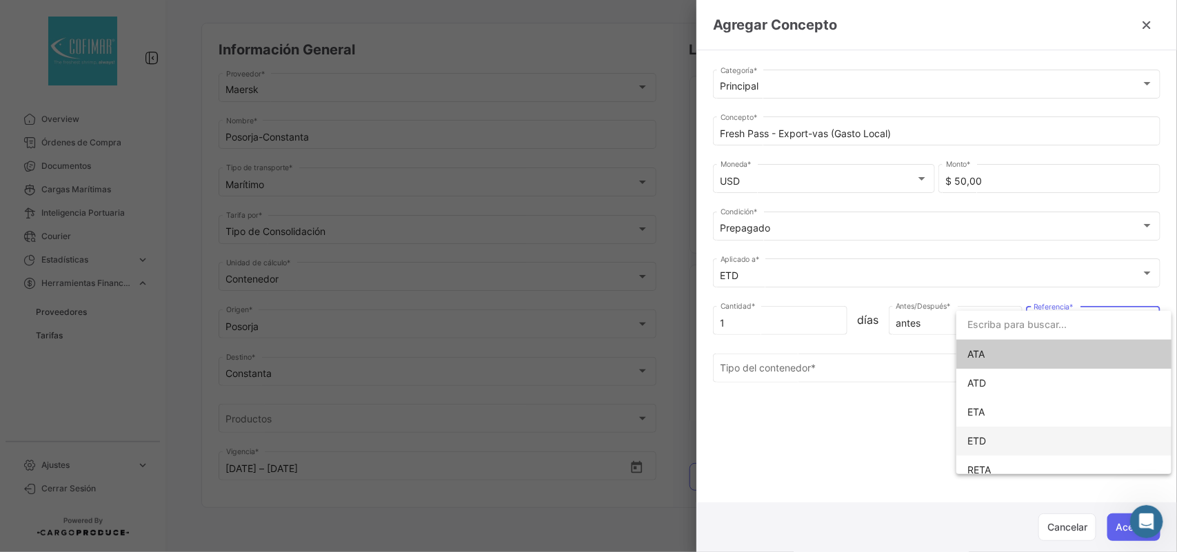
click at [988, 443] on span "ETD" at bounding box center [1063, 441] width 193 height 29
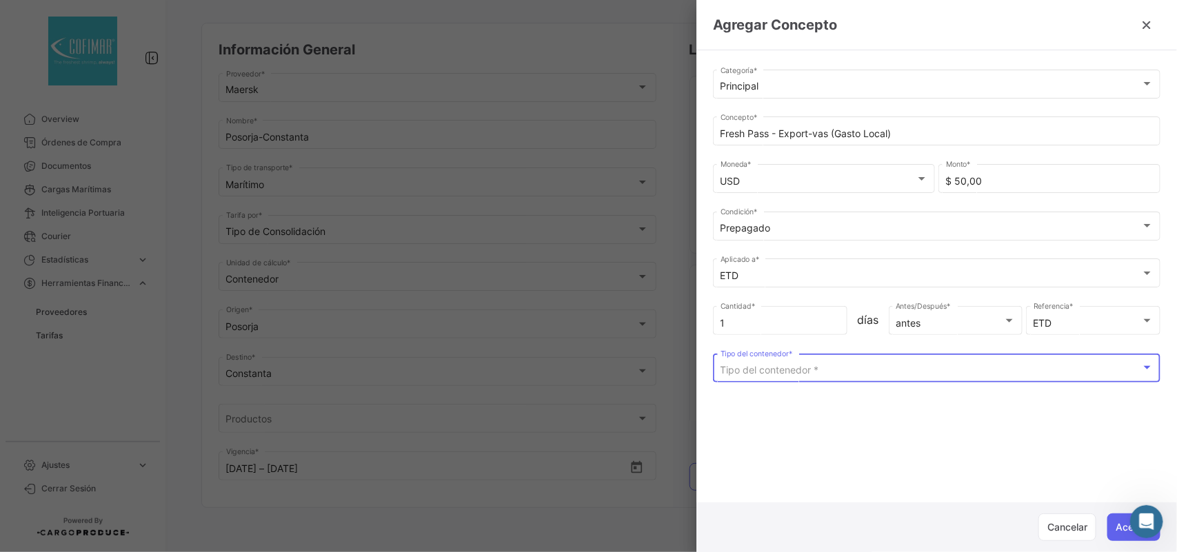
click at [797, 376] on span "Tipo del contenedor *" at bounding box center [769, 370] width 99 height 12
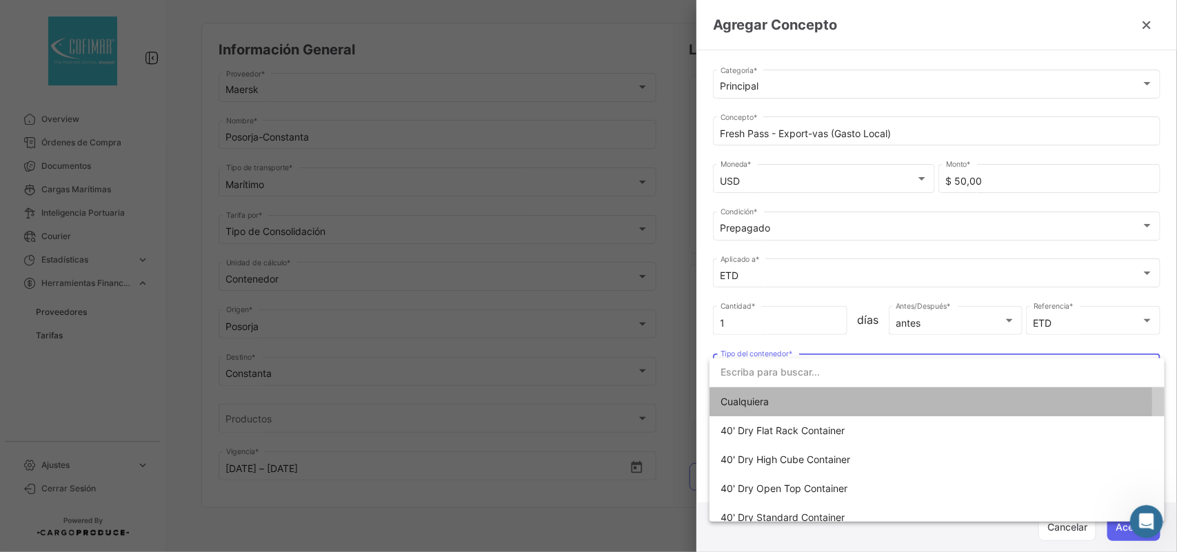
click at [773, 400] on span "Cualquiera" at bounding box center [816, 401] width 193 height 29
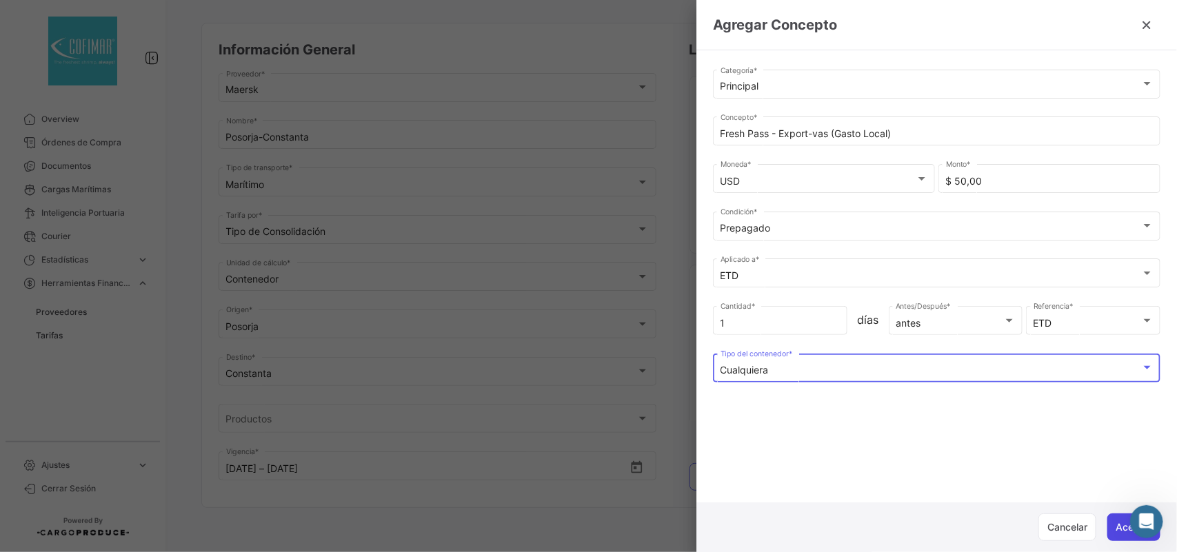
click at [1117, 519] on button "Aceptar" at bounding box center [1133, 528] width 53 height 28
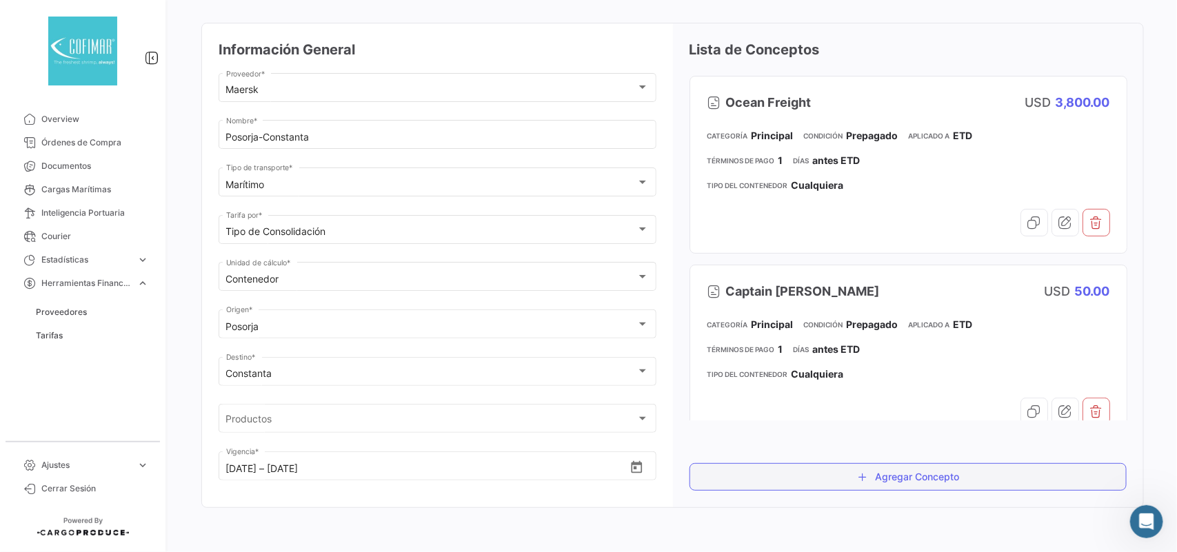
click at [912, 487] on button "Agregar Concepto" at bounding box center [908, 477] width 438 height 28
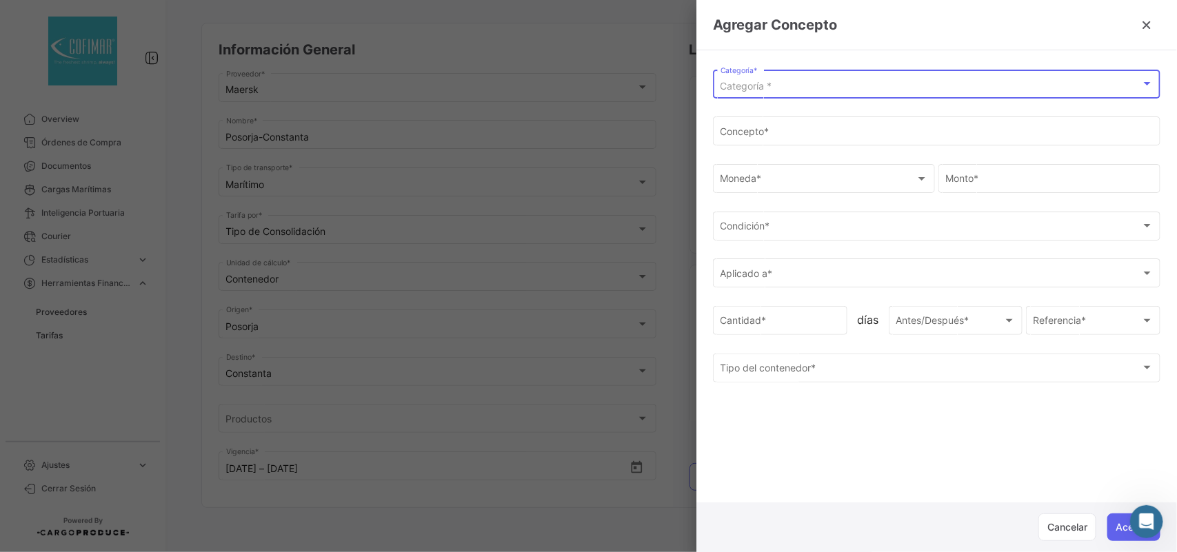
click at [770, 88] on span "Categoría *" at bounding box center [746, 86] width 52 height 12
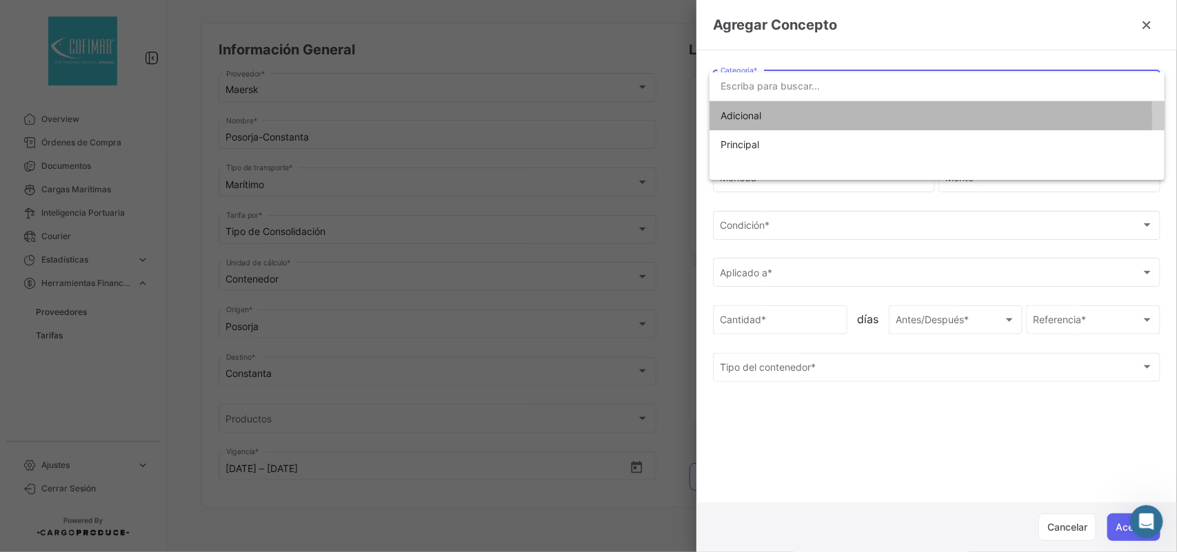
click at [752, 119] on span "Adicional" at bounding box center [740, 116] width 41 height 12
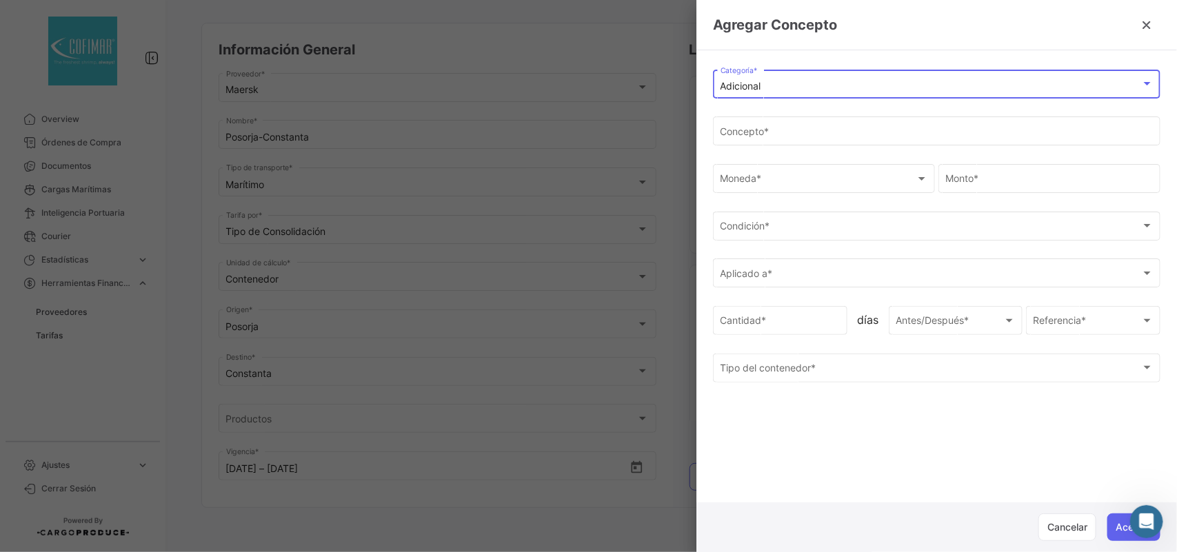
click at [773, 90] on div "Adicional" at bounding box center [930, 87] width 420 height 12
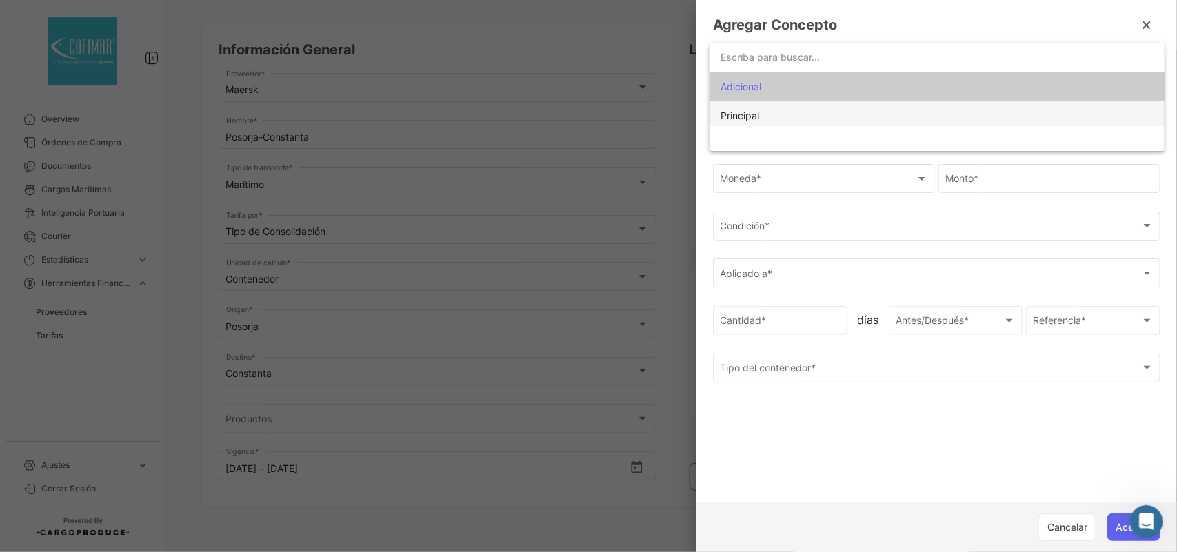
click at [753, 117] on span "Principal" at bounding box center [739, 116] width 39 height 12
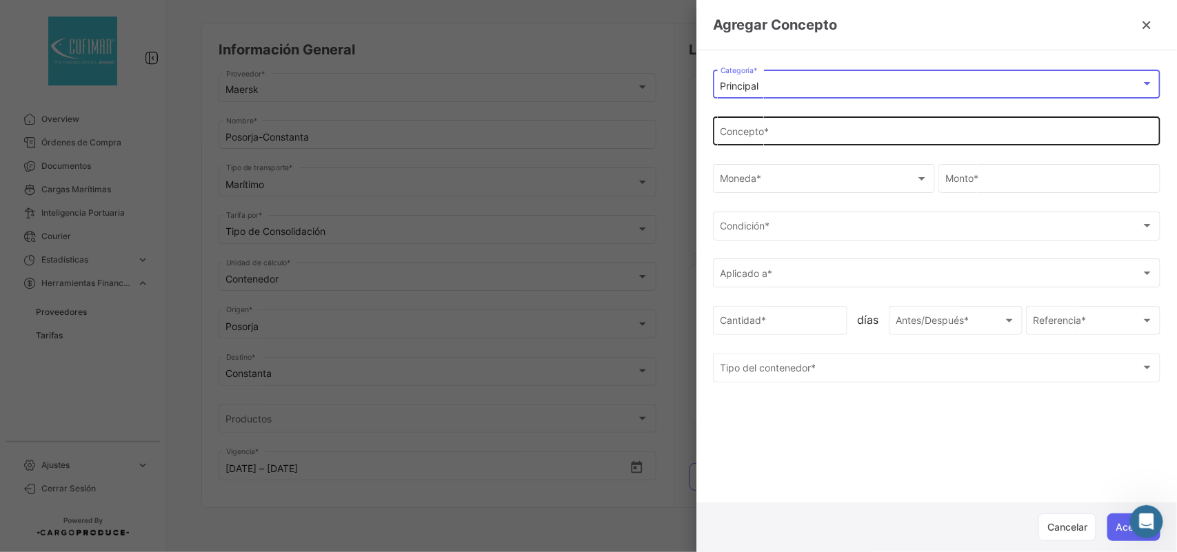
click at [772, 135] on input "Concepto *" at bounding box center [936, 134] width 433 height 12
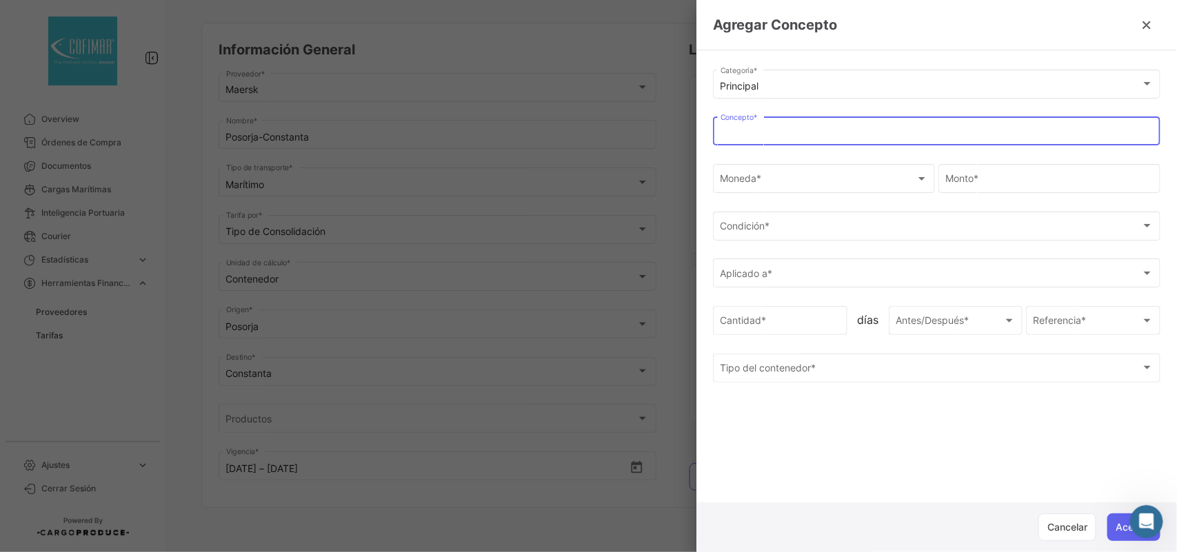
paste input "Export Service"
type input "Export Service (Gasto Local)"
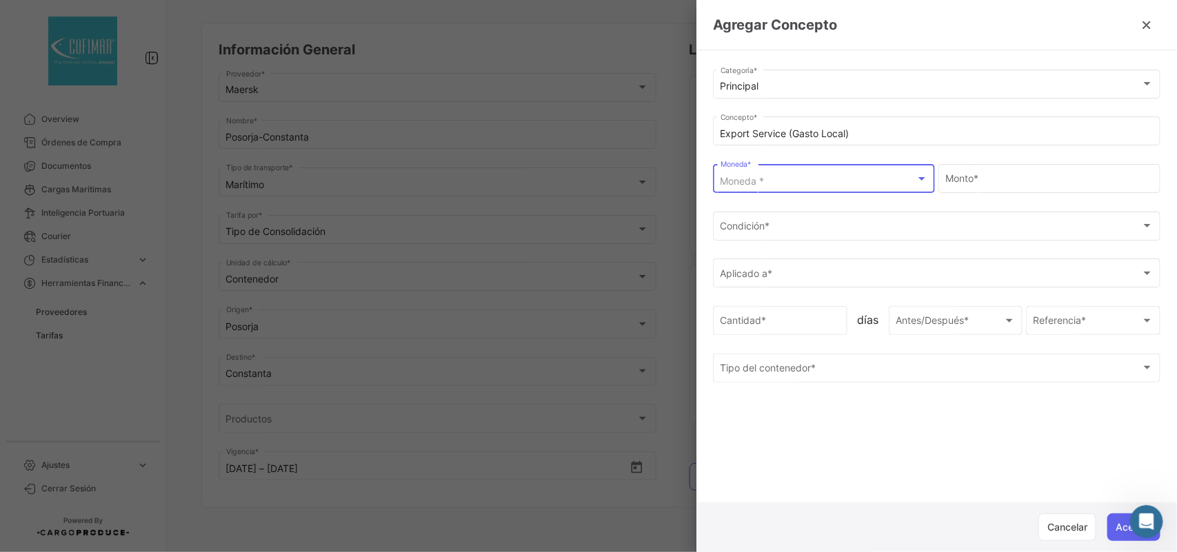
click at [818, 183] on div "Moneda *" at bounding box center [817, 182] width 195 height 12
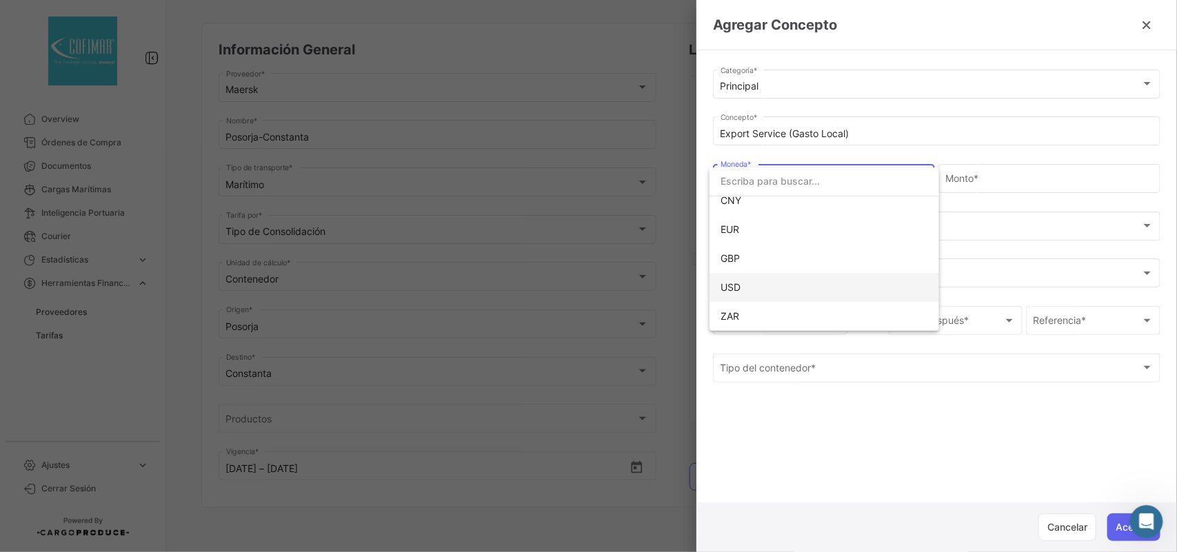
click at [752, 290] on span "USD" at bounding box center [816, 287] width 193 height 29
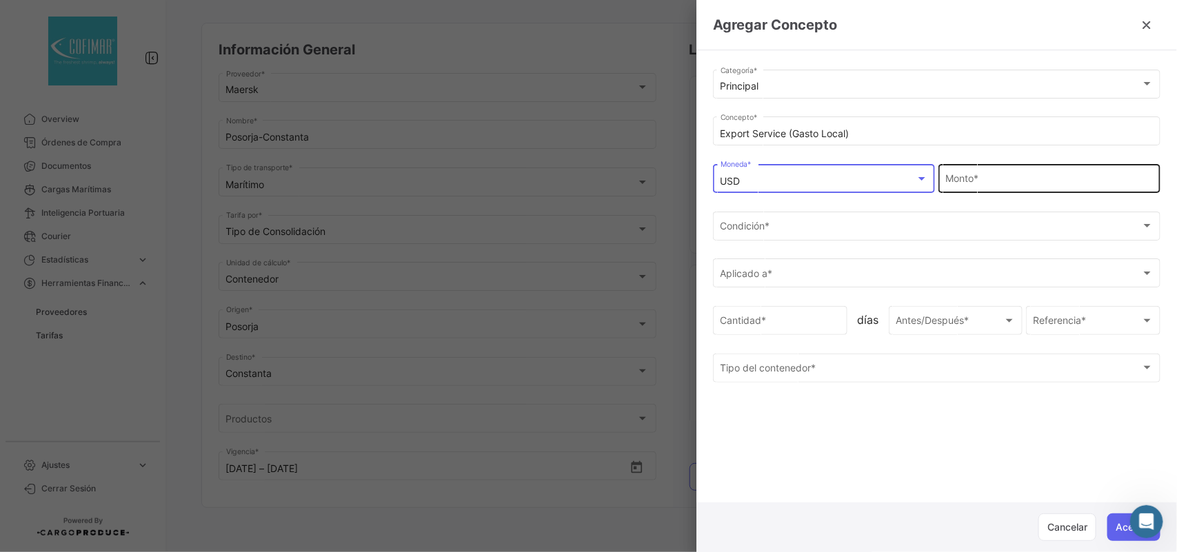
click at [966, 173] on div "Monto *" at bounding box center [1049, 177] width 207 height 32
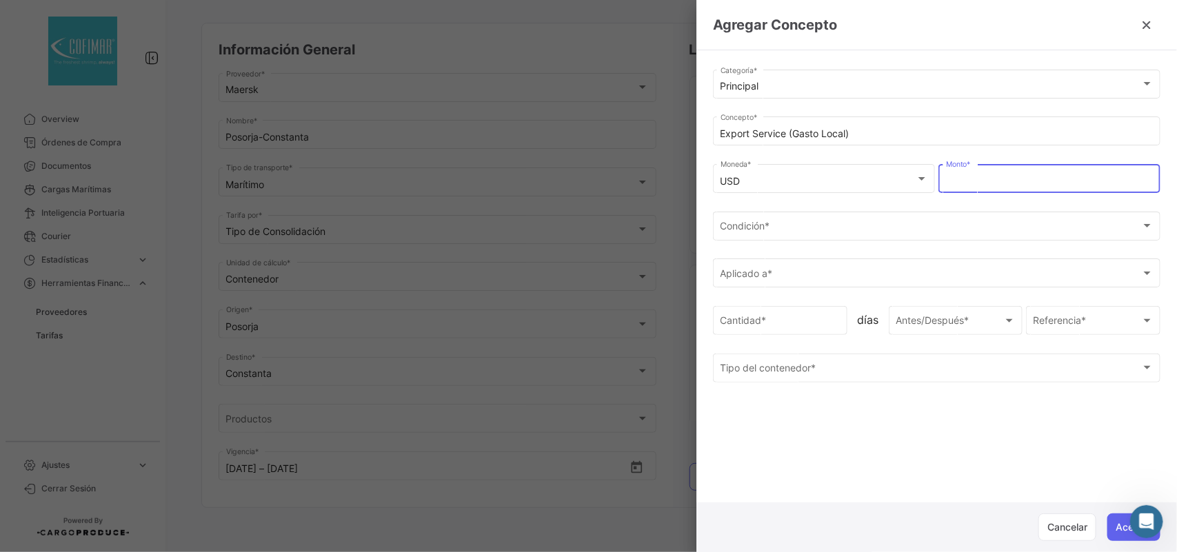
click at [960, 183] on input "Monto *" at bounding box center [1049, 182] width 207 height 12
type input "$ 135,00"
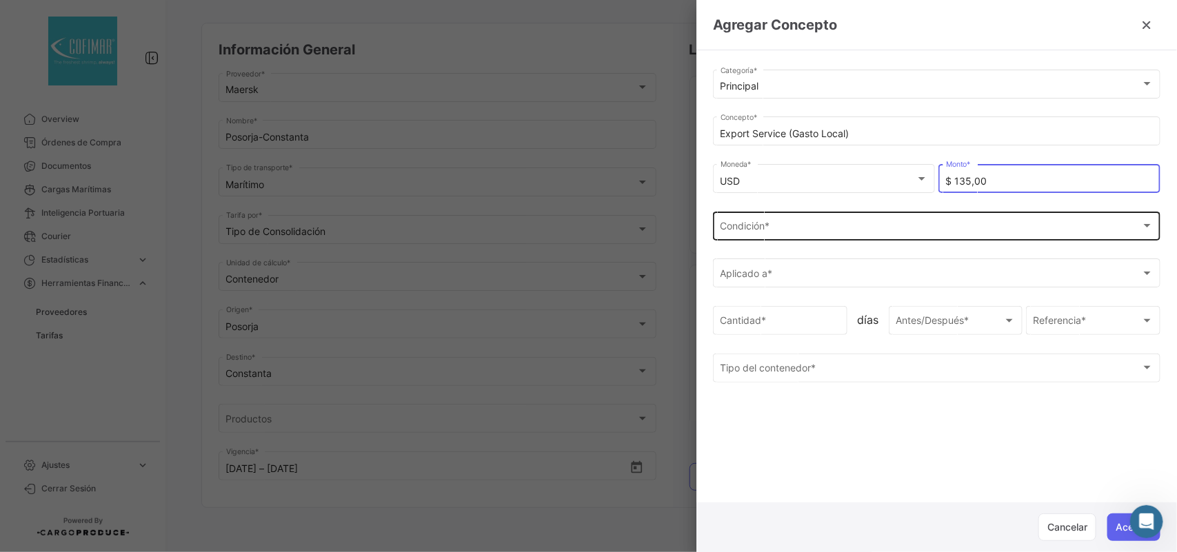
click at [808, 234] on div "Condición *" at bounding box center [930, 229] width 420 height 12
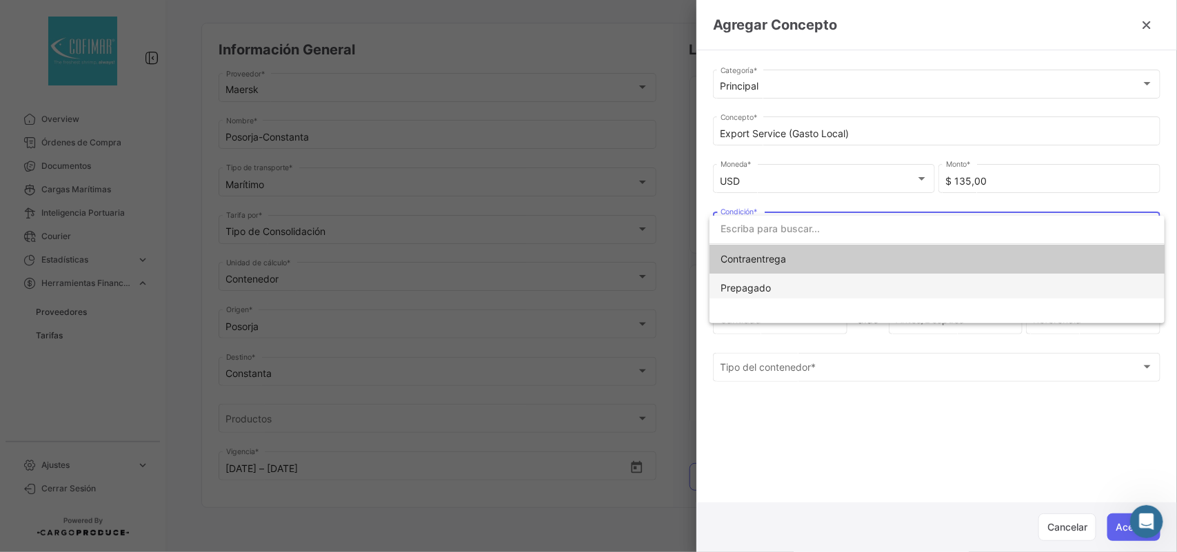
click at [783, 281] on span "Prepagado" at bounding box center [816, 288] width 193 height 29
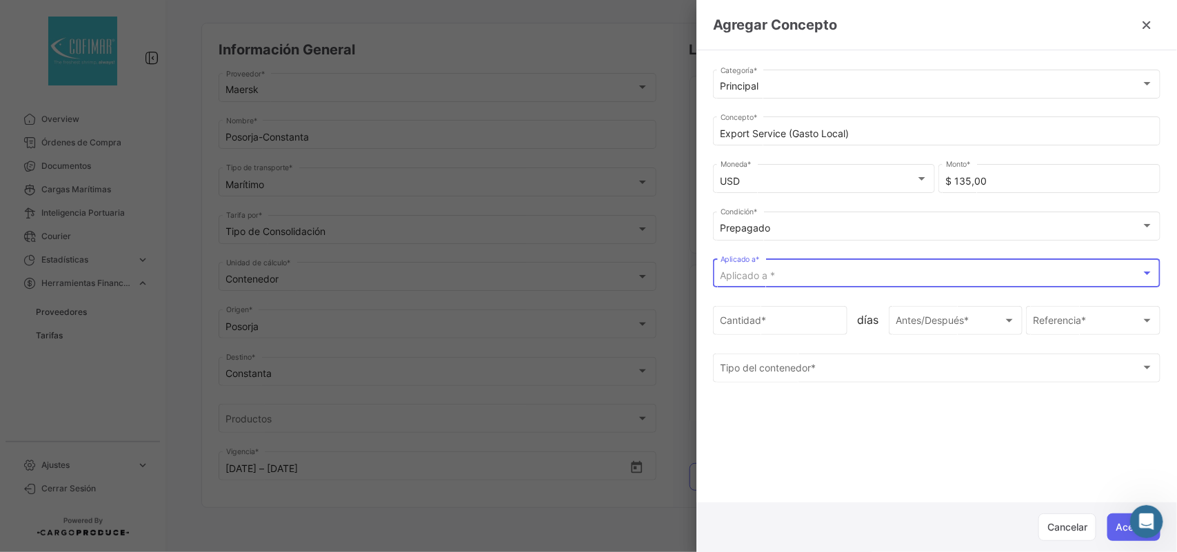
click at [769, 281] on span "Aplicado a *" at bounding box center [747, 276] width 55 height 12
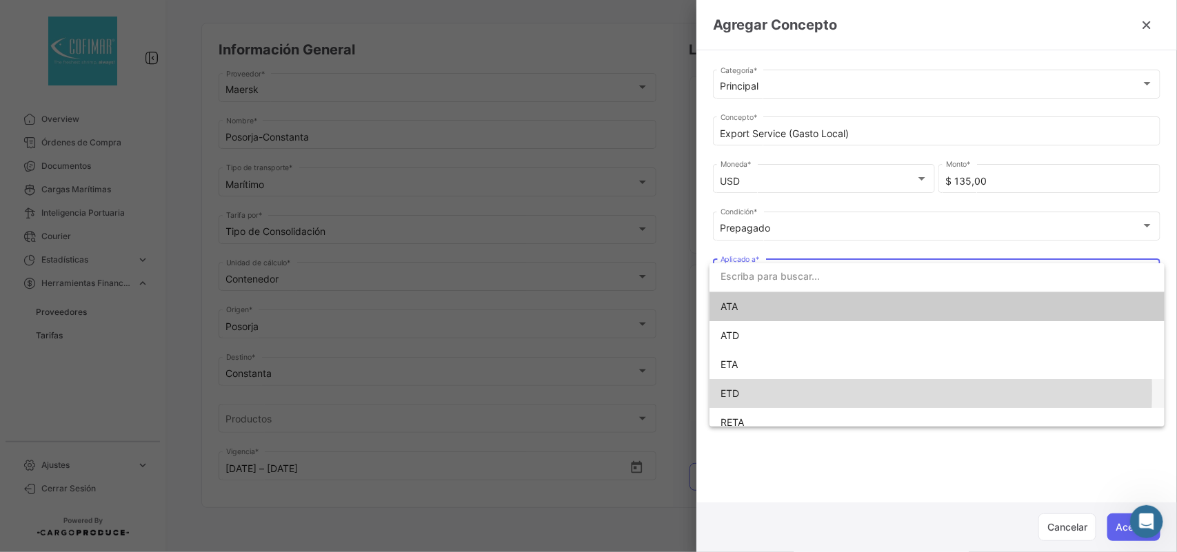
click at [744, 391] on span "ETD" at bounding box center [816, 393] width 193 height 29
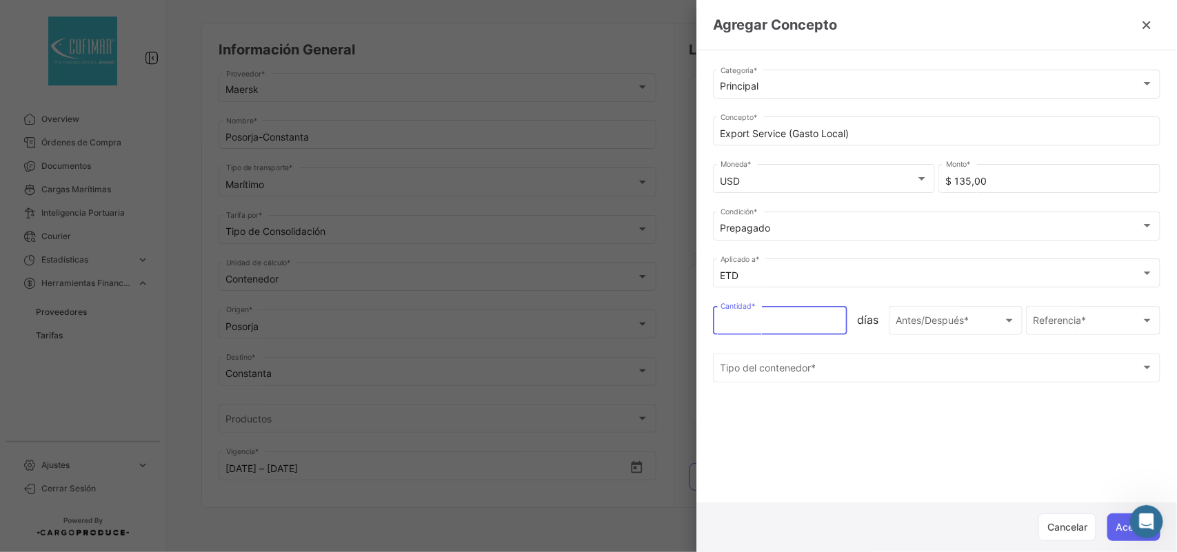
click at [753, 319] on input "Cantidad *" at bounding box center [780, 324] width 120 height 12
type input "1"
click at [922, 325] on span "Antes/Después *" at bounding box center [949, 324] width 108 height 12
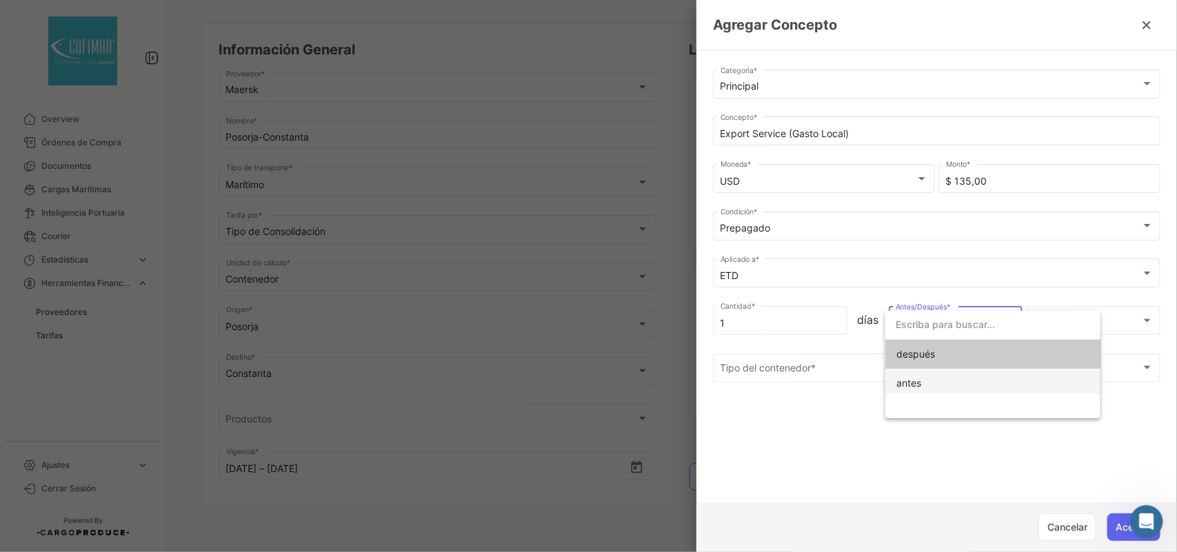
click at [924, 385] on span "antes" at bounding box center [992, 383] width 193 height 29
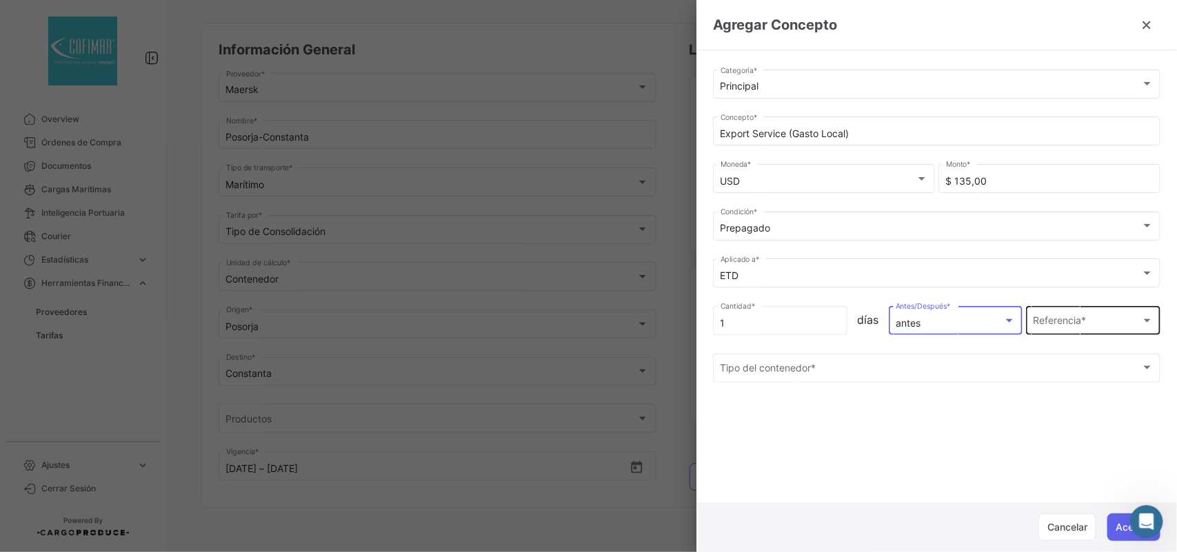
click at [1032, 318] on div "Referencia * Referencia *" at bounding box center [1093, 319] width 134 height 32
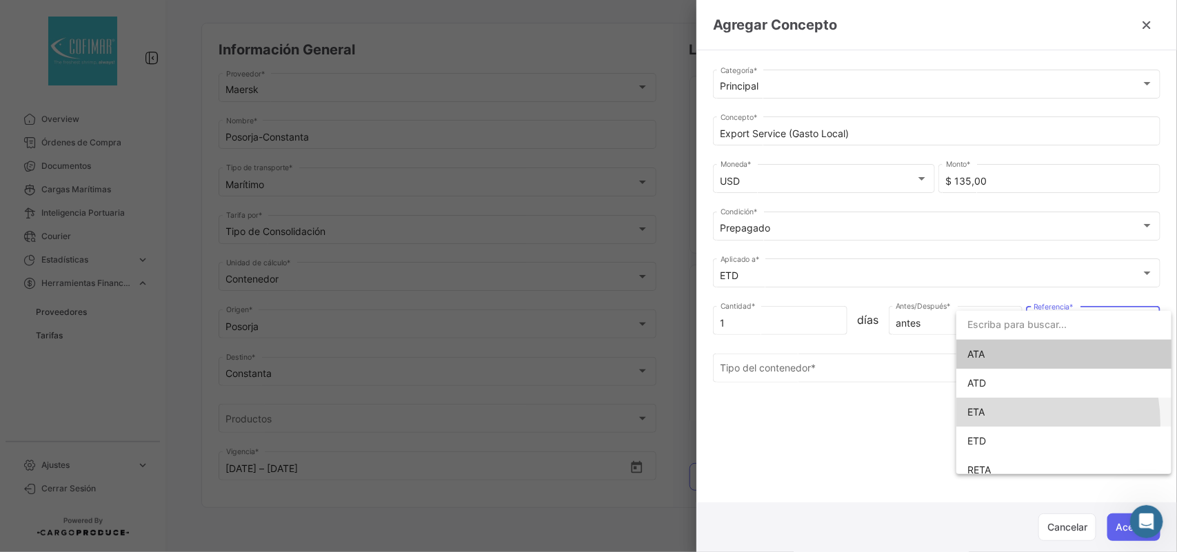
click at [991, 425] on span "ETA" at bounding box center [1063, 412] width 193 height 29
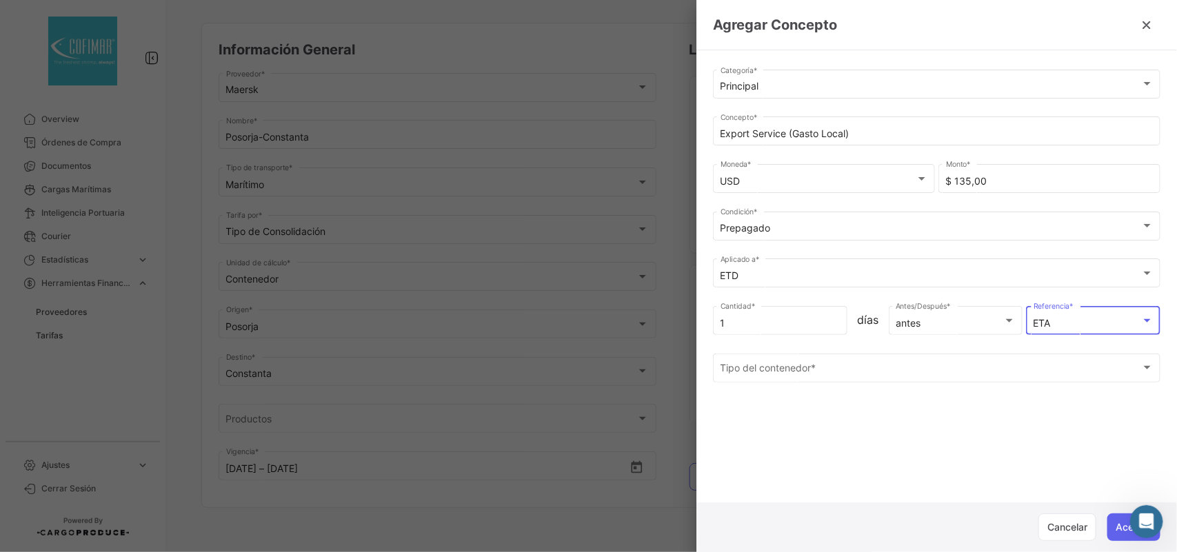
click at [1052, 329] on div "ETA" at bounding box center [1087, 324] width 108 height 12
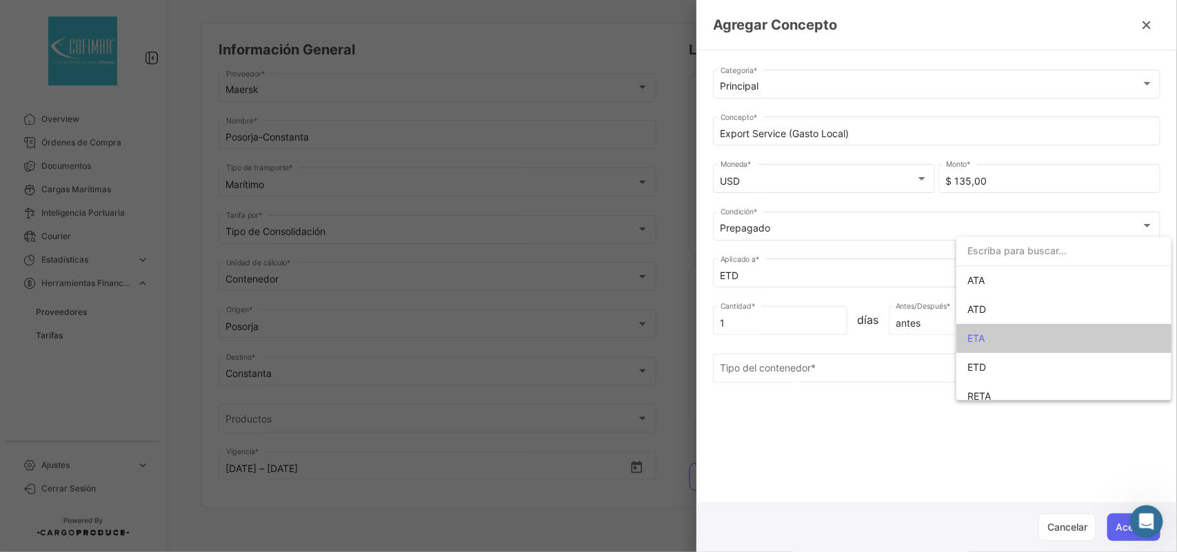
scroll to position [39, 0]
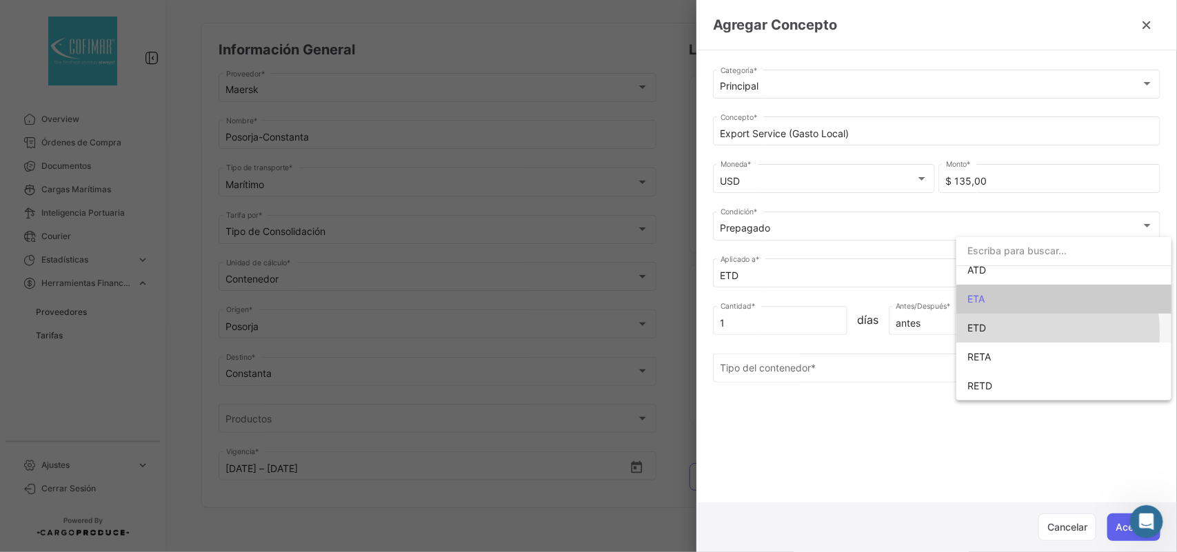
click at [995, 333] on span "ETD" at bounding box center [1063, 328] width 193 height 29
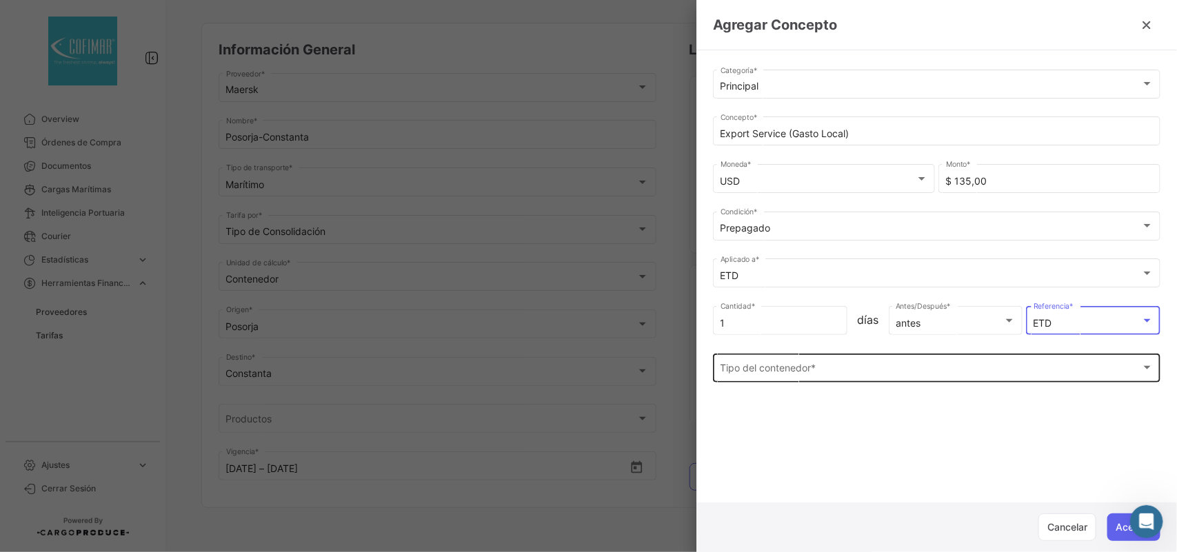
click at [809, 360] on div "Tipo del contenedor * Tipo del contenedor *" at bounding box center [936, 367] width 433 height 32
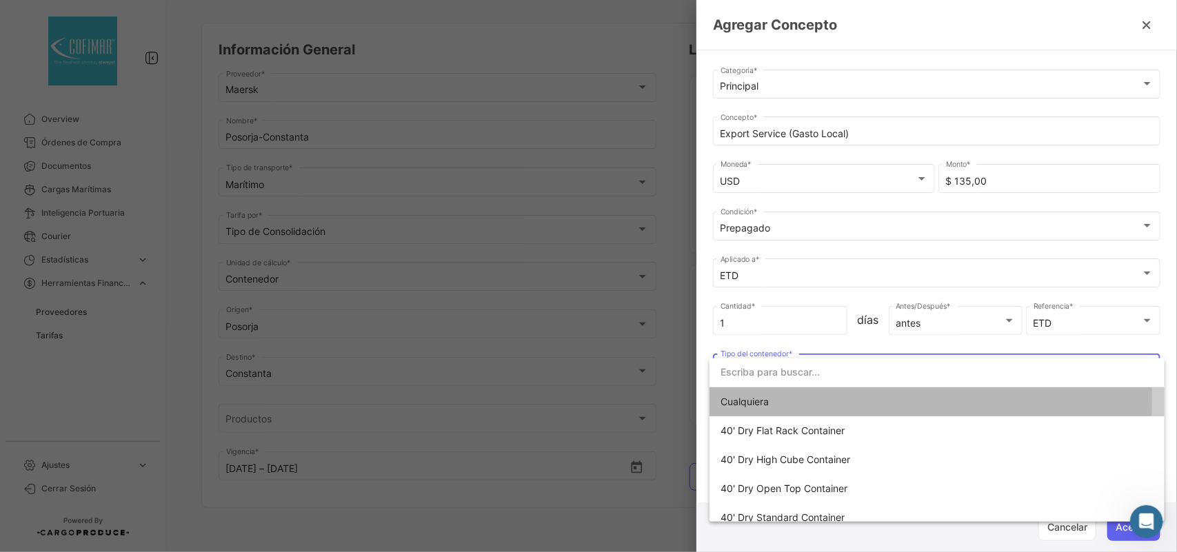
click at [786, 398] on span "Cualquiera" at bounding box center [816, 401] width 193 height 29
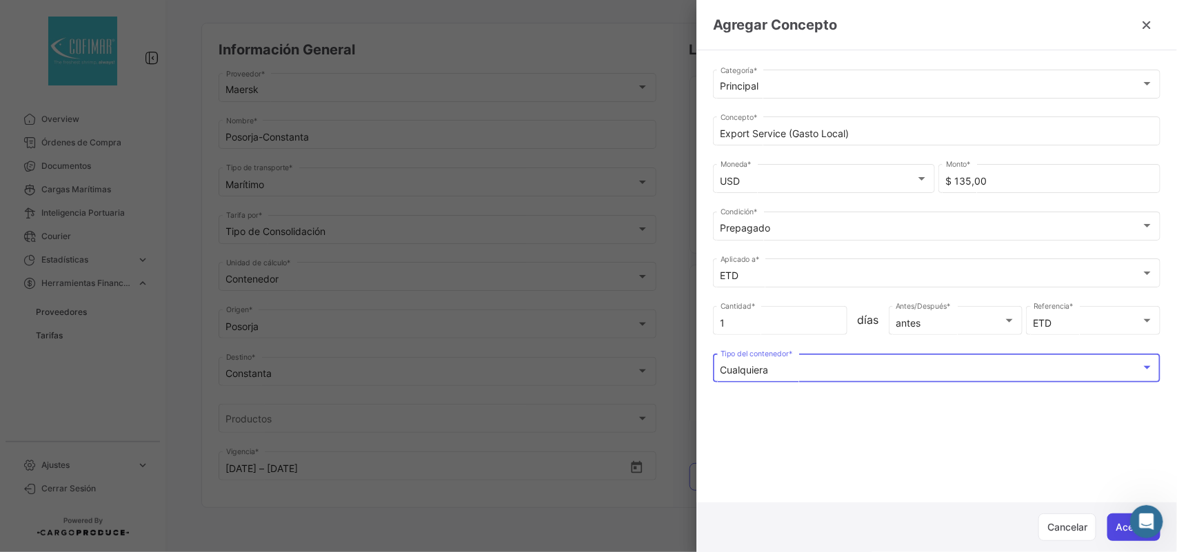
click at [1122, 534] on button "Aceptar" at bounding box center [1133, 528] width 53 height 28
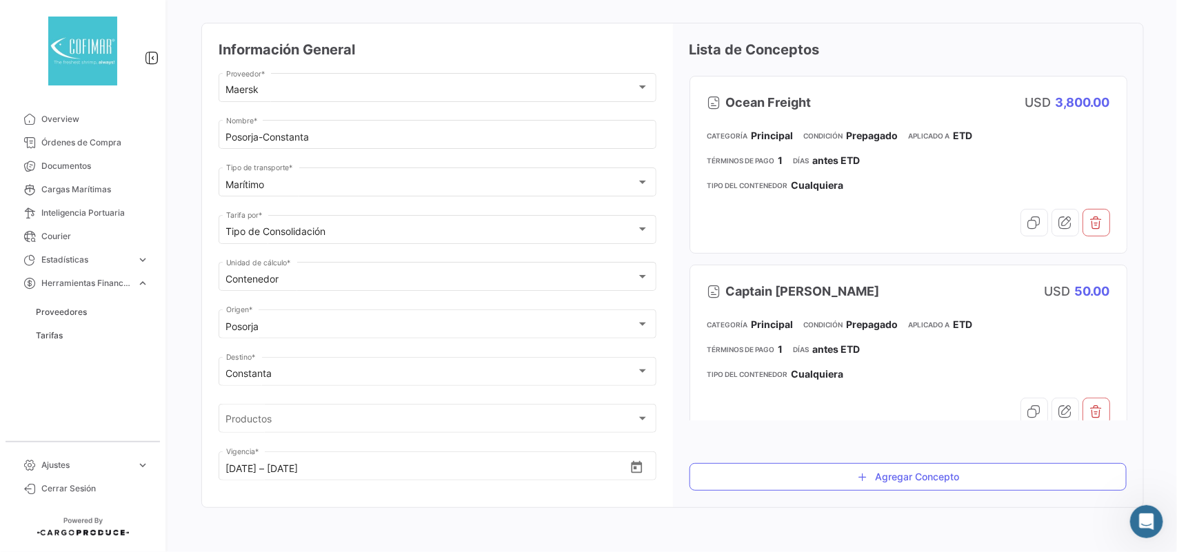
scroll to position [0, 0]
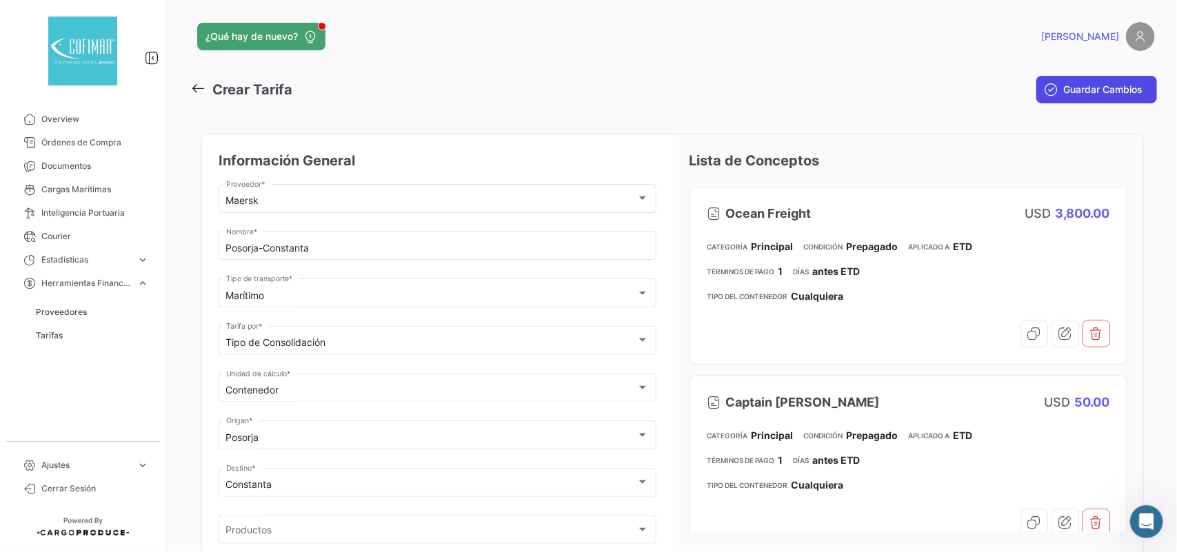
click at [1091, 86] on span "Guardar Cambios" at bounding box center [1103, 90] width 79 height 14
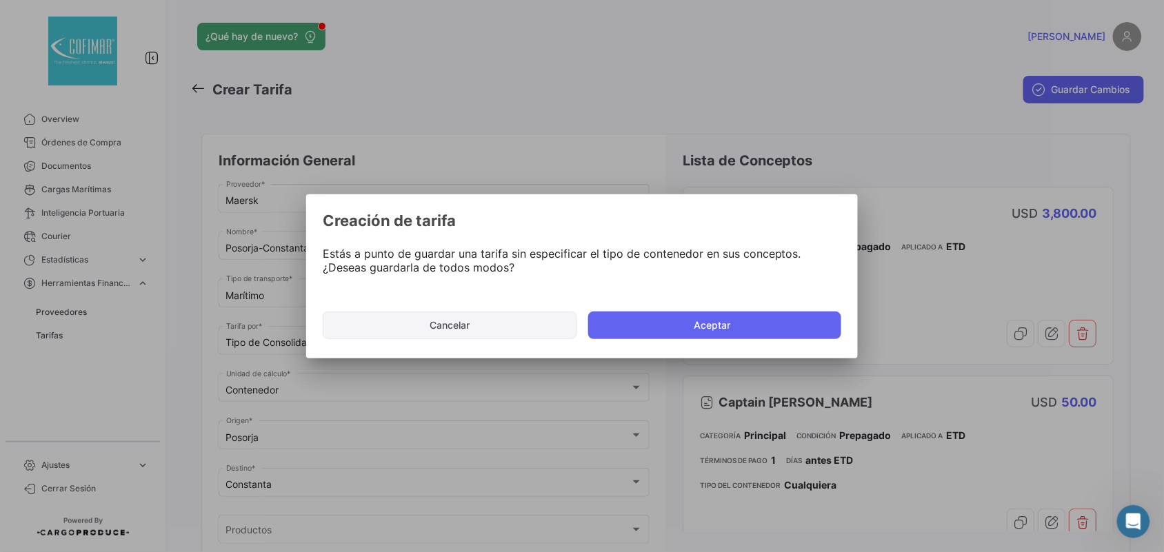
click at [511, 312] on button "Cancelar" at bounding box center [450, 326] width 254 height 28
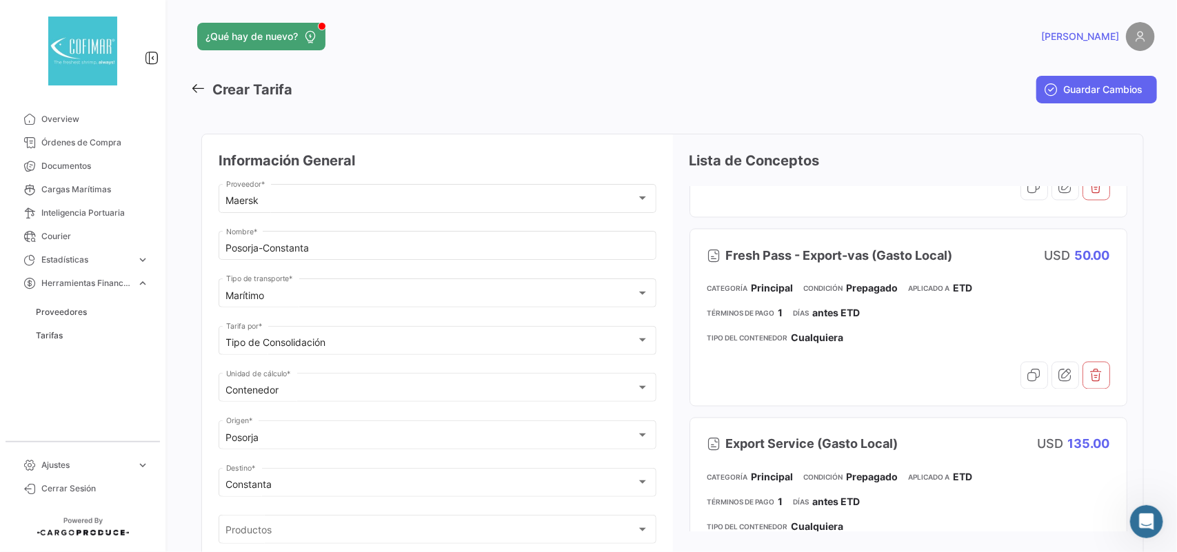
scroll to position [1168, 0]
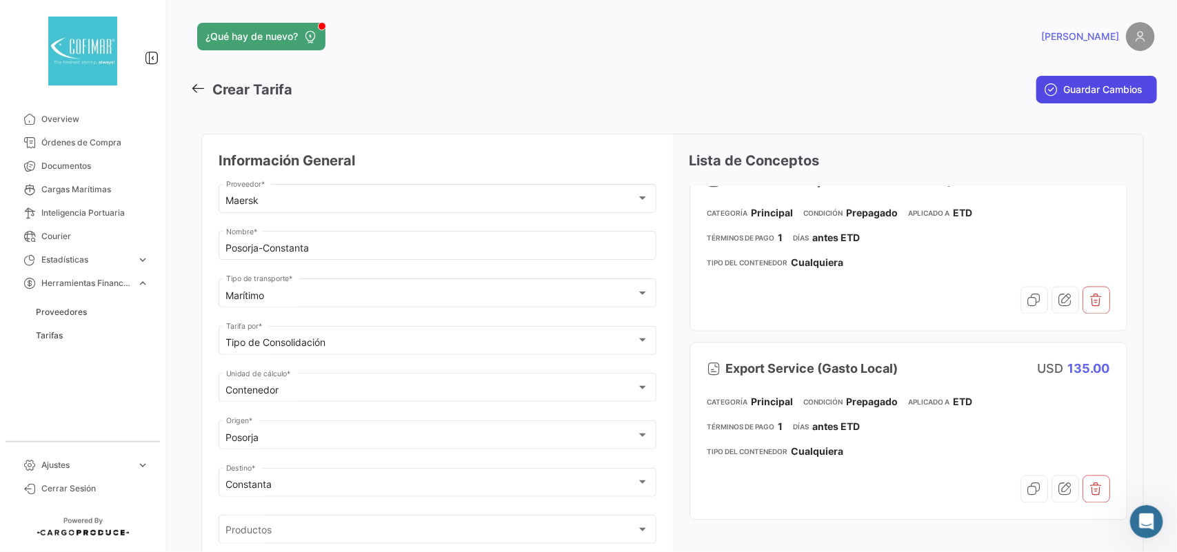
click at [1100, 83] on span "Guardar Cambios" at bounding box center [1103, 90] width 79 height 14
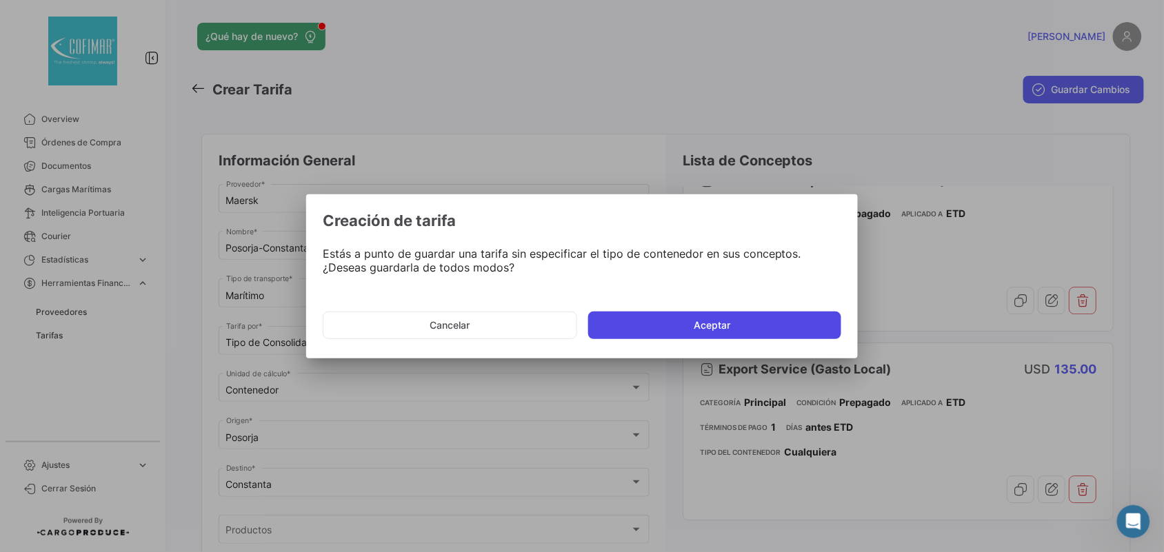
click at [722, 318] on button "Aceptar" at bounding box center [714, 326] width 253 height 28
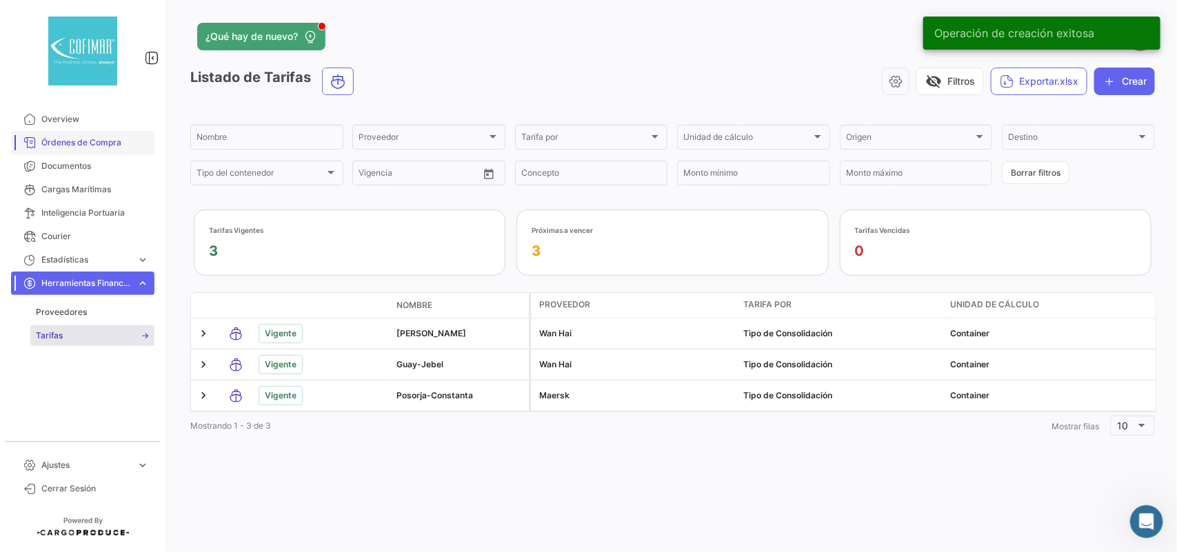
click at [76, 147] on span "Órdenes de Compra" at bounding box center [95, 142] width 108 height 12
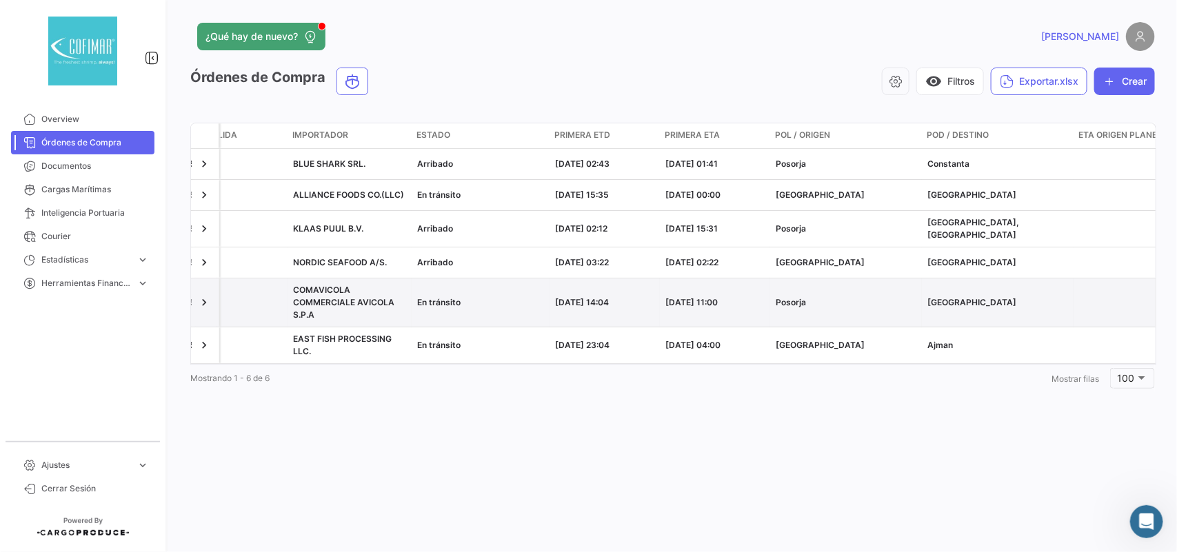
scroll to position [0, 631]
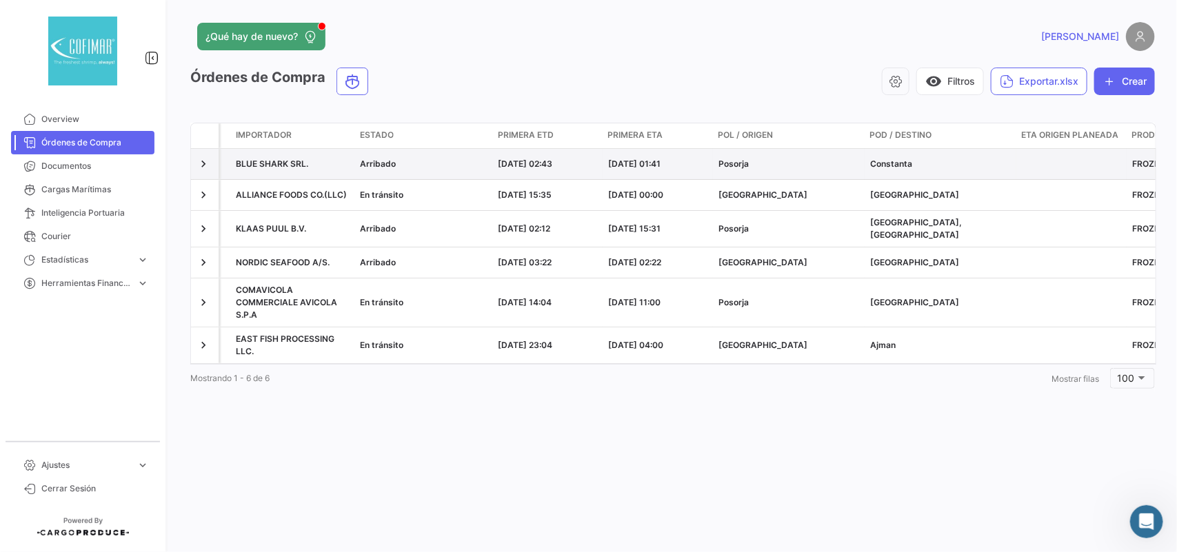
click at [287, 160] on span "BLUE SHARK SRL." at bounding box center [272, 164] width 72 height 10
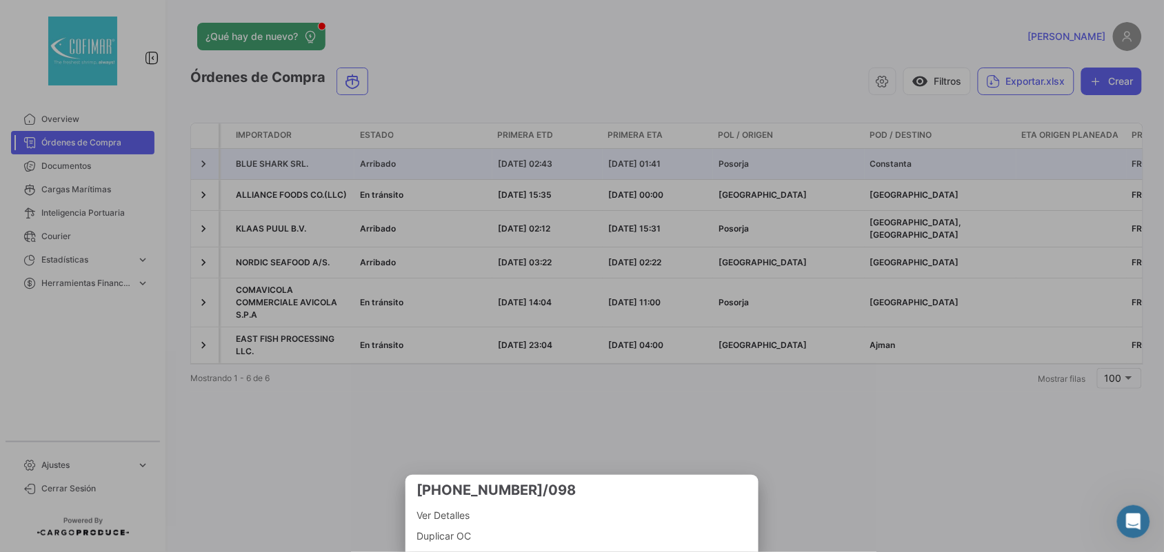
click at [469, 516] on span "Ver Detalles" at bounding box center [581, 515] width 331 height 17
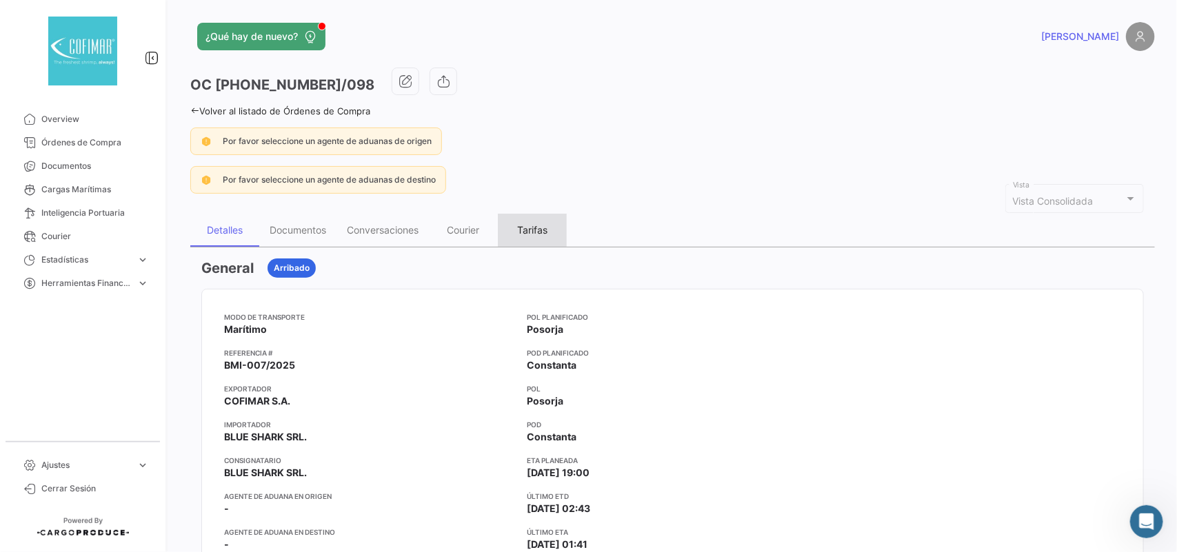
click at [533, 228] on div "Tarifas" at bounding box center [532, 230] width 30 height 12
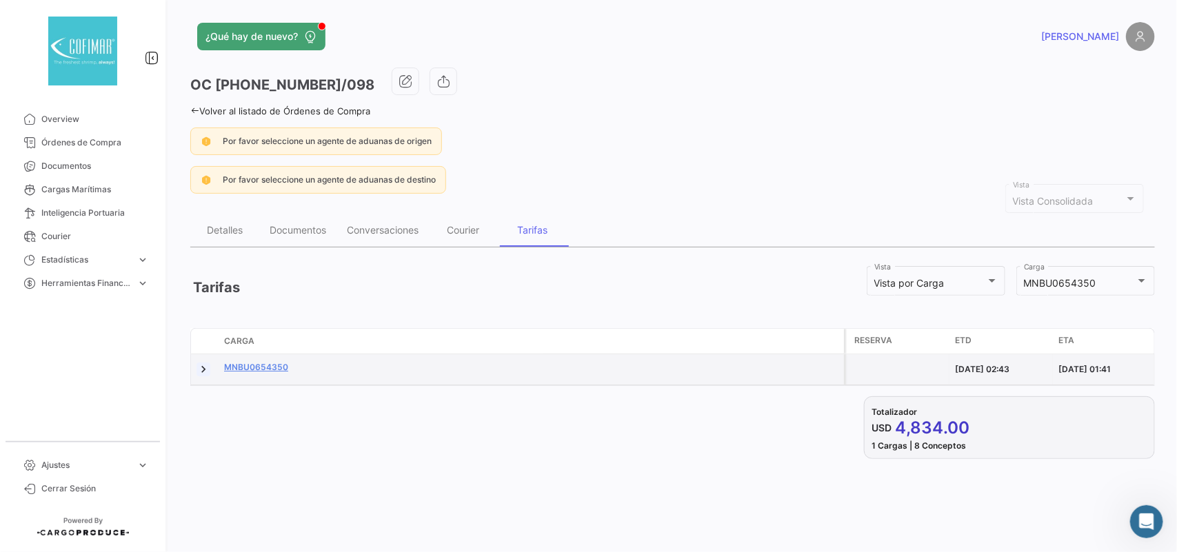
click at [202, 376] on link at bounding box center [203, 370] width 14 height 14
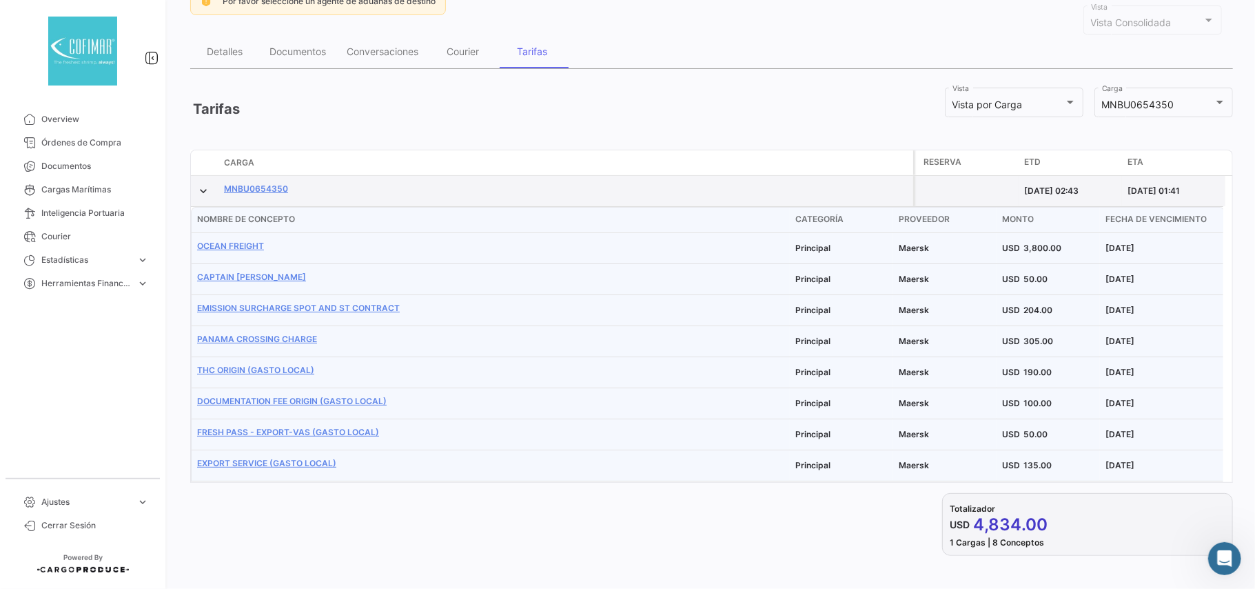
scroll to position [210, 0]
click at [351, 302] on link "Emission surcharge SPOT and ST Contract" at bounding box center [490, 308] width 587 height 12
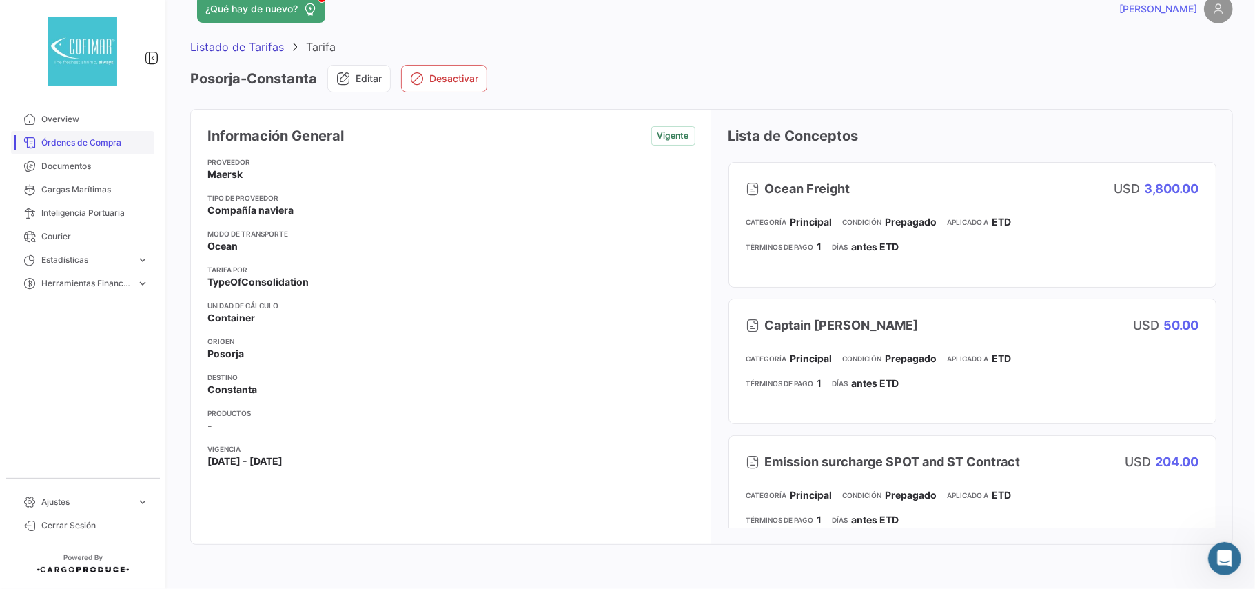
click at [73, 136] on span "Órdenes de Compra" at bounding box center [95, 142] width 108 height 12
